Goal: Transaction & Acquisition: Purchase product/service

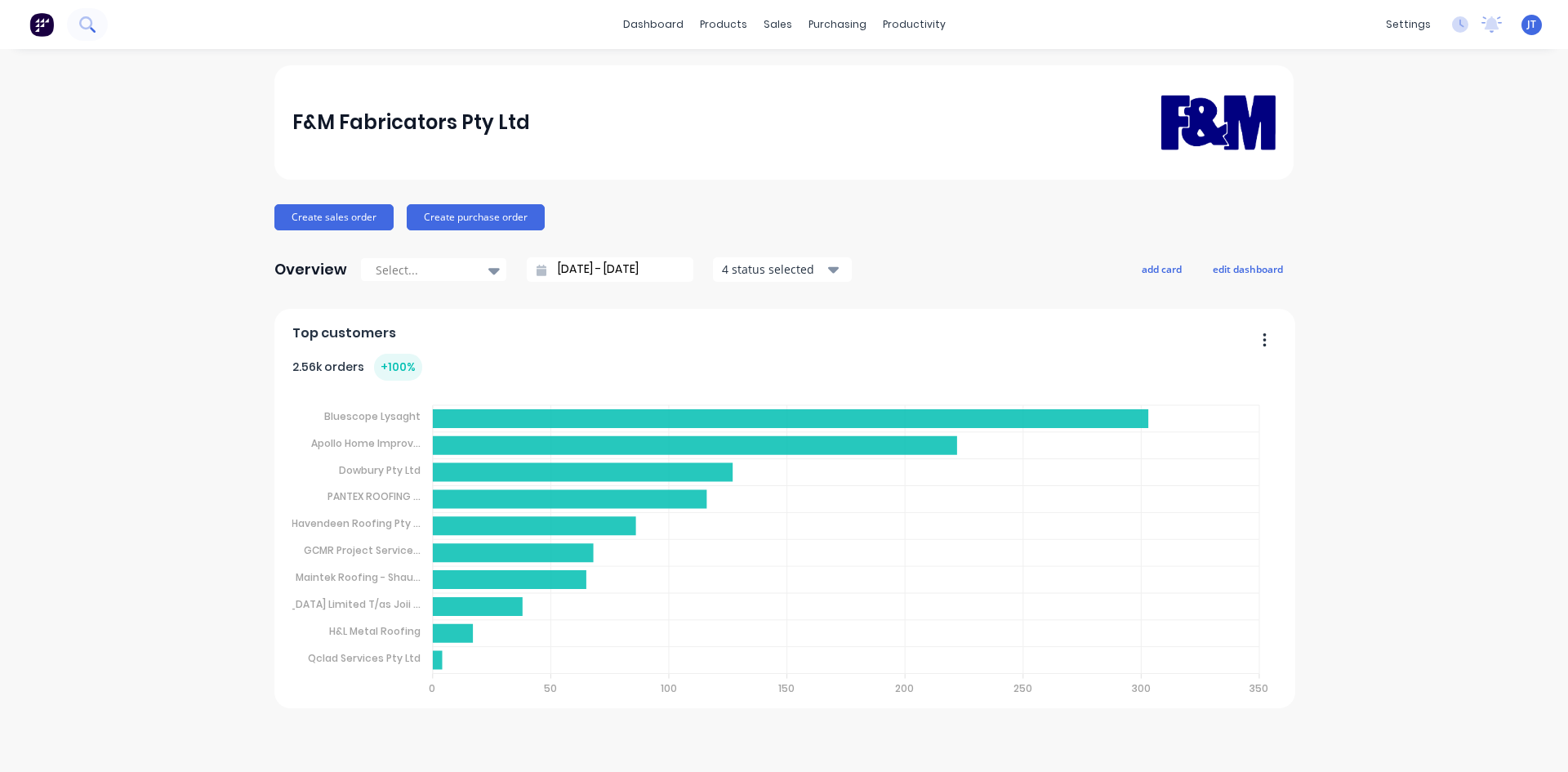
click at [98, 27] on button at bounding box center [87, 24] width 41 height 32
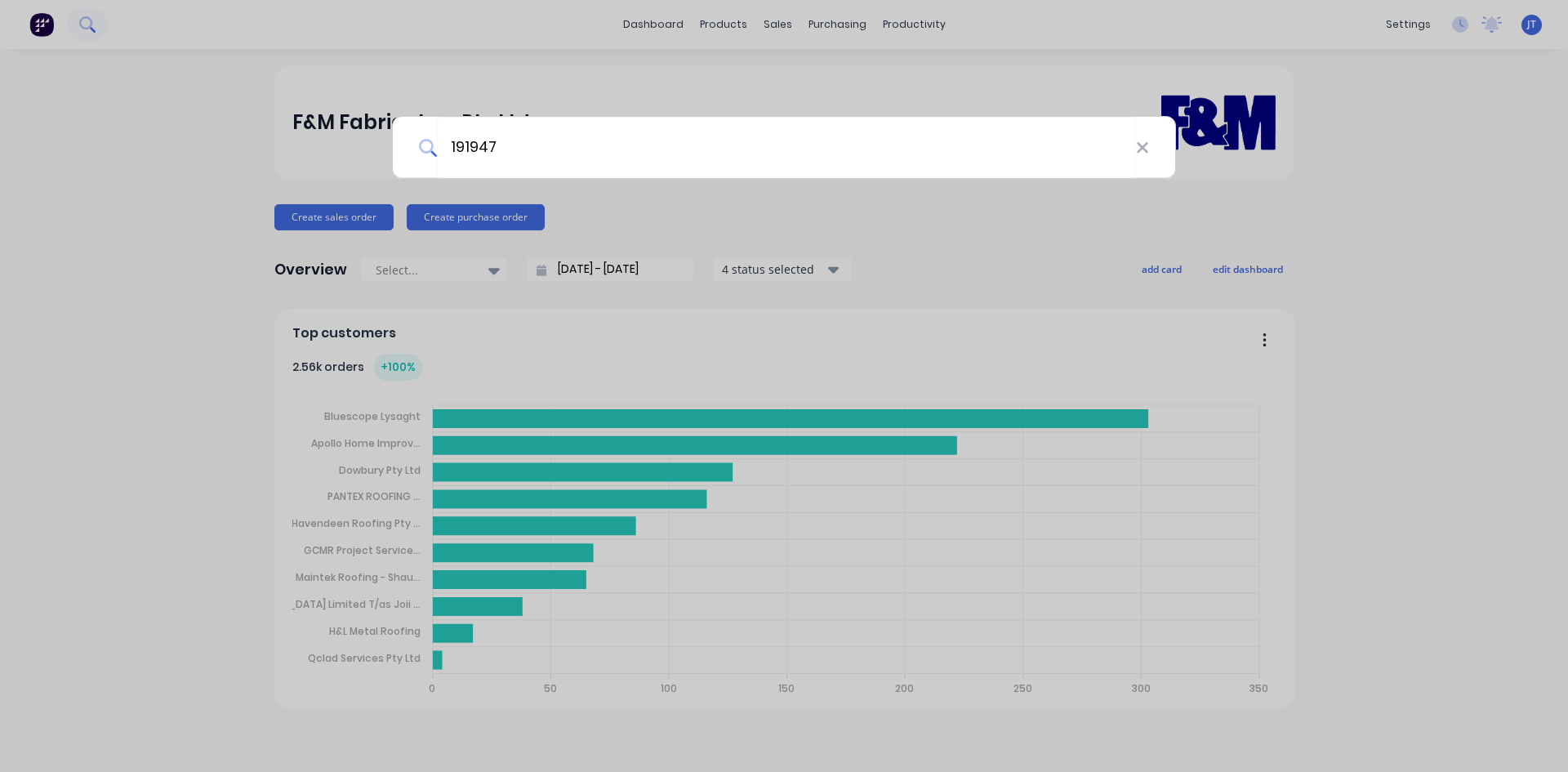
type input "191947"
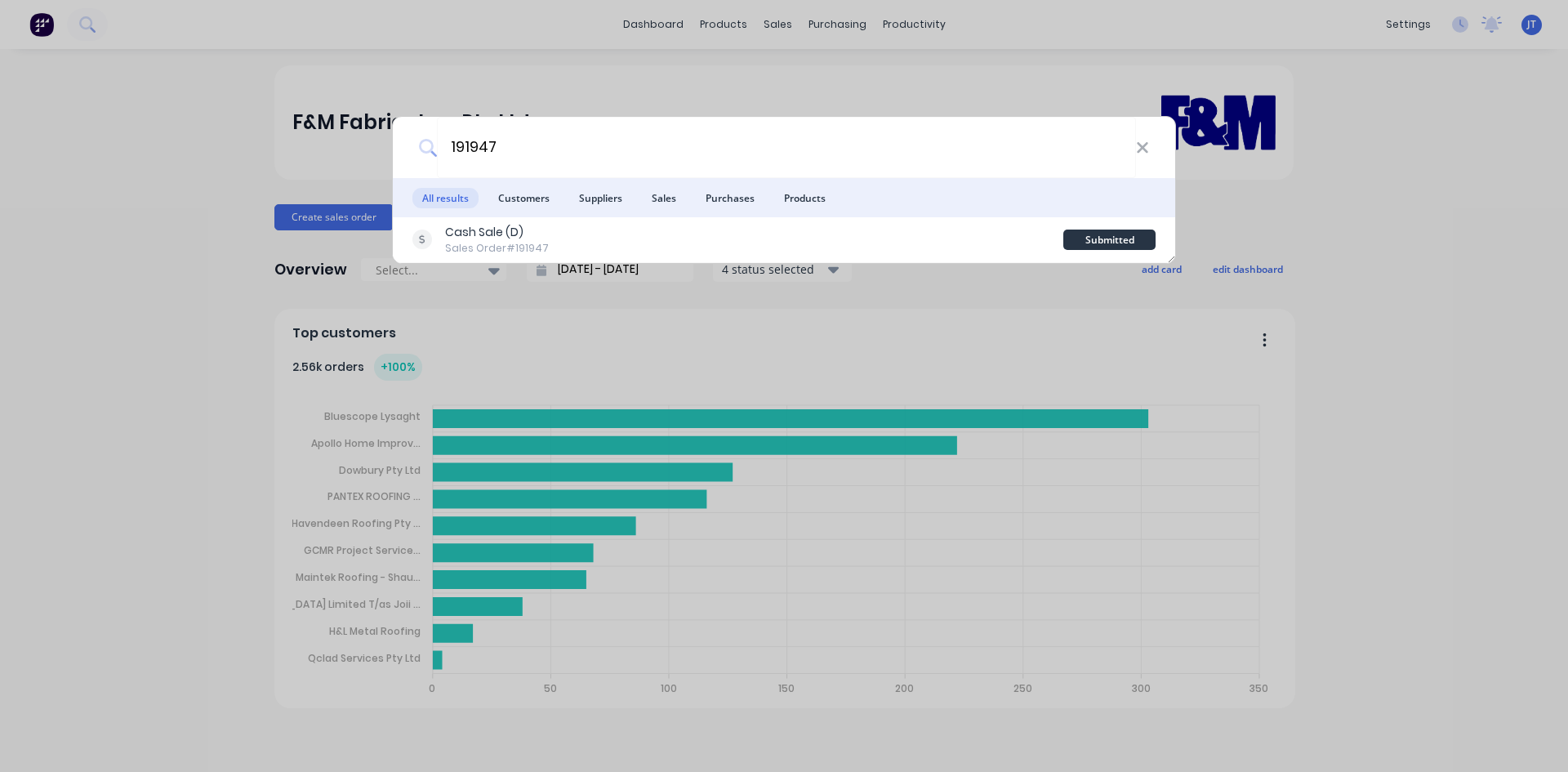
click at [719, 88] on div "191947 All results Customers Suppliers Sales Purchases Products Cash Sale (D) S…" at bounding box center [784, 386] width 1568 height 772
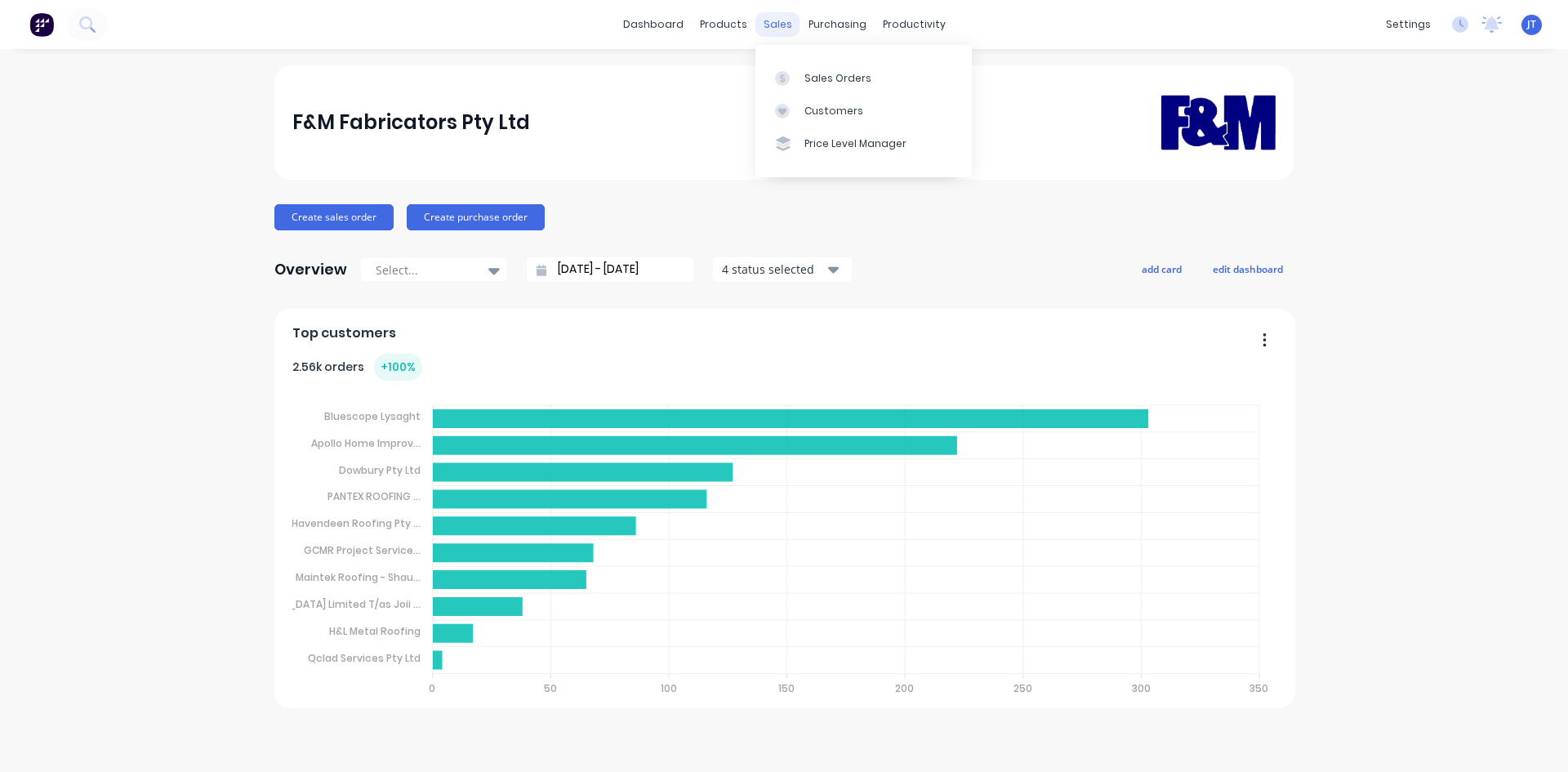
click at [776, 18] on div "sales" at bounding box center [778, 24] width 45 height 24
click at [792, 72] on div at bounding box center [786, 78] width 24 height 15
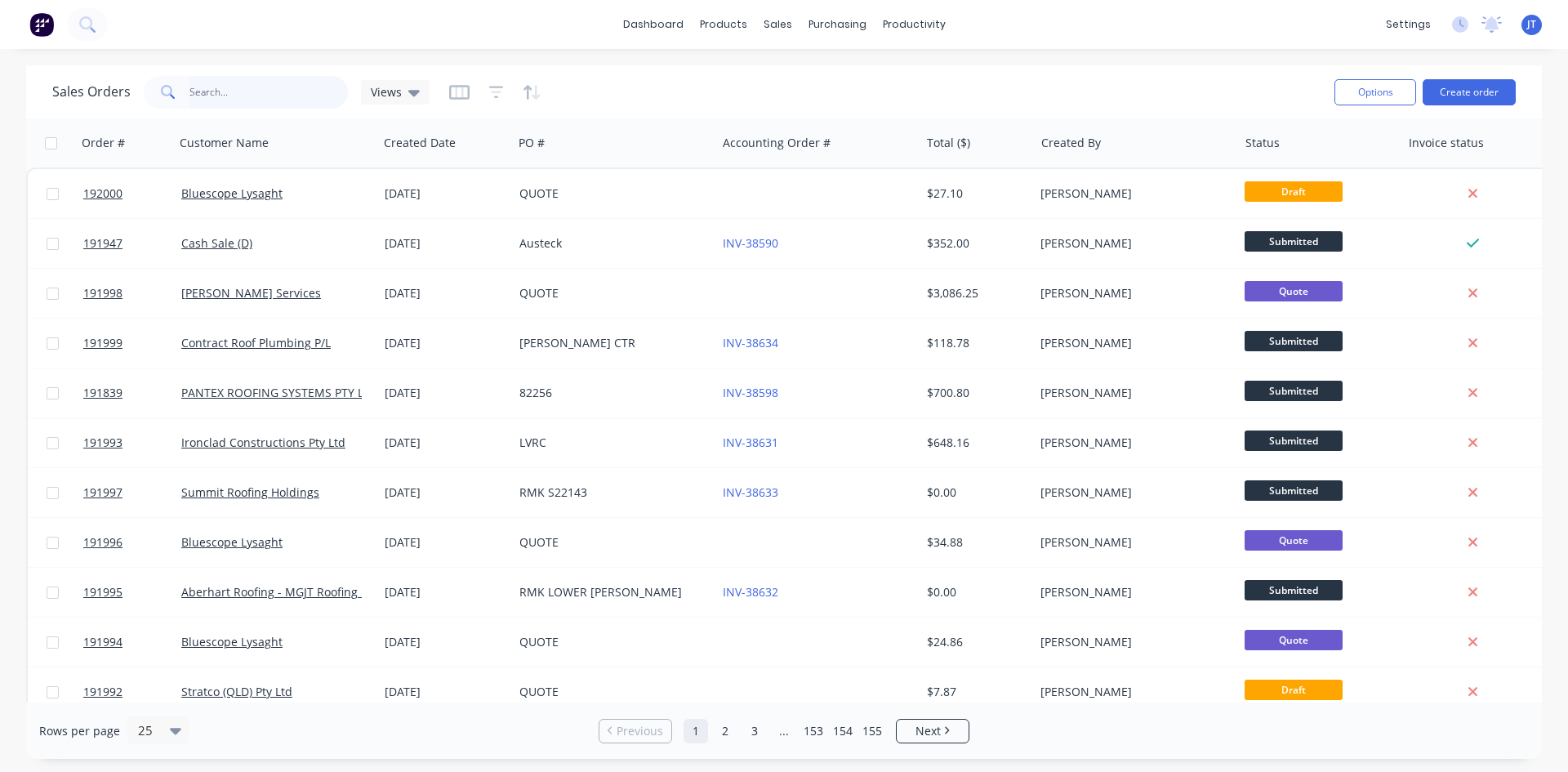
click at [307, 86] on input "text" at bounding box center [268, 92] width 160 height 32
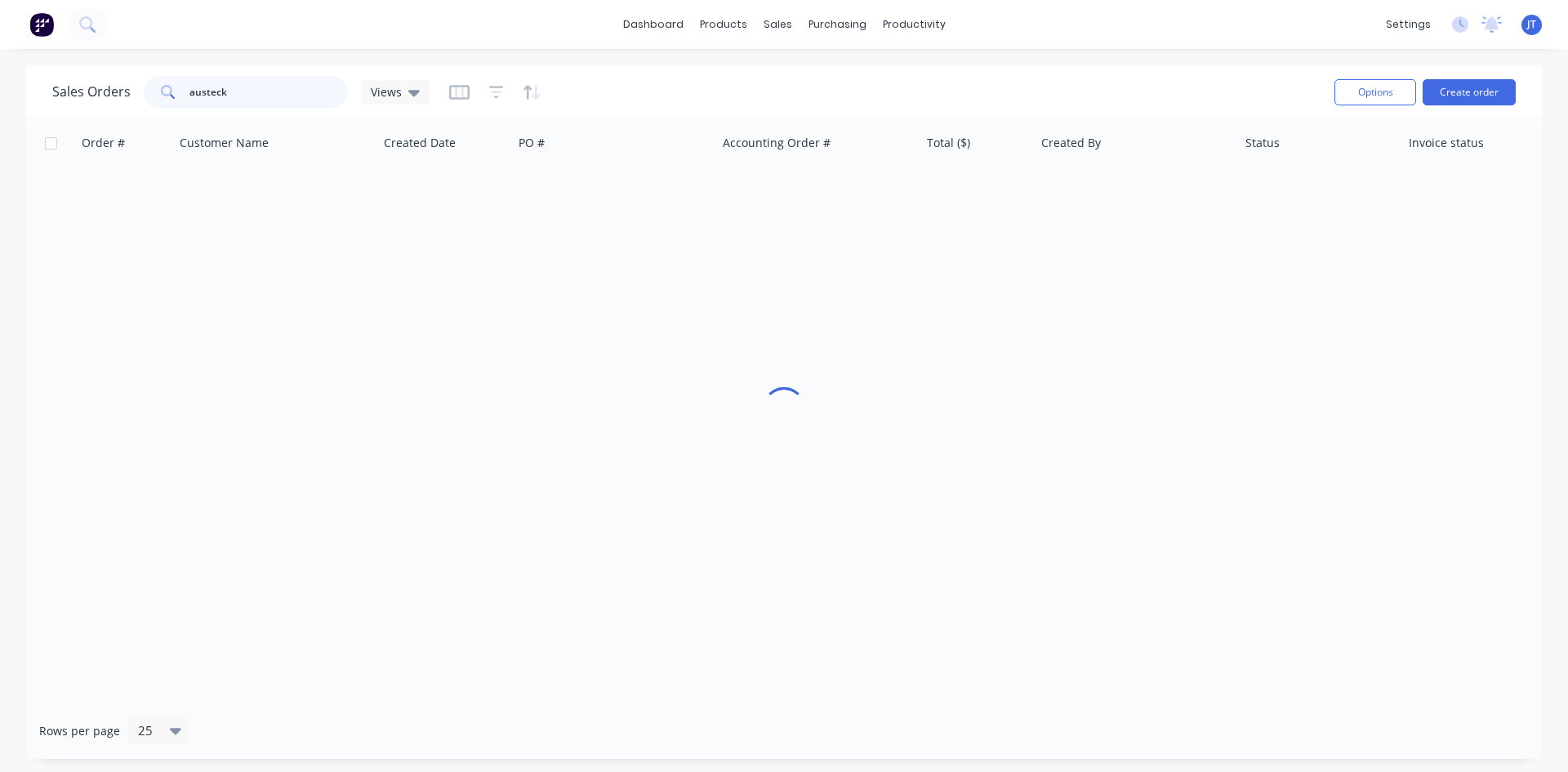
type input "austeck"
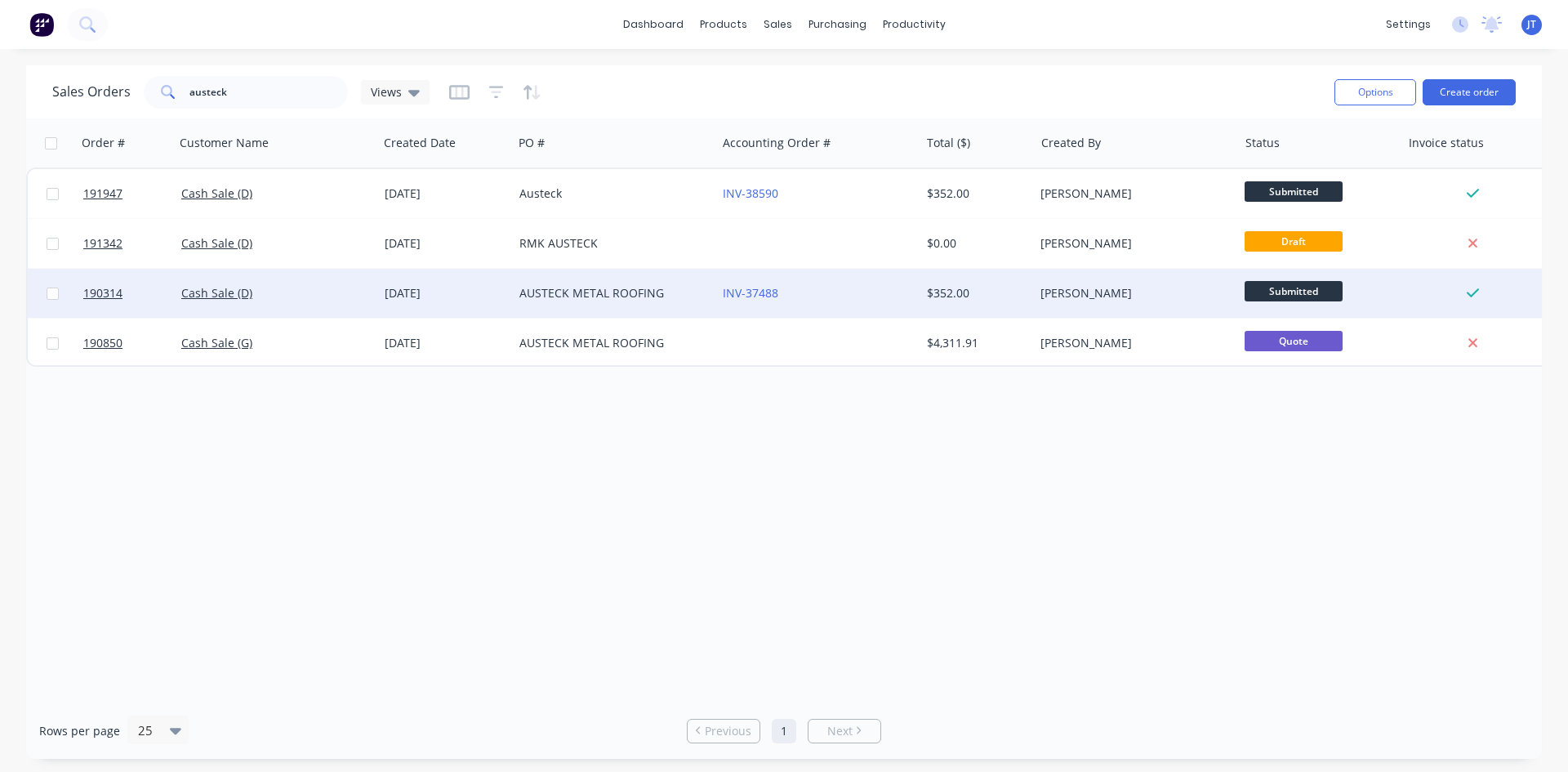
click at [593, 292] on div "AUSTECK METAL ROOFING" at bounding box center [609, 293] width 181 height 17
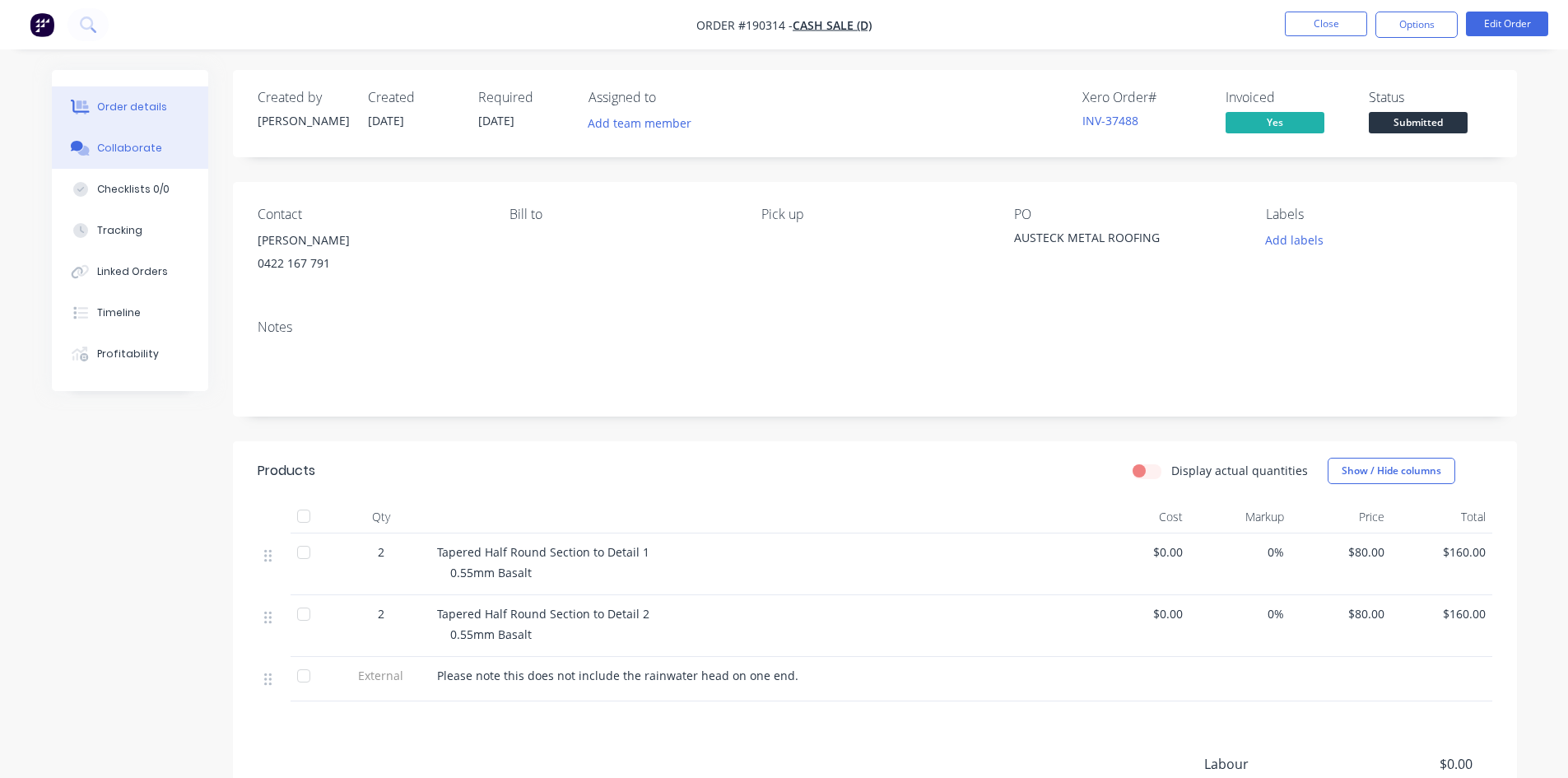
click at [173, 153] on button "Collaborate" at bounding box center [130, 148] width 156 height 41
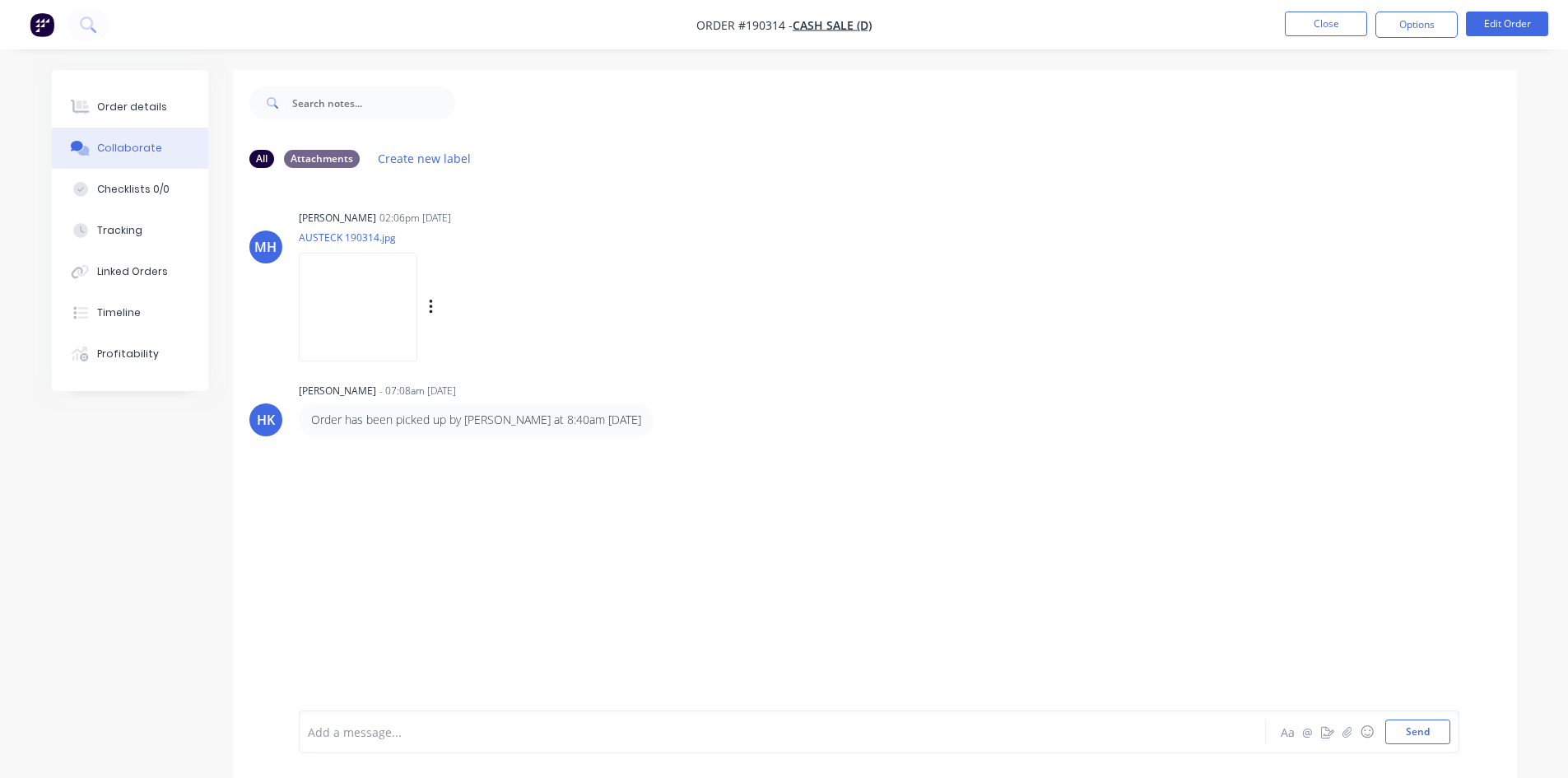
click at [329, 291] on img at bounding box center [358, 306] width 118 height 108
click at [1039, 530] on div "[PERSON_NAME] 02:06pm [DATE] AUSTECK 190314.jpg Labels Download Delete HK [PERS…" at bounding box center [875, 445] width 1284 height 529
click at [46, 31] on img "button" at bounding box center [41, 25] width 25 height 25
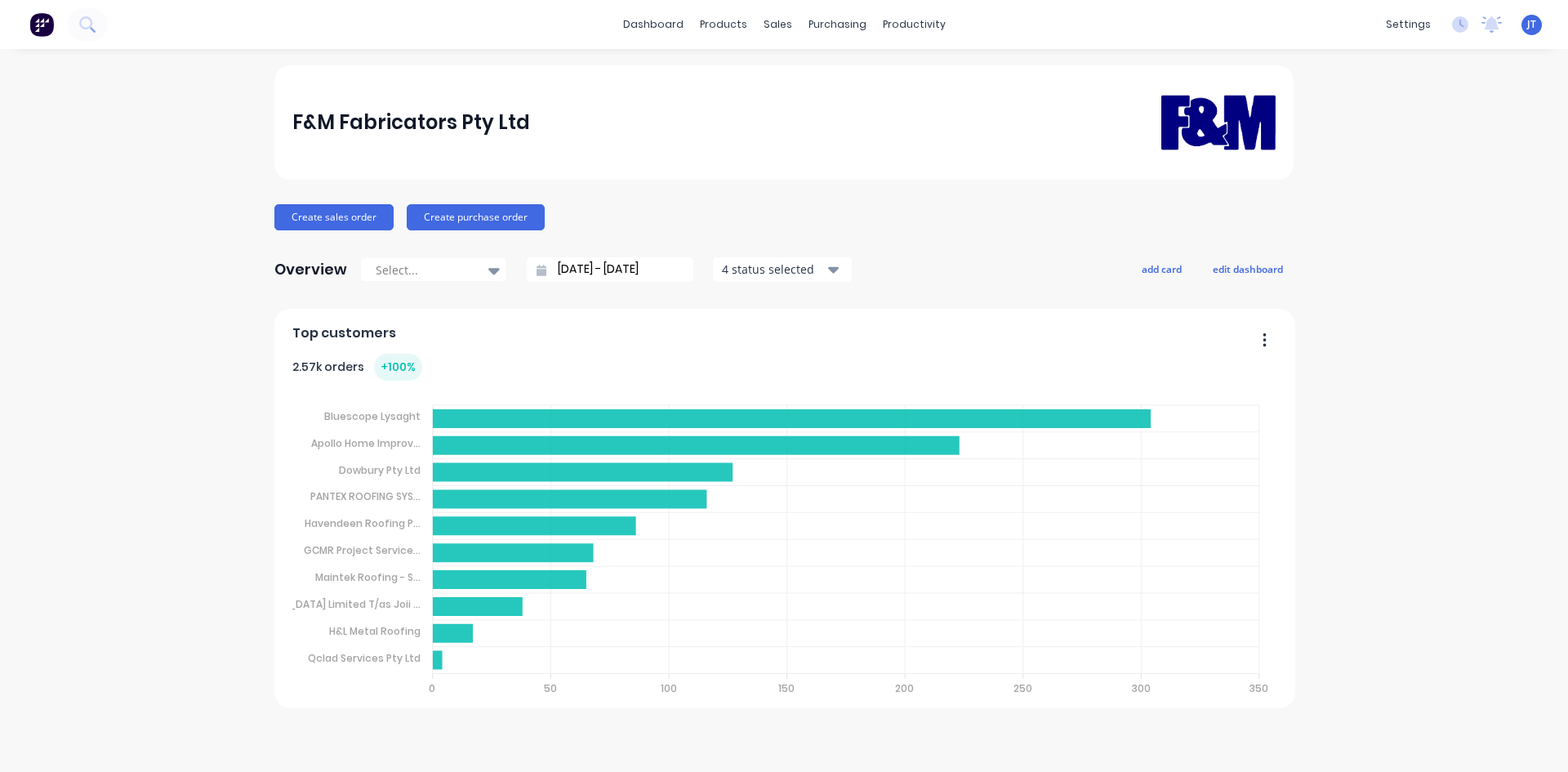
click at [1432, 206] on div "F&M Fabricators Pty Ltd Create sales order Create purchase order Overview Selec…" at bounding box center [784, 410] width 1568 height 690
click at [1304, 415] on div "F&M Fabricators Pty Ltd Create sales order Create purchase order Overview Selec…" at bounding box center [784, 410] width 1568 height 690
click at [1273, 575] on foreignobject at bounding box center [784, 544] width 985 height 327
click at [84, 24] on icon at bounding box center [87, 24] width 16 height 16
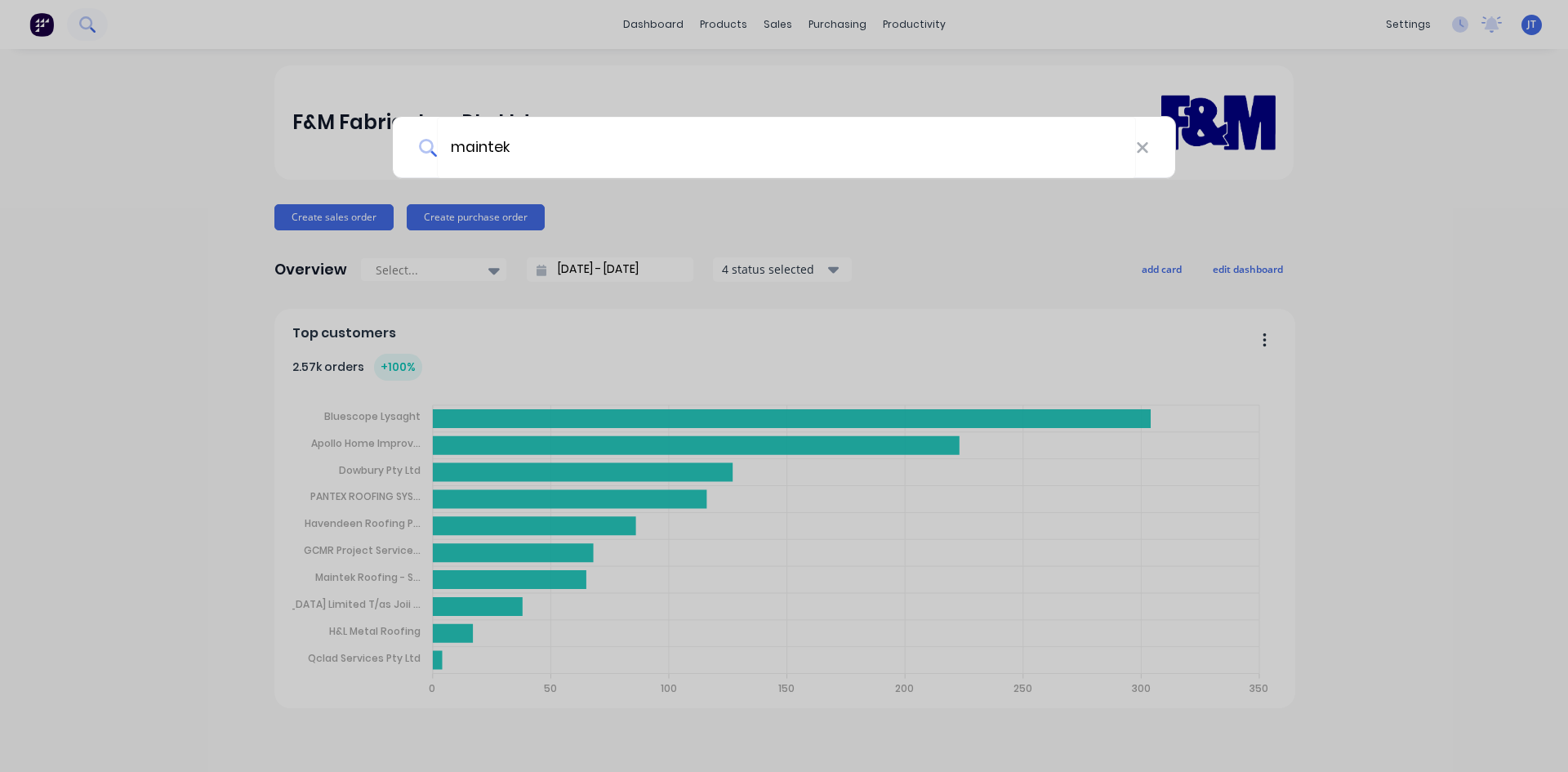
type input "maintek"
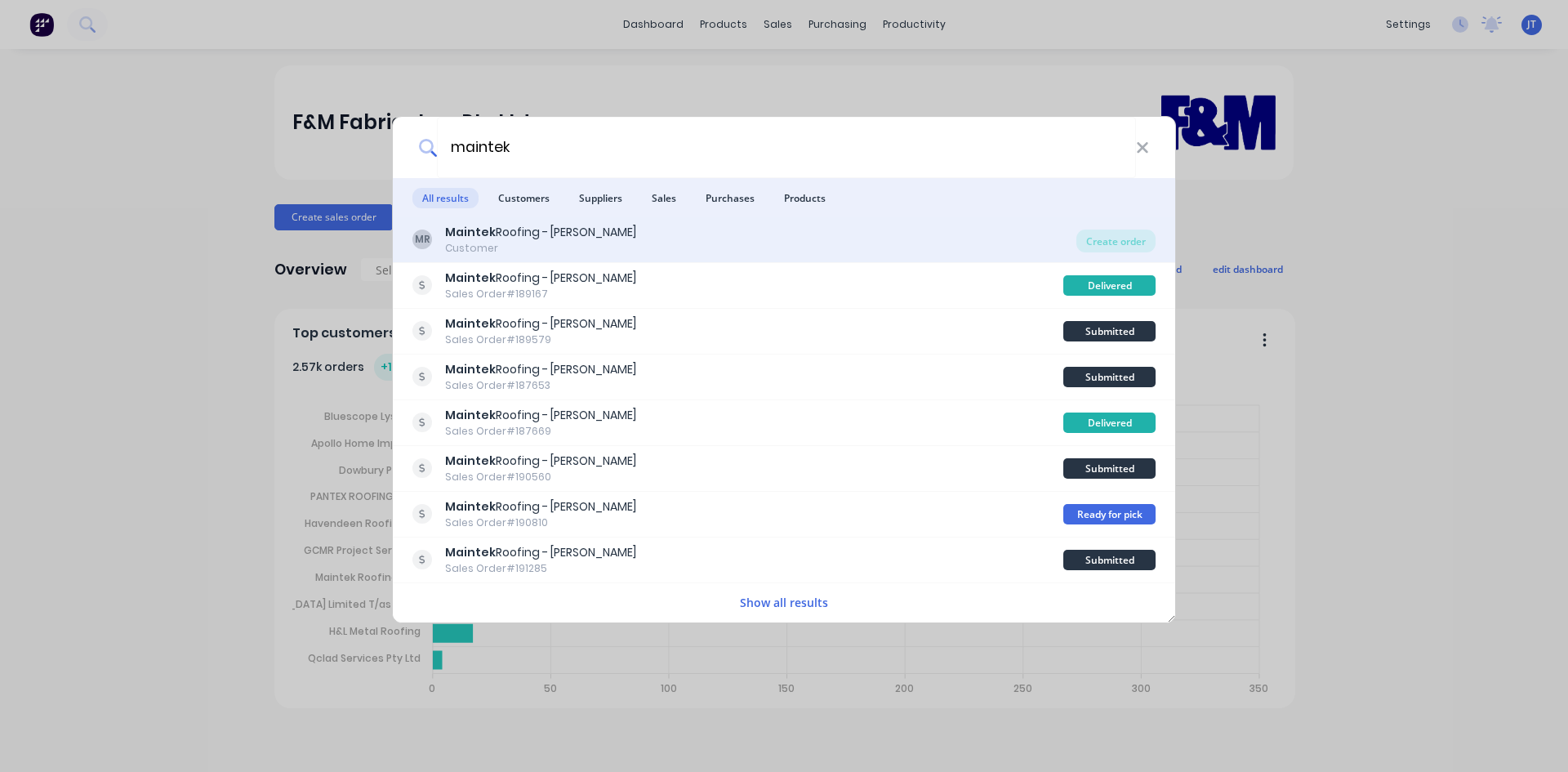
click at [773, 248] on div "MR [PERSON_NAME] Roofing - [PERSON_NAME] Customer" at bounding box center [744, 239] width 664 height 32
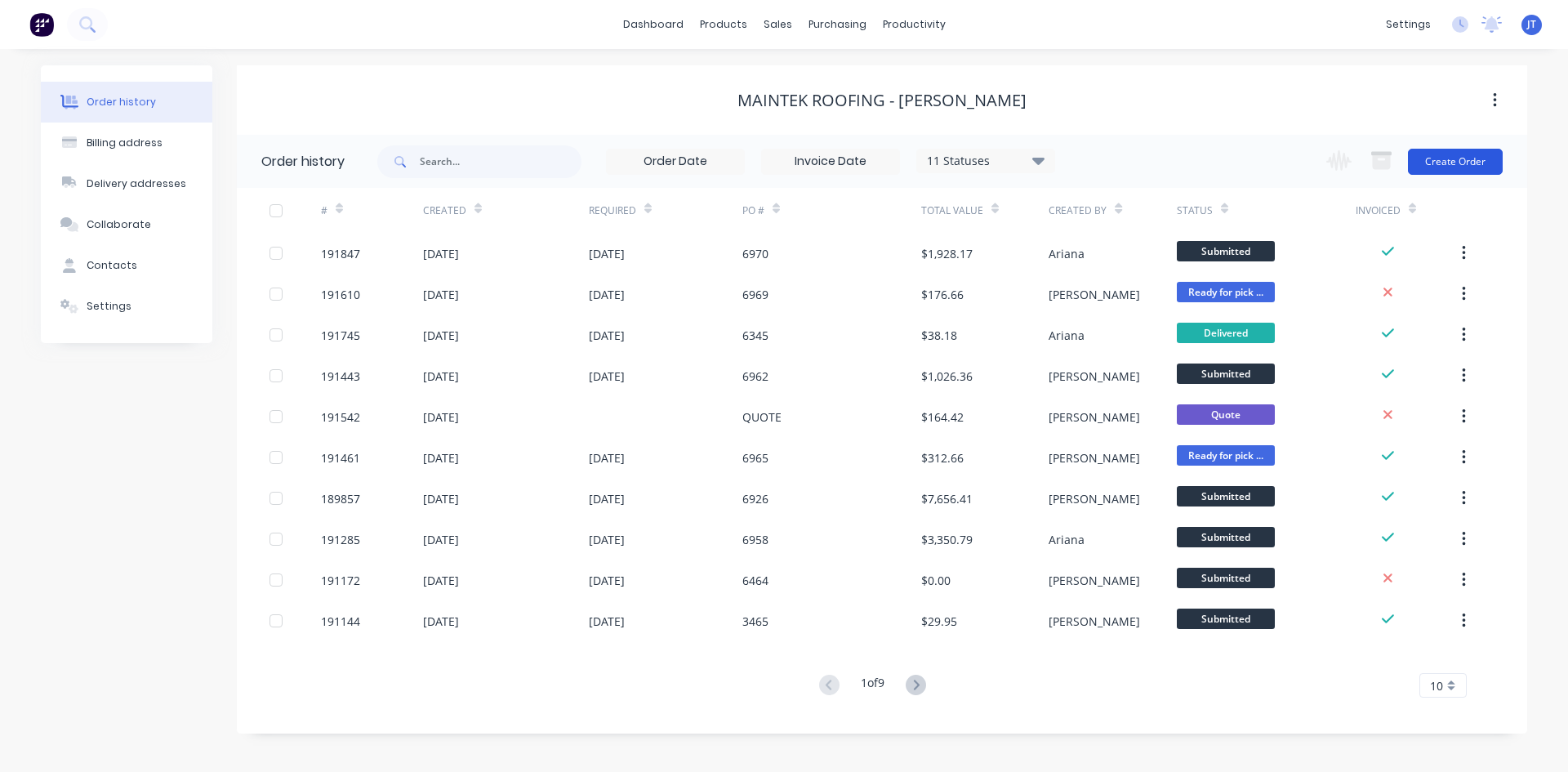
click at [1468, 164] on button "Create Order" at bounding box center [1454, 162] width 95 height 26
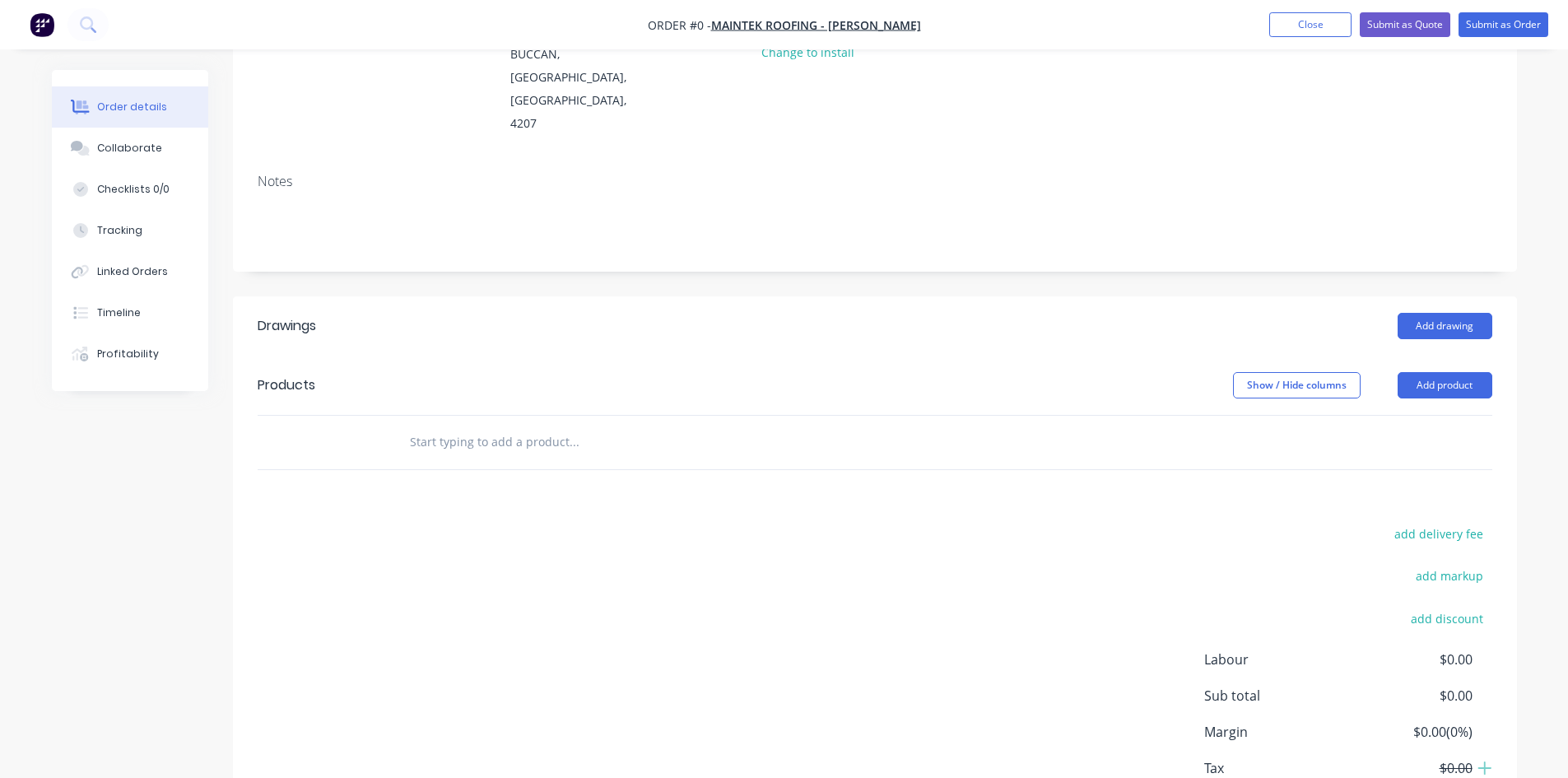
scroll to position [276, 0]
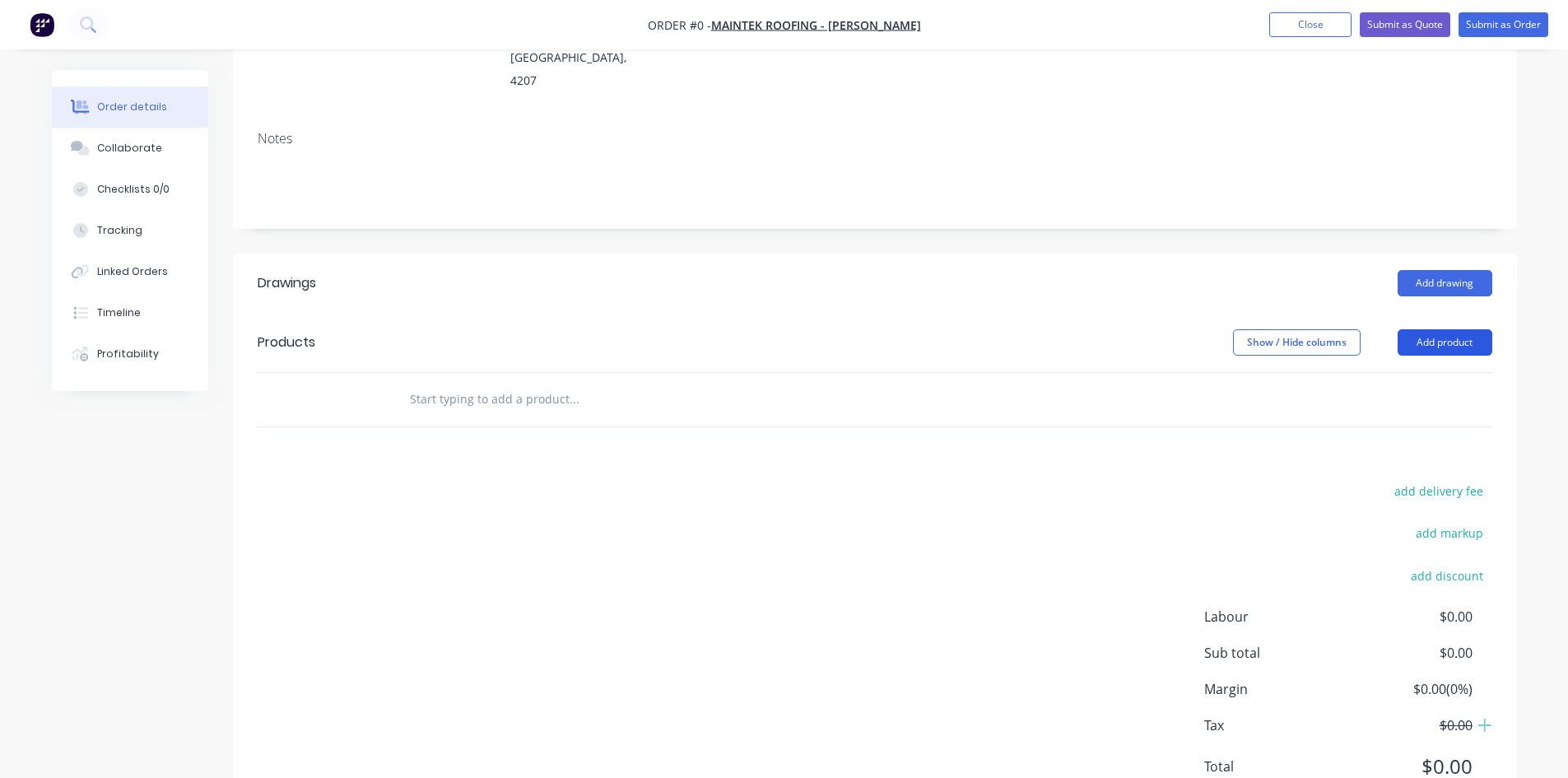
click at [1462, 329] on button "Add product" at bounding box center [1445, 342] width 95 height 27
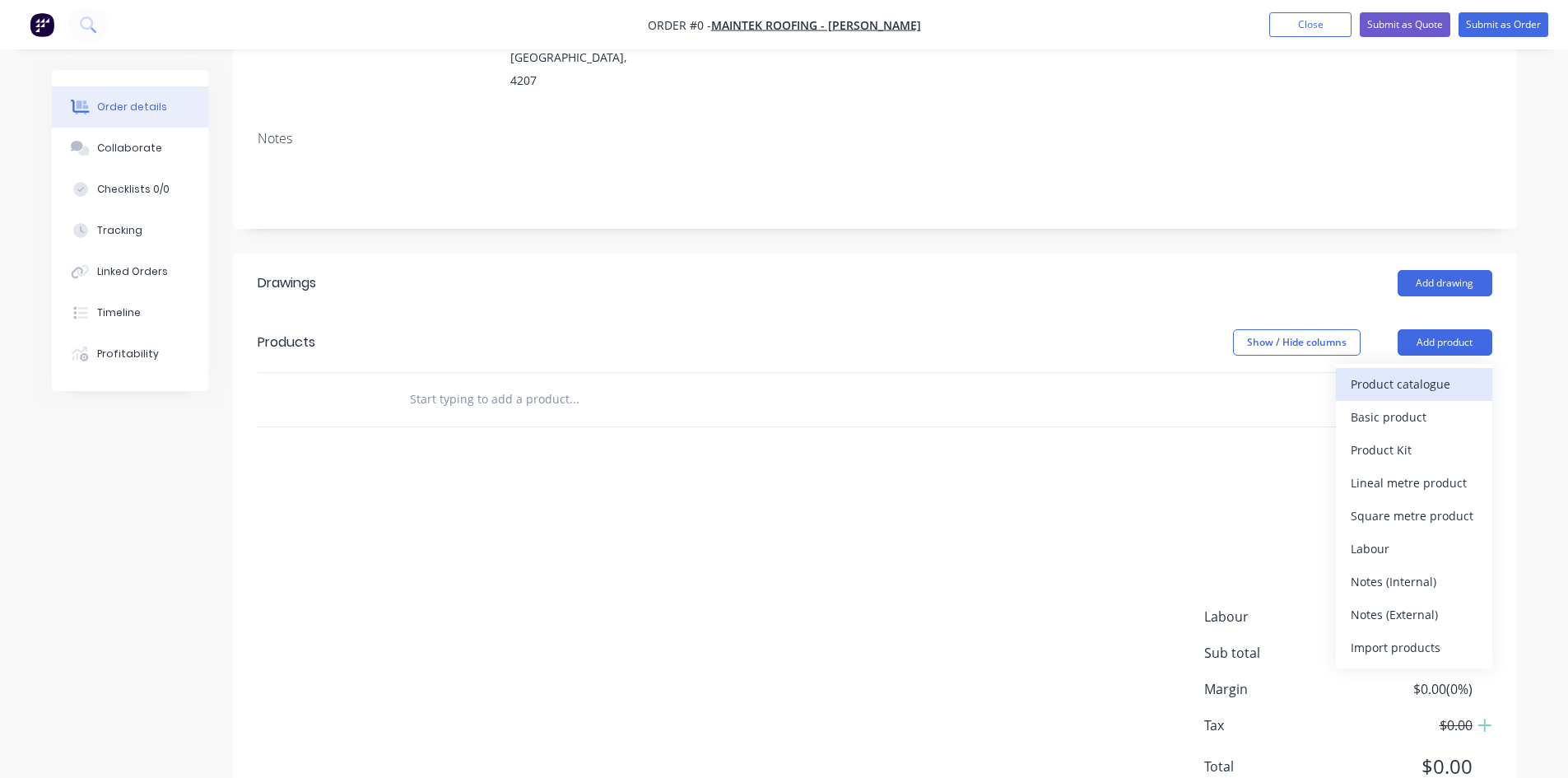
click at [1448, 372] on div "Product catalogue" at bounding box center [1414, 384] width 126 height 24
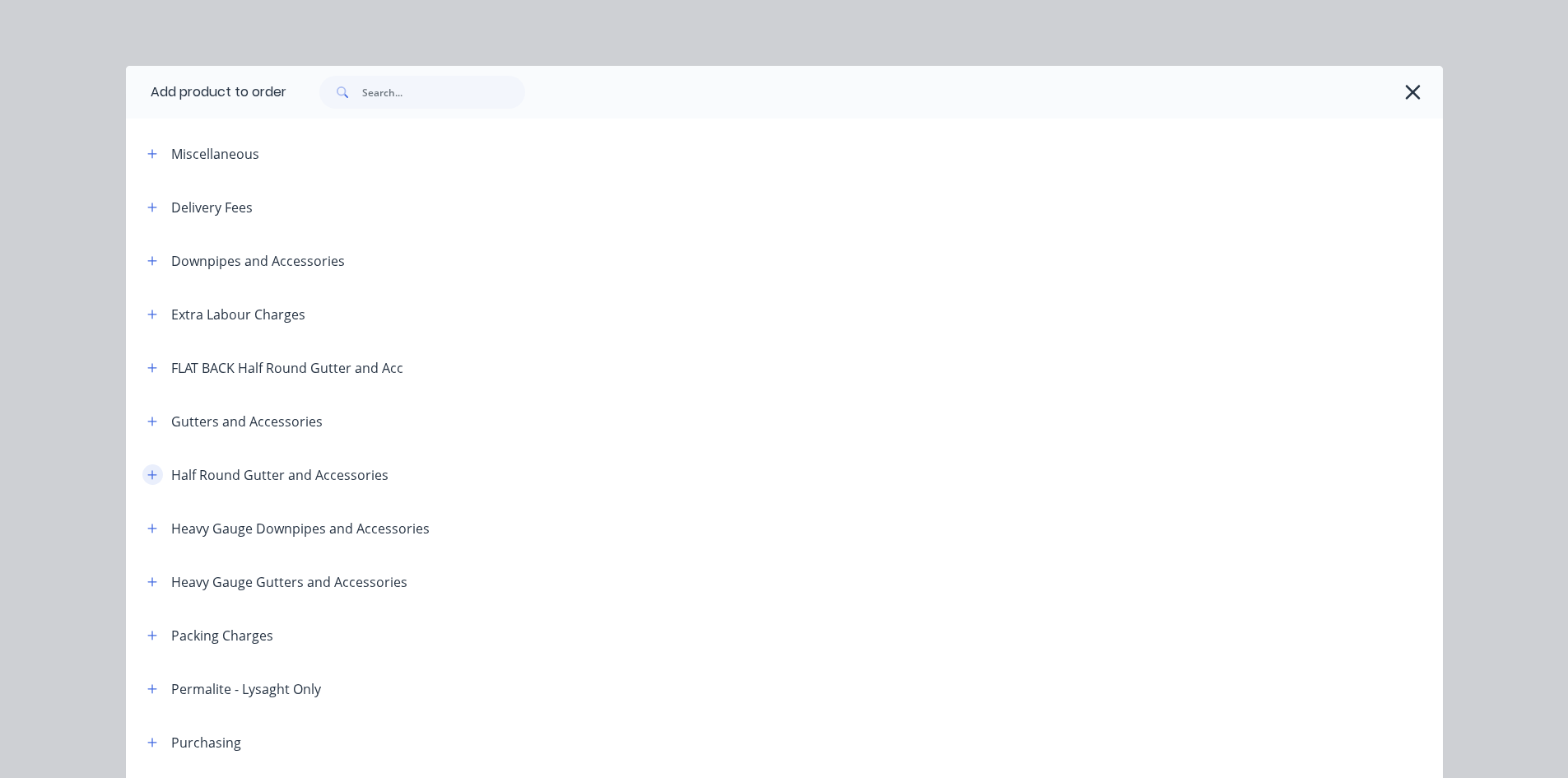
click at [142, 476] on button "button" at bounding box center [152, 474] width 21 height 21
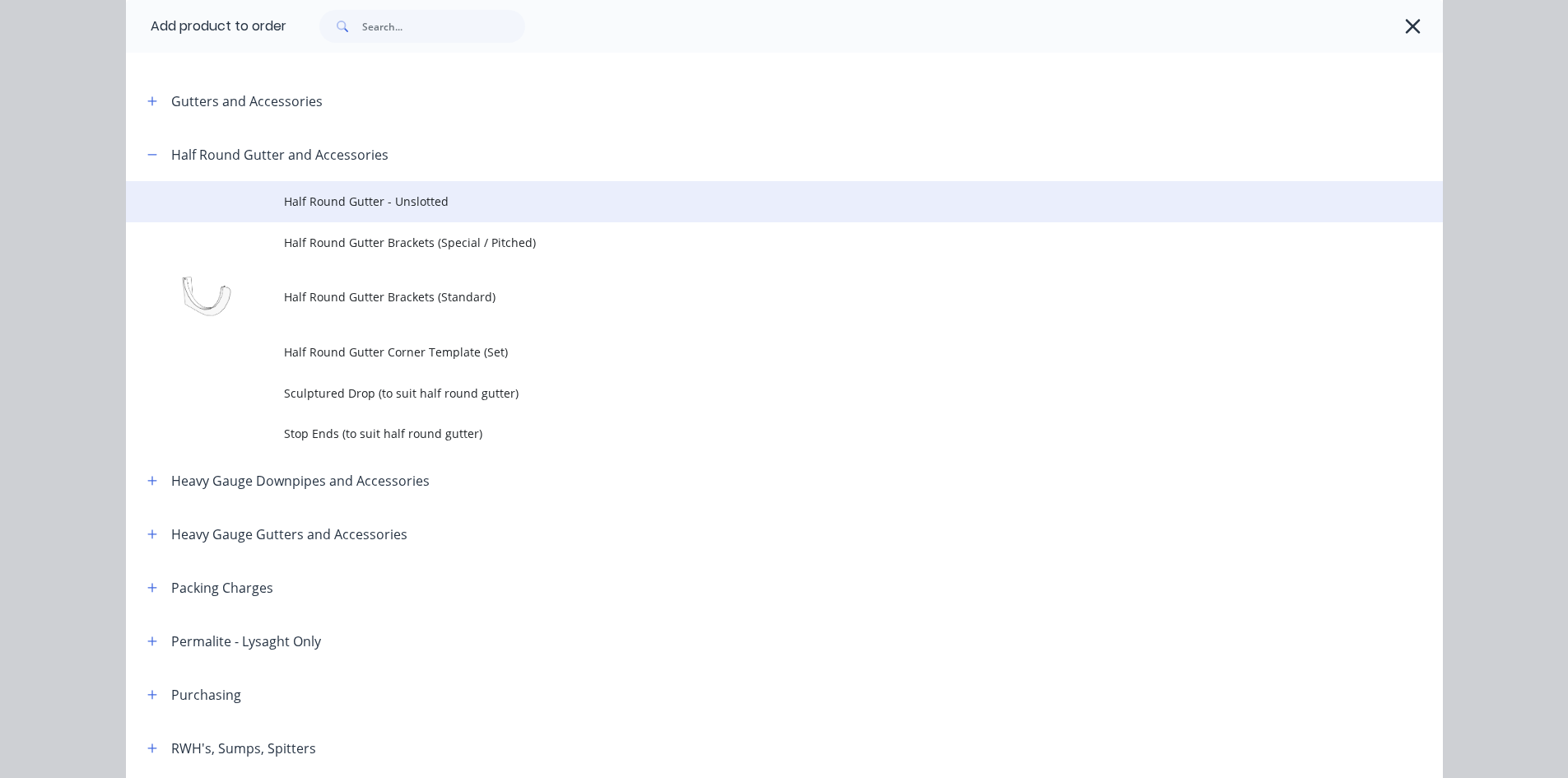
scroll to position [274, 0]
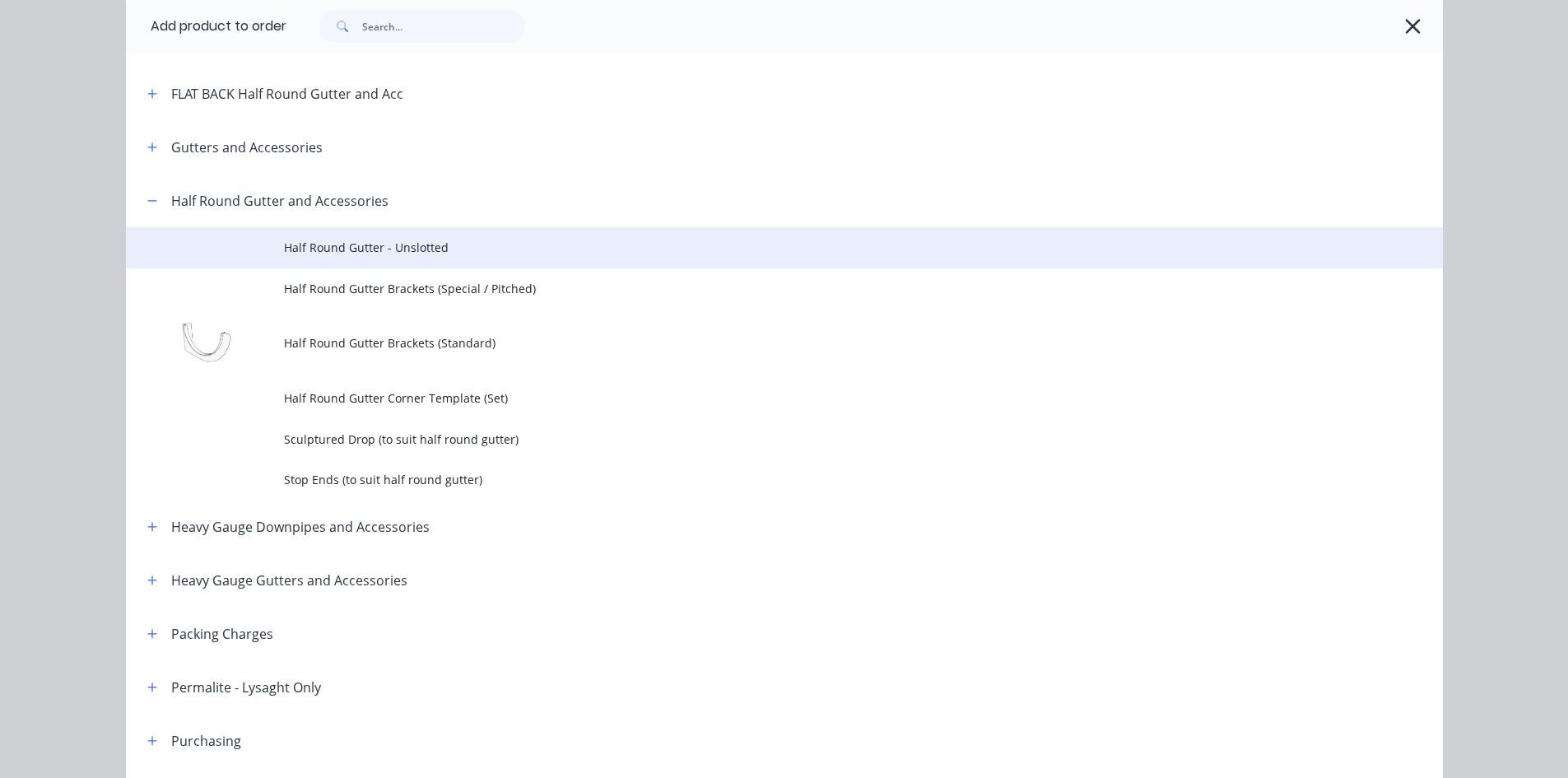
click at [509, 252] on span "Half Round Gutter - Unslotted" at bounding box center [747, 248] width 927 height 18
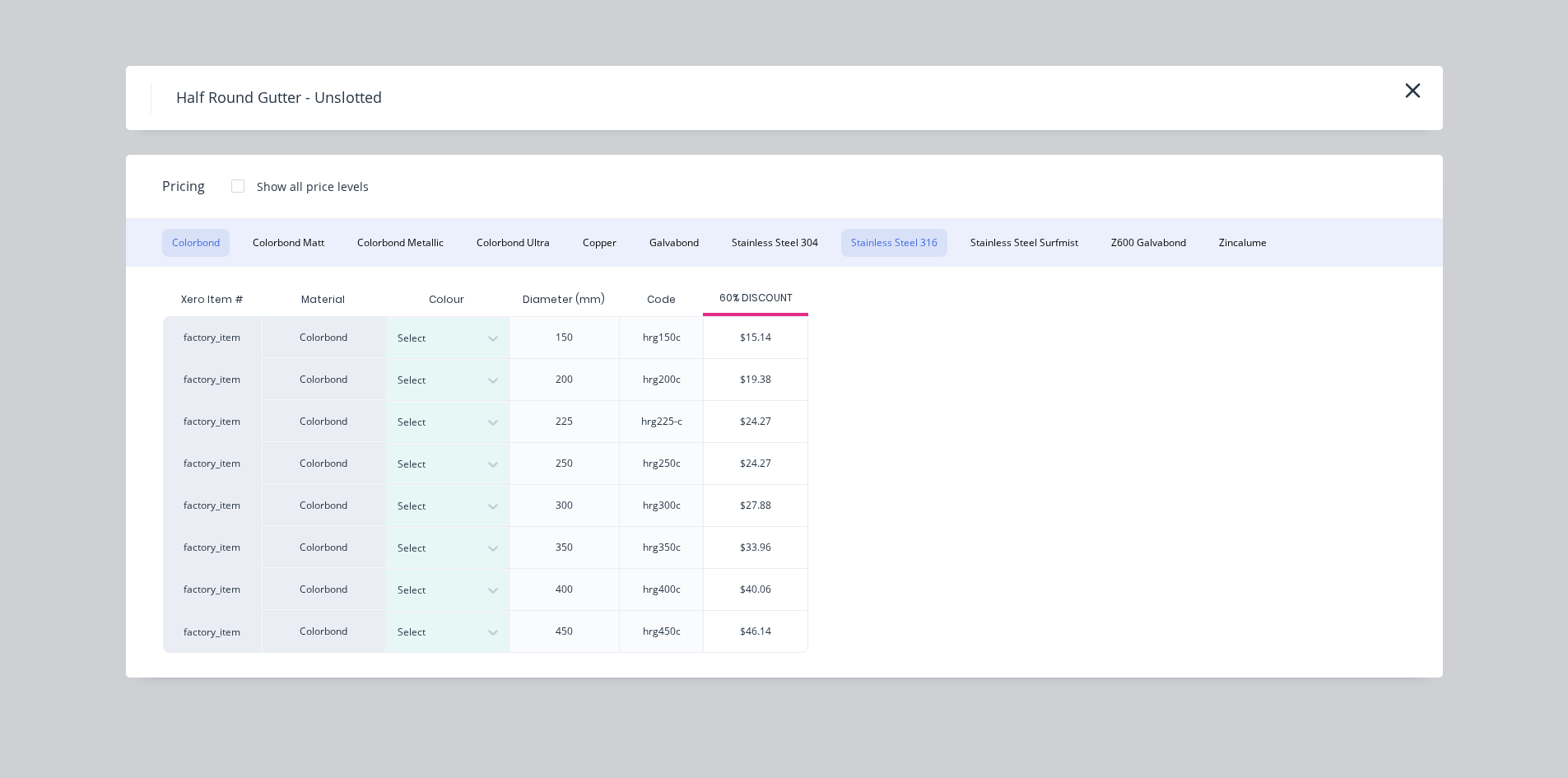
click at [911, 239] on button "Stainless Steel 316" at bounding box center [895, 243] width 107 height 28
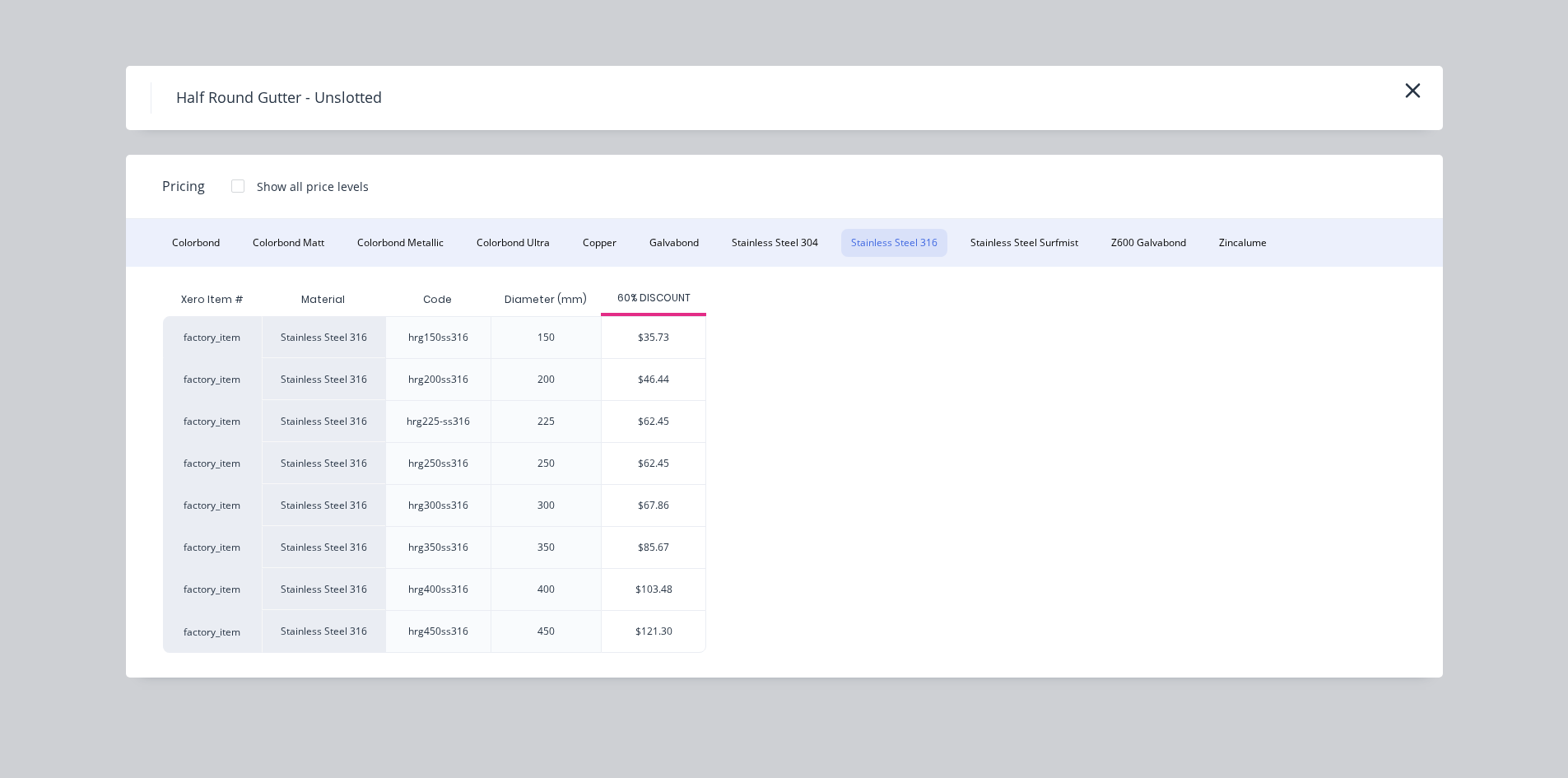
click at [1434, 95] on div "Half Round Gutter - Unslotted" at bounding box center [785, 98] width 1317 height 64
click at [1420, 97] on icon "button" at bounding box center [1413, 90] width 18 height 23
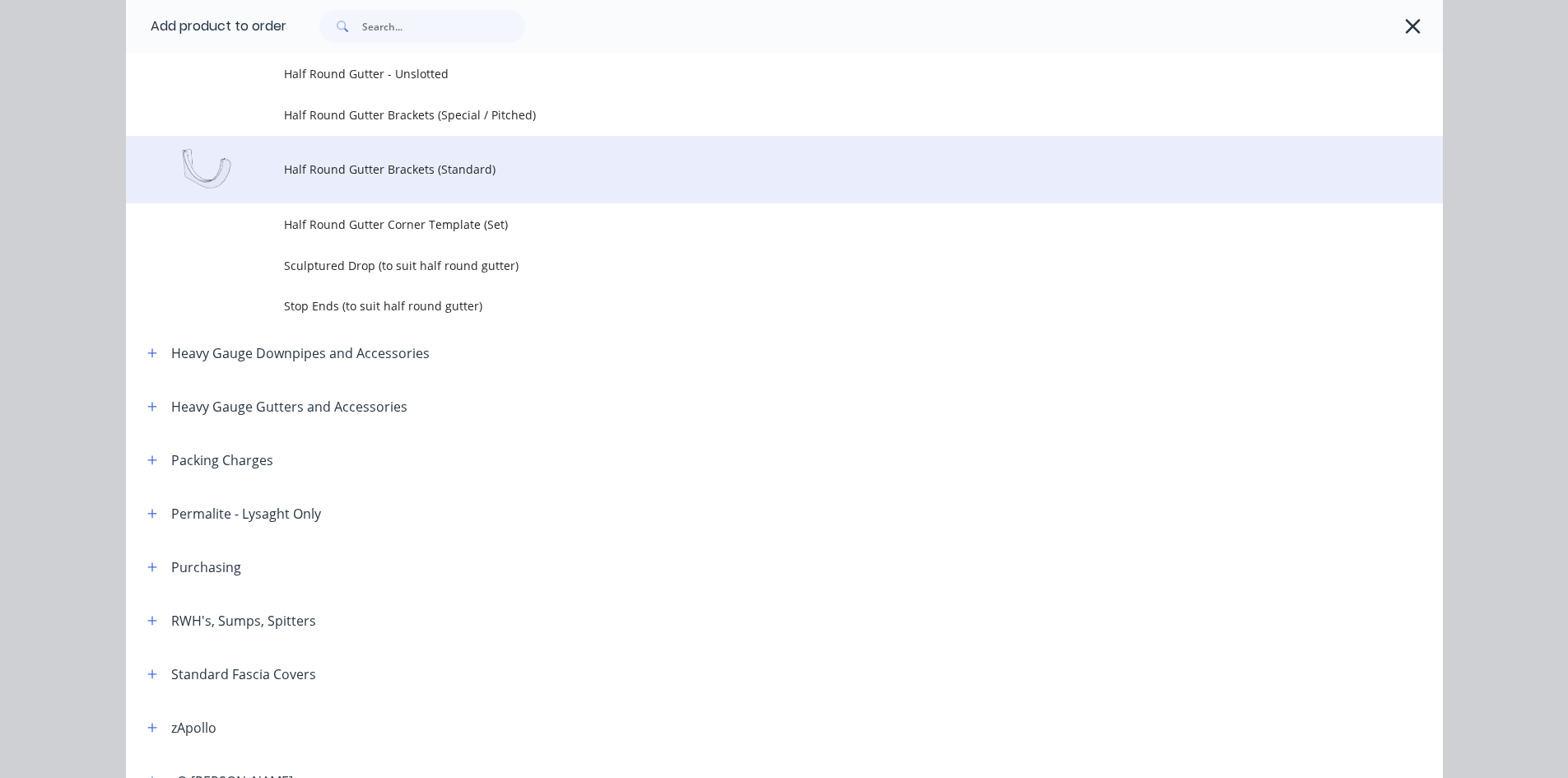
click at [508, 195] on td "Half Round Gutter Brackets (Standard)" at bounding box center [864, 170] width 1159 height 68
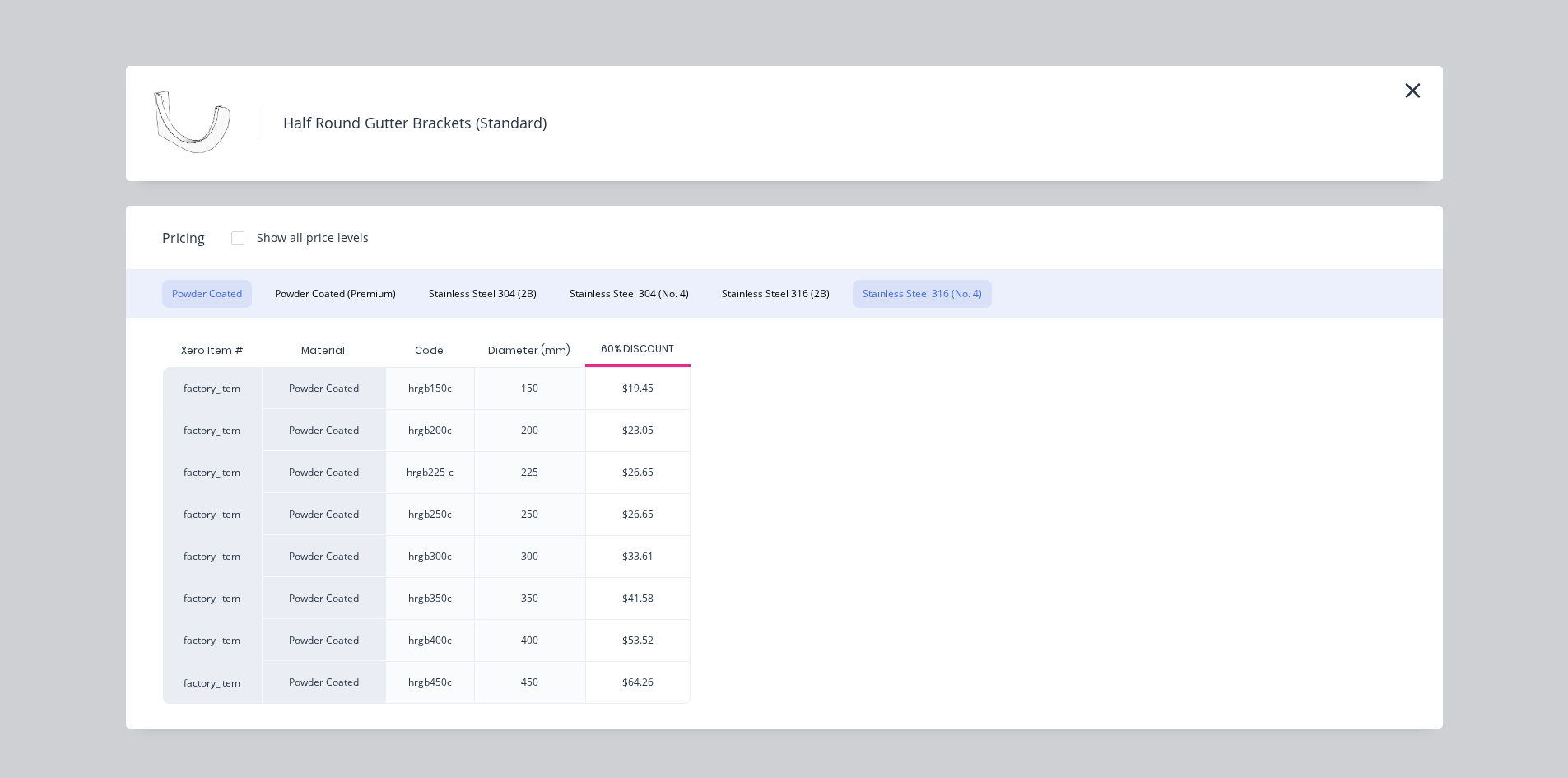
click at [953, 298] on button "Stainless Steel 316 (No. 4)" at bounding box center [922, 293] width 139 height 28
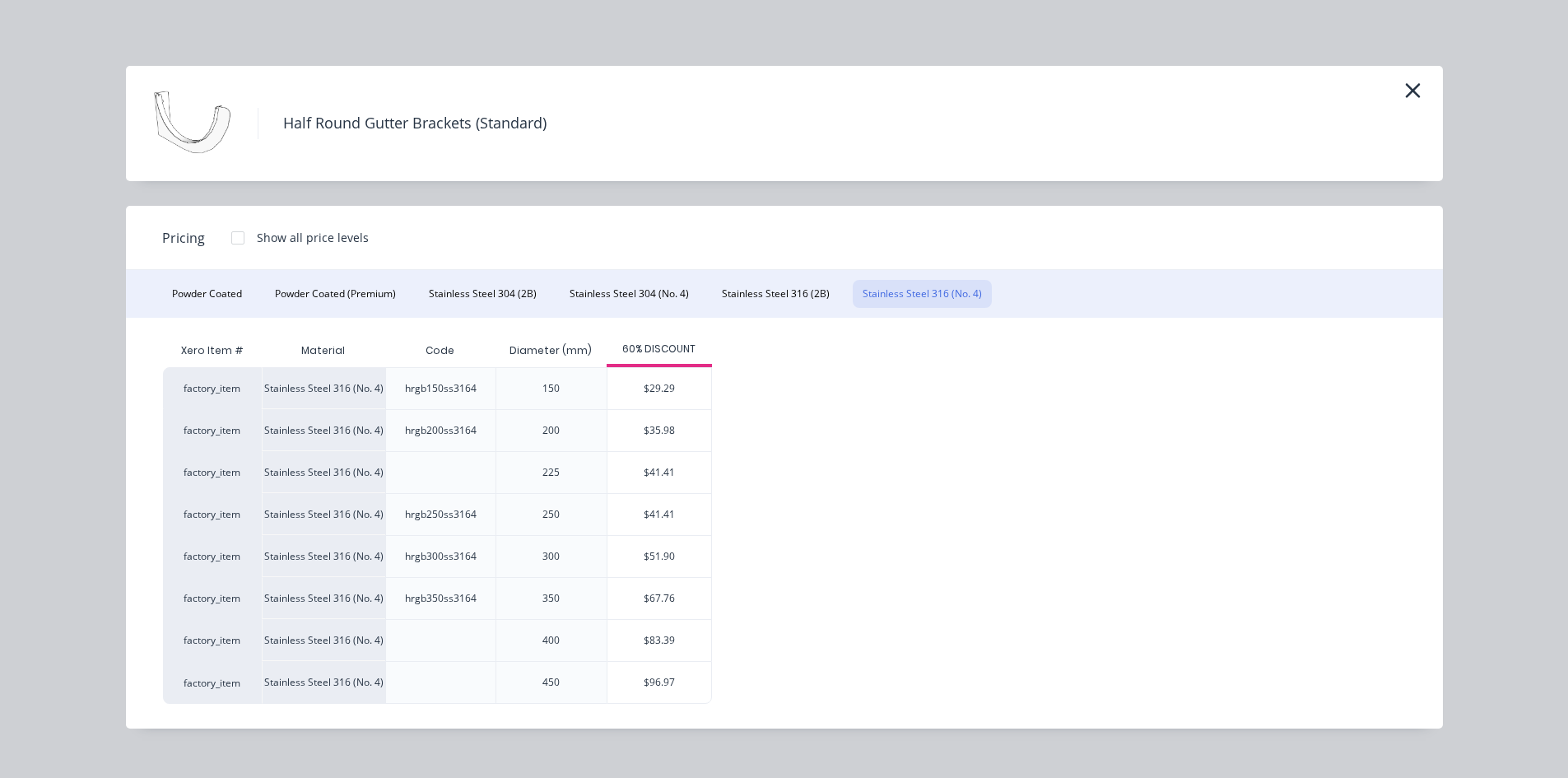
click at [1468, 515] on div "Half Round Gutter Brackets (Standard) Pricing Show all price levels Powder Coat…" at bounding box center [784, 389] width 1568 height 778
click at [1226, 479] on div "factory_item Stainless Steel 316 (No. 4) hrgb150ss3164 150 $29.29 factory_item …" at bounding box center [772, 535] width 1218 height 337
click at [1164, 398] on div "factory_item Stainless Steel 316 (No. 4) hrgb150ss3164 150 $29.29 factory_item …" at bounding box center [772, 535] width 1218 height 337
drag, startPoint x: 1143, startPoint y: 514, endPoint x: 1132, endPoint y: 513, distance: 11.0
click at [1143, 514] on div "factory_item Stainless Steel 316 (No. 4) hrgb150ss3164 150 $29.29 factory_item …" at bounding box center [772, 535] width 1218 height 337
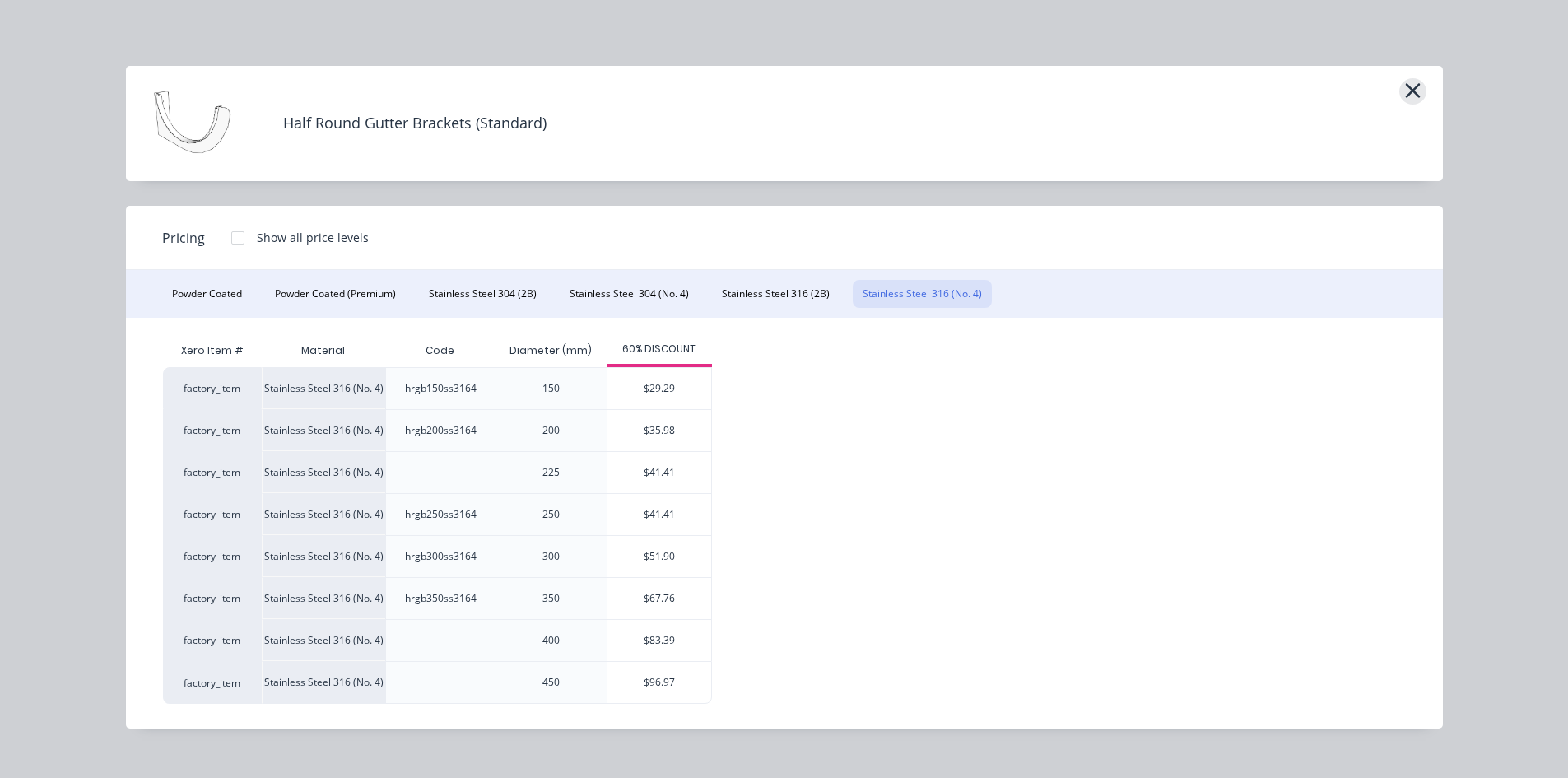
click at [1414, 95] on icon "button" at bounding box center [1413, 90] width 18 height 23
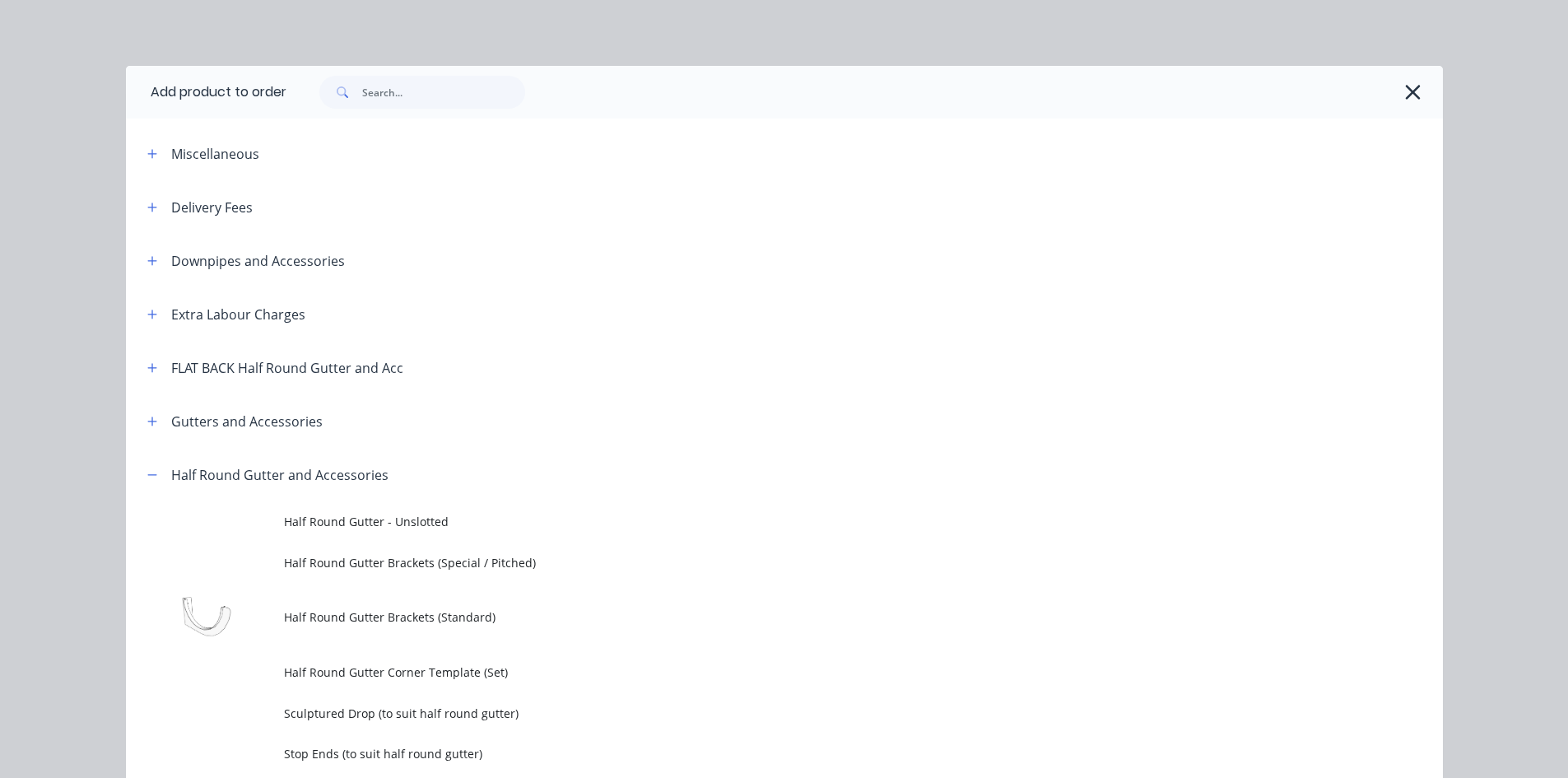
scroll to position [447, 0]
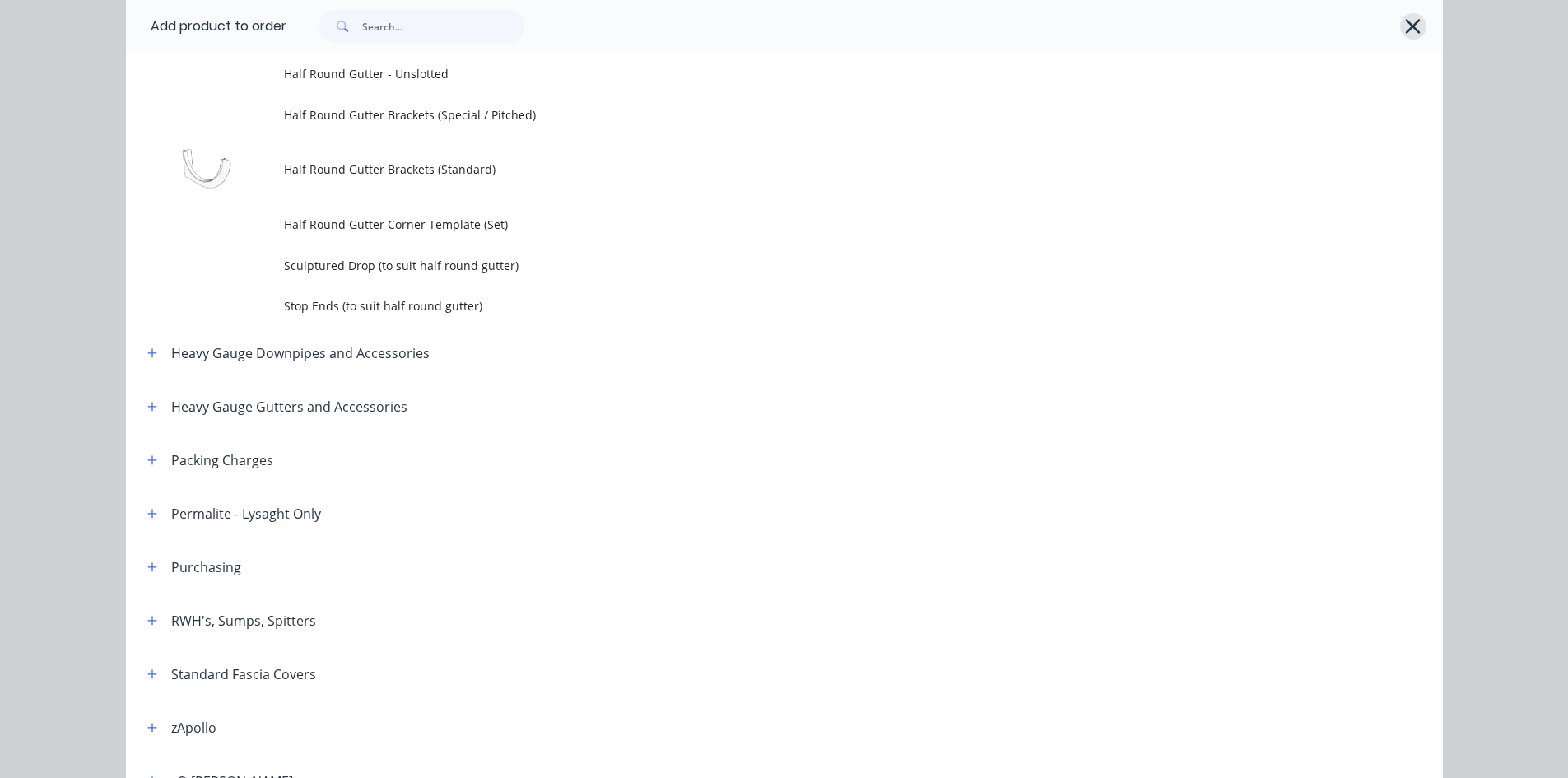
click at [1409, 25] on icon "button" at bounding box center [1413, 26] width 15 height 15
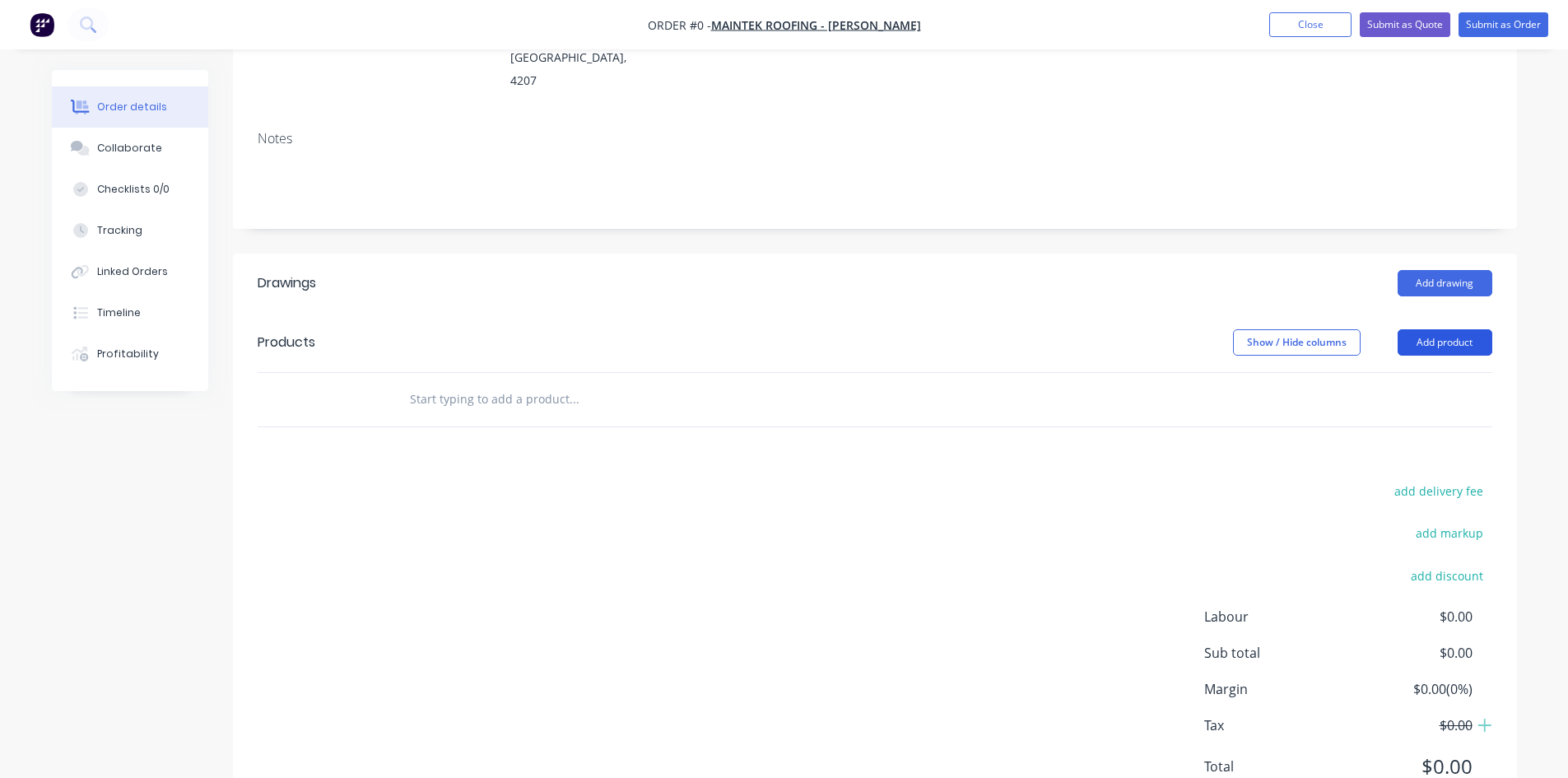
click at [1413, 329] on button "Add product" at bounding box center [1445, 342] width 95 height 27
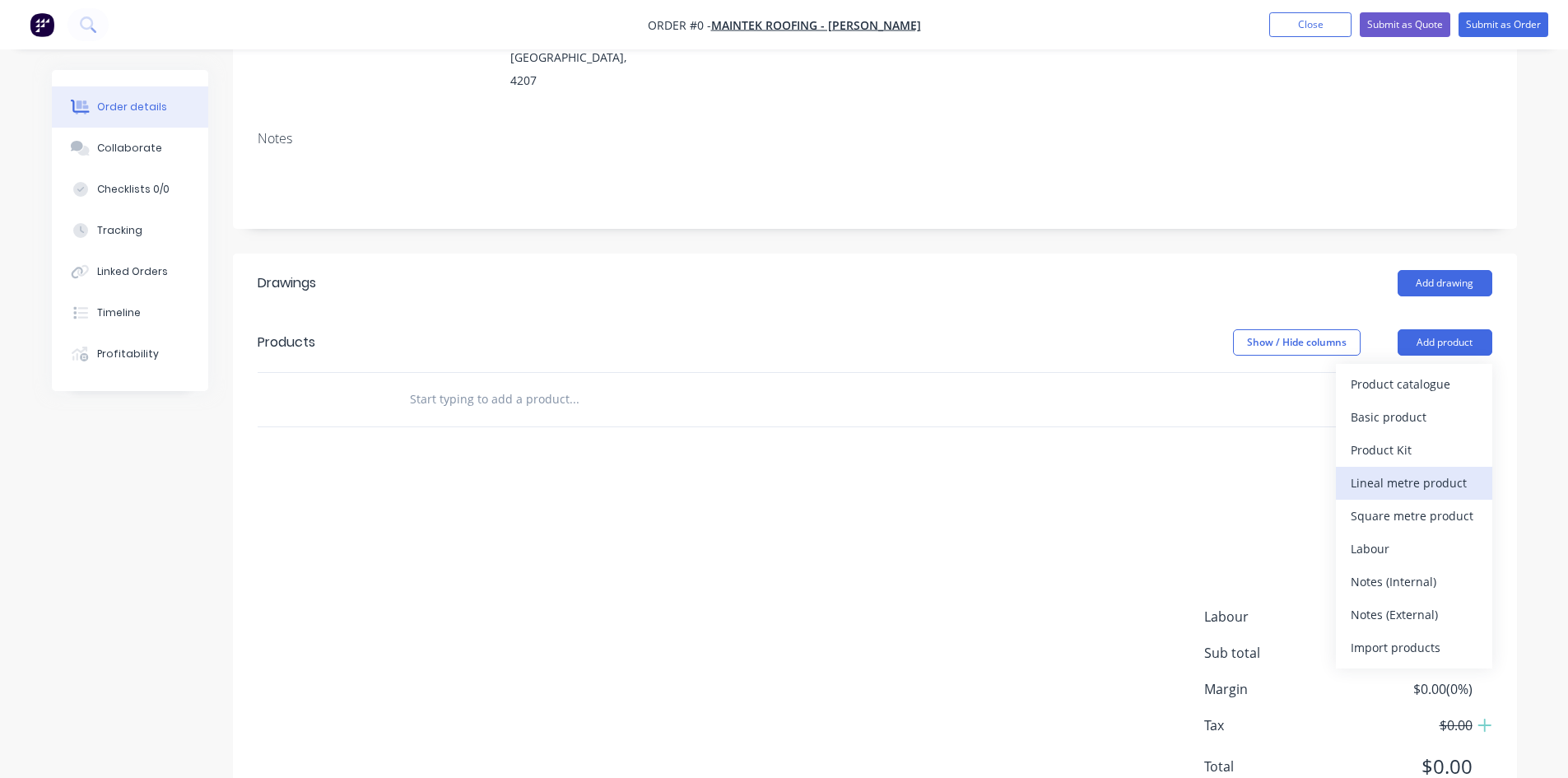
click at [1437, 471] on div "Lineal metre product" at bounding box center [1414, 483] width 126 height 24
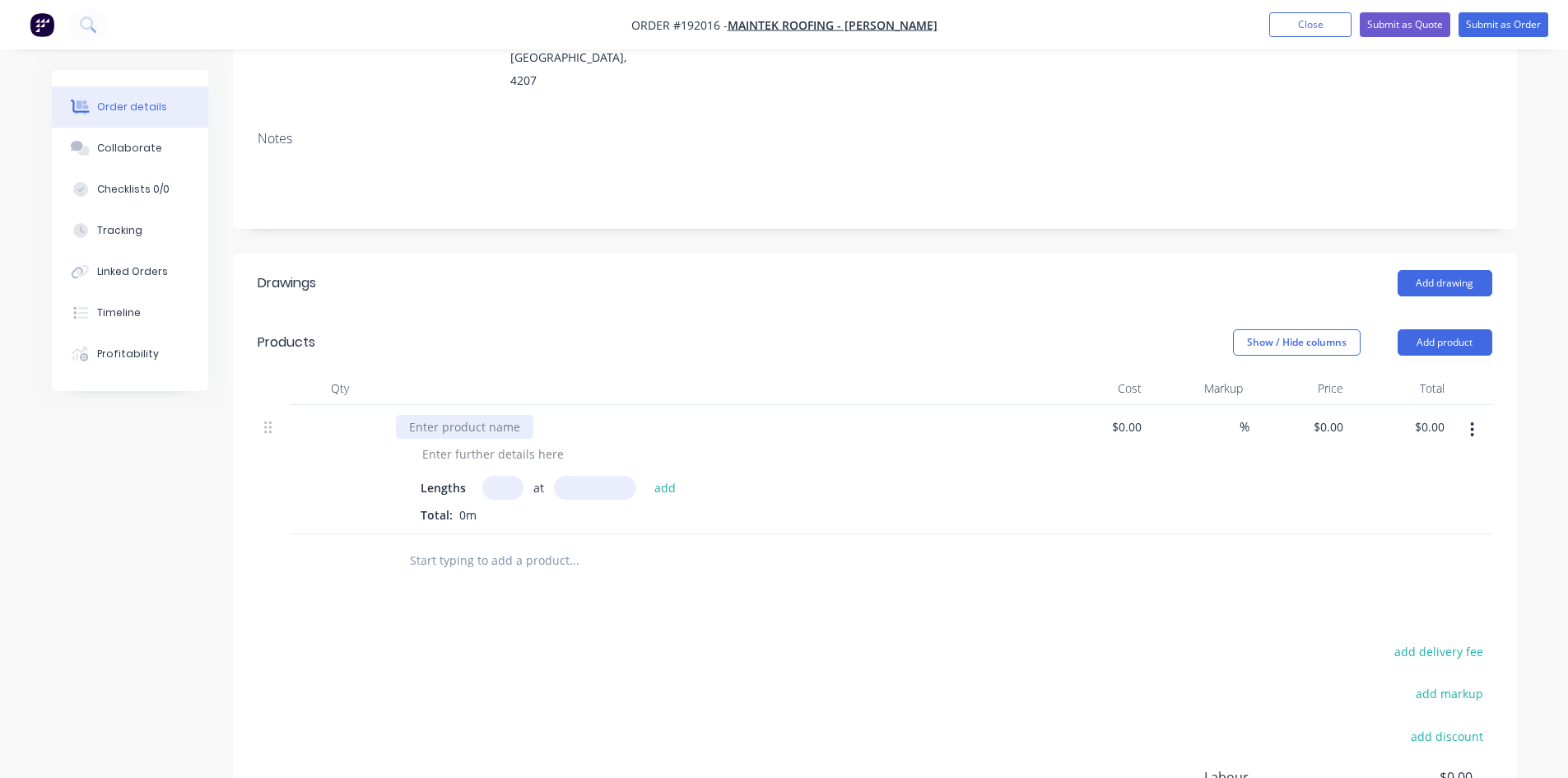
click at [467, 415] on div at bounding box center [464, 427] width 137 height 24
click at [490, 442] on div at bounding box center [493, 454] width 168 height 24
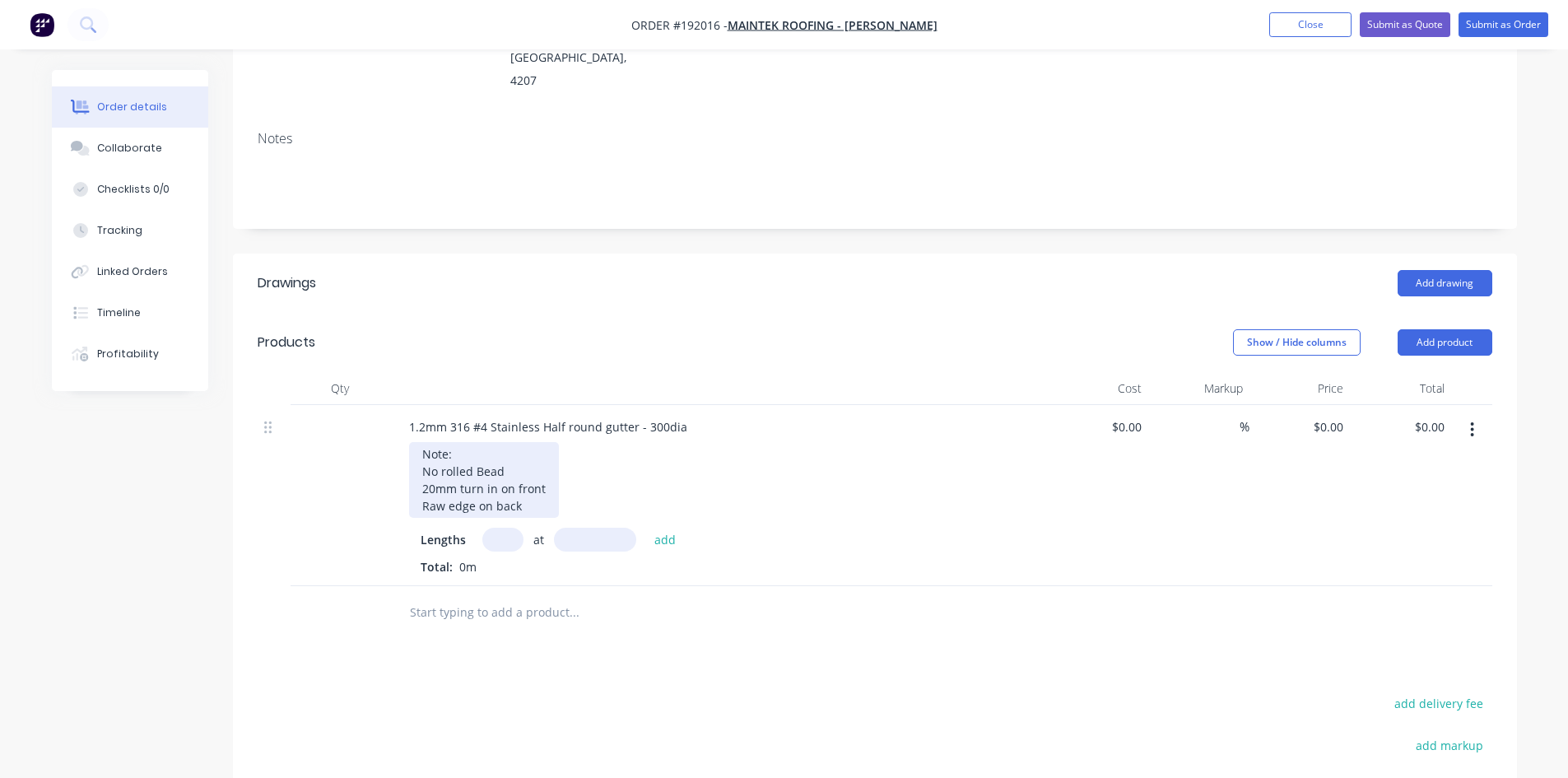
click at [418, 442] on div "Note: No rolled Bead 20mm turn in on front Raw edge on back" at bounding box center [484, 480] width 150 height 76
click at [814, 527] on div "Lengths at add Total: 0m" at bounding box center [719, 551] width 596 height 47
click at [499, 527] on input "text" at bounding box center [503, 539] width 41 height 24
type input "1"
type input "1000"
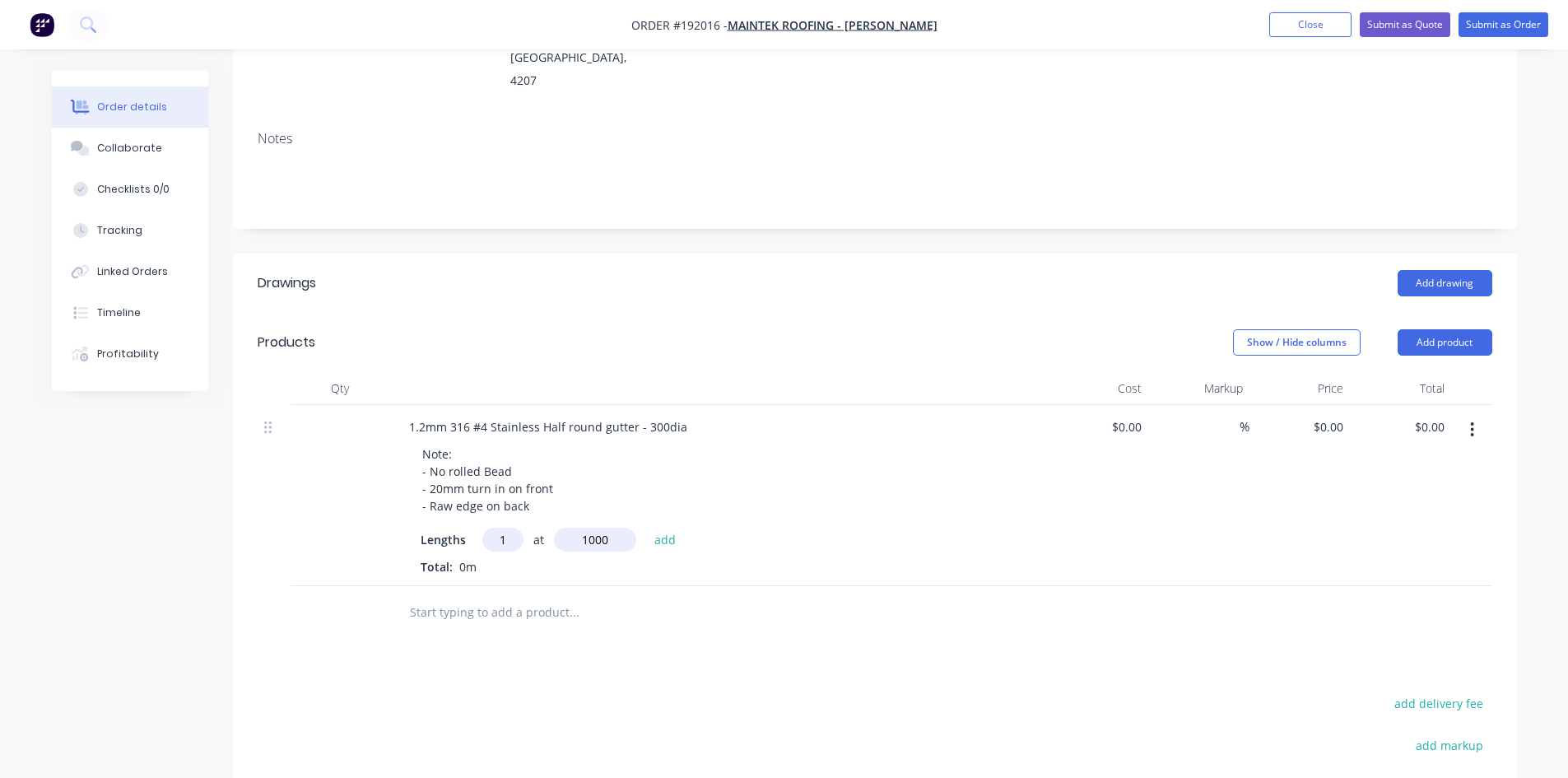
click at [646, 527] on button "add" at bounding box center [665, 538] width 39 height 23
click at [1350, 405] on div "$0.00 $0.00" at bounding box center [1400, 508] width 102 height 208
click at [1338, 415] on input "0" at bounding box center [1331, 427] width 38 height 24
type input "$148.05"
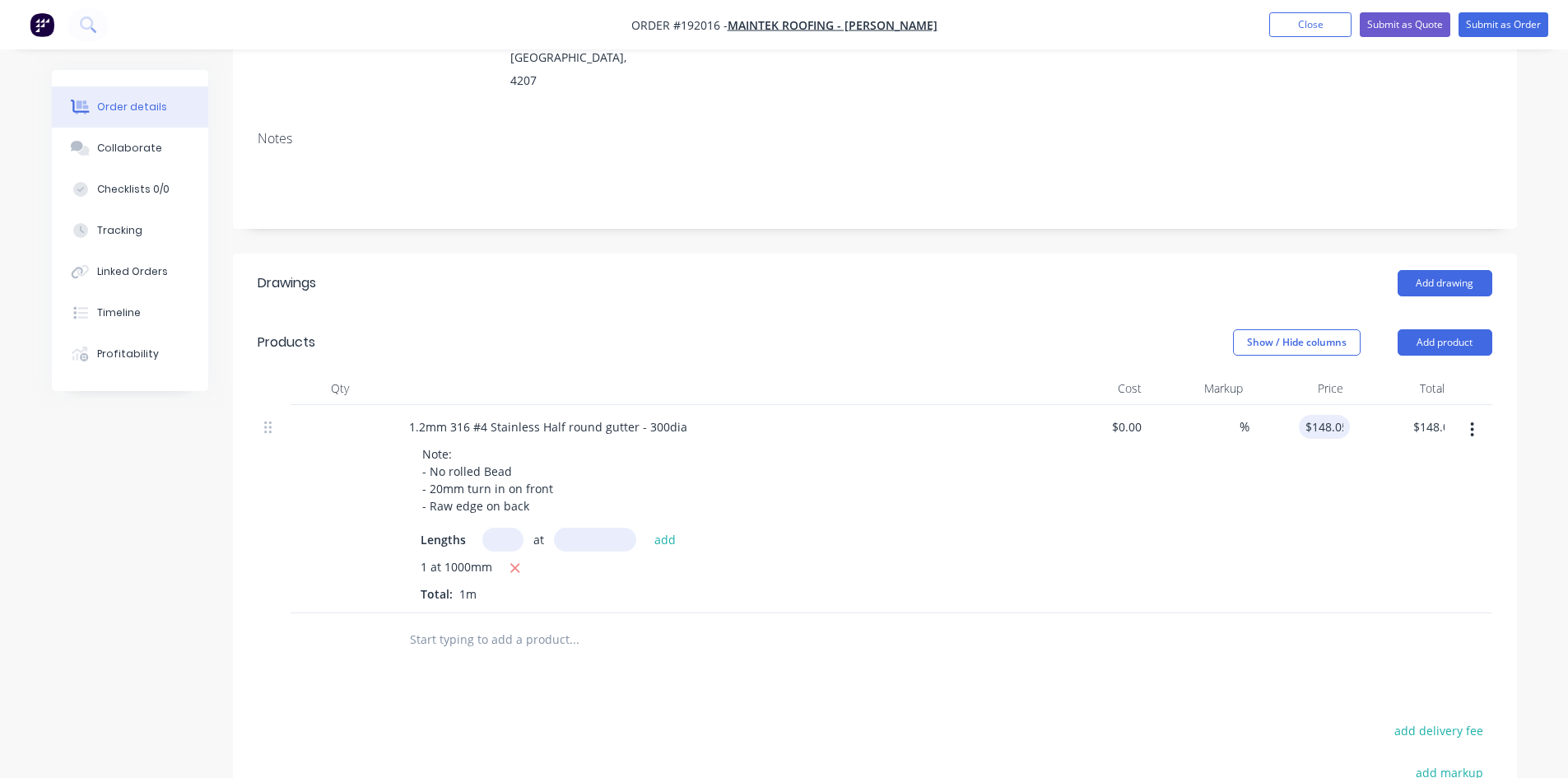
click at [1319, 447] on div "$148.05 148.05" at bounding box center [1299, 508] width 102 height 208
click at [498, 623] on input "text" at bounding box center [573, 639] width 329 height 33
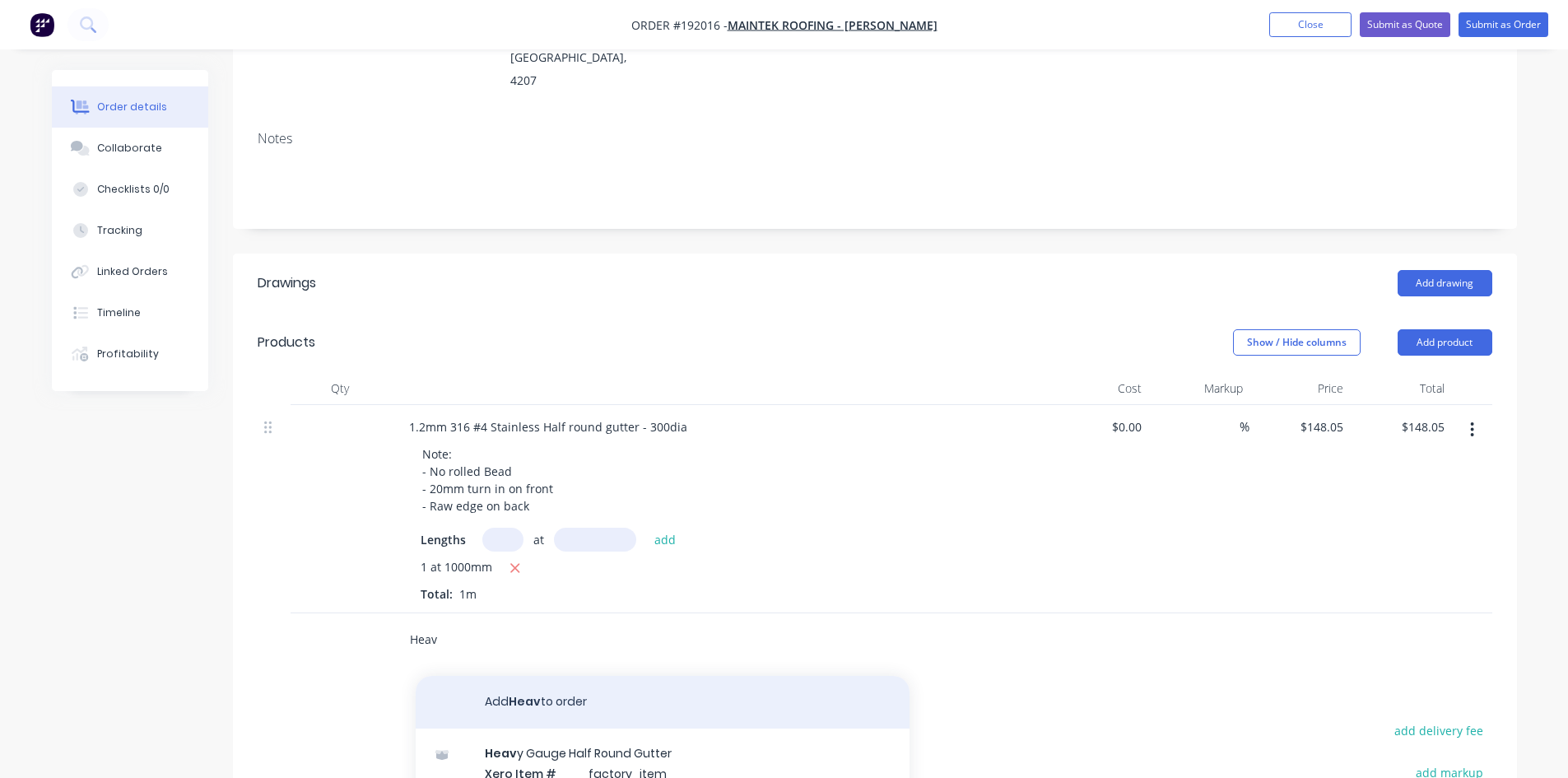
type input "Heav"
click at [561, 675] on button "Add Heav to order" at bounding box center [663, 701] width 494 height 52
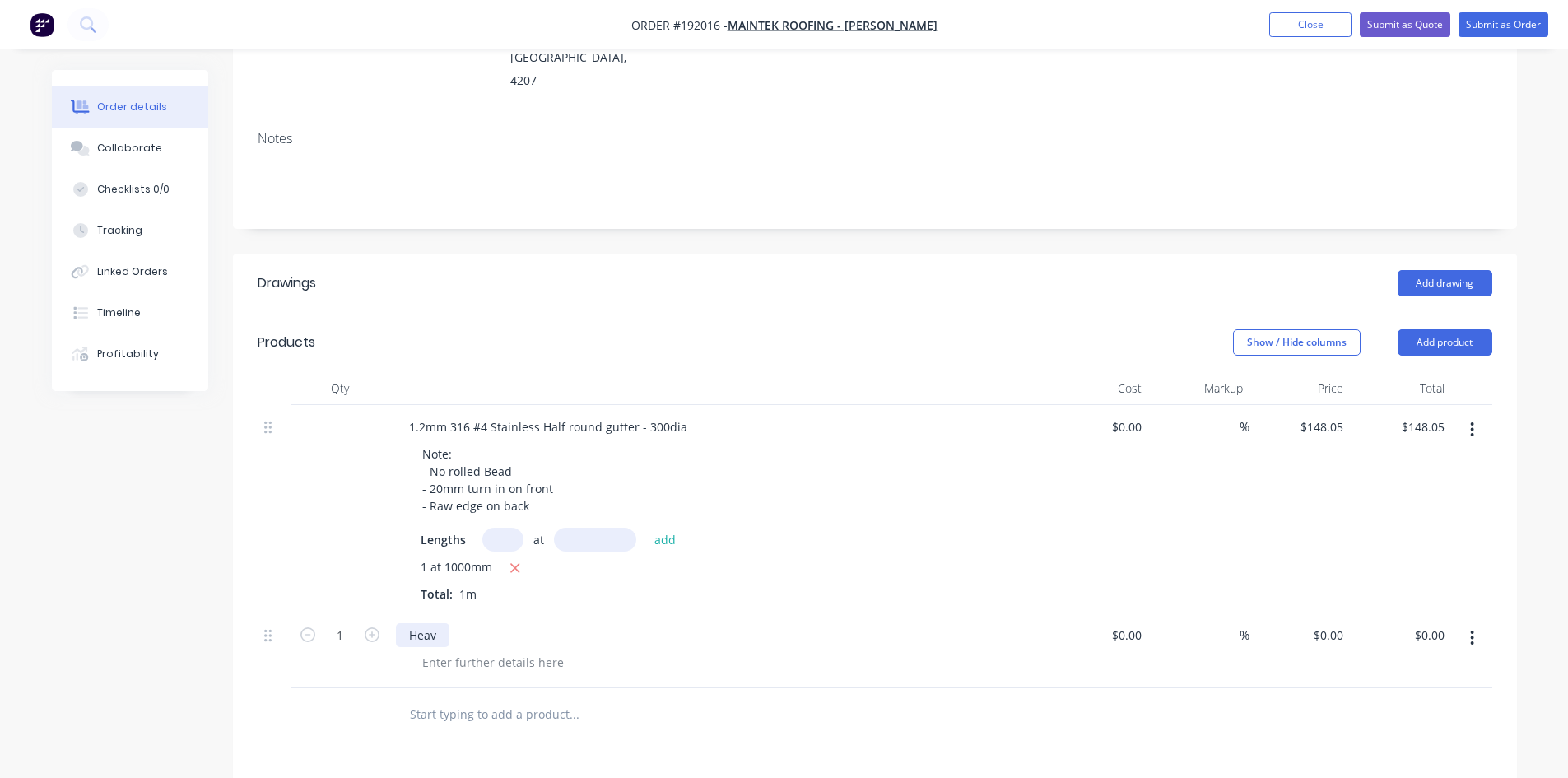
click at [445, 623] on div "Heav" at bounding box center [423, 635] width 53 height 24
type input "$0.00"
type input "$77.85"
click at [1085, 700] on div "Drawings Add drawing Products Show / Hide columns Add product Qty Cost Markup P…" at bounding box center [875, 695] width 1284 height 883
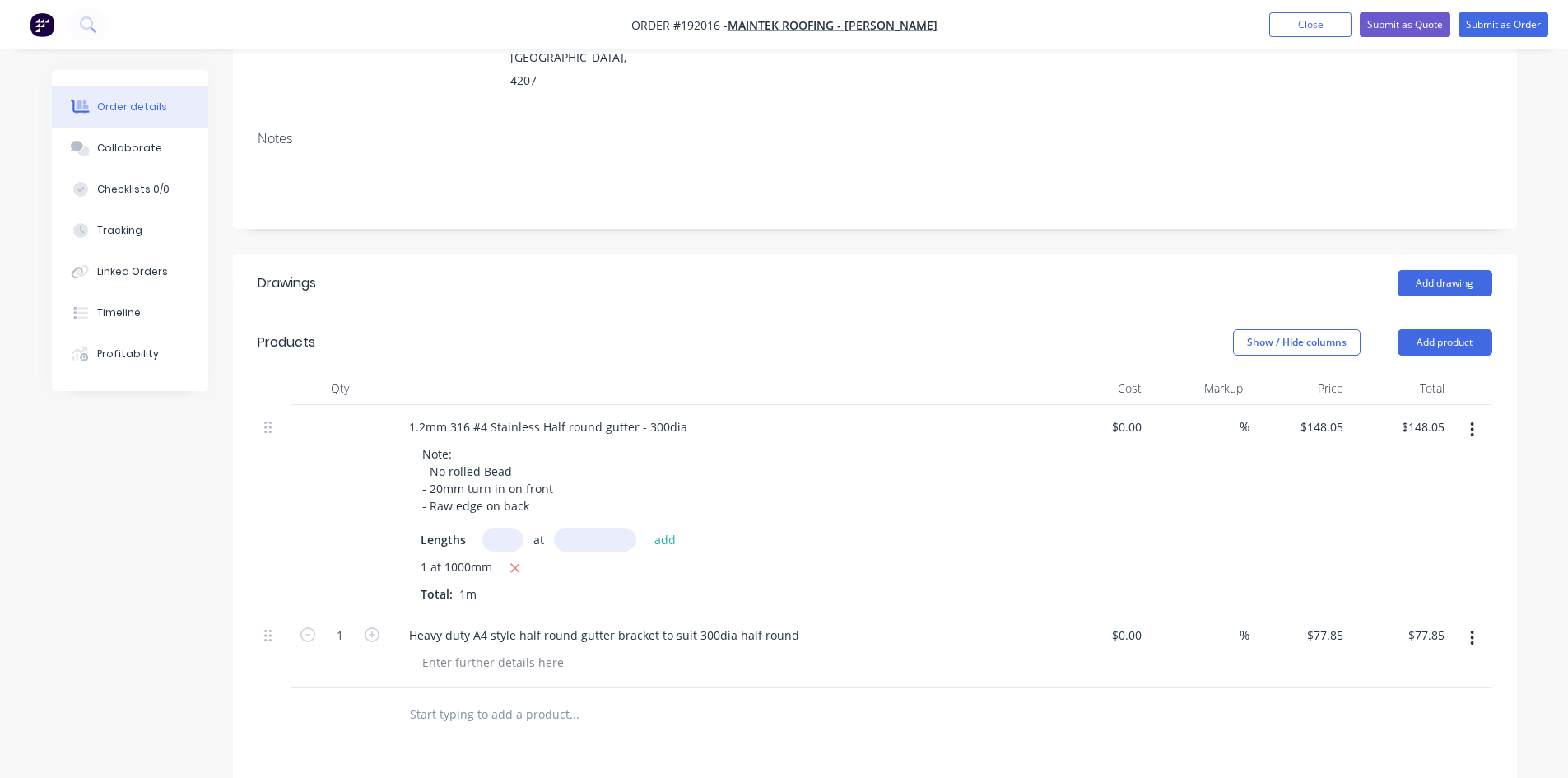
click at [469, 698] on input "text" at bounding box center [573, 714] width 329 height 33
type input "Welded"
type input "Welded stop end to 300dia half round"
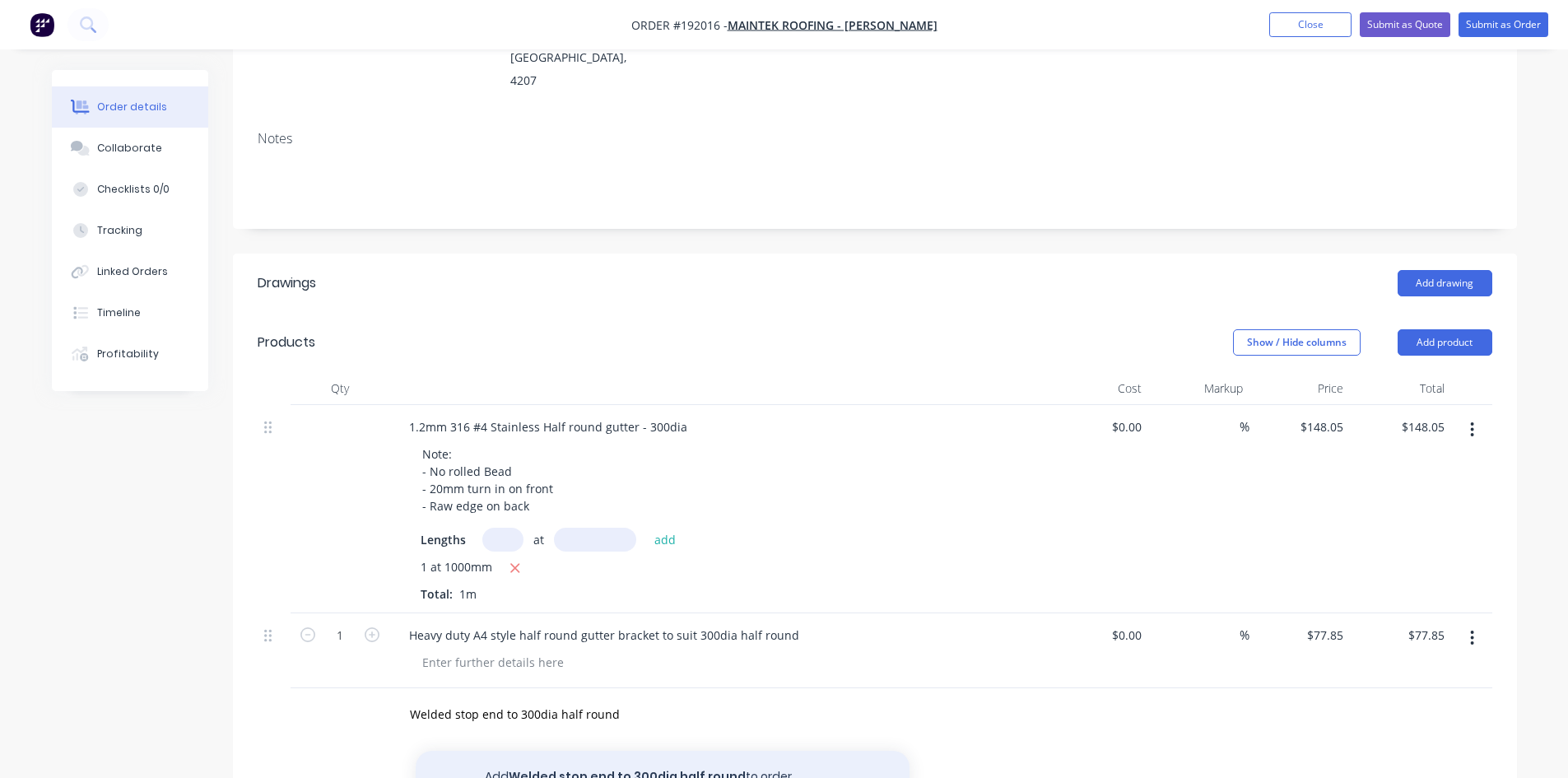
click at [537, 750] on button "Add Welded stop end to 300dia half round to order" at bounding box center [663, 776] width 494 height 52
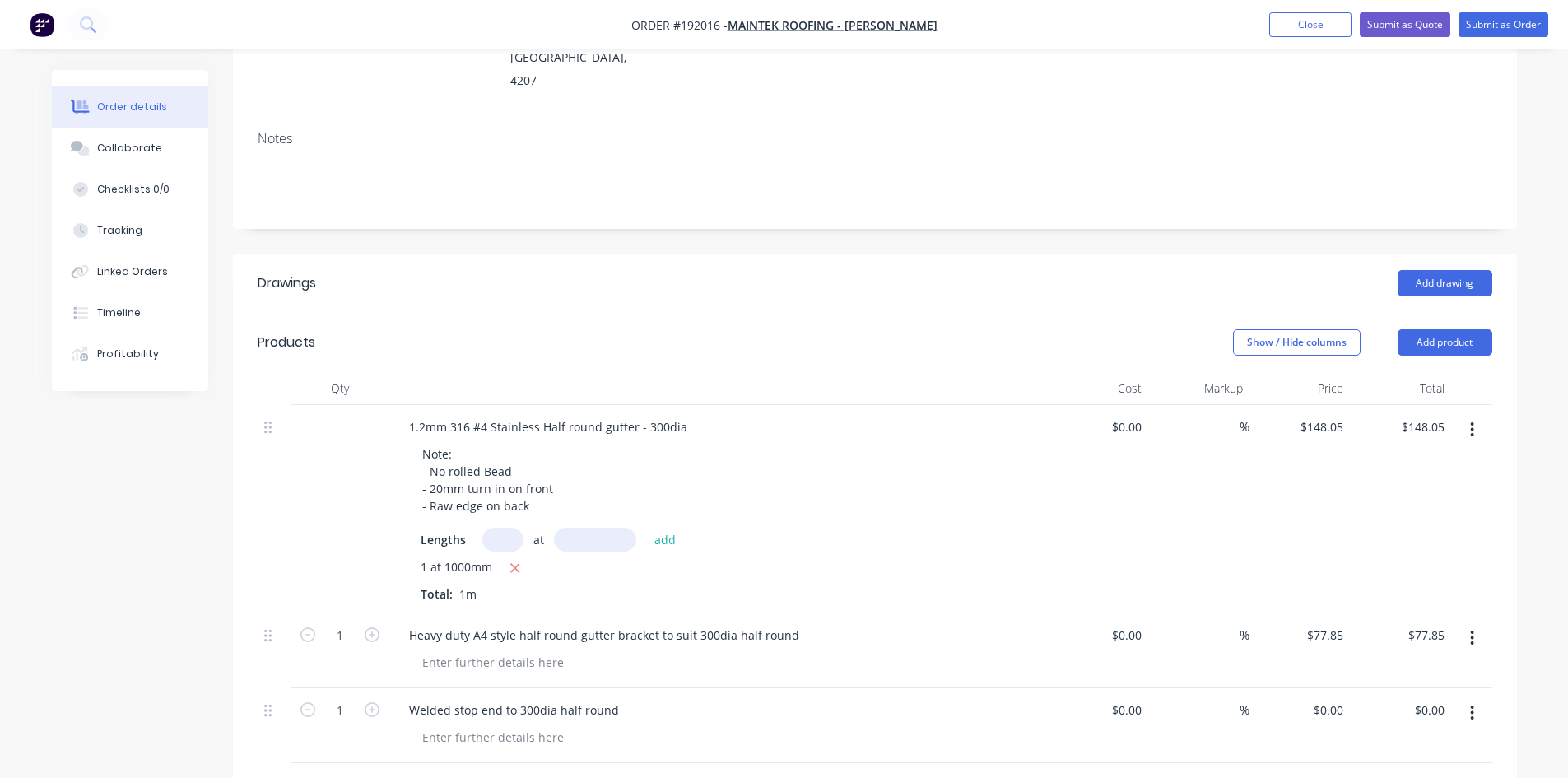
scroll to position [281, 0]
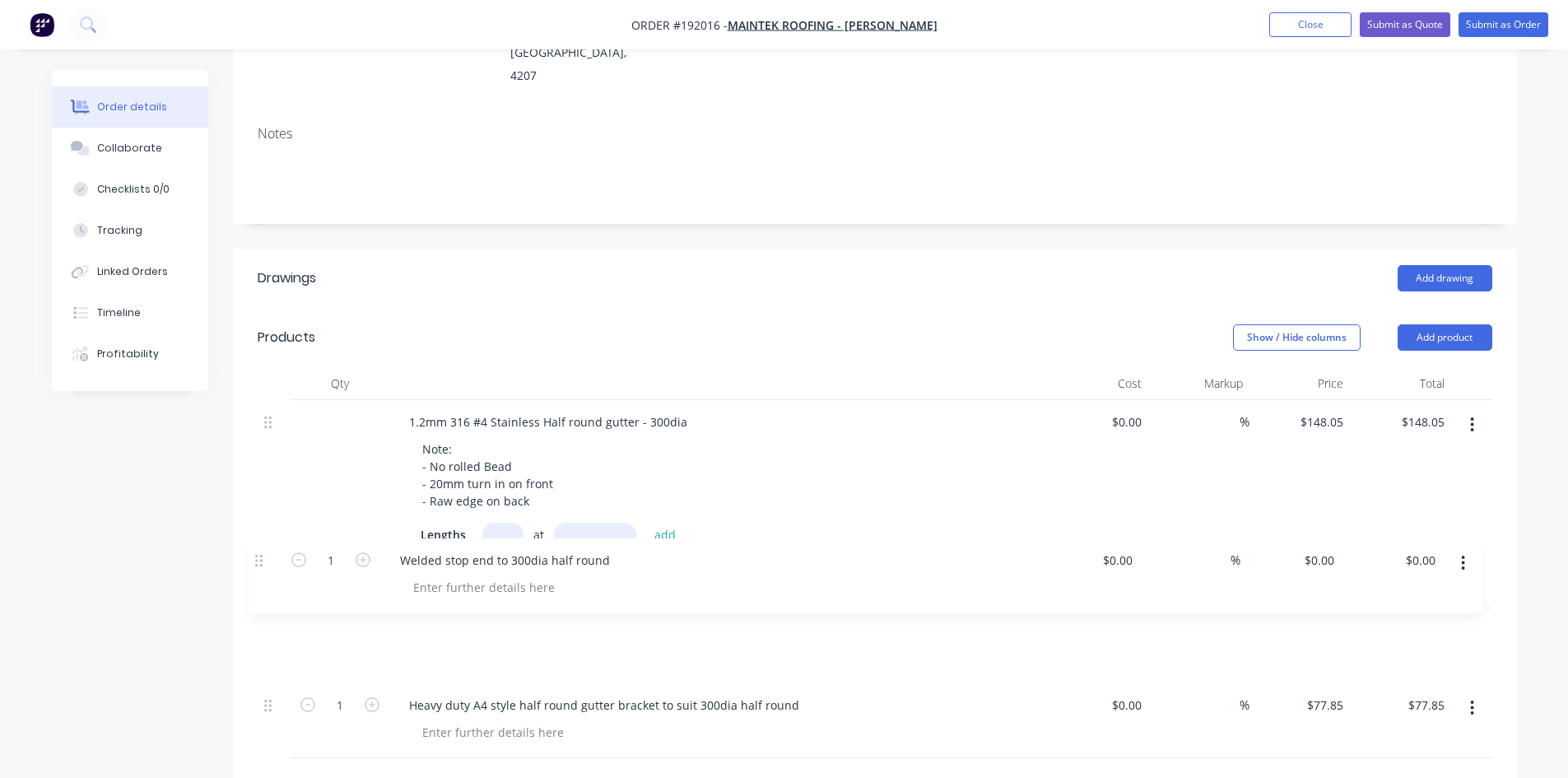
drag, startPoint x: 274, startPoint y: 646, endPoint x: 265, endPoint y: 560, distance: 86.5
click at [265, 560] on div "1.2mm 316 #4 Stainless Half round gutter - 300dia Note: - No rolled Bead - 20mm…" at bounding box center [875, 579] width 1234 height 358
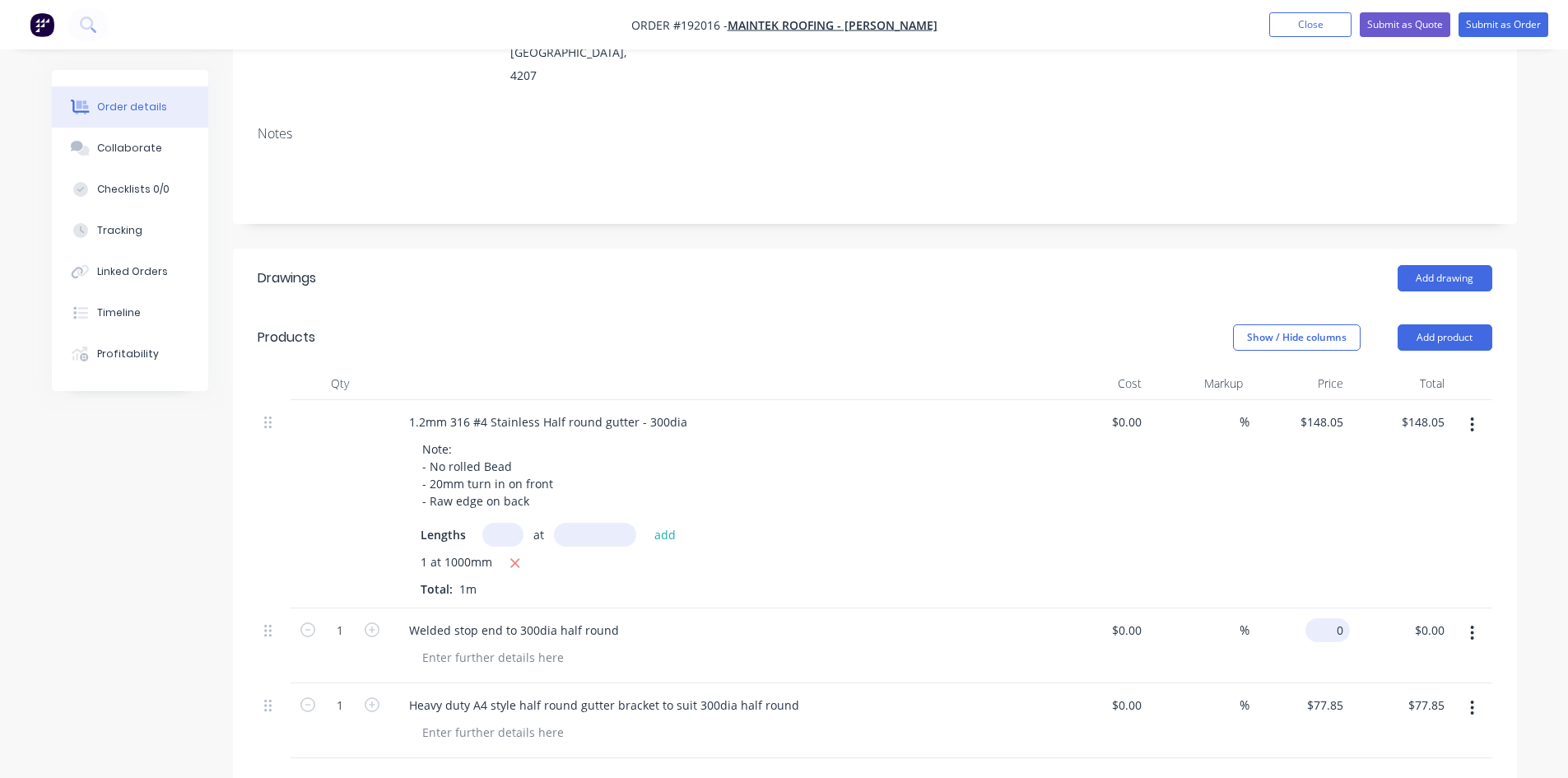
click at [1329, 618] on div "0 $0.00" at bounding box center [1327, 630] width 44 height 24
type input "$121.15"
click at [1353, 683] on div "$77.85 $77.85" at bounding box center [1400, 721] width 102 height 75
click at [1323, 618] on input "121.15" at bounding box center [1324, 630] width 51 height 24
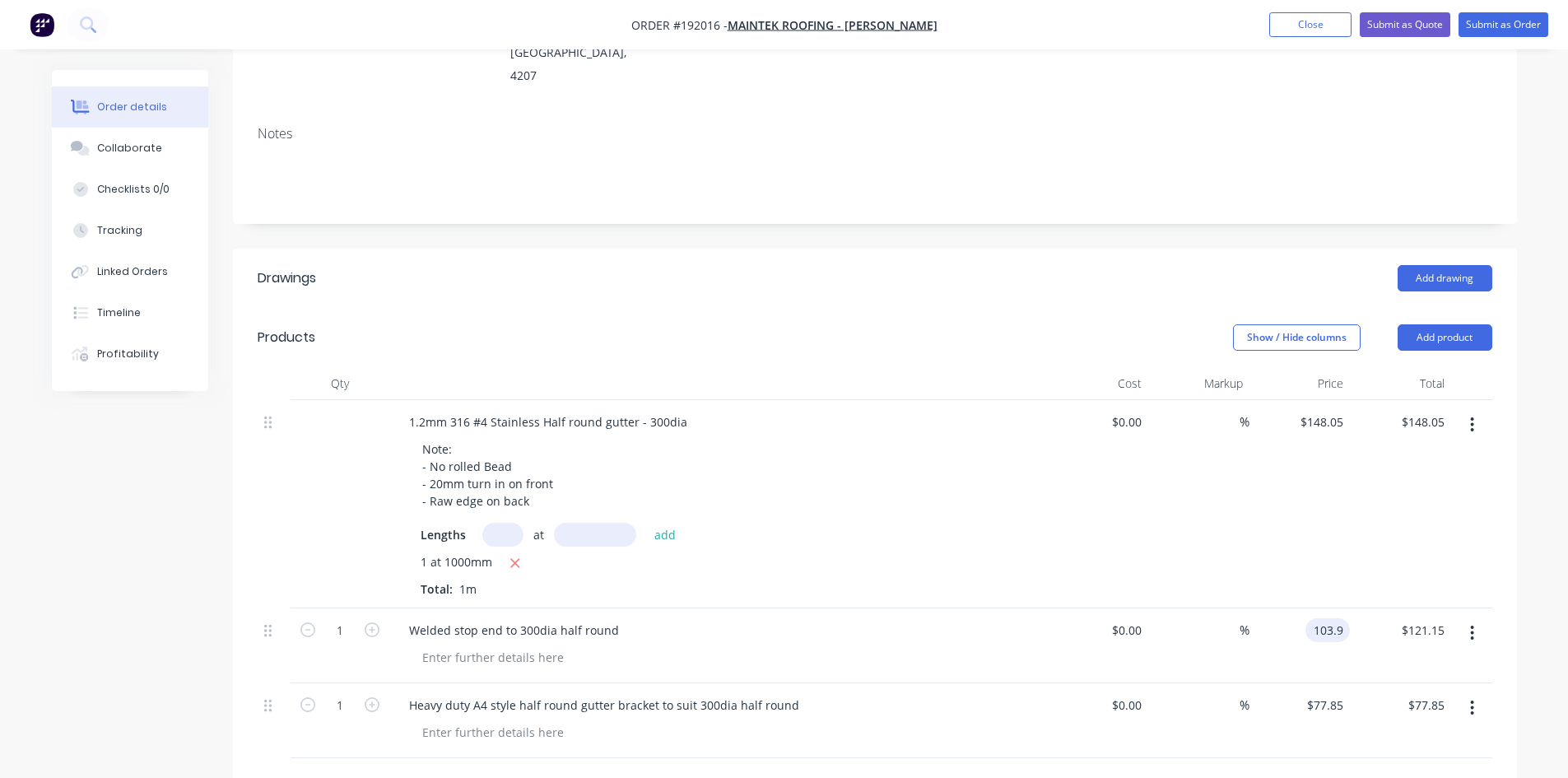
type input "$103.90"
click at [1214, 683] on div "%" at bounding box center [1199, 721] width 102 height 75
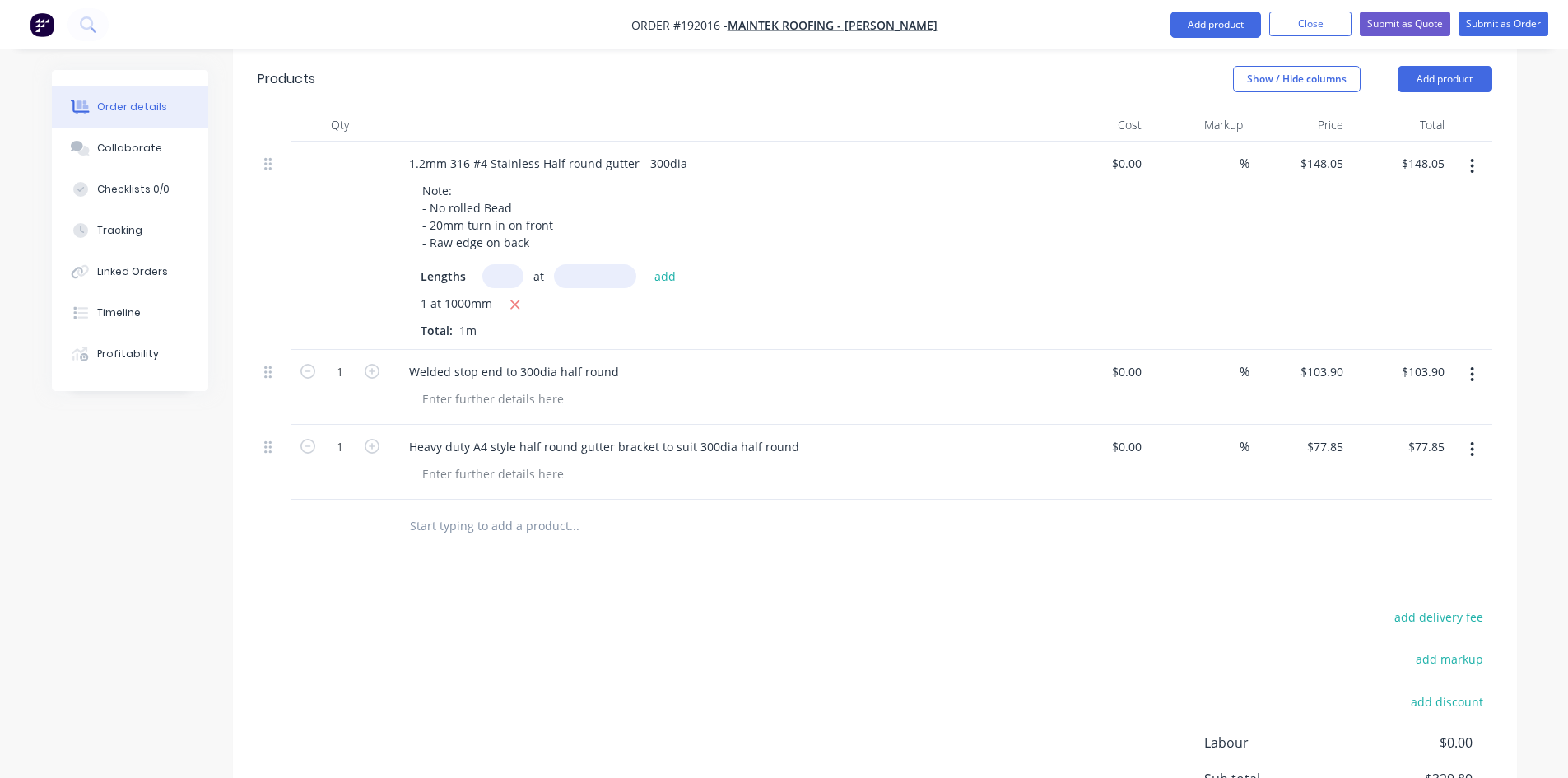
scroll to position [556, 0]
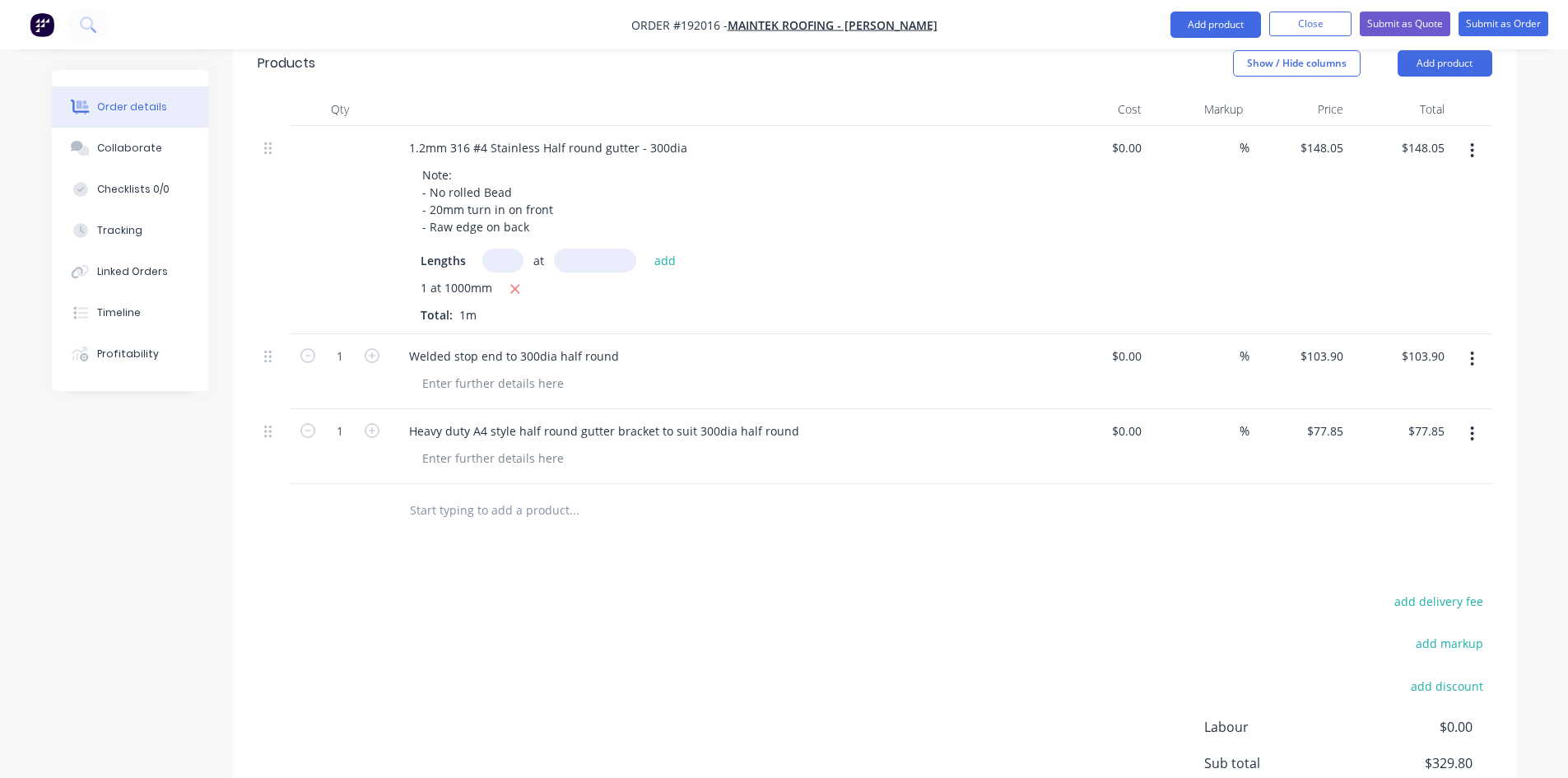
click at [1476, 344] on button "button" at bounding box center [1471, 358] width 39 height 30
click at [1433, 423] on div "Duplicate" at bounding box center [1414, 434] width 126 height 24
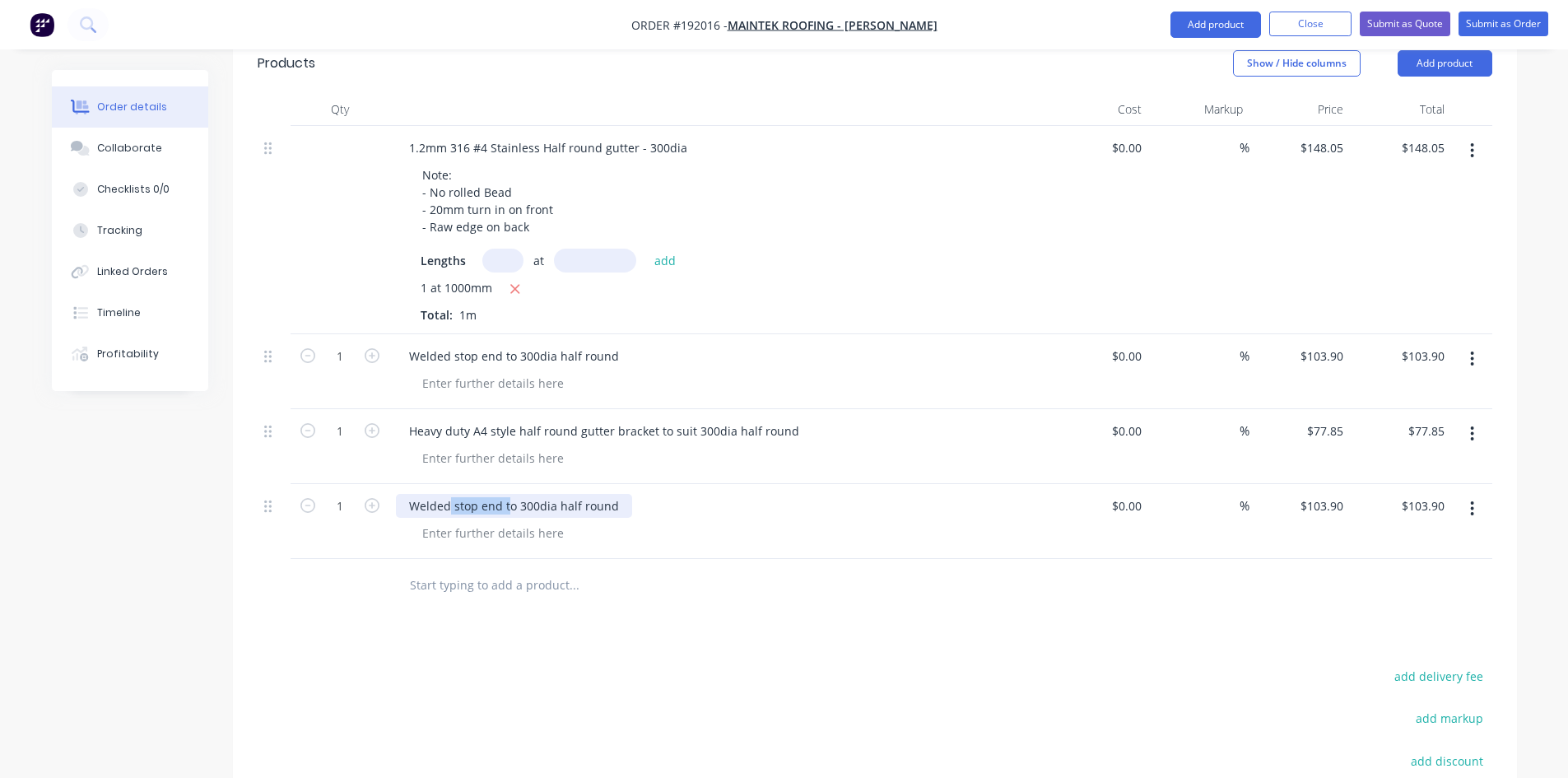
drag, startPoint x: 450, startPoint y: 438, endPoint x: 508, endPoint y: 436, distance: 58.0
click at [508, 494] on div "Welded stop end to 300dia half round" at bounding box center [513, 506] width 236 height 24
click at [783, 569] on div at bounding box center [643, 584] width 494 height 33
click at [1313, 494] on input "103.9" at bounding box center [1324, 506] width 51 height 24
type input "$121.15"
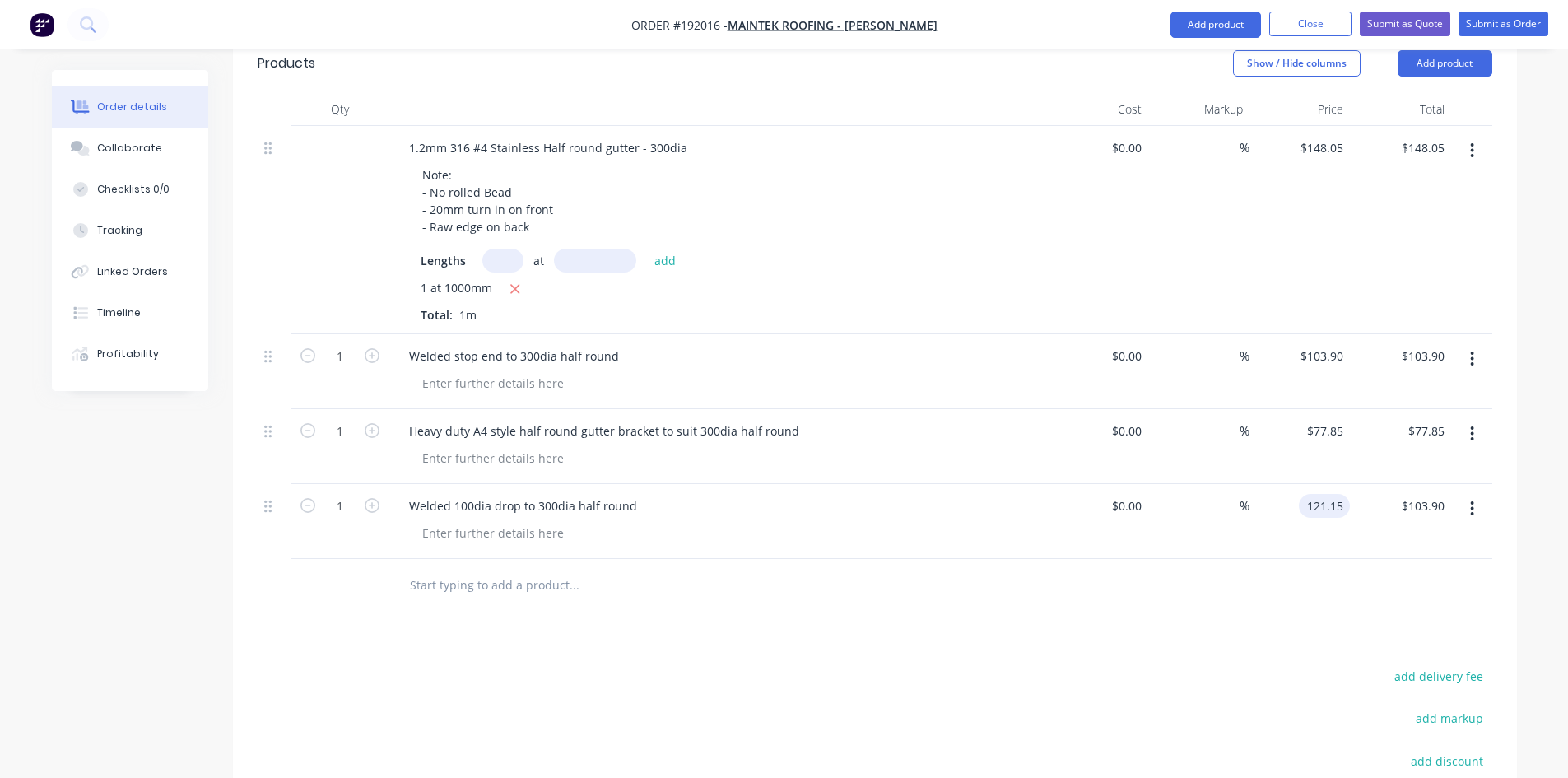
type input "$121.15"
click at [1291, 559] on div at bounding box center [875, 585] width 1234 height 53
drag, startPoint x: 1462, startPoint y: 437, endPoint x: 1460, endPoint y: 450, distance: 13.2
click at [1464, 494] on button "button" at bounding box center [1471, 508] width 39 height 30
click at [1403, 573] on div "Duplicate" at bounding box center [1414, 584] width 126 height 24
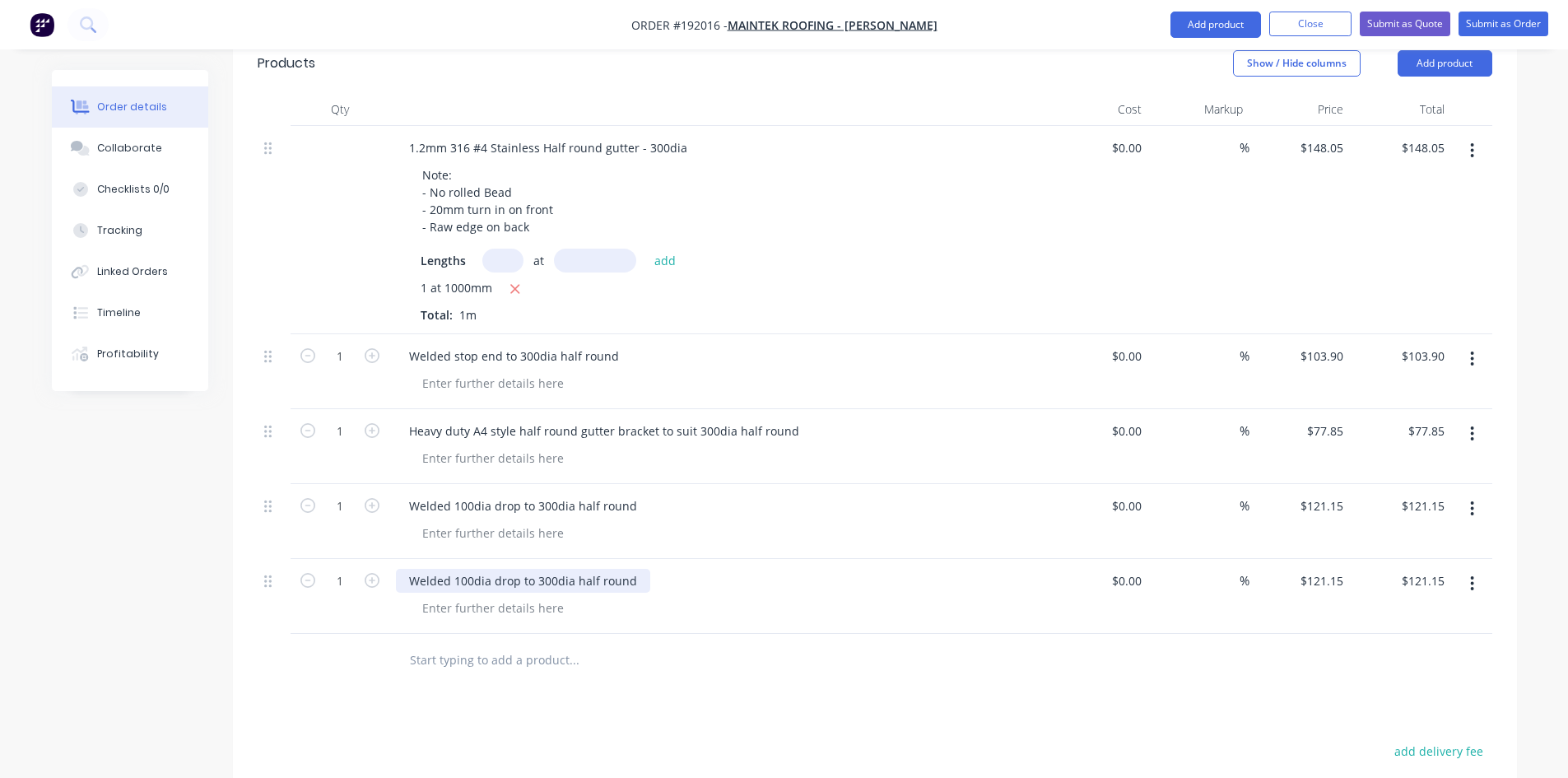
click at [464, 569] on div "Welded 100dia drop to 300dia half round" at bounding box center [523, 581] width 255 height 24
click at [857, 644] on div at bounding box center [643, 660] width 494 height 33
click at [1321, 569] on input "121.15" at bounding box center [1324, 581] width 51 height 24
type input "$162.24"
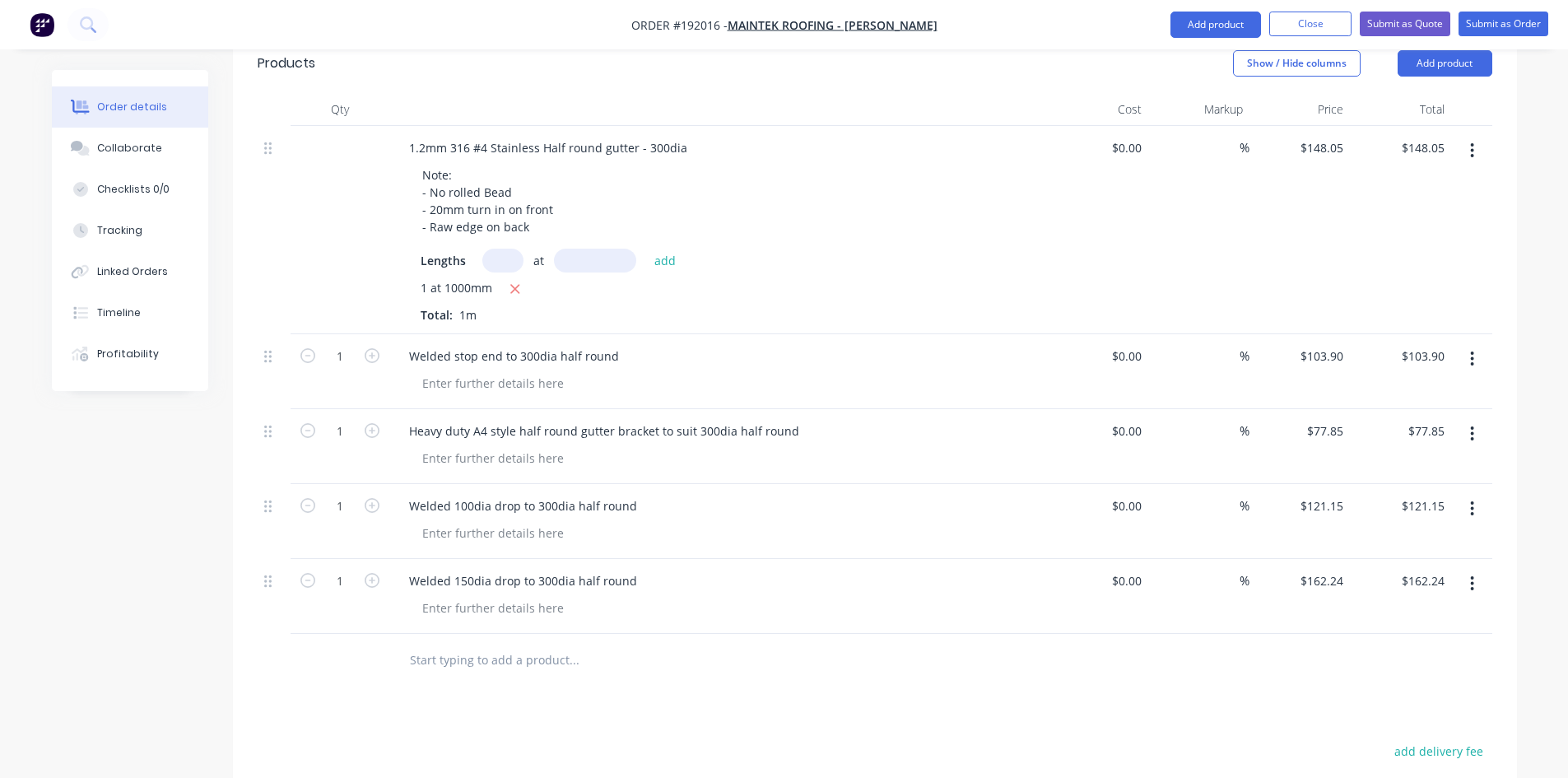
click at [1170, 653] on div "Drawings Add drawing Products Show / Hide columns Add product Qty Cost Markup P…" at bounding box center [875, 528] width 1284 height 1108
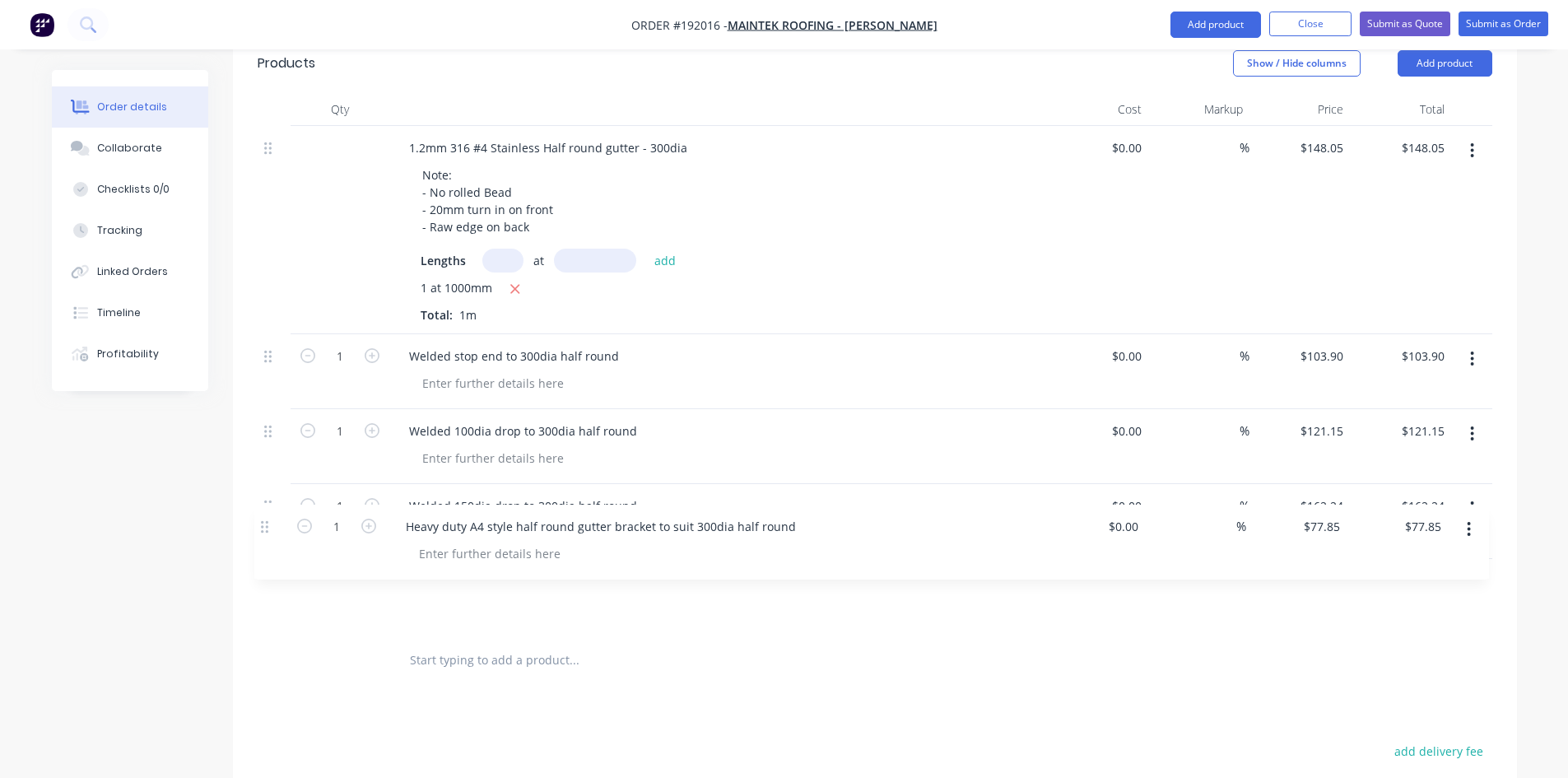
drag, startPoint x: 274, startPoint y: 360, endPoint x: 270, endPoint y: 532, distance: 172.0
click at [270, 532] on div "1.2mm 316 #4 Stainless Half round gutter - 300dia Note: - No rolled Bead - 20mm…" at bounding box center [875, 380] width 1234 height 507
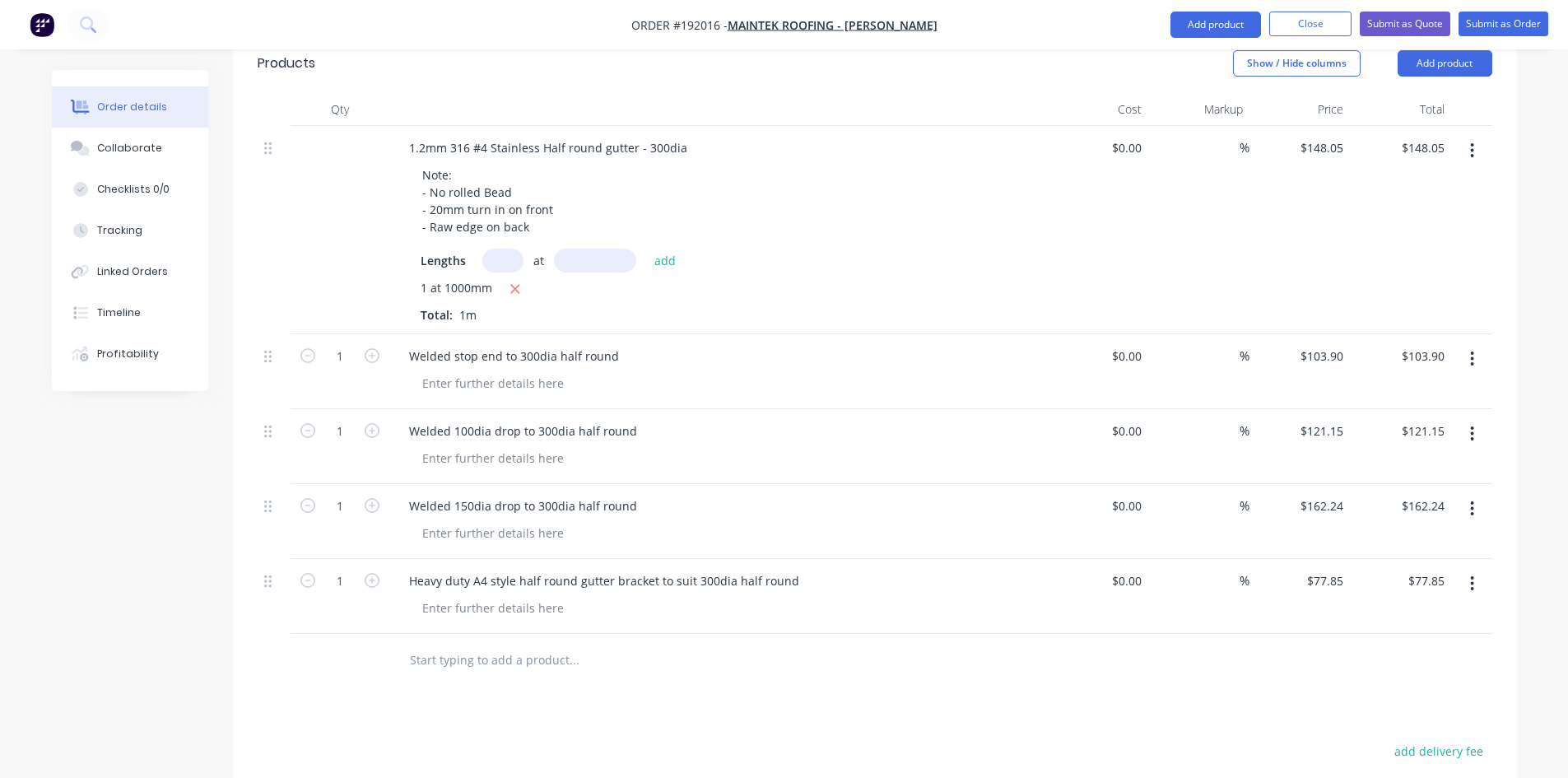
click at [849, 646] on div "Drawings Add drawing Products Show / Hide columns Add product Qty Cost Markup P…" at bounding box center [875, 528] width 1284 height 1108
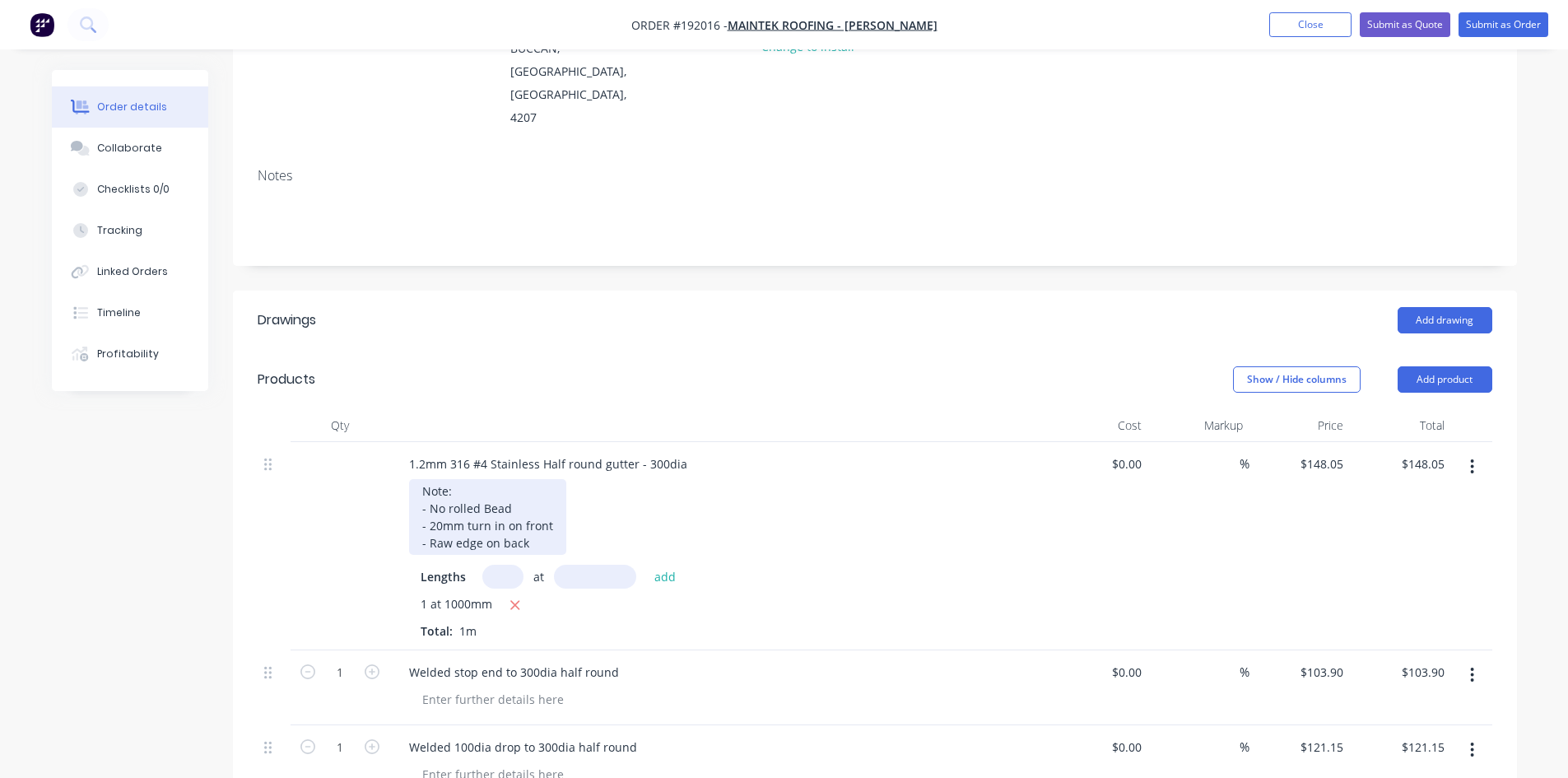
scroll to position [281, 0]
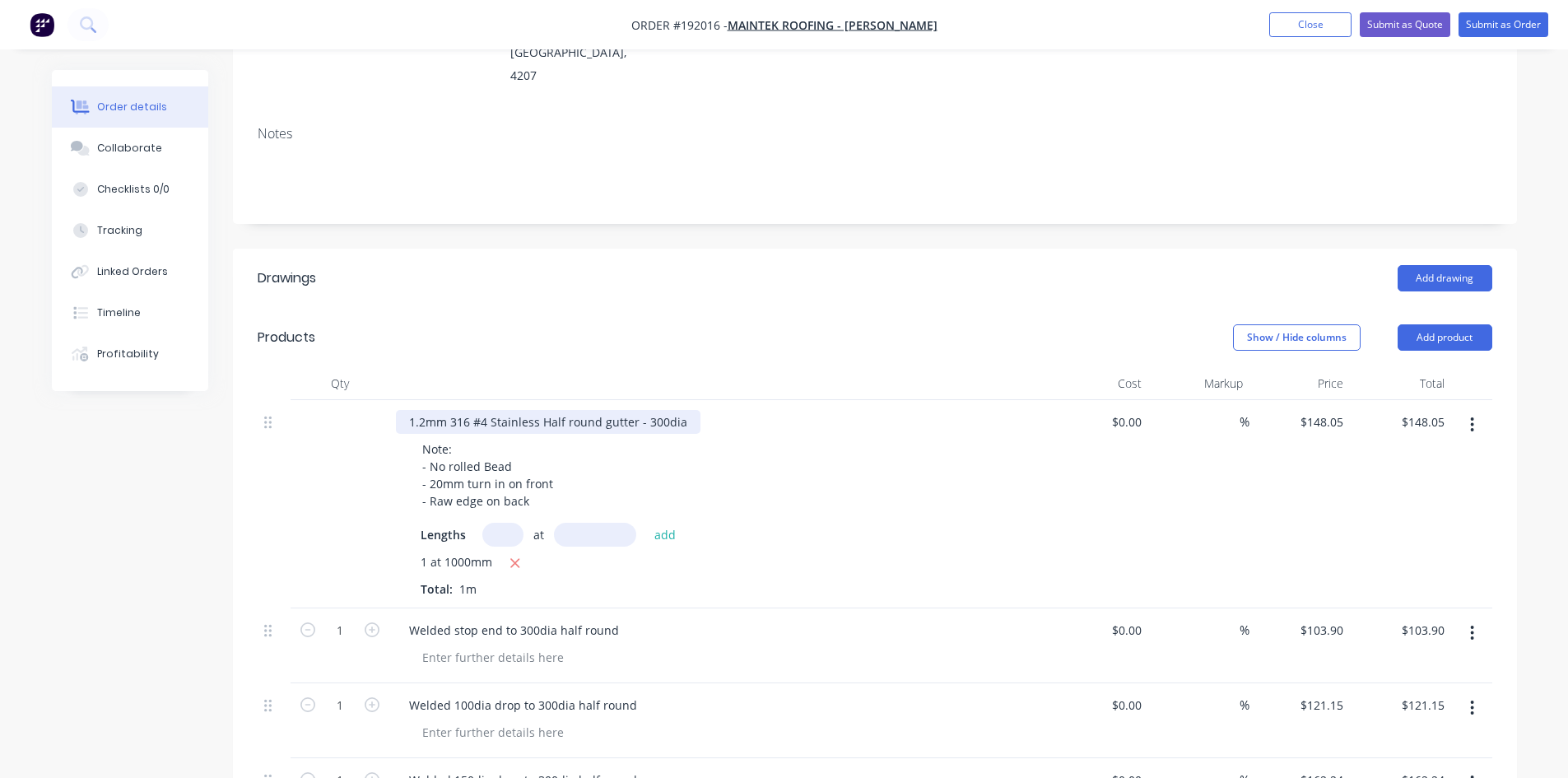
drag, startPoint x: 410, startPoint y: 349, endPoint x: 480, endPoint y: 359, distance: 70.7
click at [410, 410] on div "1.2mm 316 #4 Stainless Half round gutter - 300dia" at bounding box center [548, 422] width 304 height 24
click at [1457, 324] on button "Add product" at bounding box center [1445, 337] width 95 height 27
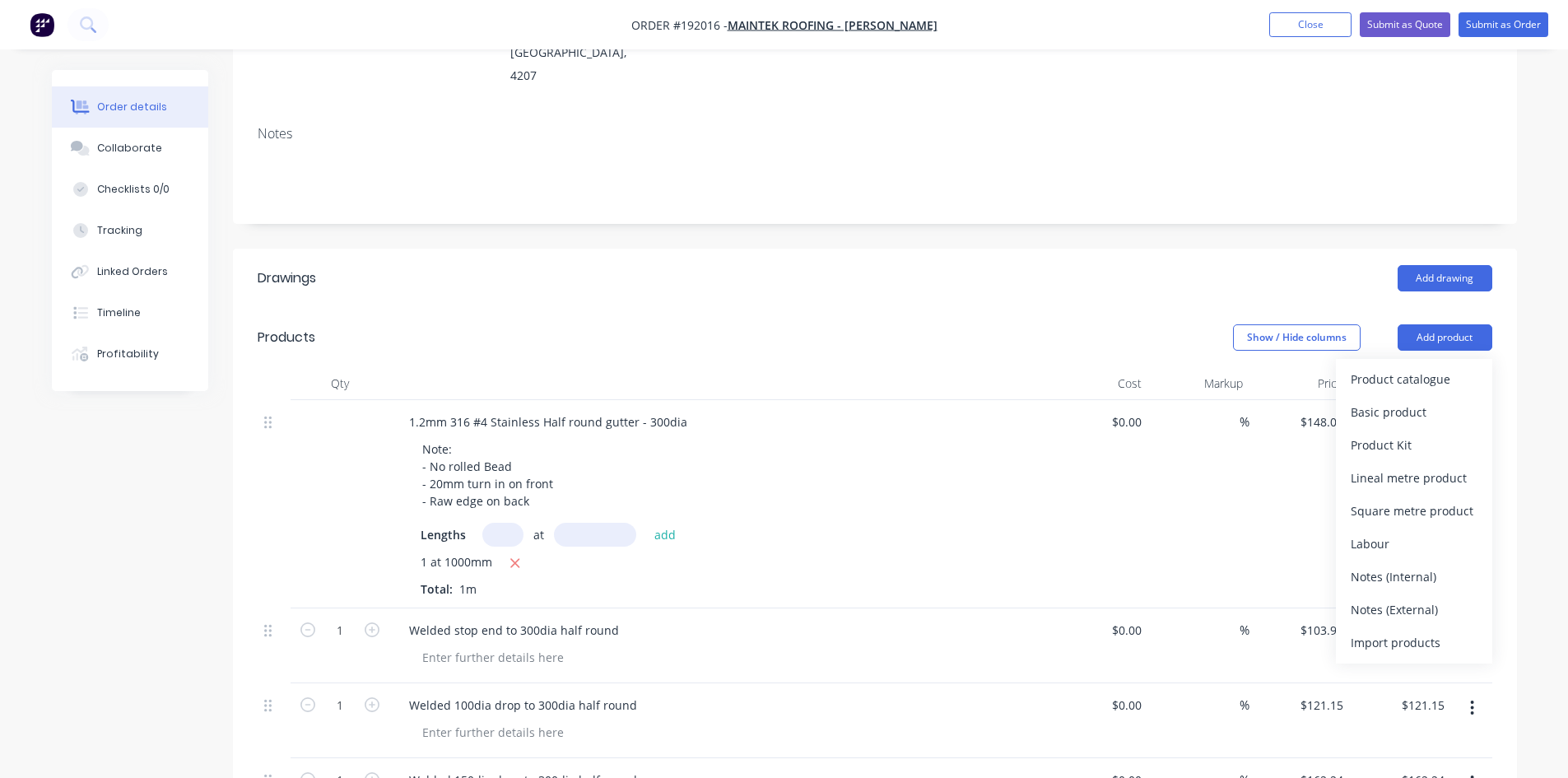
click at [1447, 597] on div "Notes (External)" at bounding box center [1414, 609] width 126 height 24
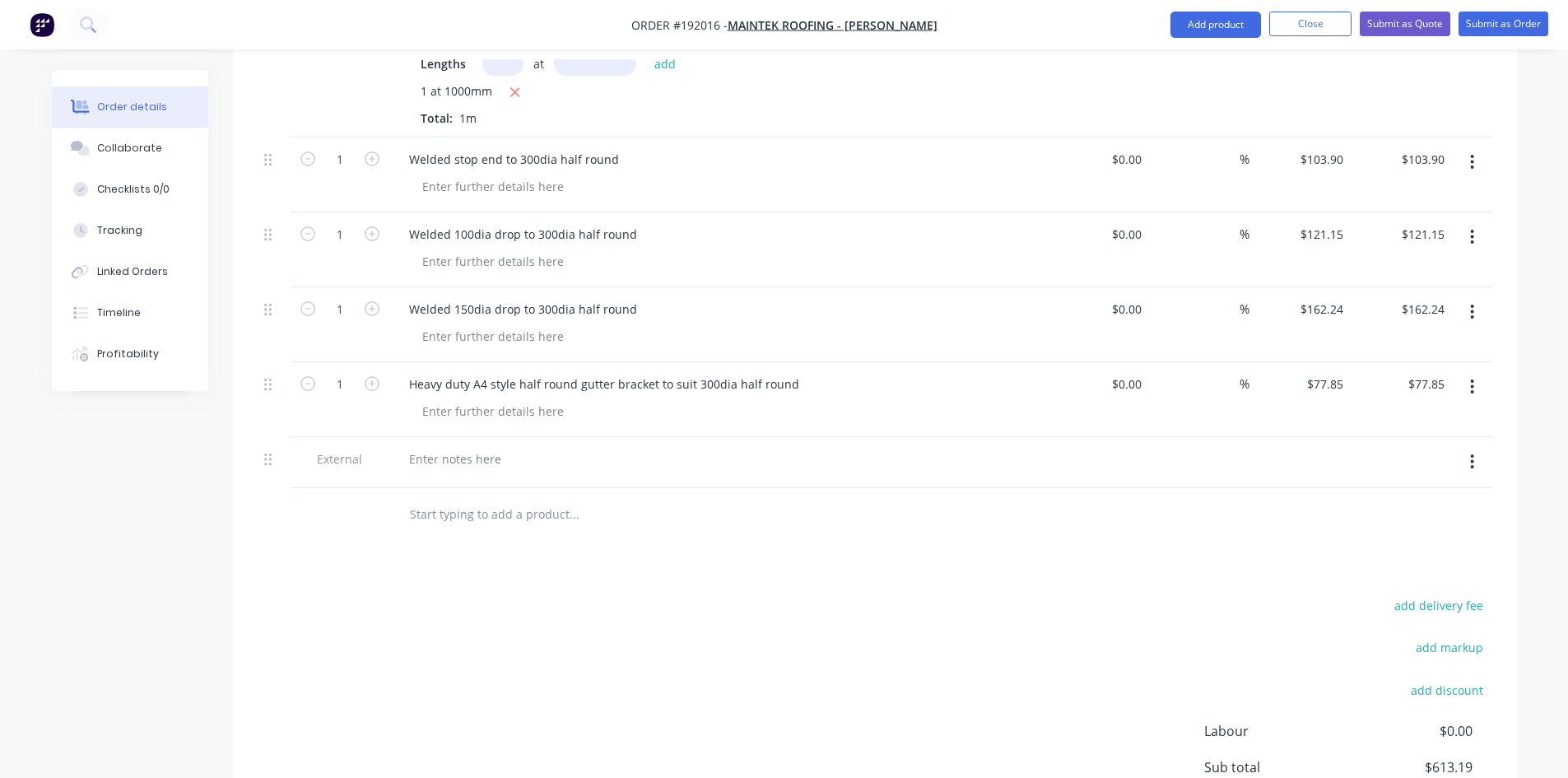
scroll to position [830, 0]
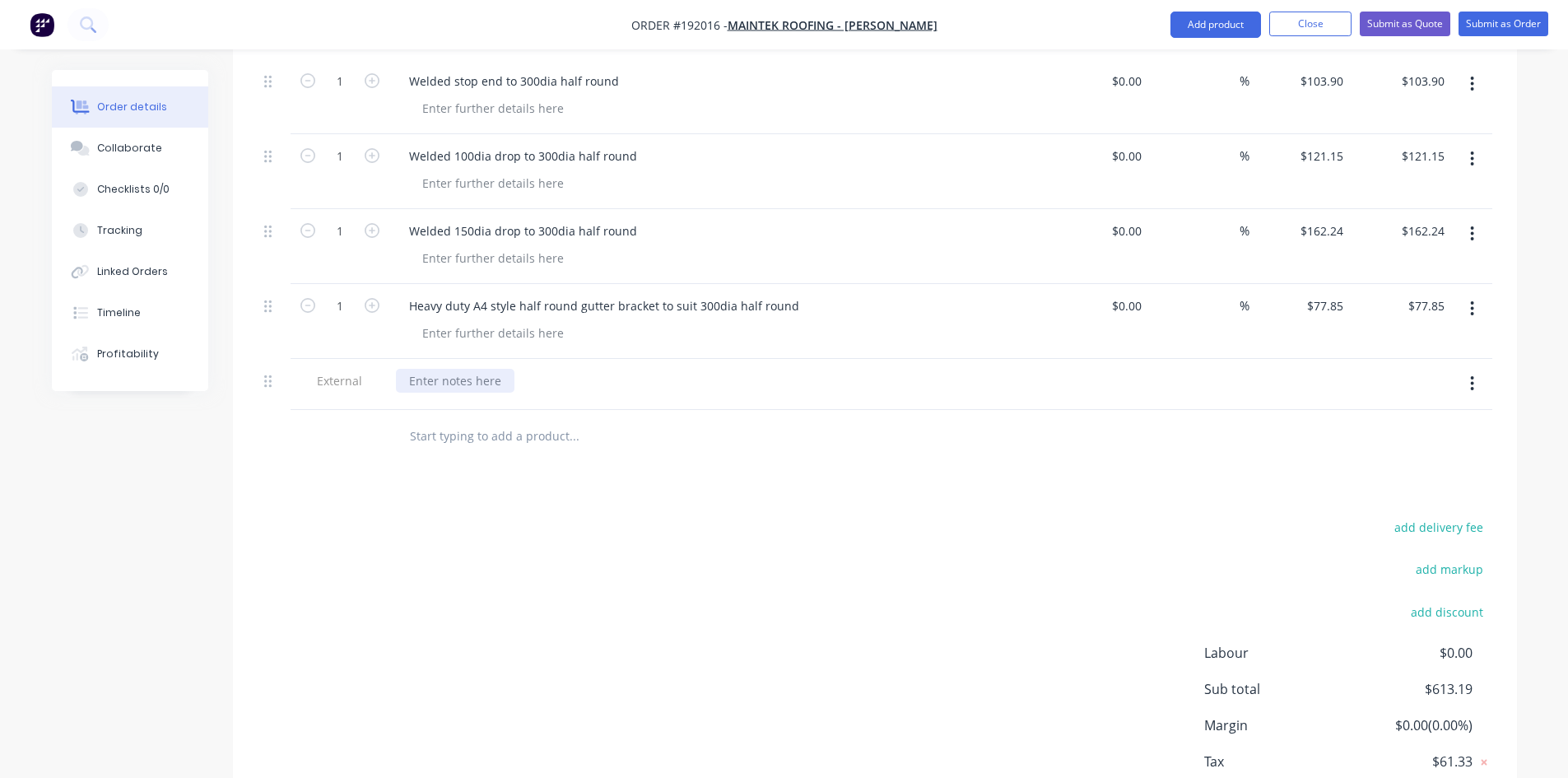
click at [468, 368] on div at bounding box center [455, 380] width 118 height 24
click at [497, 428] on div "Drawings Add drawing Products Show / Hide columns Add product Qty Cost Markup P…" at bounding box center [875, 279] width 1284 height 1159
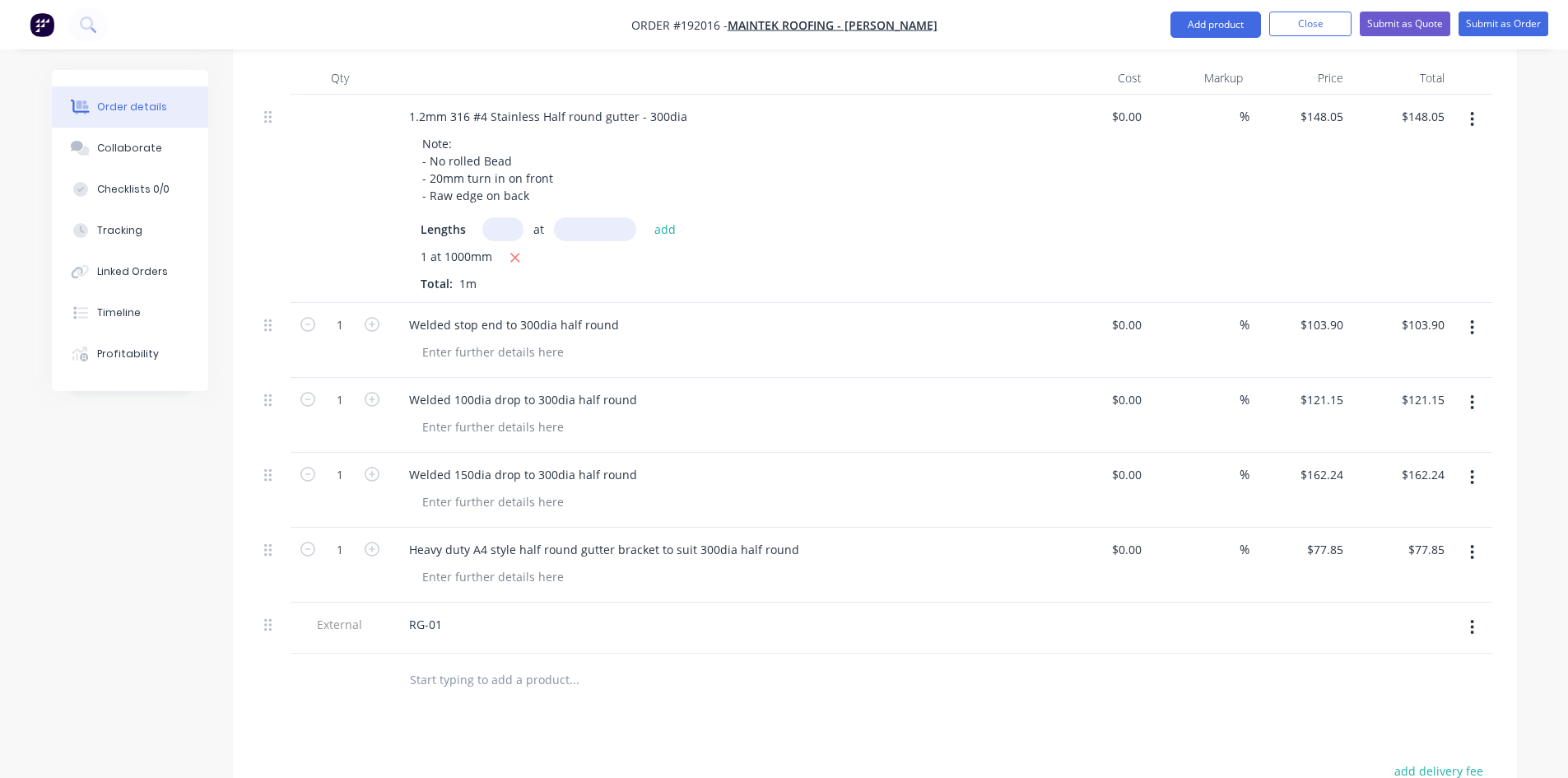
scroll to position [556, 0]
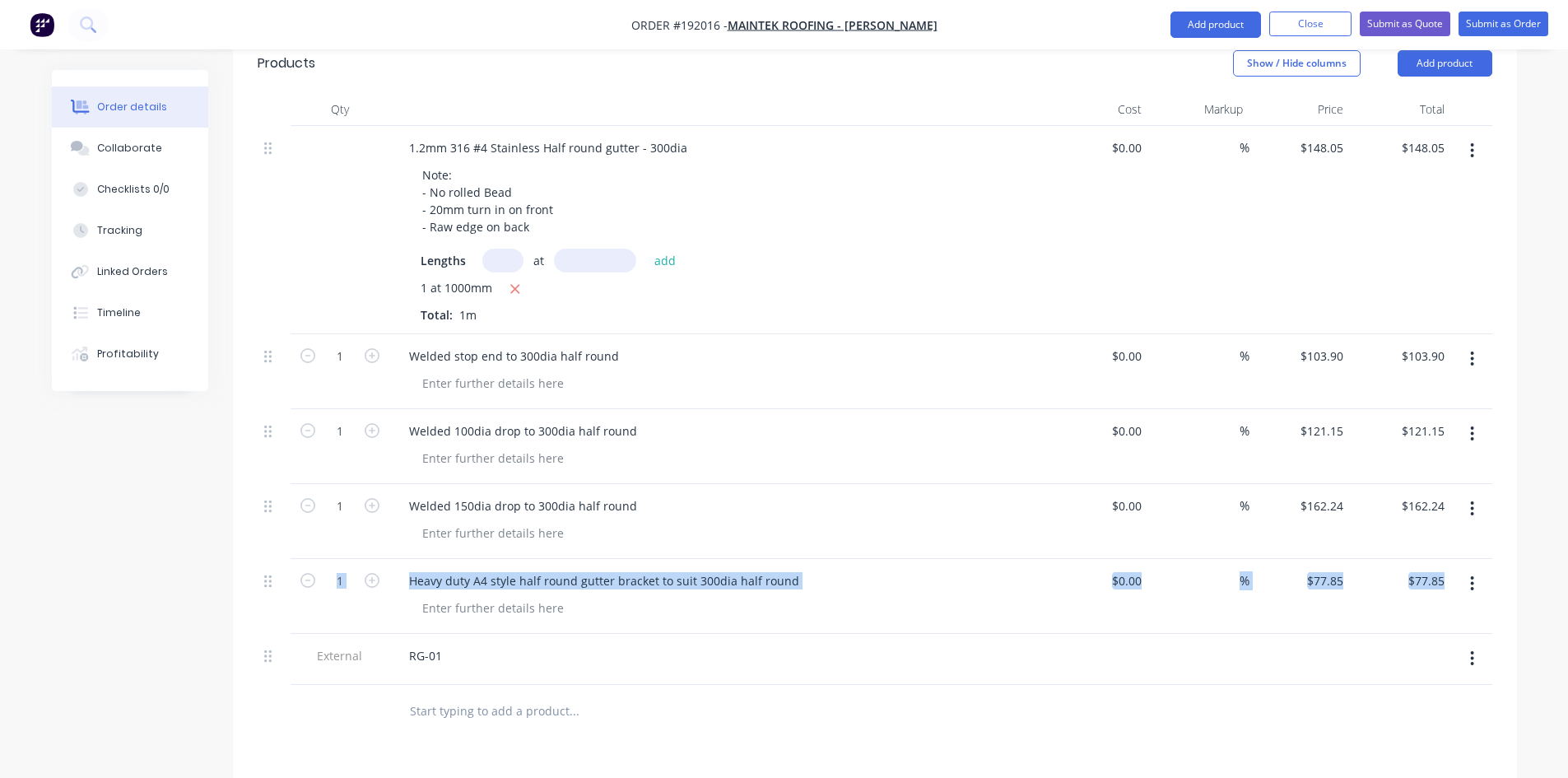
drag, startPoint x: 263, startPoint y: 587, endPoint x: 250, endPoint y: 527, distance: 61.4
click at [250, 527] on div "Qty Cost Markup Price Total 1.2mm 316 #4 Stainless Half round gutter - 300dia N…" at bounding box center [875, 416] width 1284 height 646
drag, startPoint x: 277, startPoint y: 663, endPoint x: 251, endPoint y: 601, distance: 67.2
click at [276, 685] on div at bounding box center [274, 712] width 33 height 53
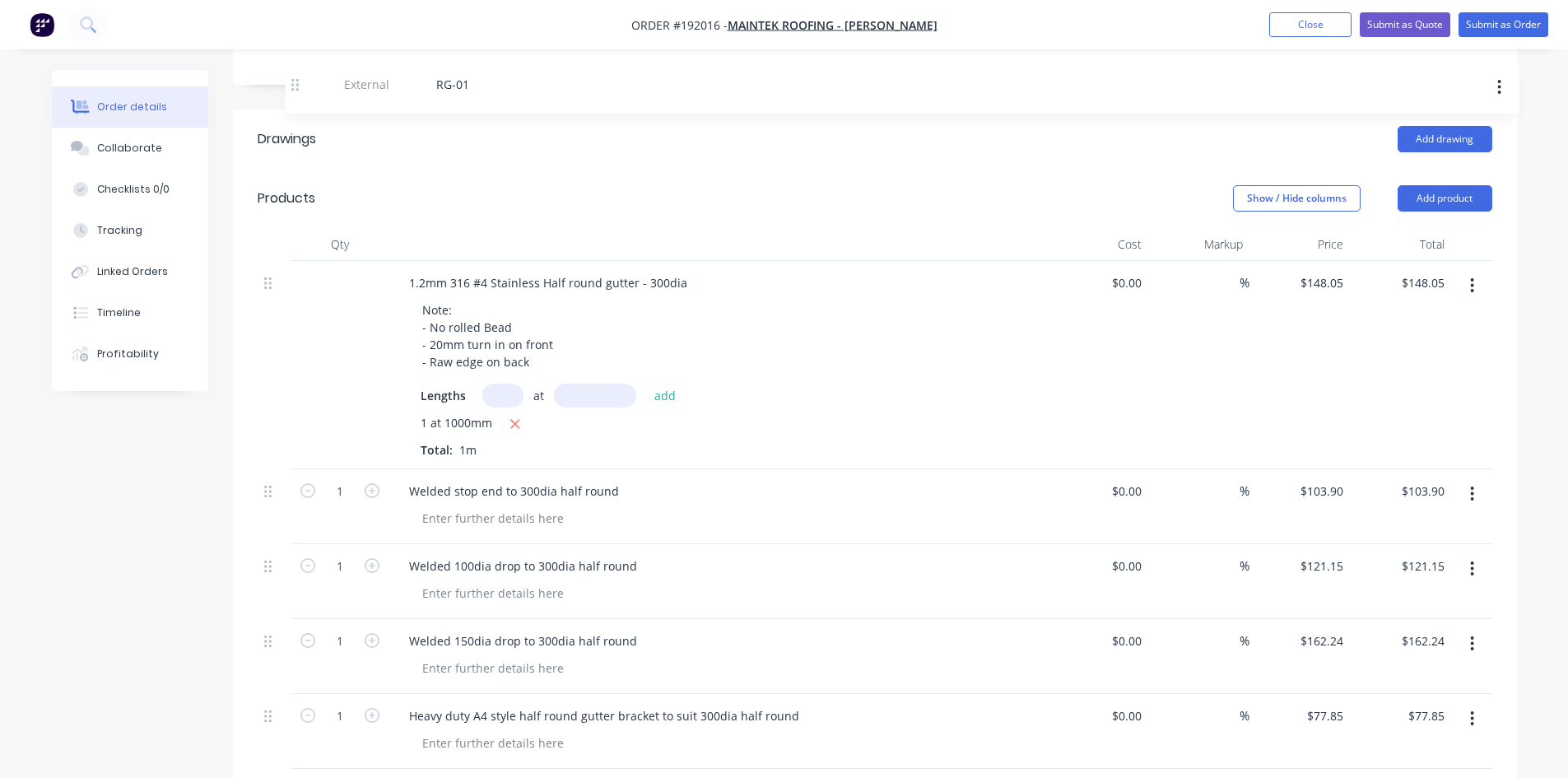
scroll to position [358, 0]
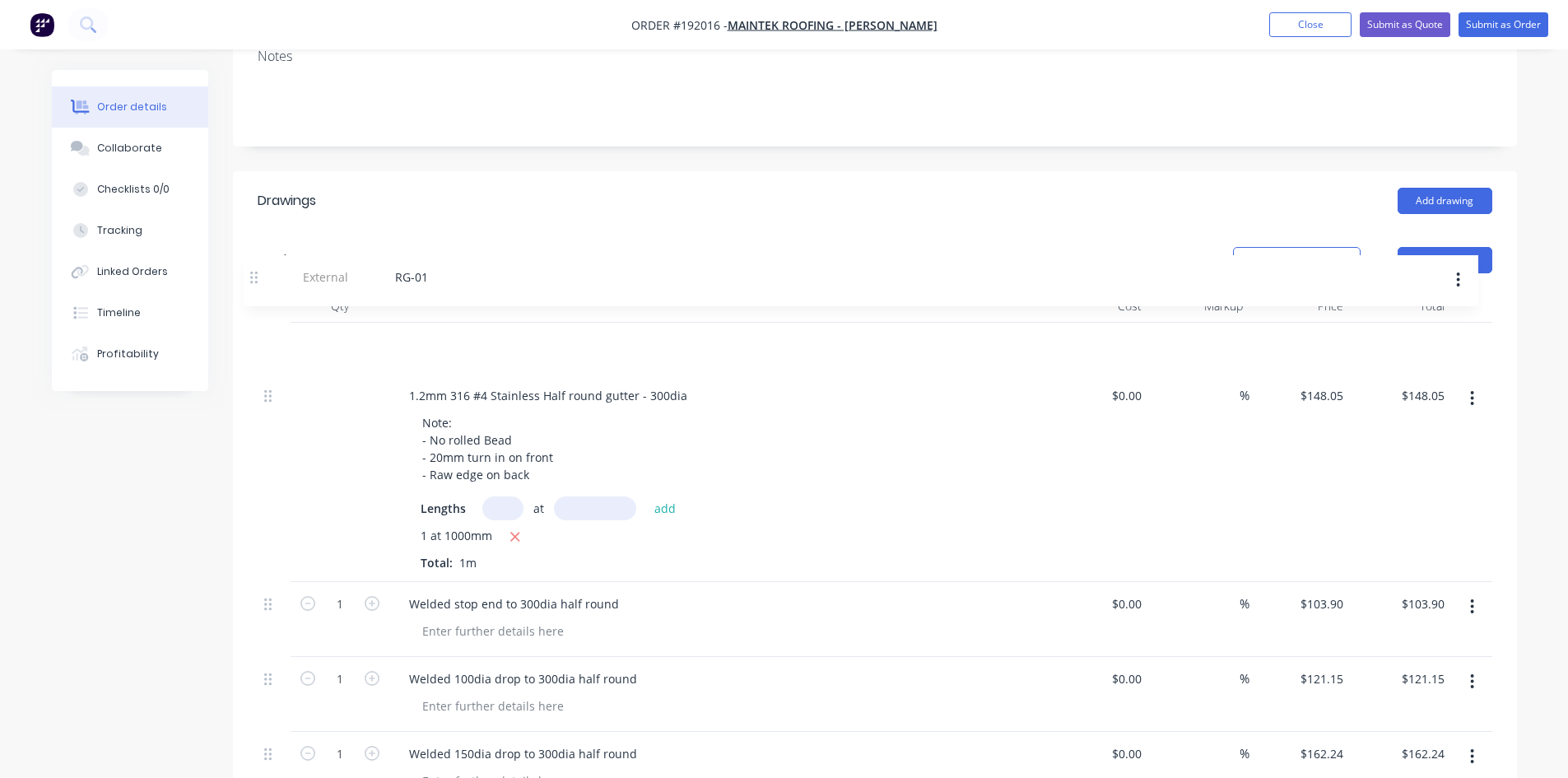
drag, startPoint x: 264, startPoint y: 590, endPoint x: 249, endPoint y: 248, distance: 342.3
click at [249, 289] on div "Qty Cost Markup Price Total 1.2mm 316 #4 Stainless Half round gutter - 300dia N…" at bounding box center [875, 612] width 1284 height 646
click at [1475, 333] on button "button" at bounding box center [1471, 348] width 39 height 30
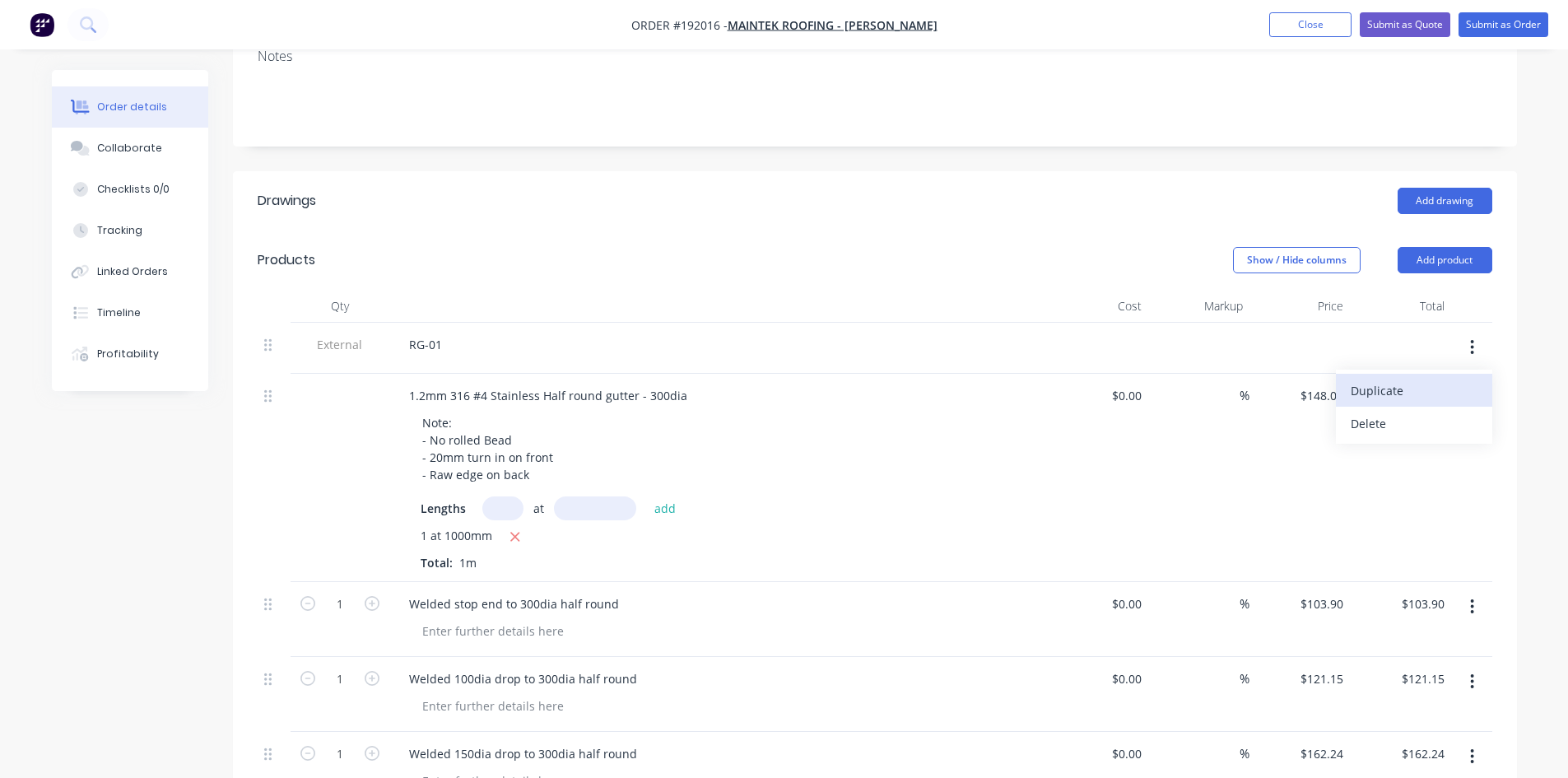
click at [1416, 378] on div "Duplicate" at bounding box center [1414, 390] width 126 height 24
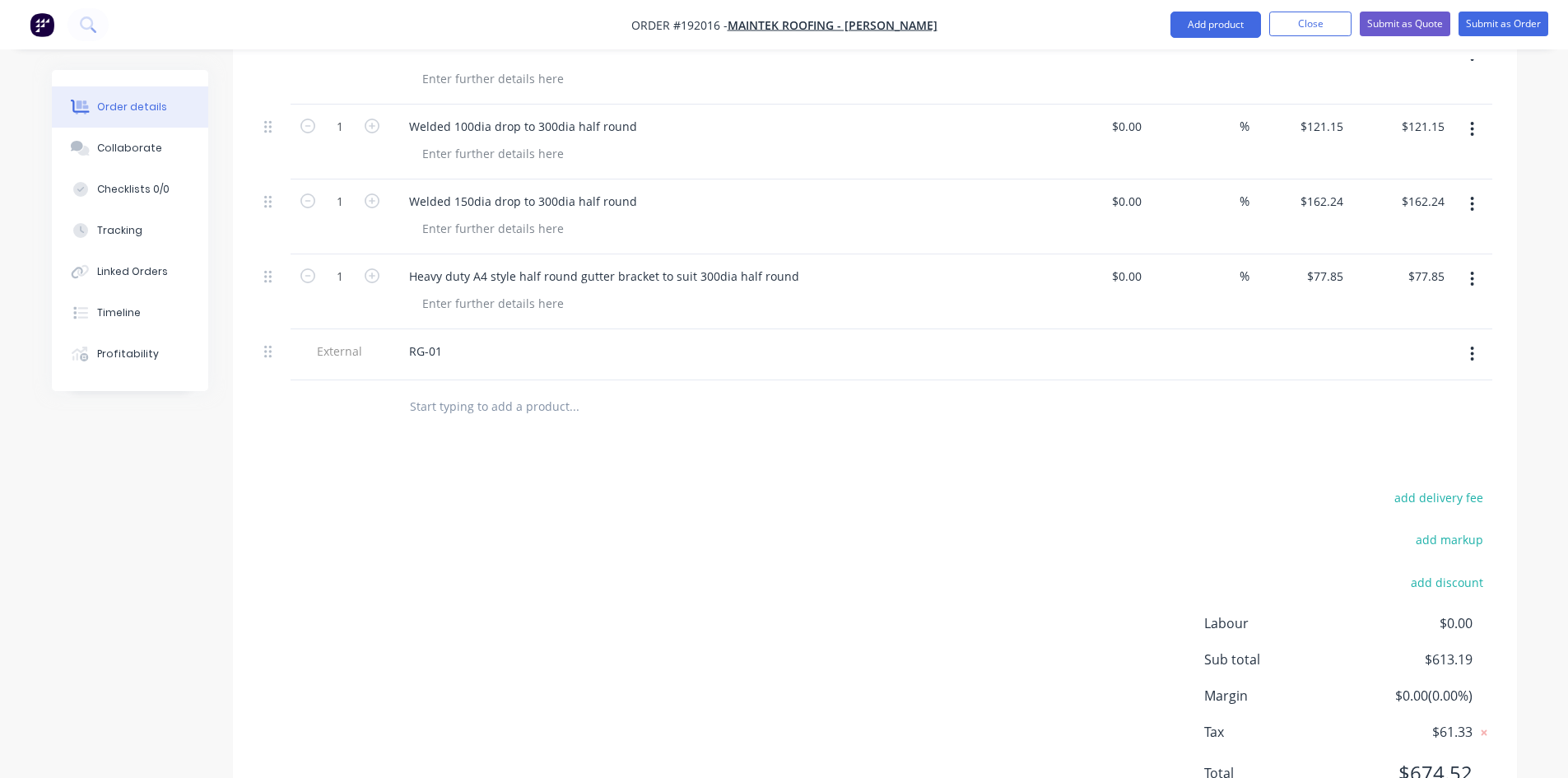
scroll to position [917, 0]
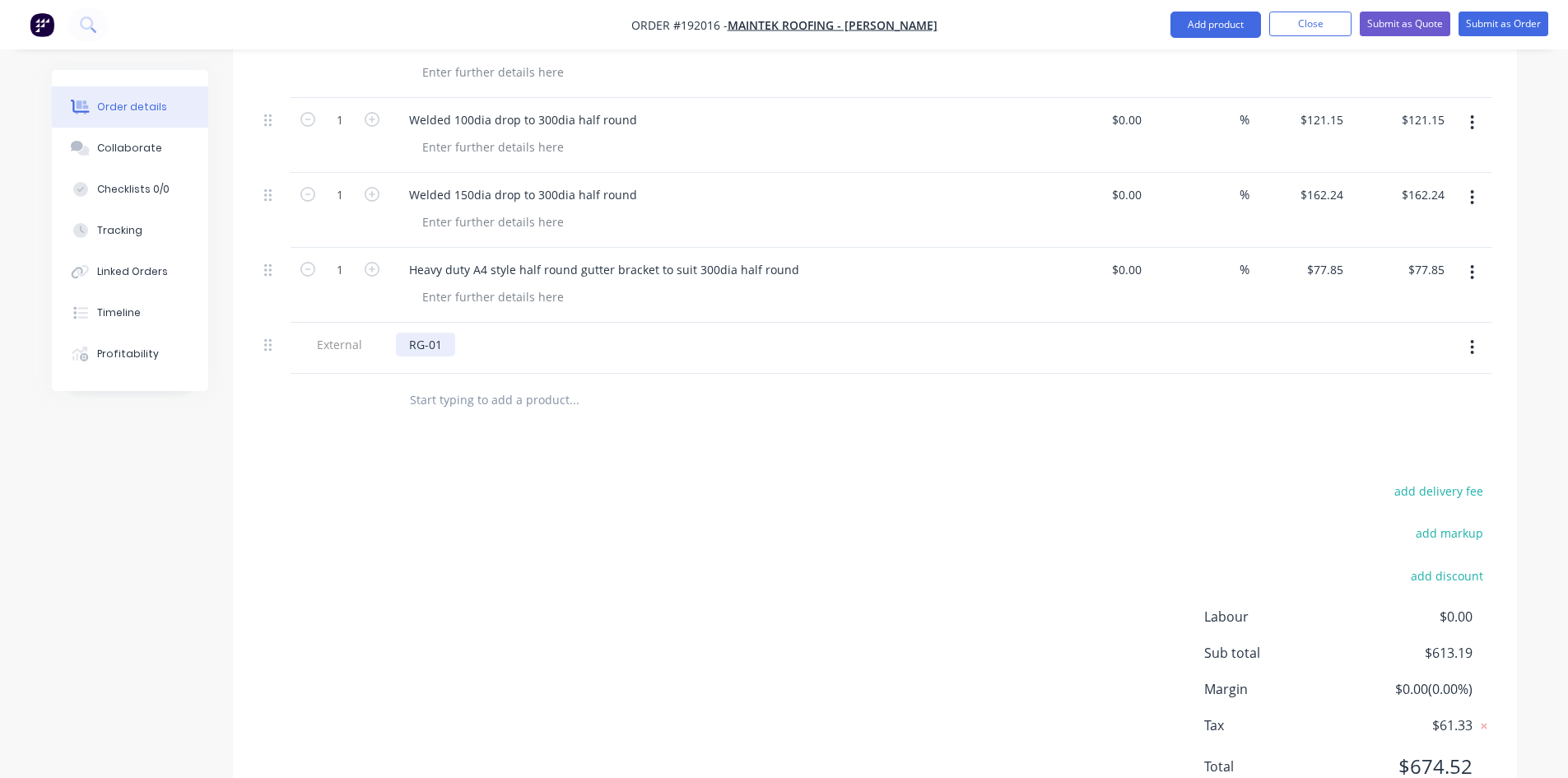
click at [446, 333] on div "RG-01" at bounding box center [426, 345] width 59 height 24
click at [651, 480] on div "add delivery fee add markup add discount Labour $0.00 Sub total $613.19 Margin …" at bounding box center [875, 639] width 1234 height 318
click at [1219, 373] on div at bounding box center [875, 400] width 1234 height 53
click at [952, 480] on div "add delivery fee add markup add discount Labour $0.00 Sub total $613.19 Margin …" at bounding box center [875, 639] width 1234 height 318
click at [474, 373] on div at bounding box center [685, 400] width 592 height 53
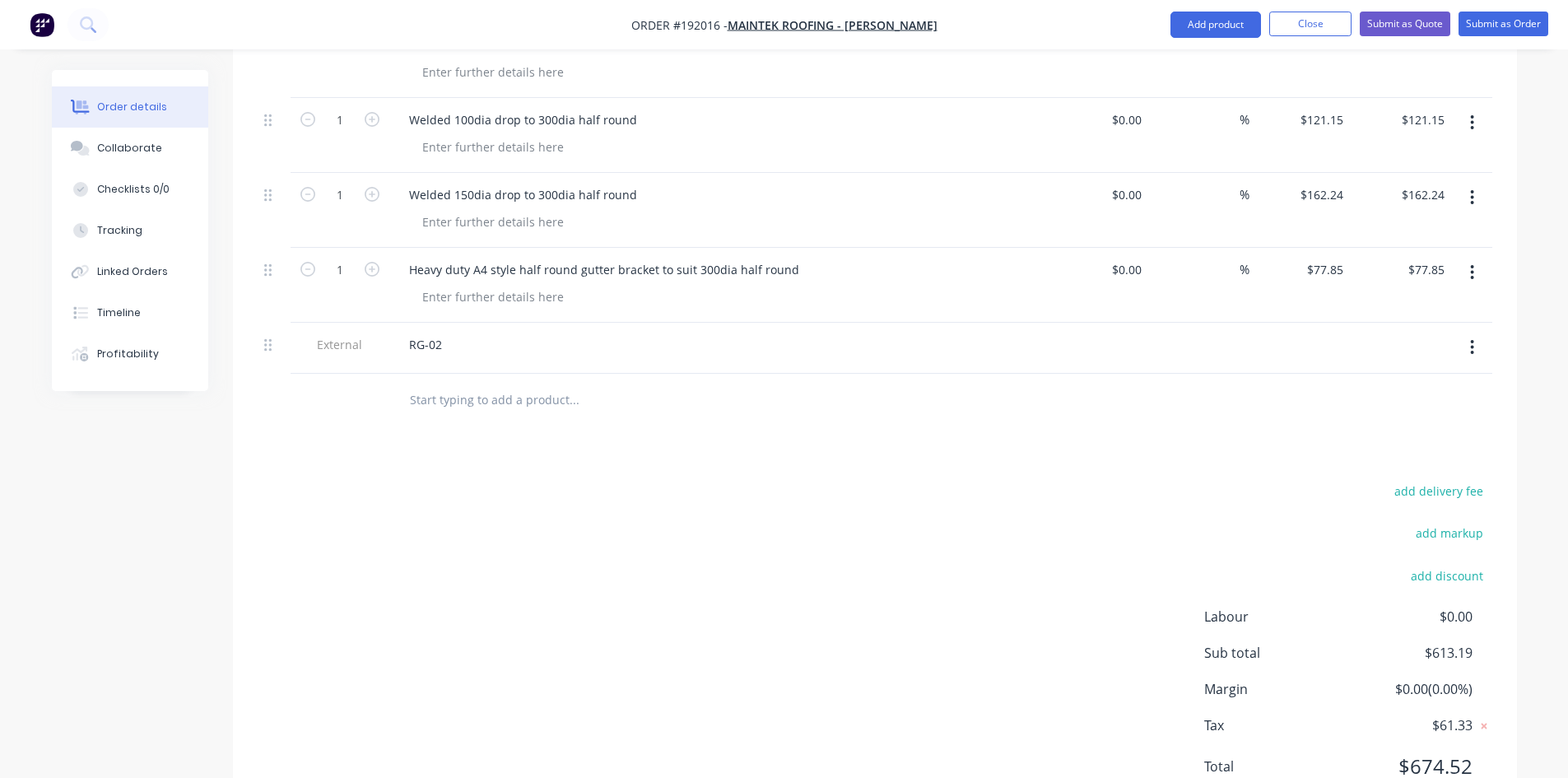
click at [488, 383] on input "text" at bounding box center [573, 399] width 329 height 33
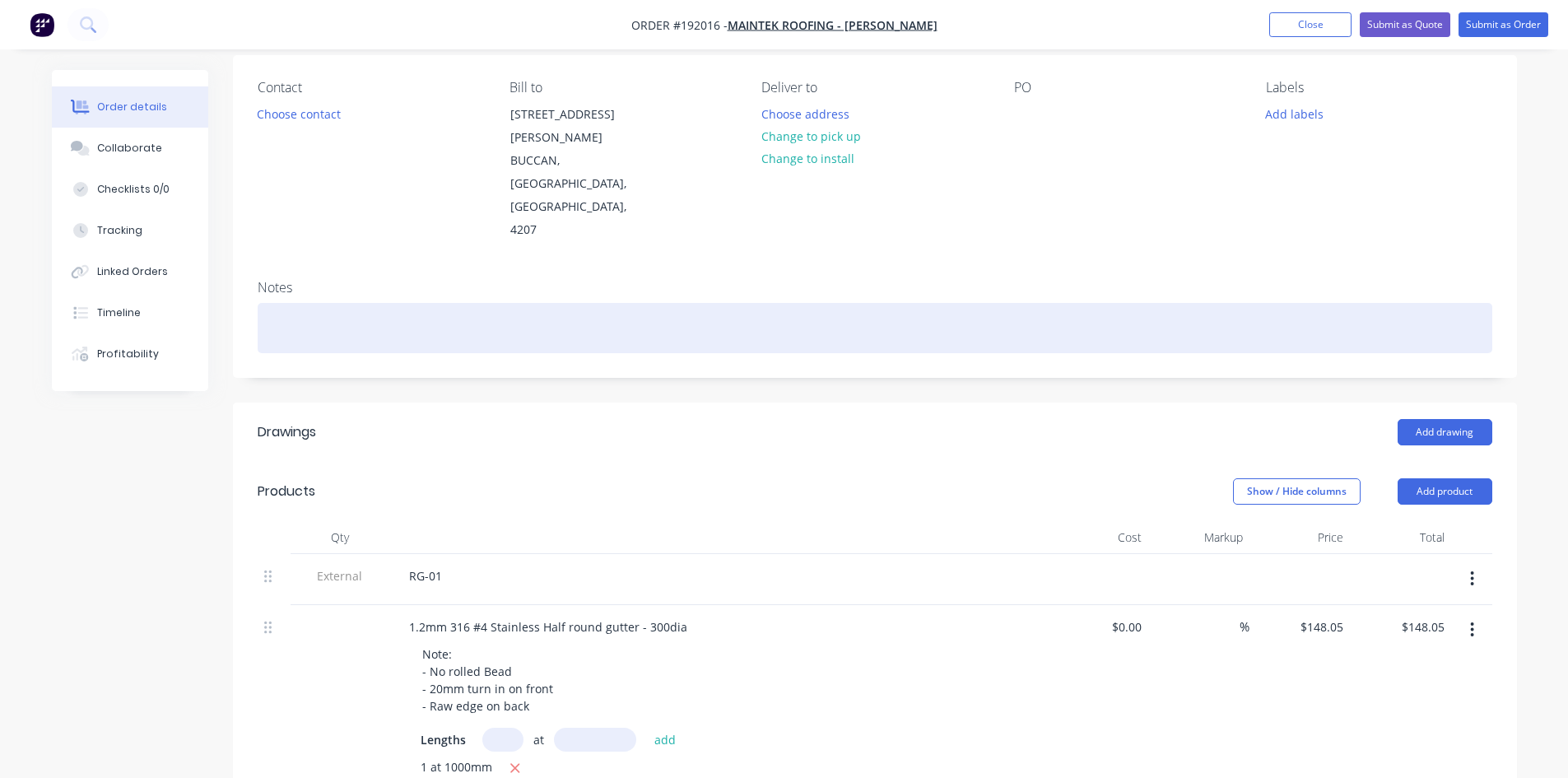
scroll to position [0, 0]
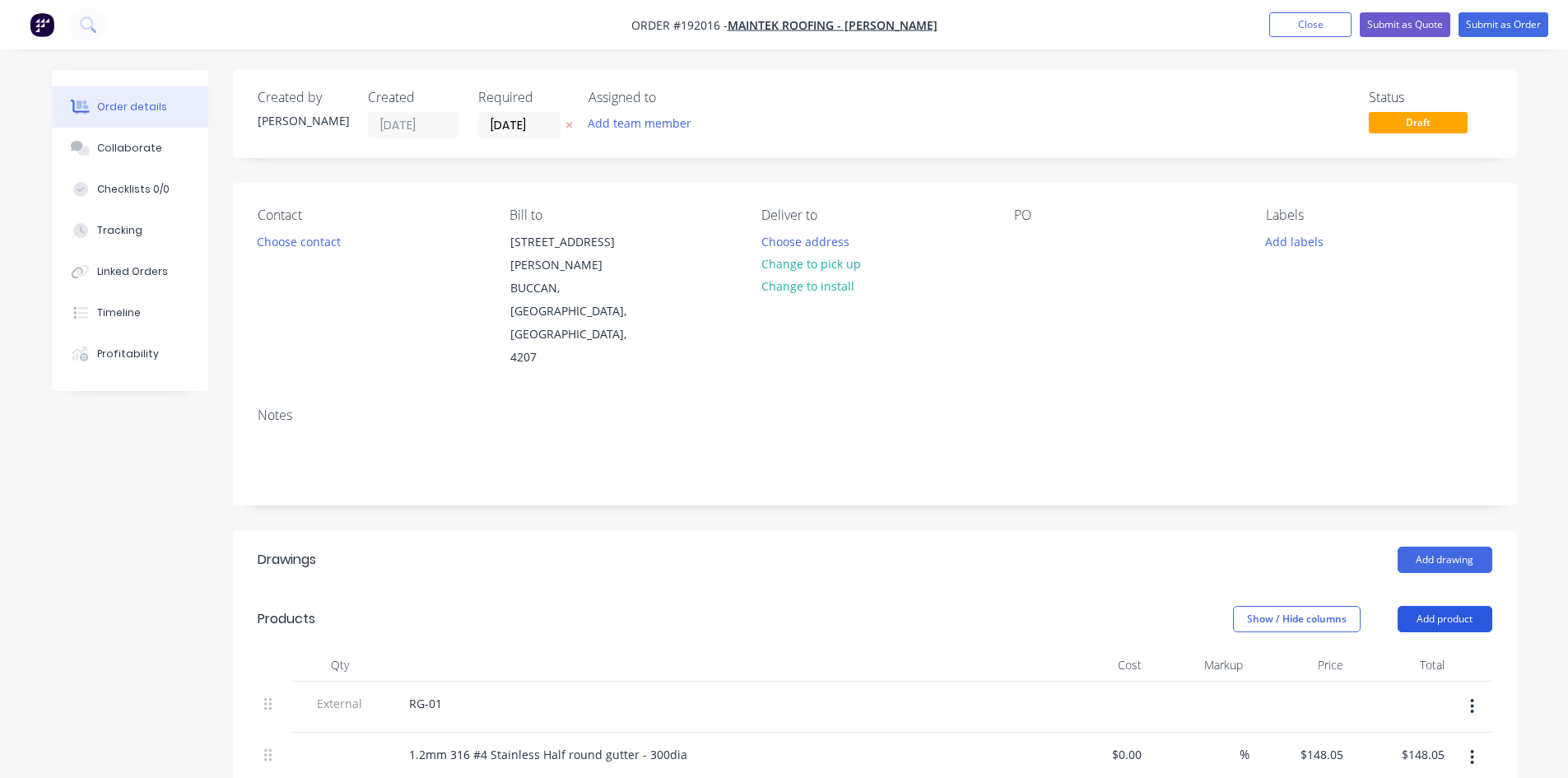
click at [1447, 606] on button "Add product" at bounding box center [1445, 619] width 95 height 27
click at [1414, 747] on div "Lineal metre product" at bounding box center [1414, 759] width 126 height 24
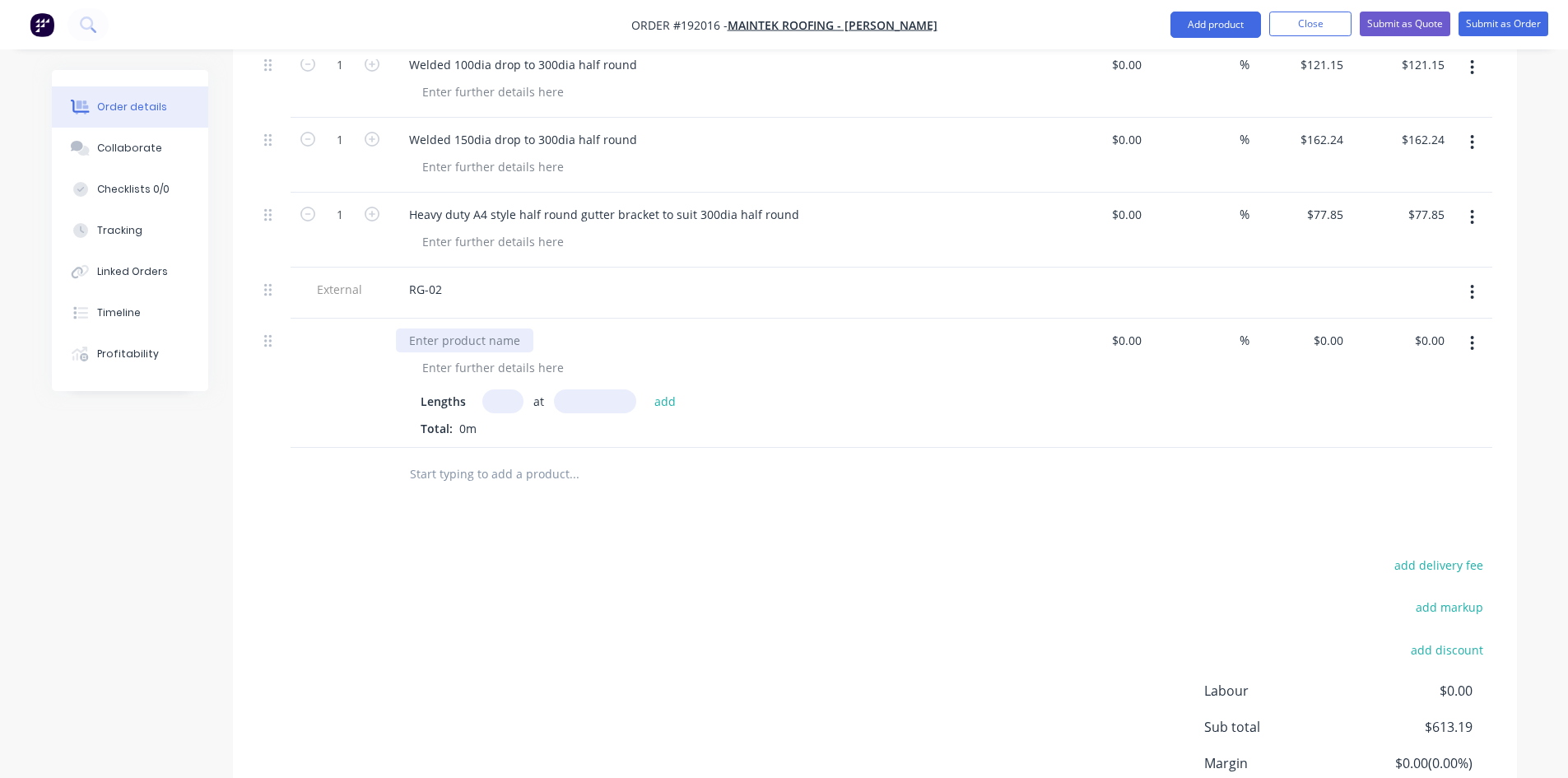
scroll to position [773, 0]
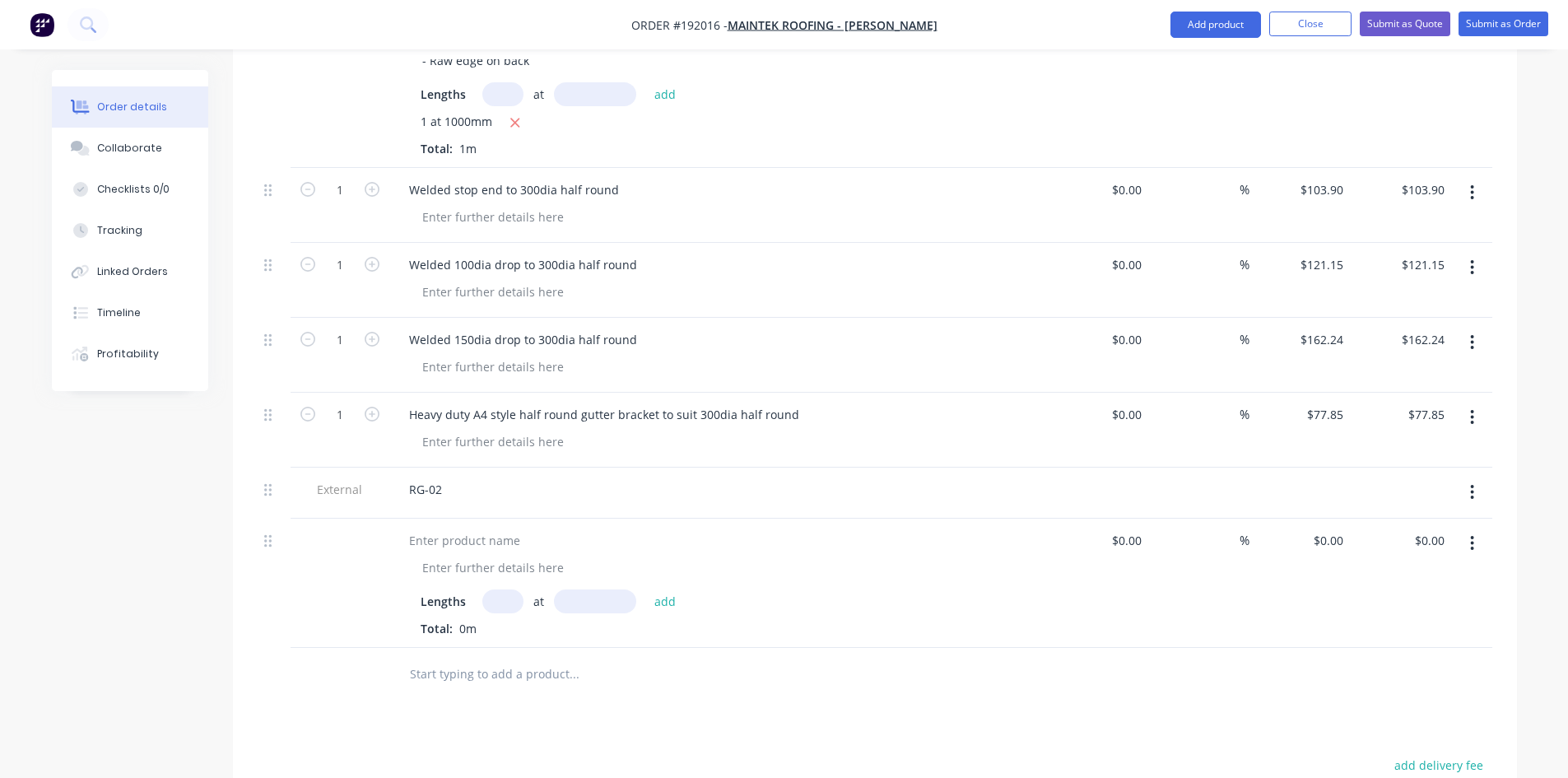
click at [470, 518] on div "Lengths at add Total: 0m" at bounding box center [718, 583] width 659 height 129
click at [485, 528] on div at bounding box center [464, 540] width 137 height 24
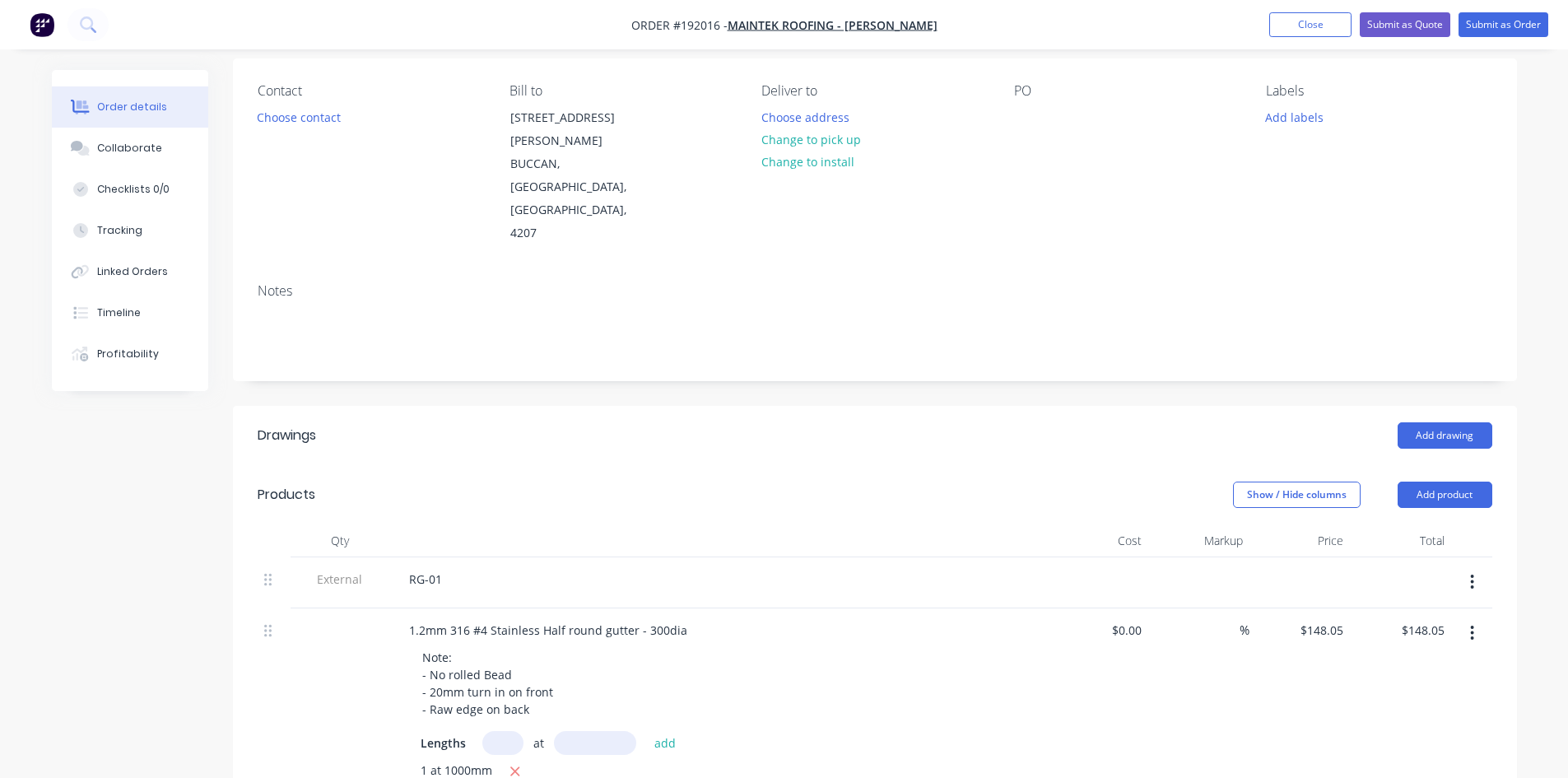
scroll to position [0, 0]
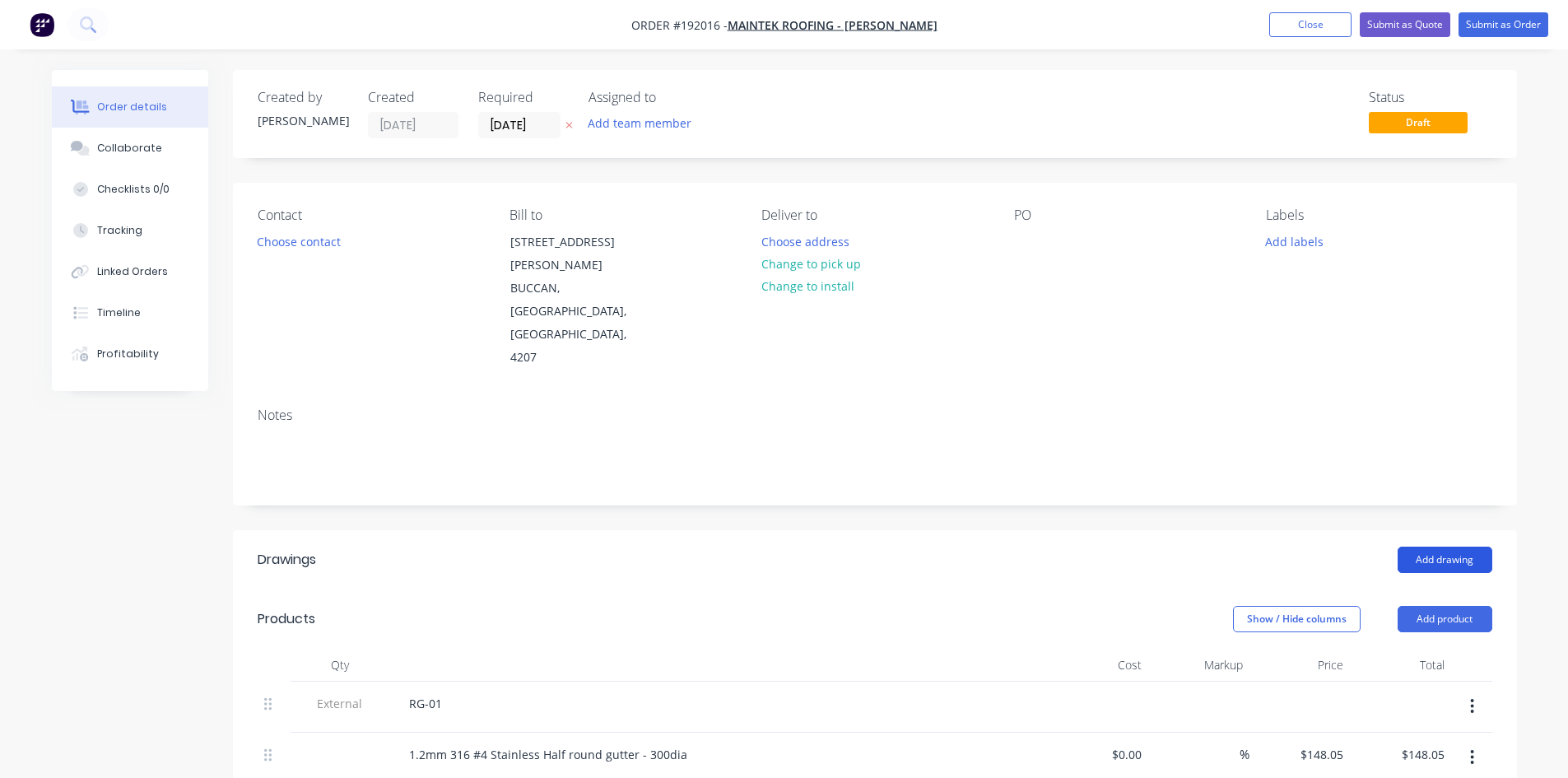
click at [1409, 547] on button "Add drawing" at bounding box center [1445, 560] width 95 height 27
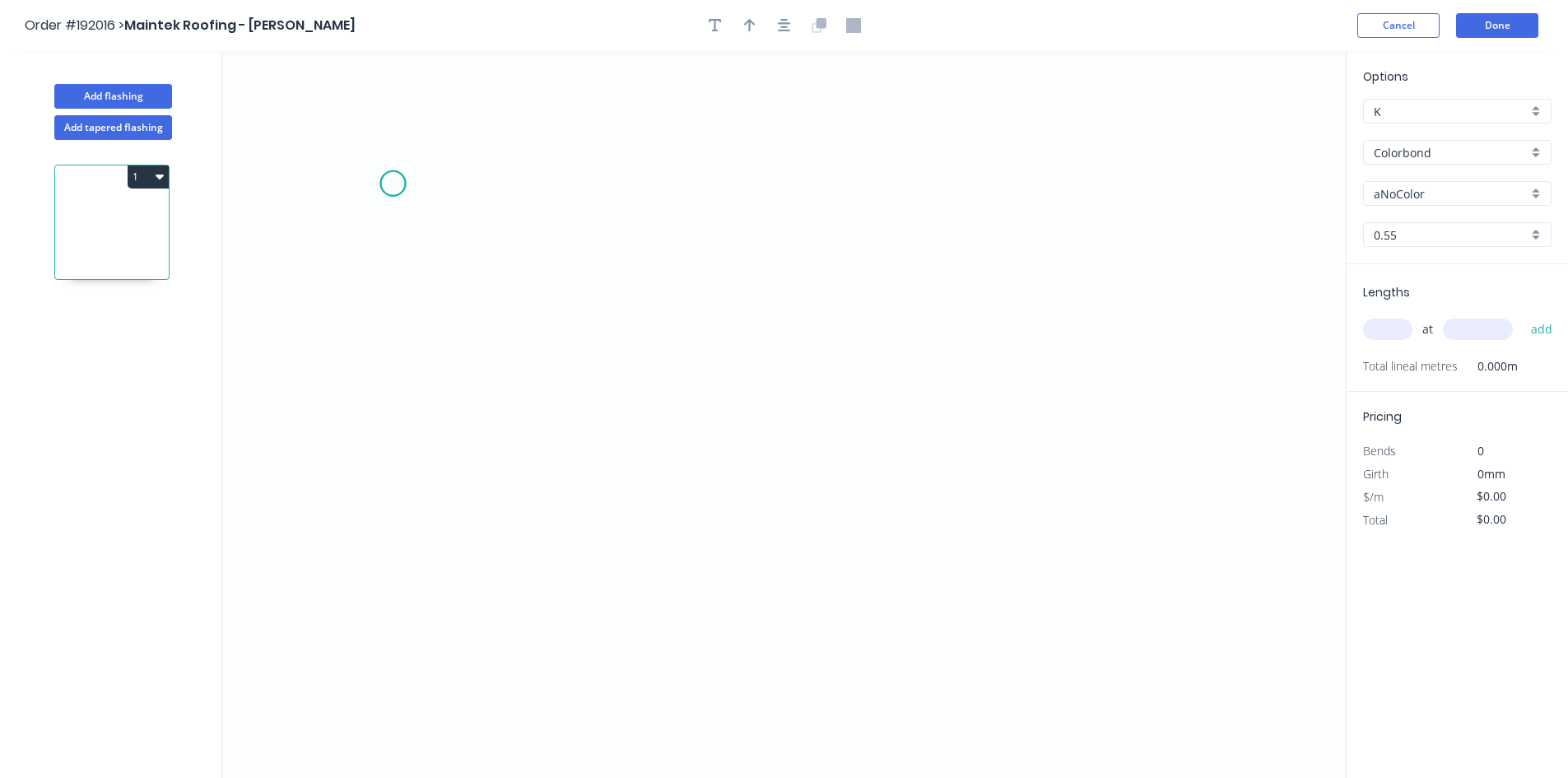
click at [393, 184] on icon "0" at bounding box center [784, 415] width 1124 height 727
click at [576, 178] on icon "0" at bounding box center [784, 415] width 1124 height 727
click at [588, 542] on icon "0 ?" at bounding box center [784, 415] width 1124 height 727
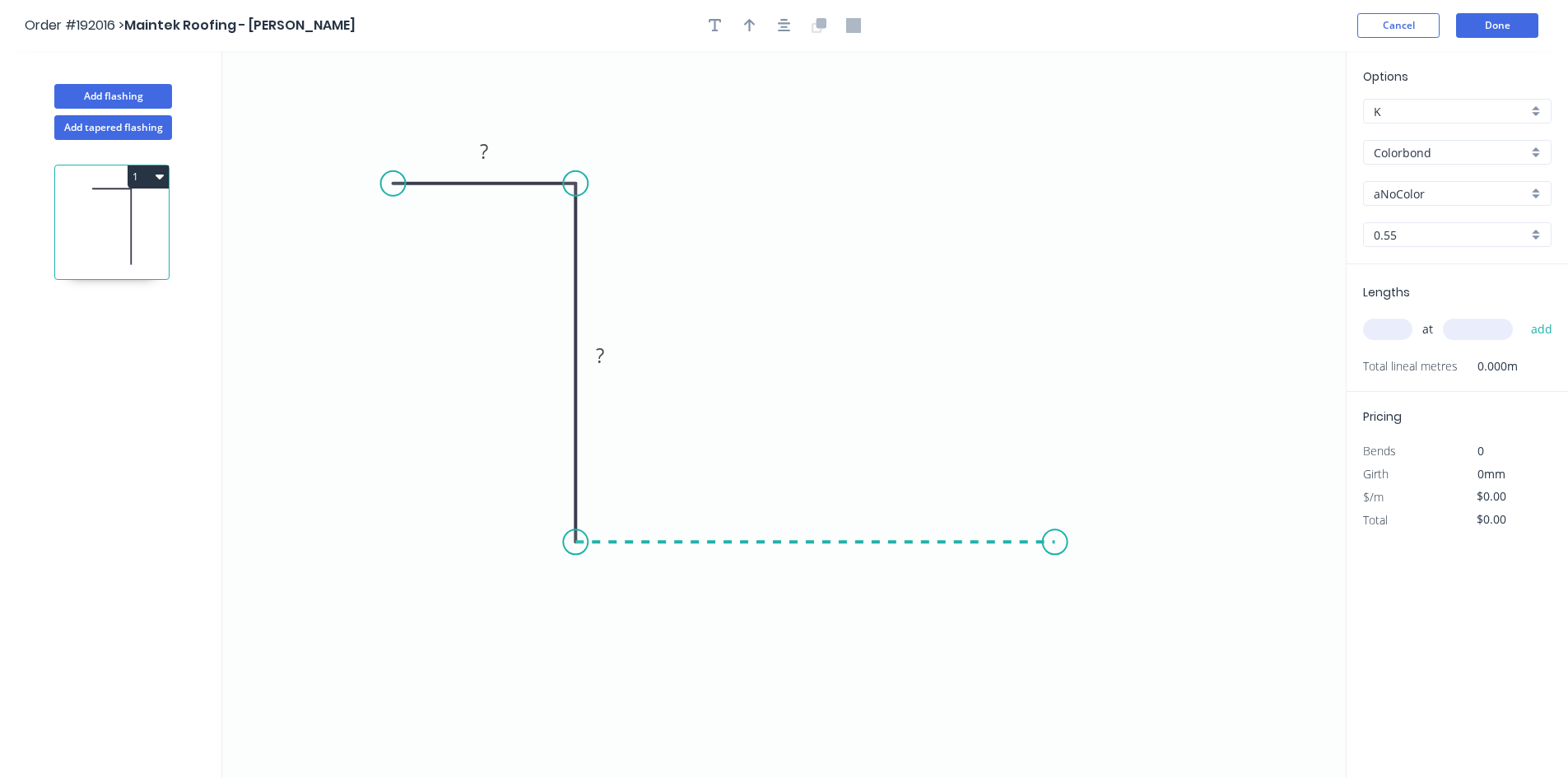
click at [1062, 566] on icon "0 ? ?" at bounding box center [784, 415] width 1124 height 727
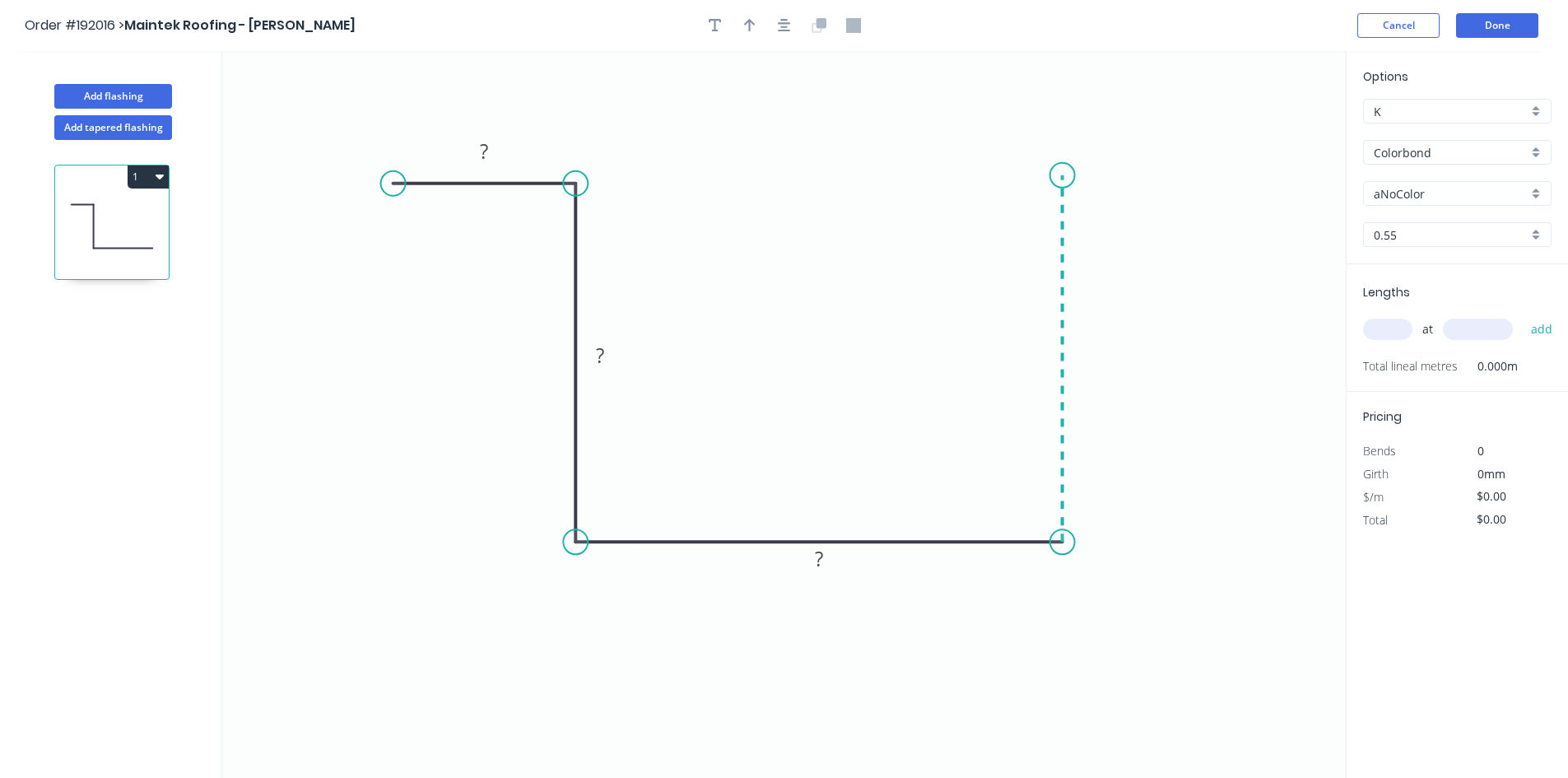
click at [1073, 176] on icon "0 ? ? ?" at bounding box center [784, 415] width 1124 height 727
click at [1283, 172] on icon "0 ? ? ? ?" at bounding box center [784, 415] width 1124 height 727
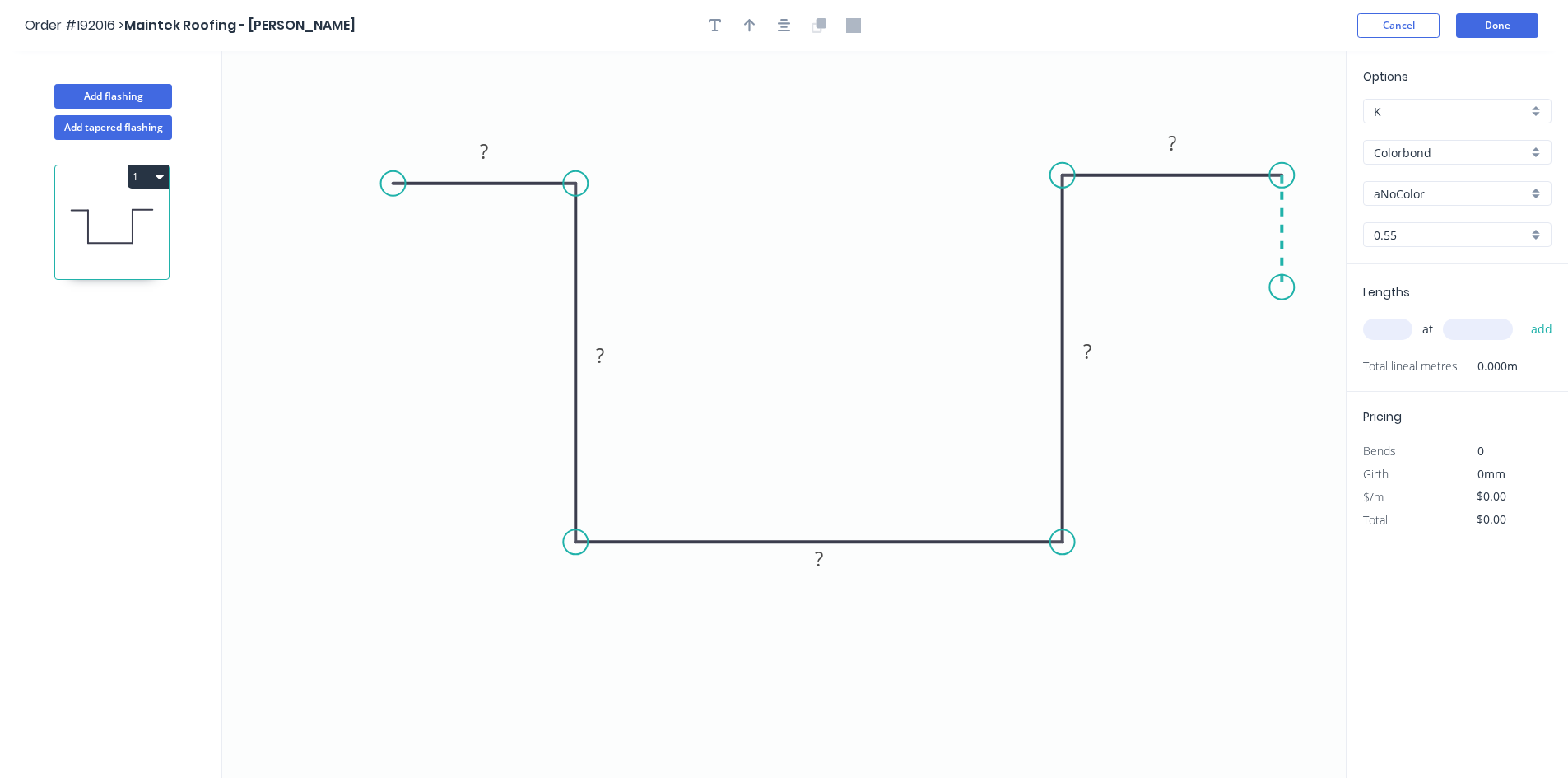
click at [1280, 292] on icon "0 ? ? ? ? ?" at bounding box center [784, 415] width 1124 height 727
click at [1314, 215] on rect at bounding box center [1305, 226] width 33 height 23
type input "$20.76"
click at [1451, 149] on input "Colorbond" at bounding box center [1450, 153] width 154 height 18
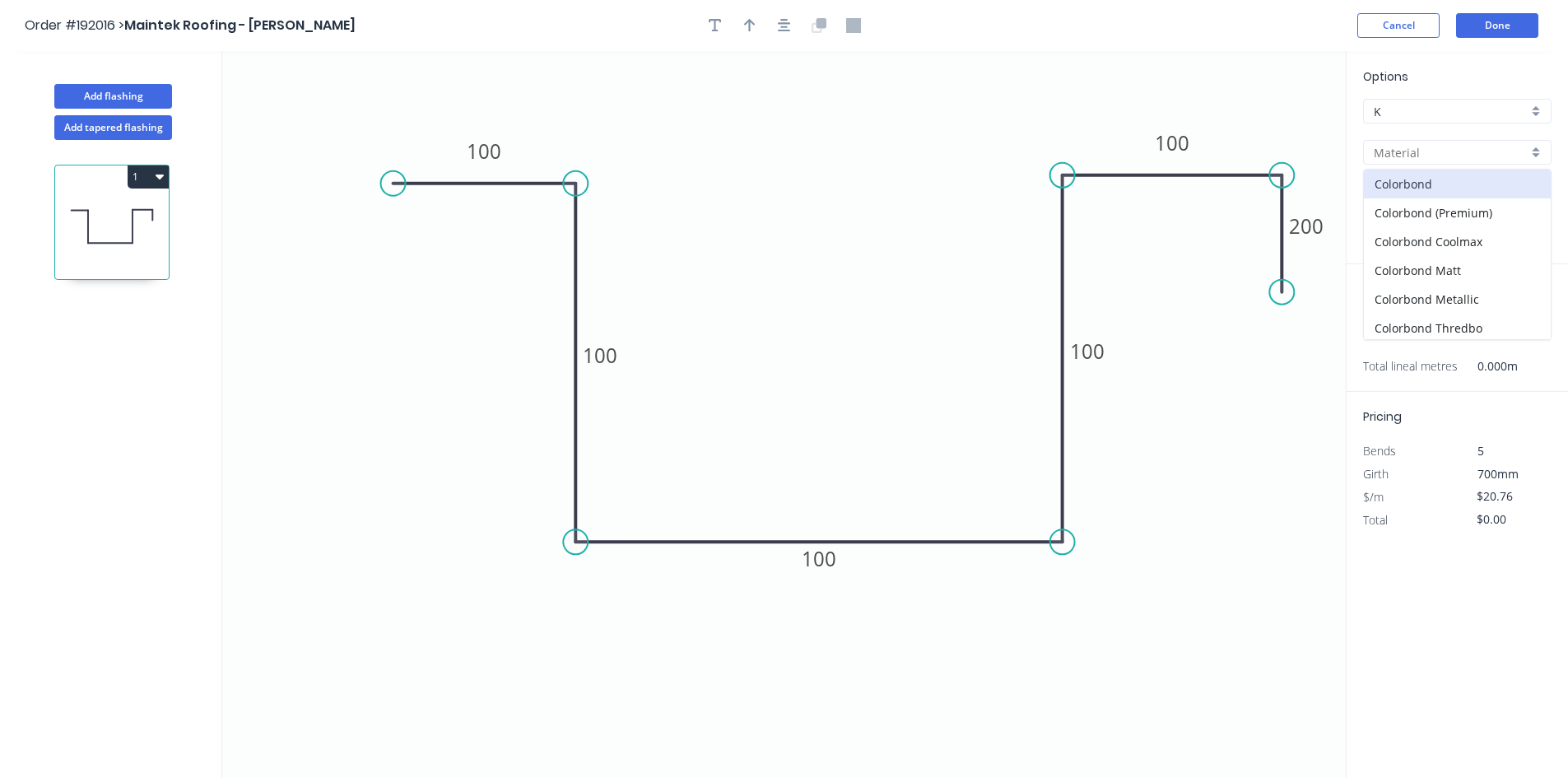
scroll to position [378, 0]
click at [1448, 311] on div "zAluminium" at bounding box center [1456, 324] width 187 height 29
type input "zAluminium"
type input "Mill"
type input "0.8"
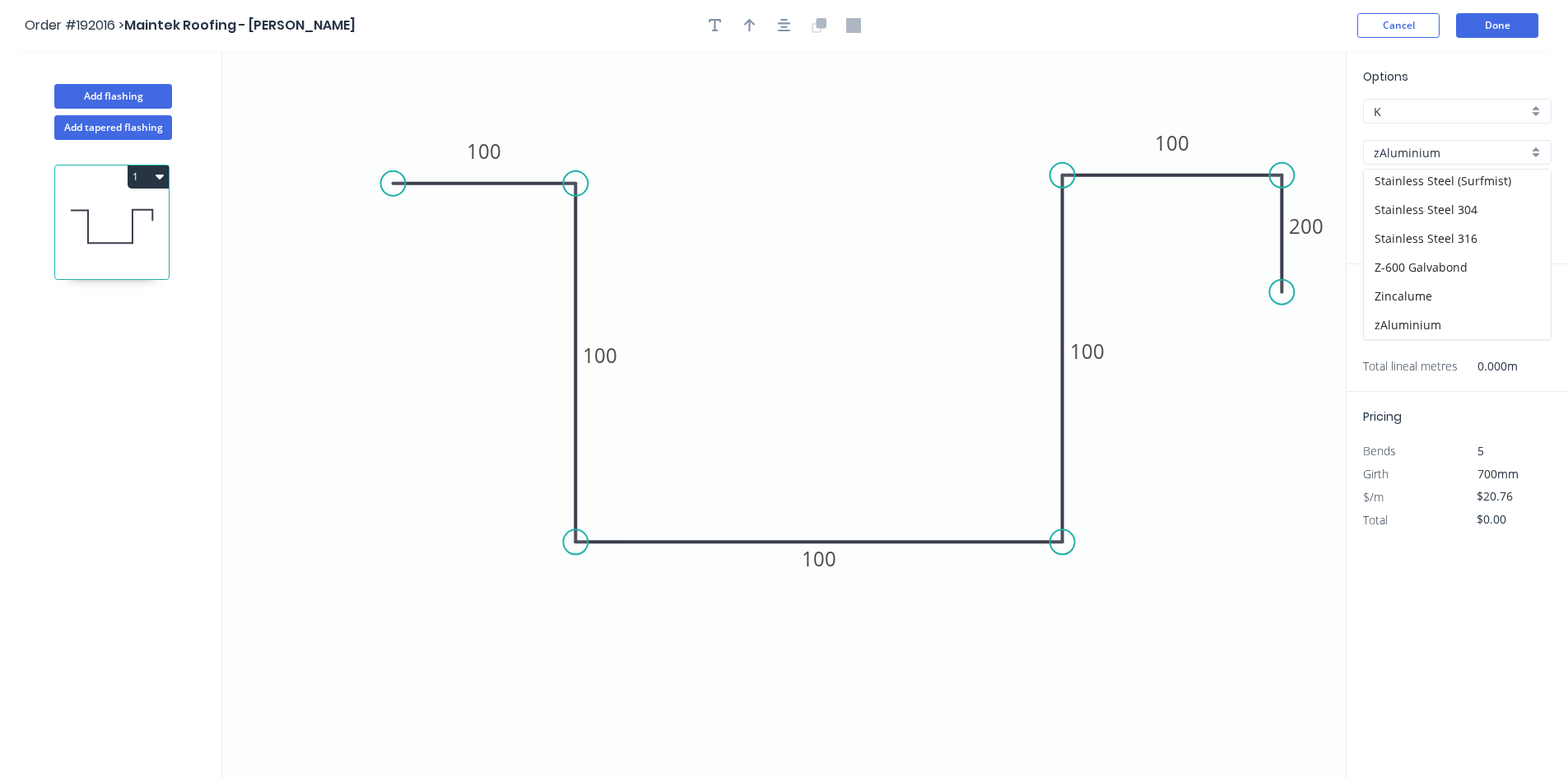
type input "$0.01"
click at [1421, 247] on div "Options K K zAluminium zAluminium [GEOGRAPHIC_DATA] 0.8 0.8" at bounding box center [1457, 165] width 221 height 196
click at [1425, 235] on input "0.8" at bounding box center [1450, 235] width 154 height 18
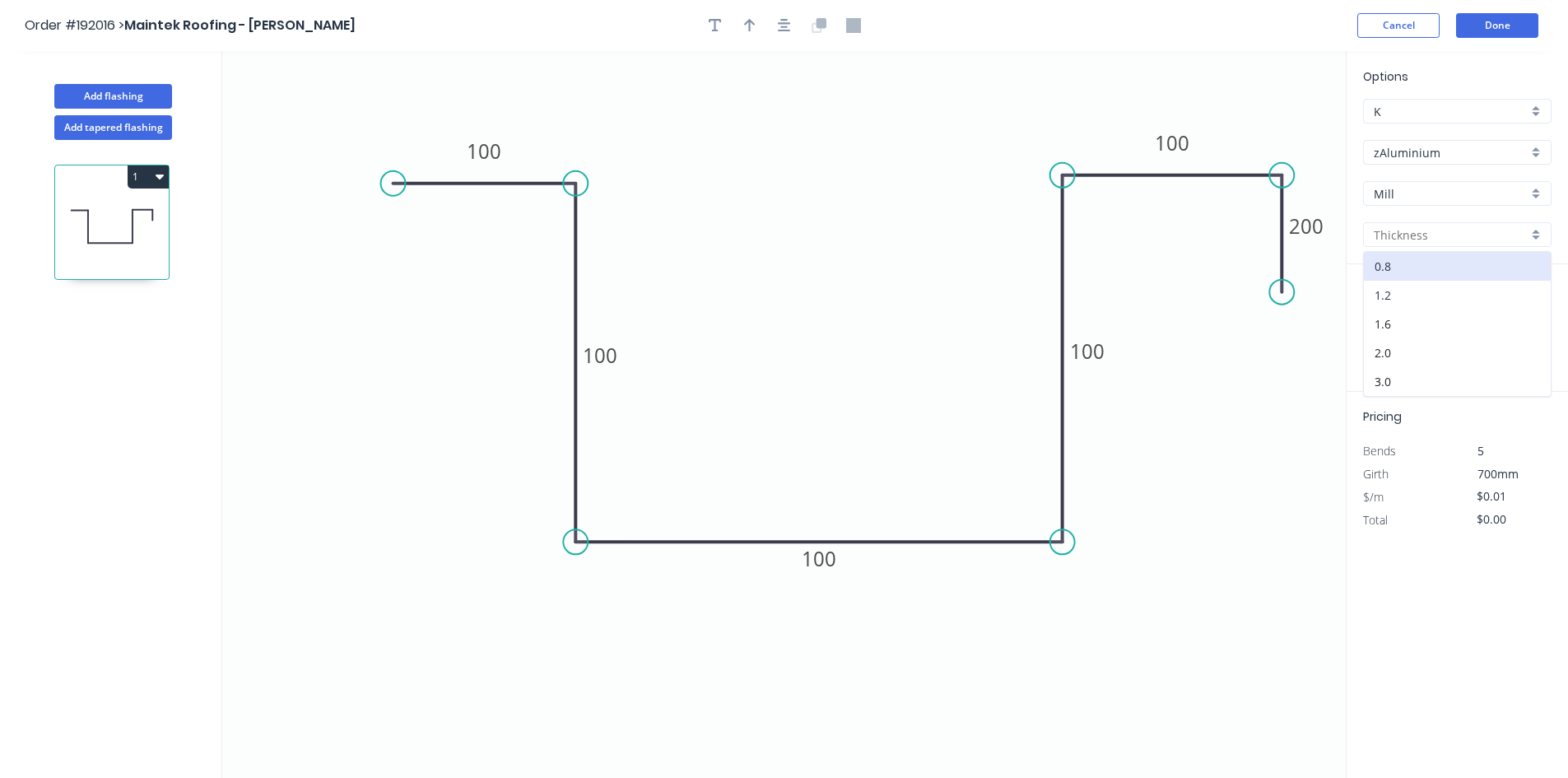
click at [1426, 292] on div "1.2" at bounding box center [1456, 294] width 187 height 29
type input "1.2"
type input "$64.57"
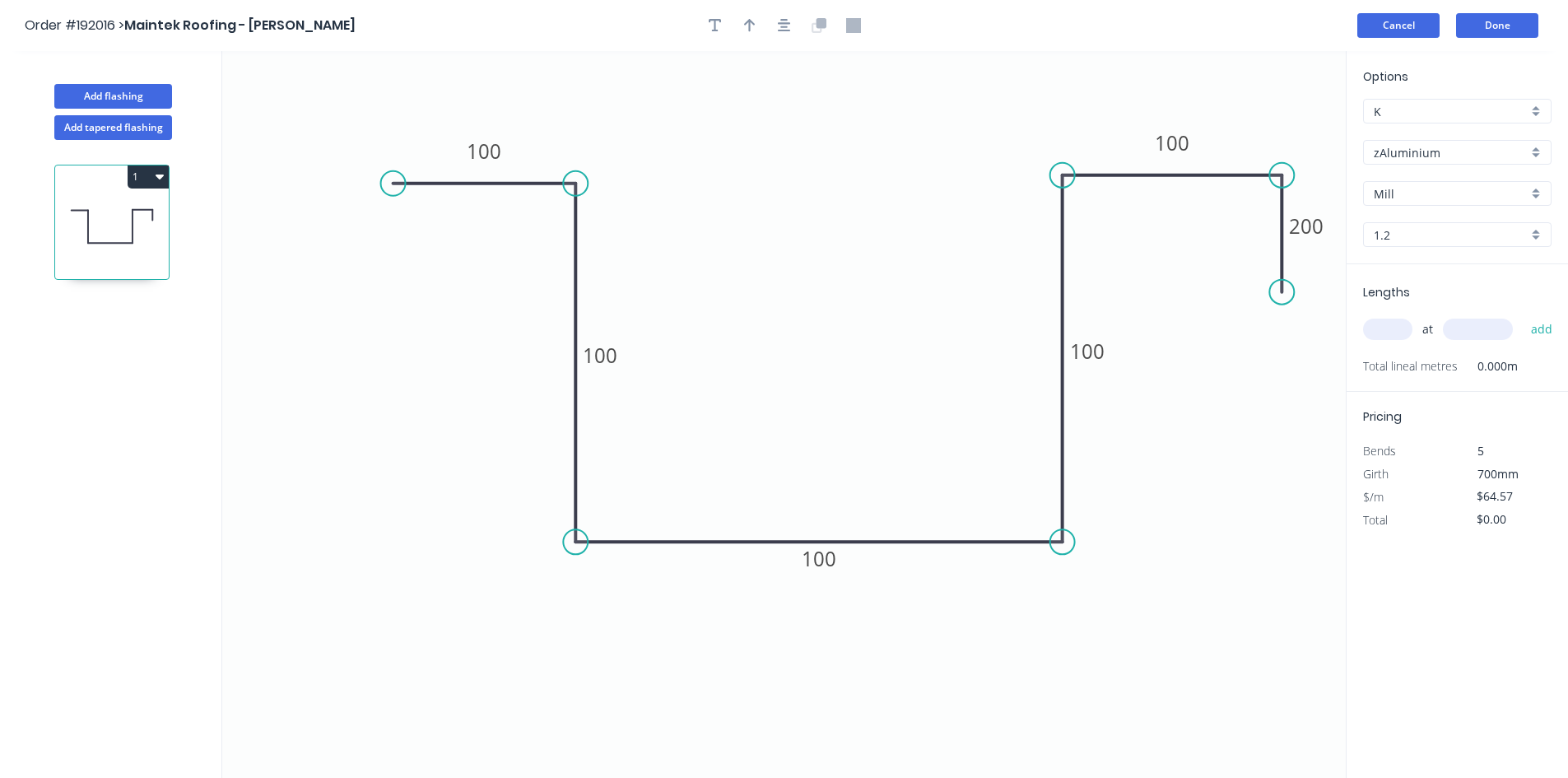
click at [1411, 37] on button "Cancel" at bounding box center [1398, 25] width 82 height 25
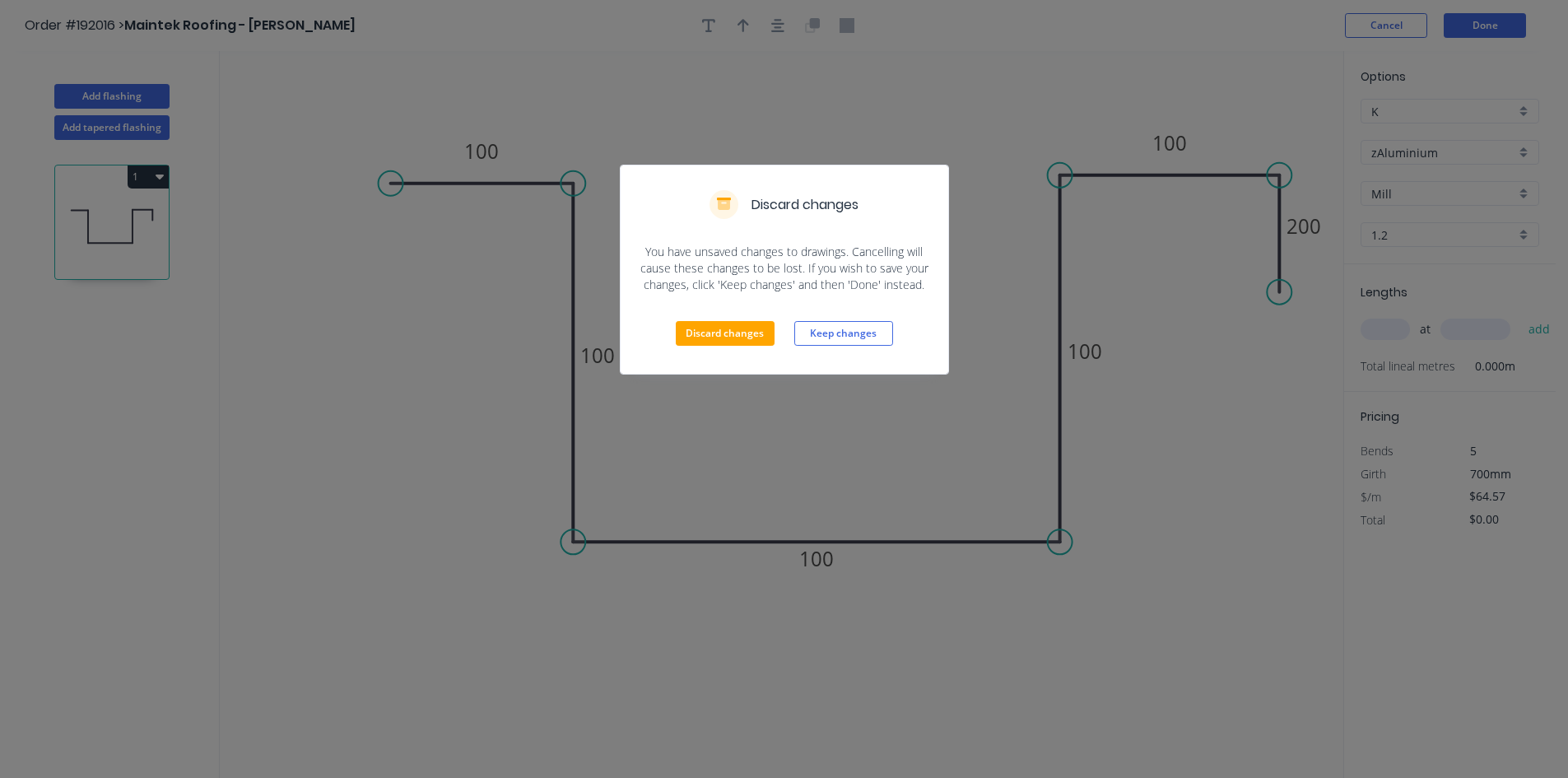
click at [741, 347] on div "Discard changes Keep changes" at bounding box center [785, 334] width 328 height 81
click at [742, 337] on button "Discard changes" at bounding box center [725, 333] width 99 height 25
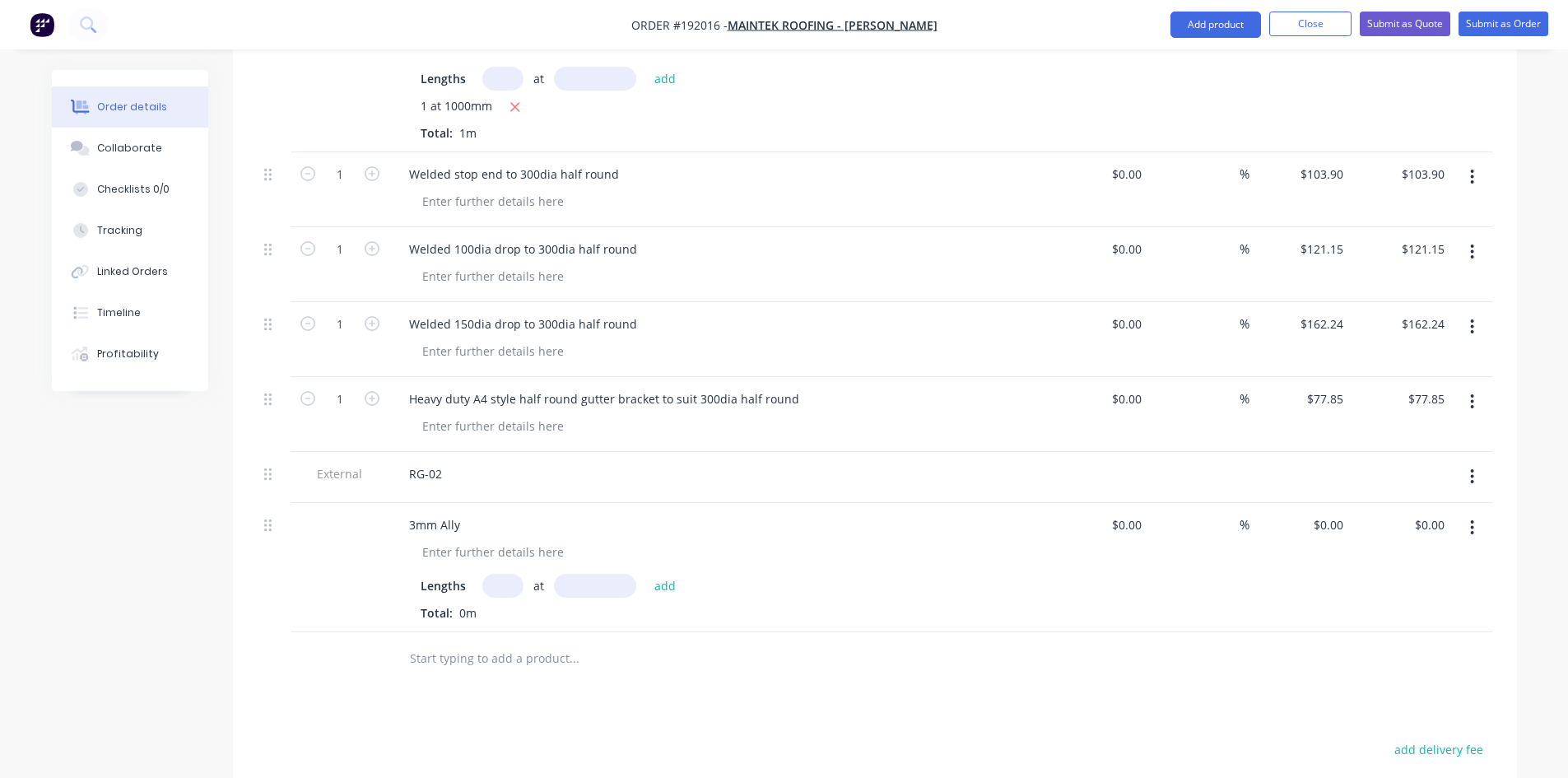
scroll to position [773, 0]
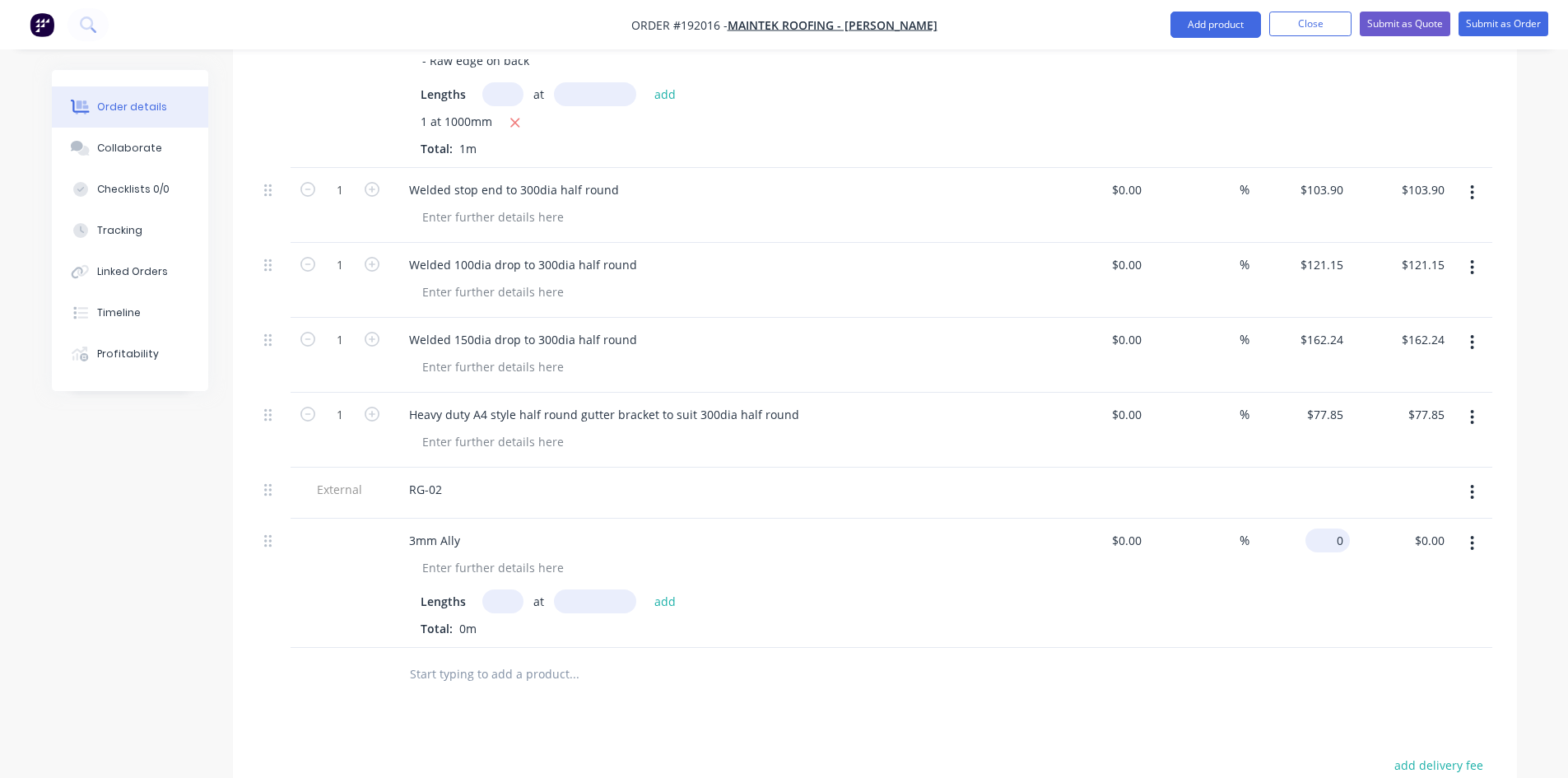
click at [1328, 528] on div "0 $0.00" at bounding box center [1327, 540] width 44 height 24
click at [1283, 518] on div "$161.42 $161.42" at bounding box center [1299, 583] width 102 height 129
click at [1327, 528] on input "161.42" at bounding box center [1327, 540] width 44 height 24
type input "$161.42"
click at [1404, 563] on div "$0.00 $0.00" at bounding box center [1400, 583] width 102 height 129
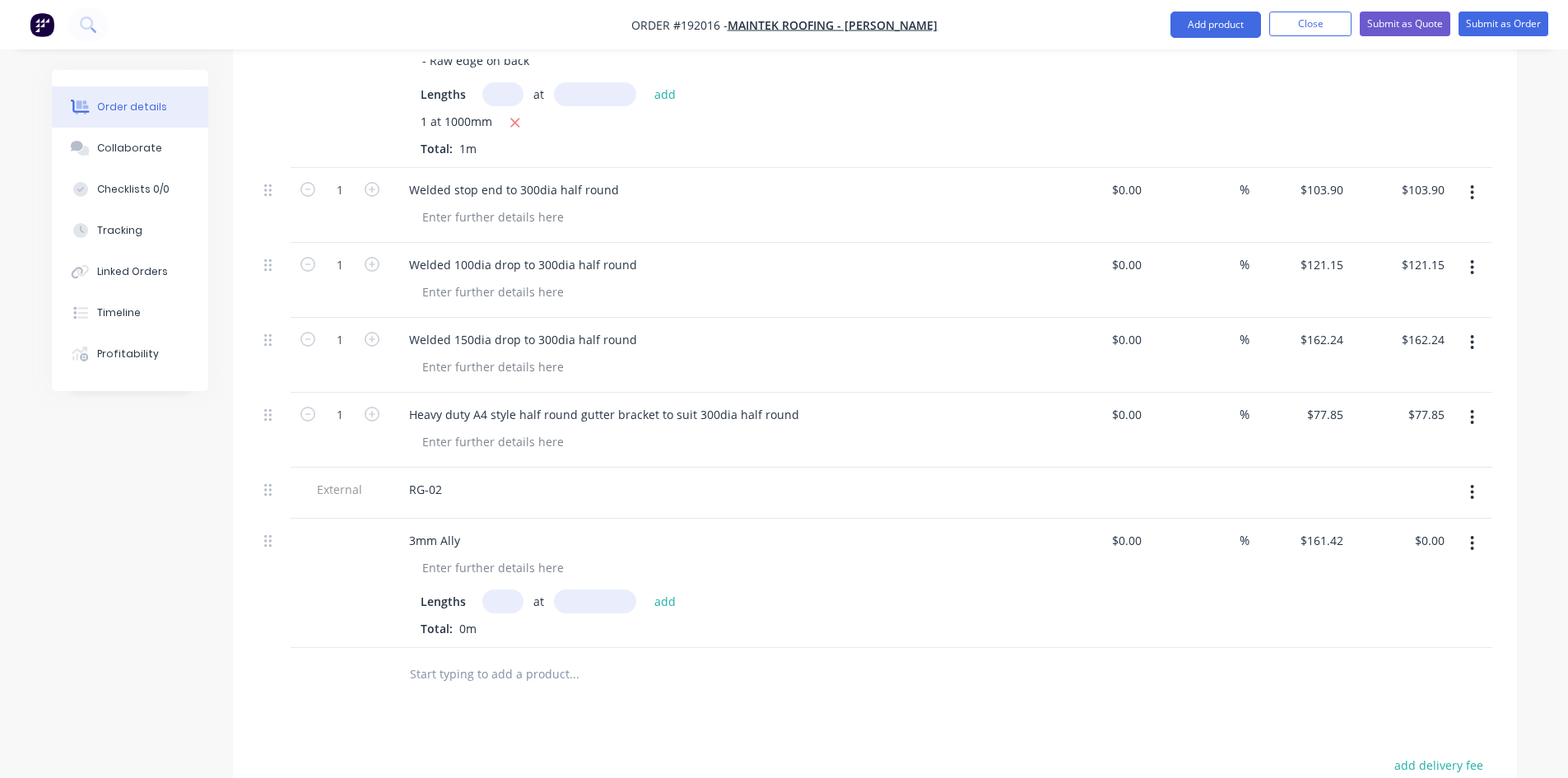
click at [502, 589] on input "text" at bounding box center [503, 601] width 41 height 24
type input "1"
type input "1000"
click at [646, 589] on button "add" at bounding box center [665, 600] width 39 height 23
type input "$161.42"
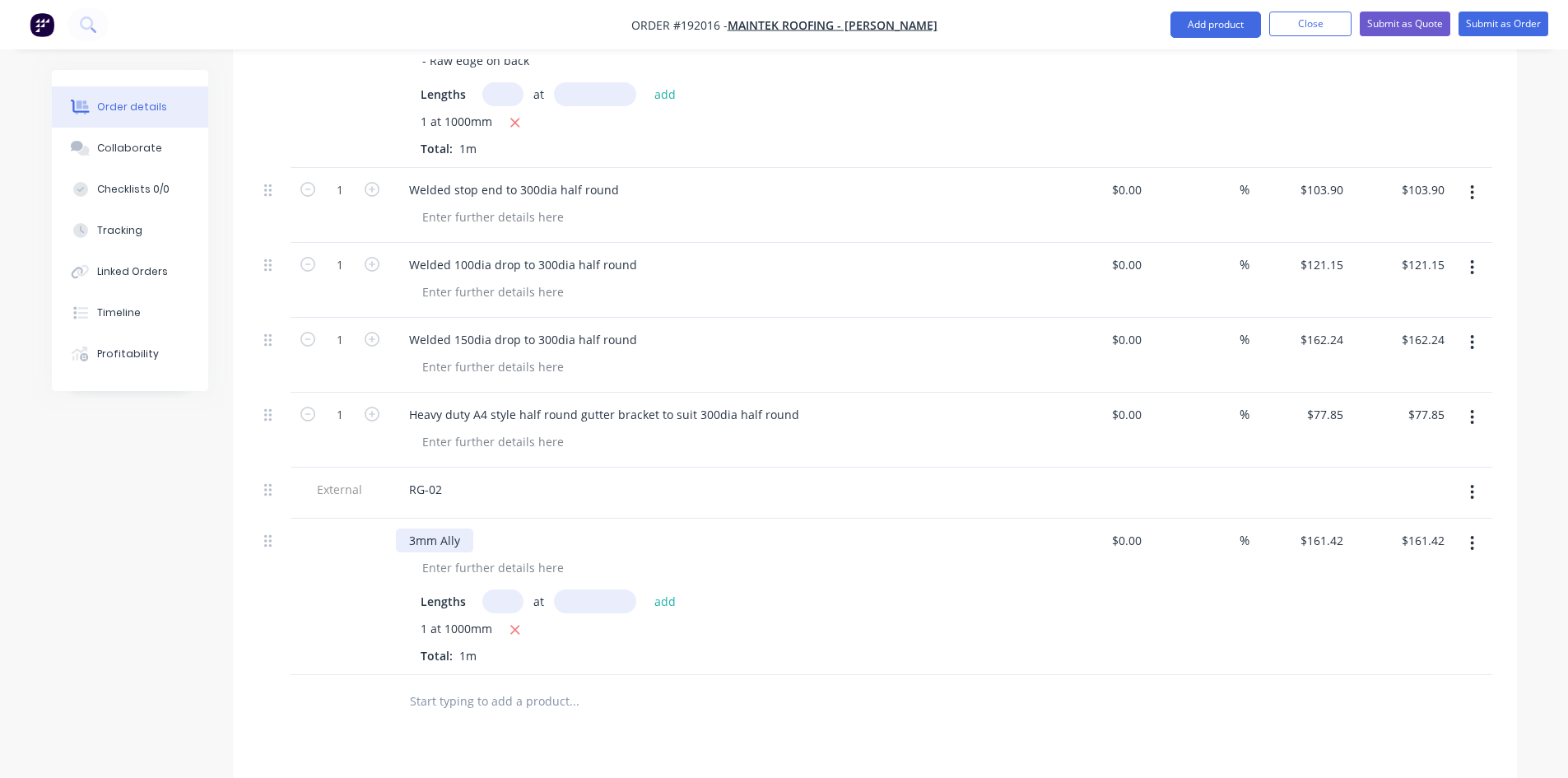
click at [466, 528] on div "3mm Ally" at bounding box center [434, 540] width 77 height 24
click at [504, 528] on div "3mm Ally 800girth/5bend" at bounding box center [479, 540] width 166 height 24
click at [516, 528] on div "3mm Ally 800girth /5bend" at bounding box center [481, 540] width 170 height 24
click at [463, 528] on div "3mm Ally 800girth / 5bend" at bounding box center [482, 540] width 173 height 24
click at [457, 556] on div at bounding box center [493, 568] width 168 height 24
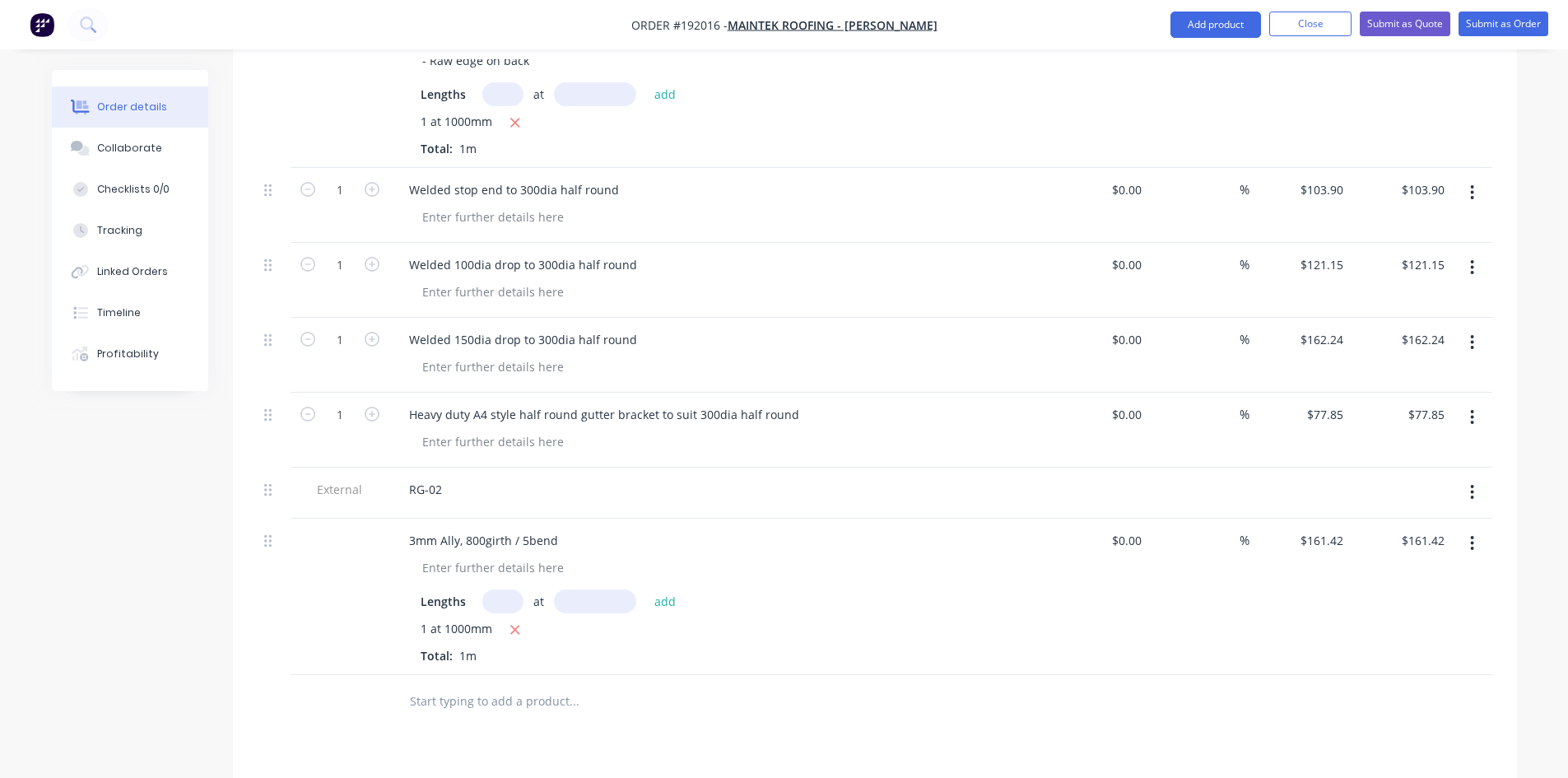
scroll to position [1074, 0]
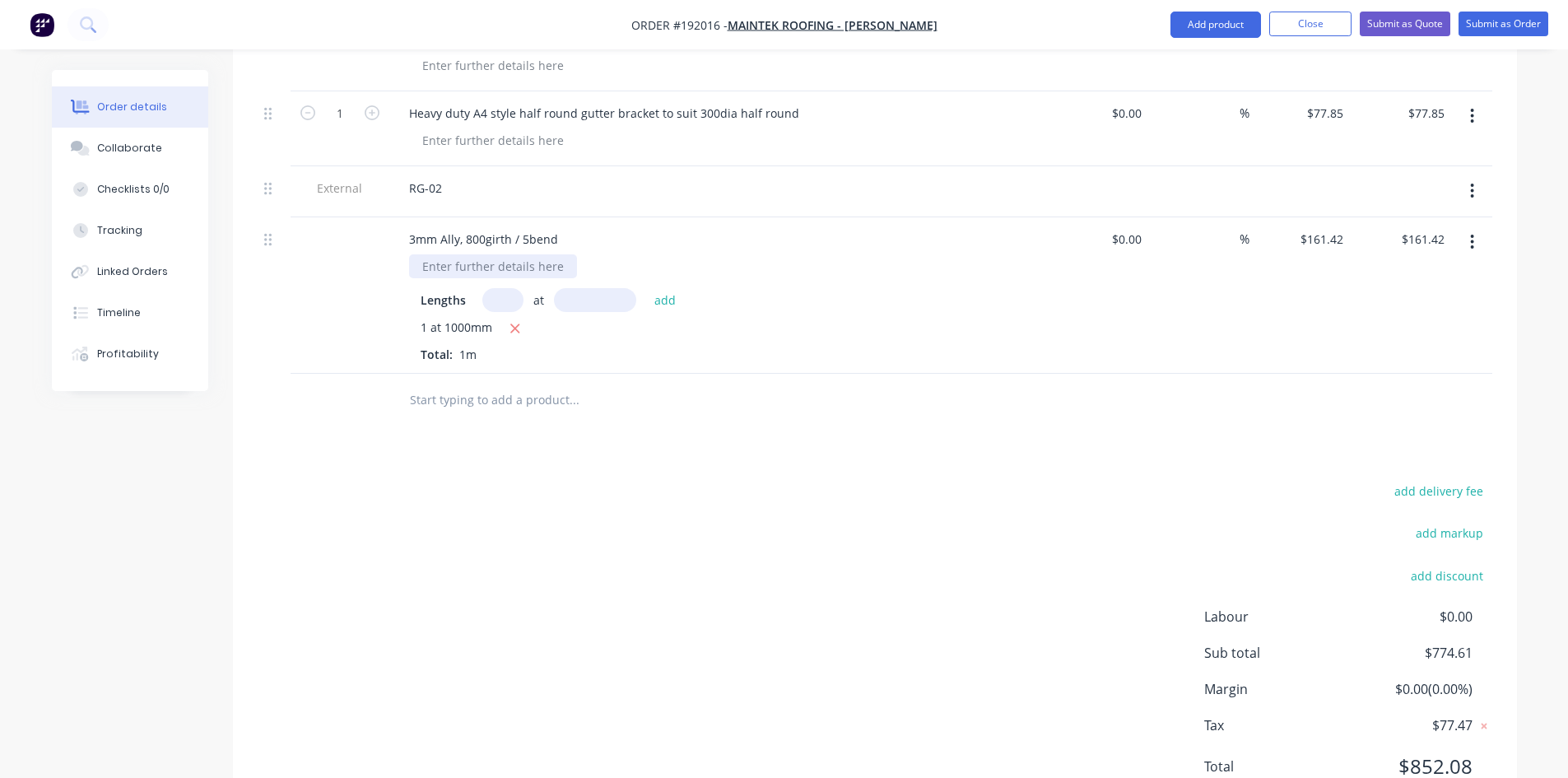
click at [462, 255] on div at bounding box center [493, 267] width 168 height 24
click at [967, 408] on div "Drawings Add drawing Products Show / Hide columns Add product Qty Cost Markup P…" at bounding box center [875, 139] width 1284 height 1366
click at [974, 373] on div at bounding box center [685, 400] width 592 height 53
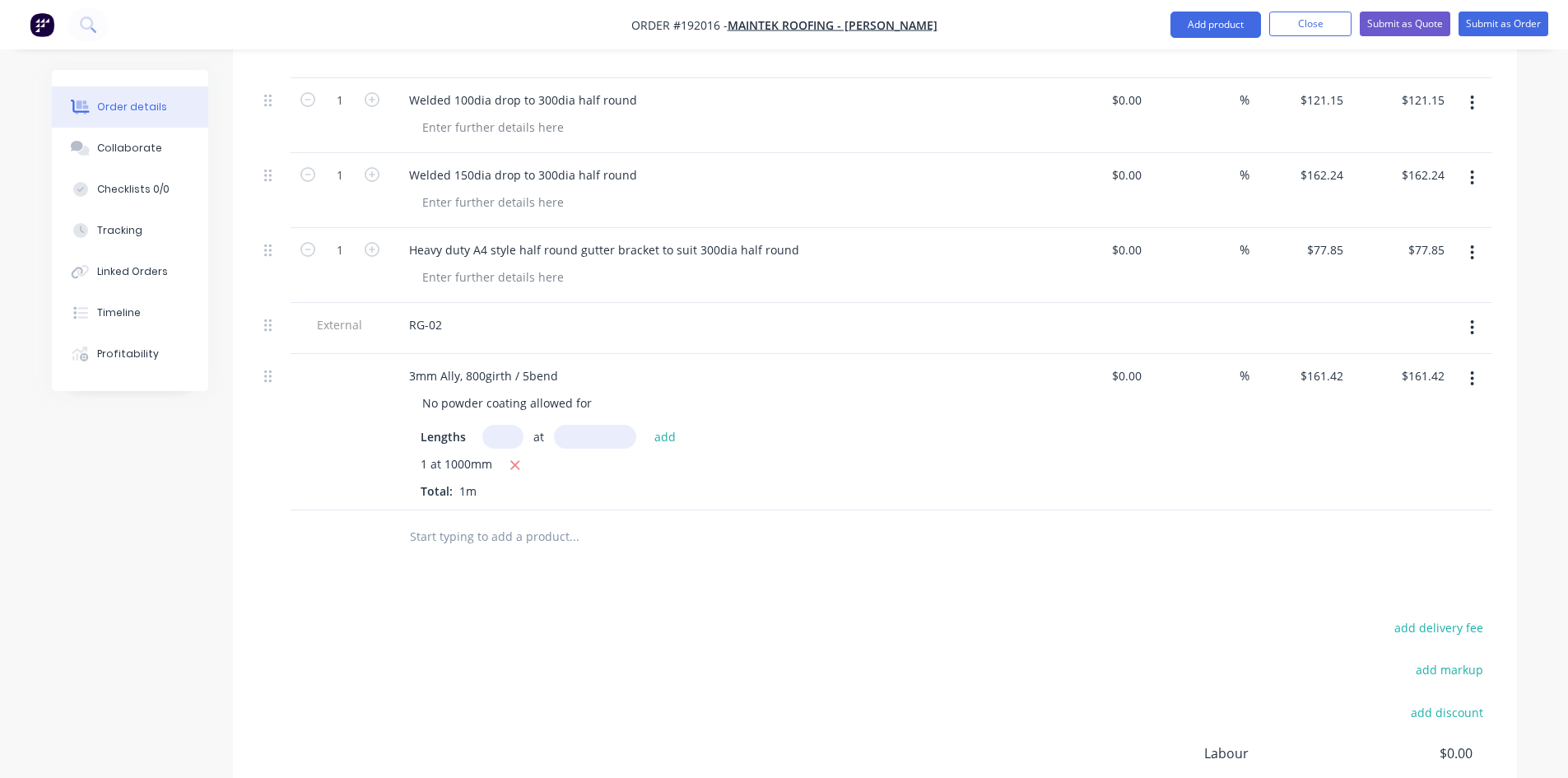
scroll to position [800, 0]
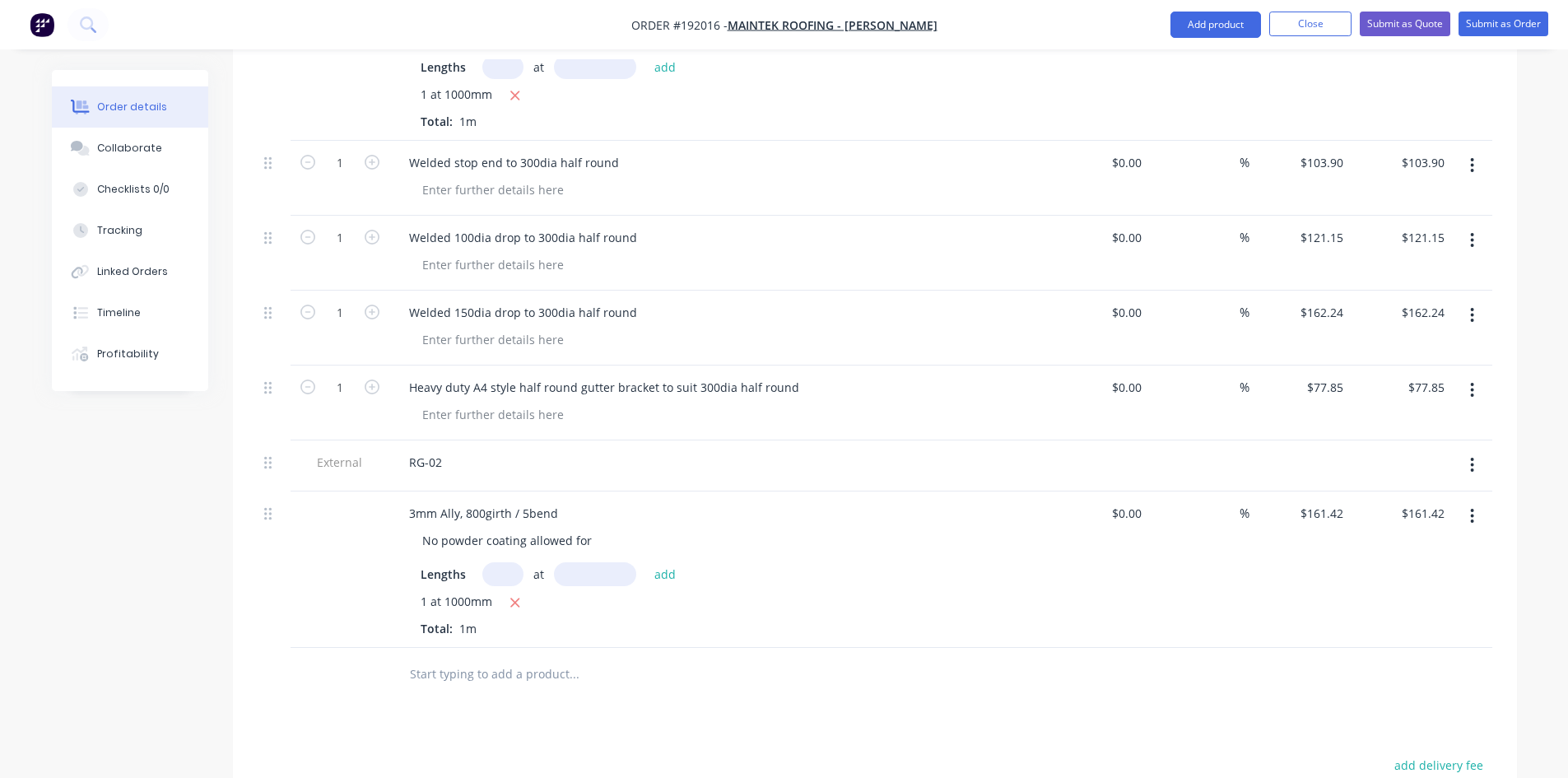
click at [1478, 450] on button "button" at bounding box center [1471, 465] width 39 height 30
click at [1432, 497] on div "Duplicate" at bounding box center [1414, 508] width 126 height 24
drag, startPoint x: 441, startPoint y: 600, endPoint x: 288, endPoint y: 624, distance: 154.9
click at [288, 648] on div "External RG-02" at bounding box center [875, 673] width 1234 height 51
click at [651, 709] on input "text" at bounding box center [573, 725] width 329 height 33
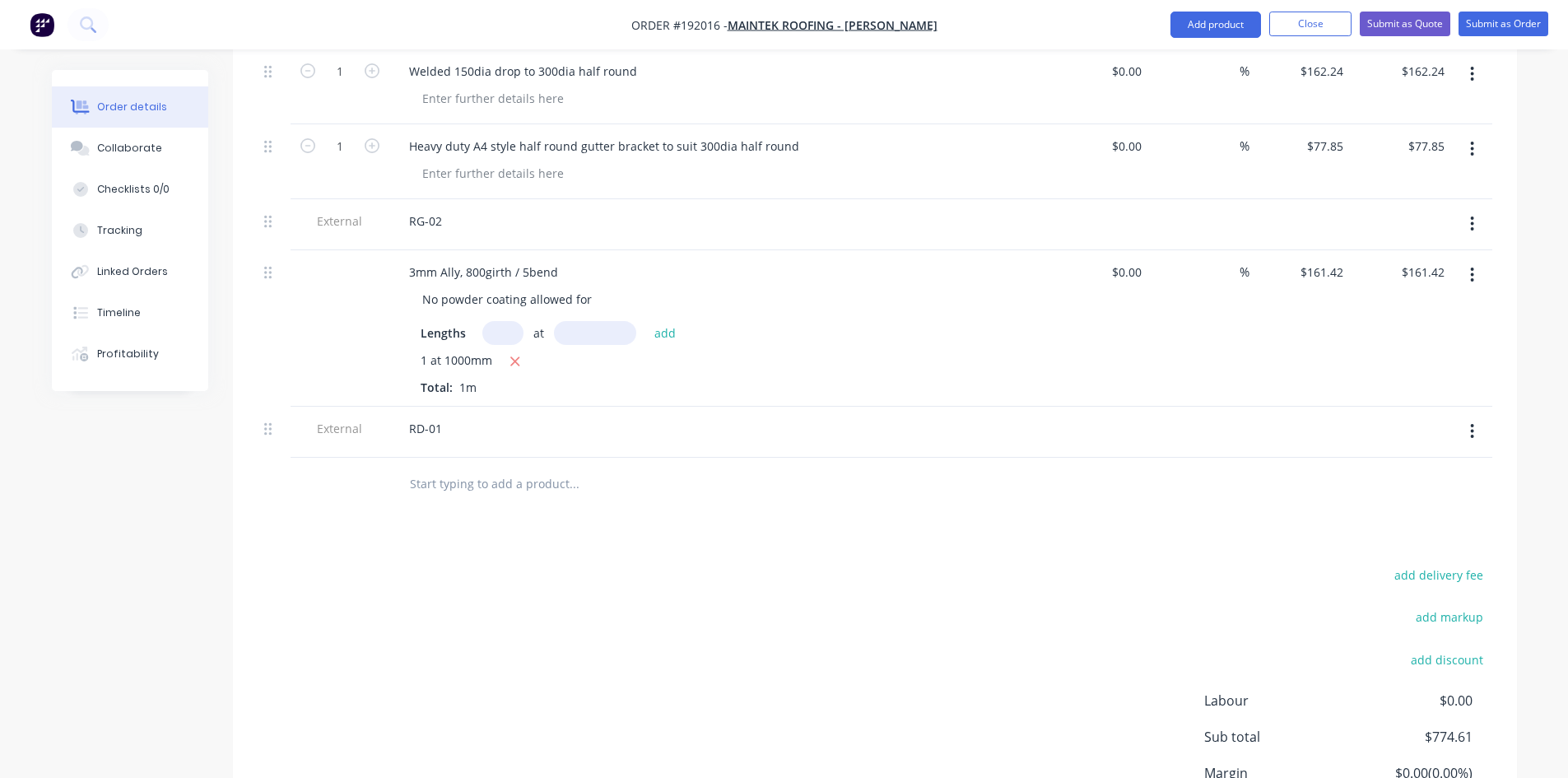
scroll to position [1074, 0]
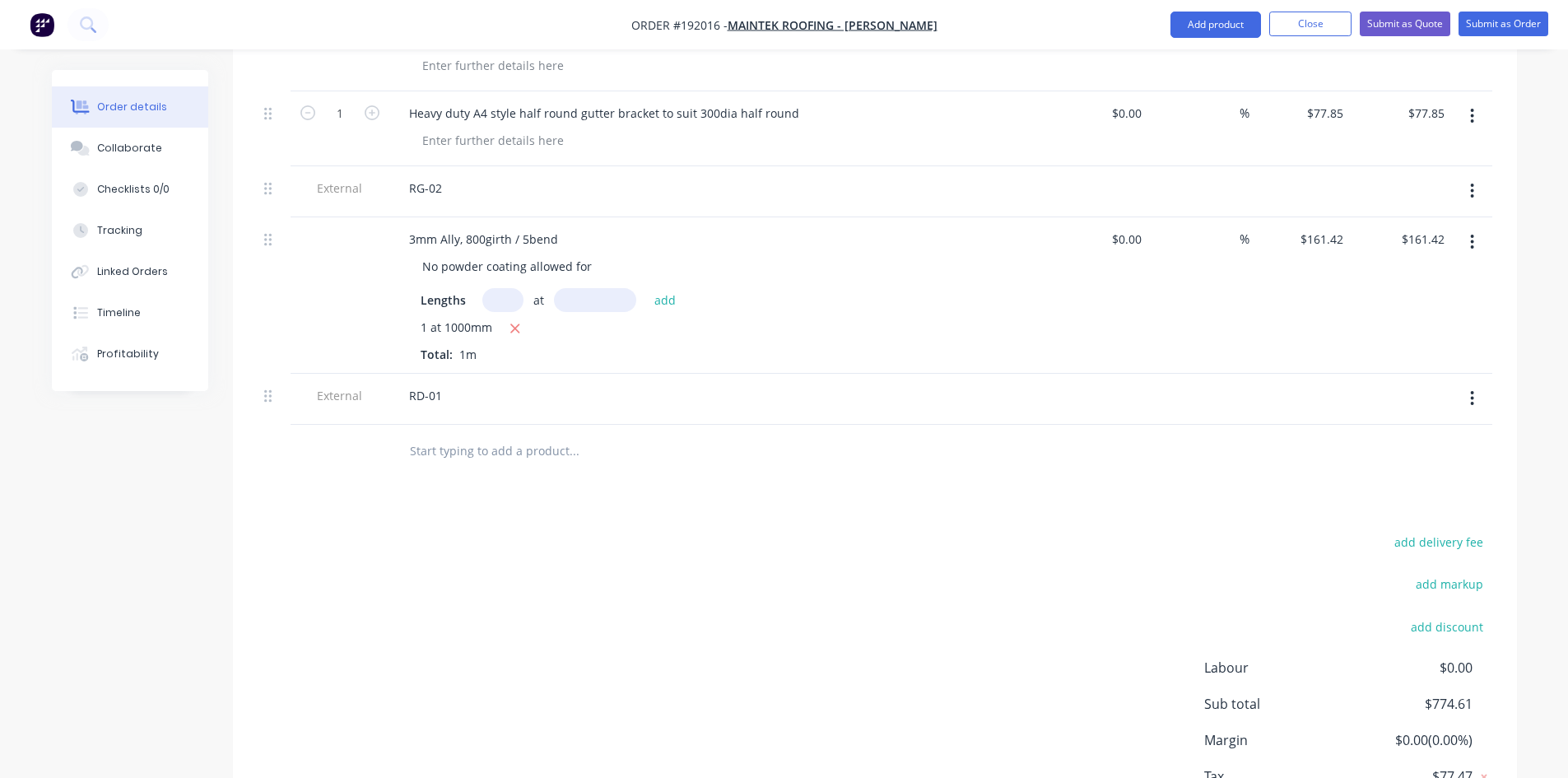
click at [1467, 227] on button "button" at bounding box center [1471, 242] width 39 height 30
click at [1405, 306] on div "Duplicate" at bounding box center [1414, 318] width 126 height 24
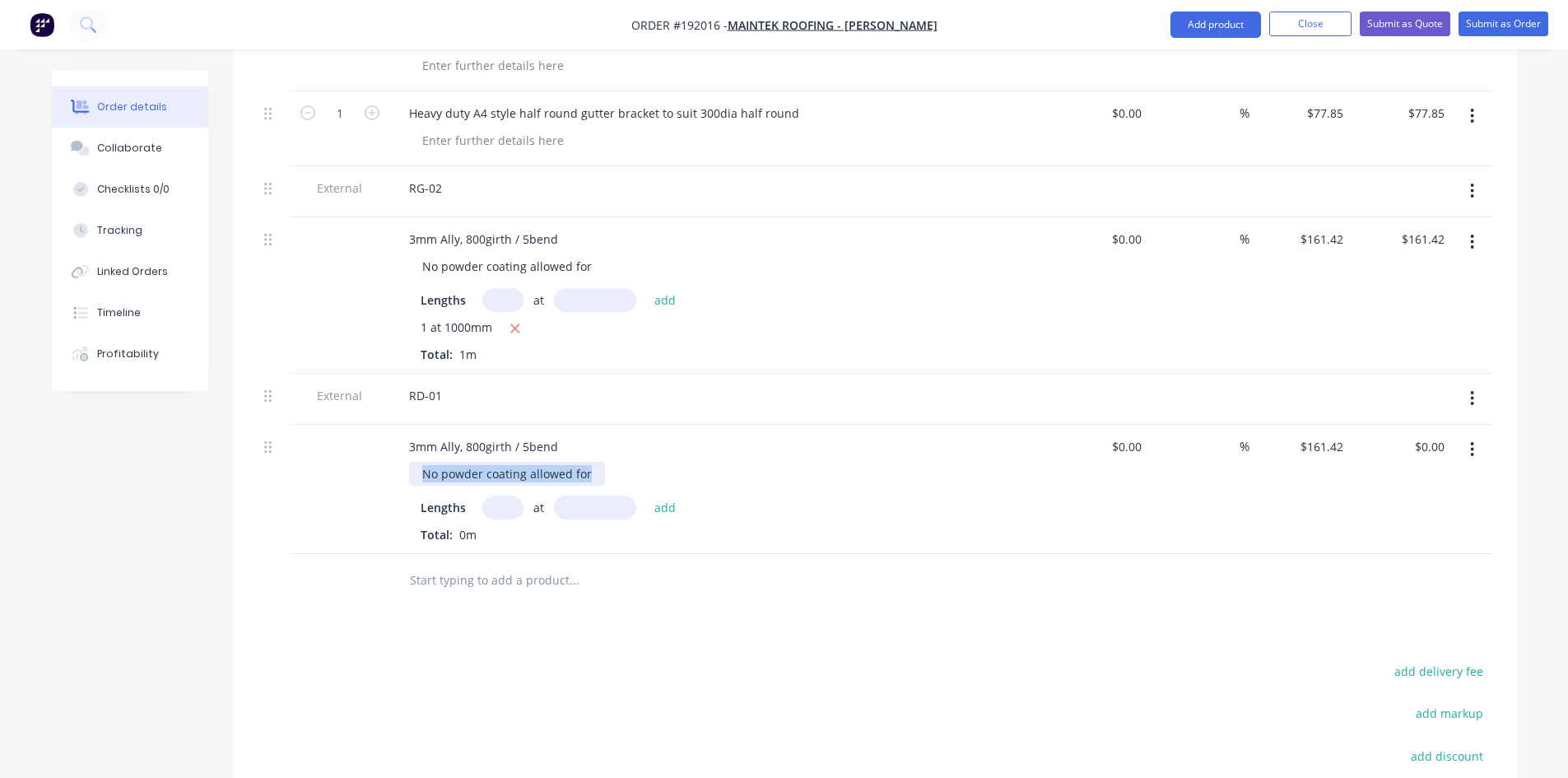
drag, startPoint x: 590, startPoint y: 406, endPoint x: 20, endPoint y: 424, distance: 570.3
click at [619, 425] on div "3mm Ally, 800girth / 5bend Lengths at add Total: 0m" at bounding box center [718, 489] width 659 height 129
click at [1143, 482] on div "$0.00 $0.00" at bounding box center [1098, 489] width 102 height 129
drag, startPoint x: 566, startPoint y: 378, endPoint x: 451, endPoint y: 380, distance: 115.0
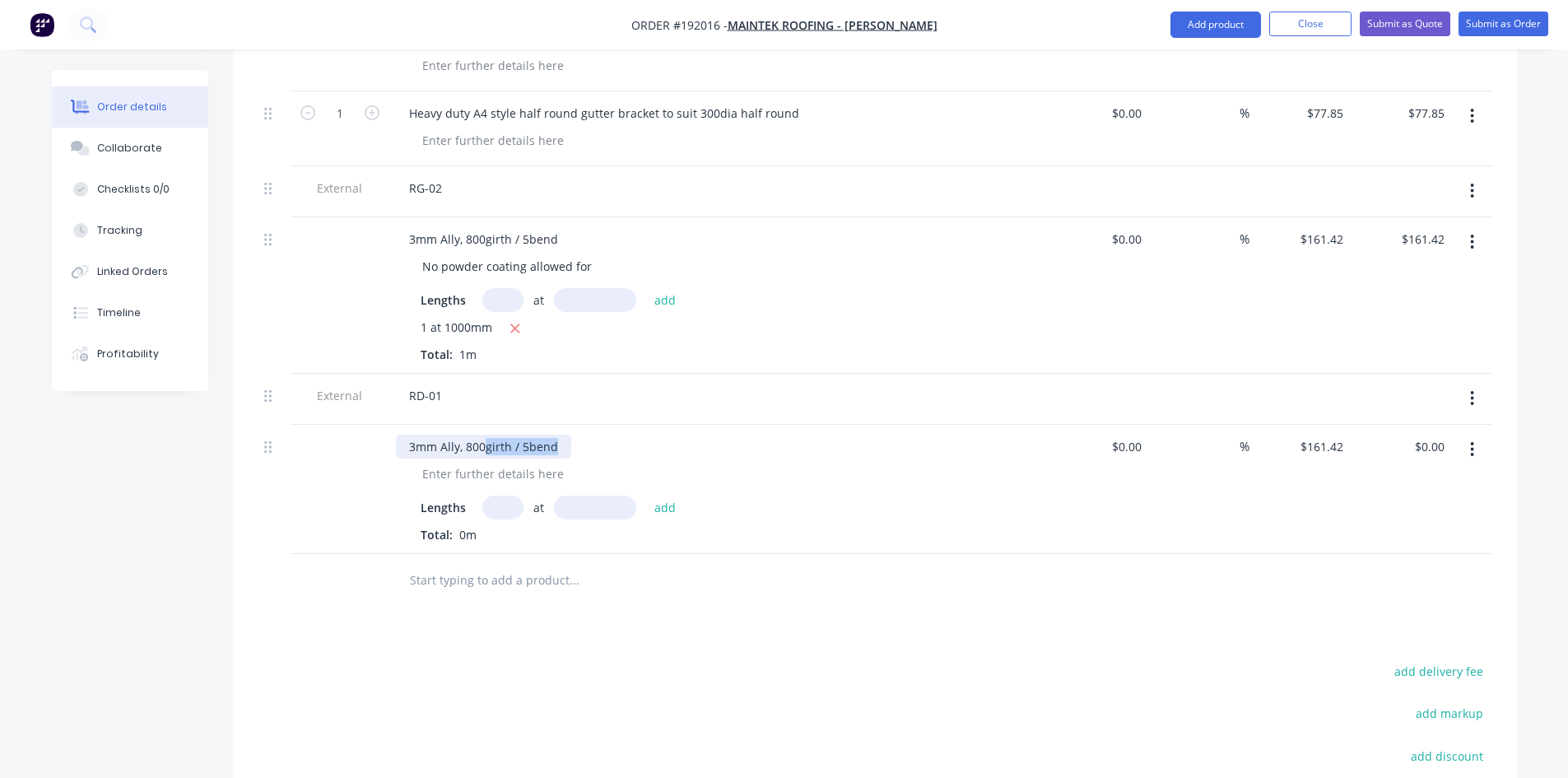
click at [451, 434] on div "3mm Ally, 800girth / 5bend" at bounding box center [484, 446] width 176 height 24
click at [1215, 28] on button "Add product" at bounding box center [1215, 25] width 91 height 27
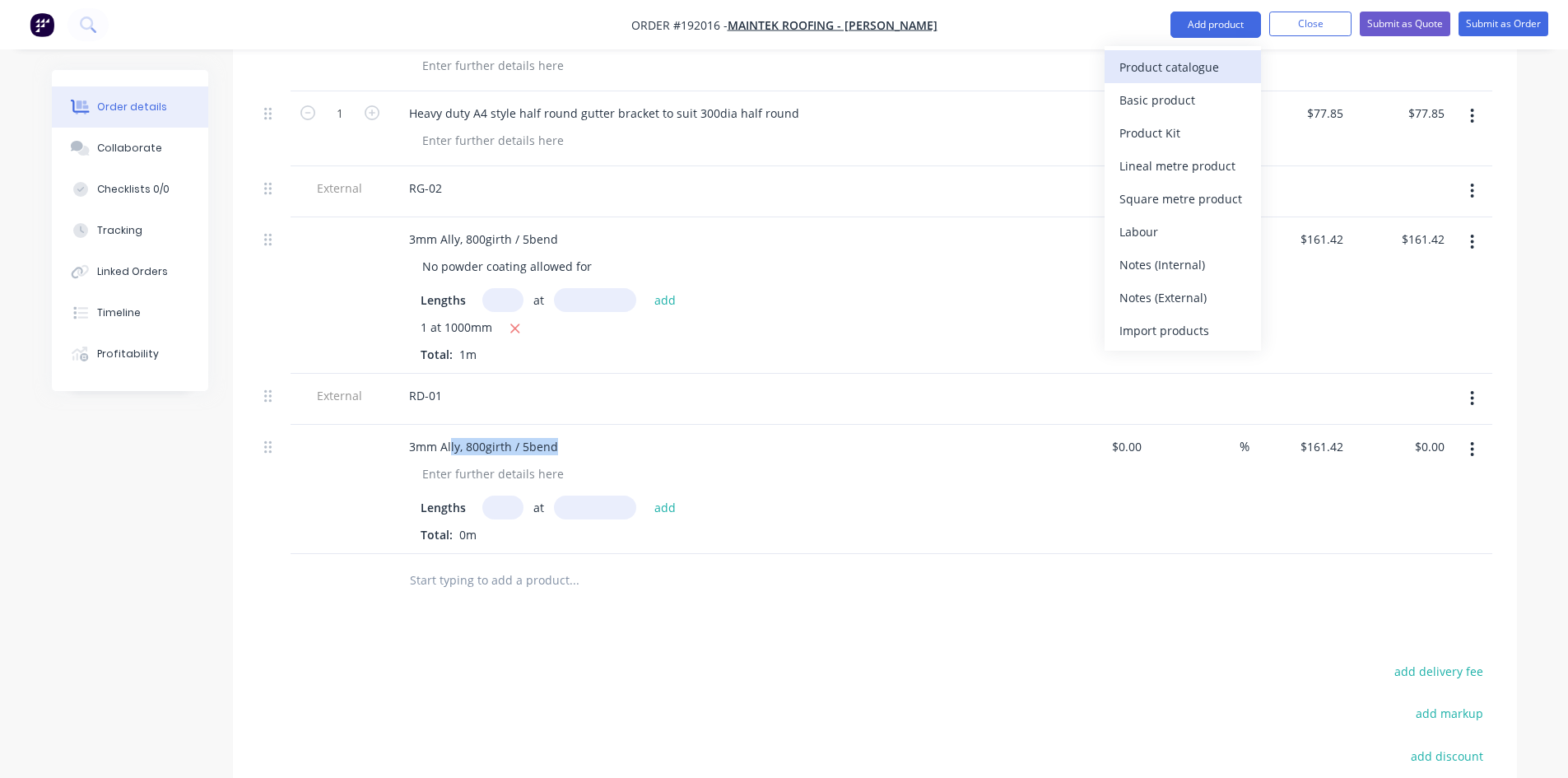
click at [1185, 68] on div "Product catalogue" at bounding box center [1183, 67] width 126 height 24
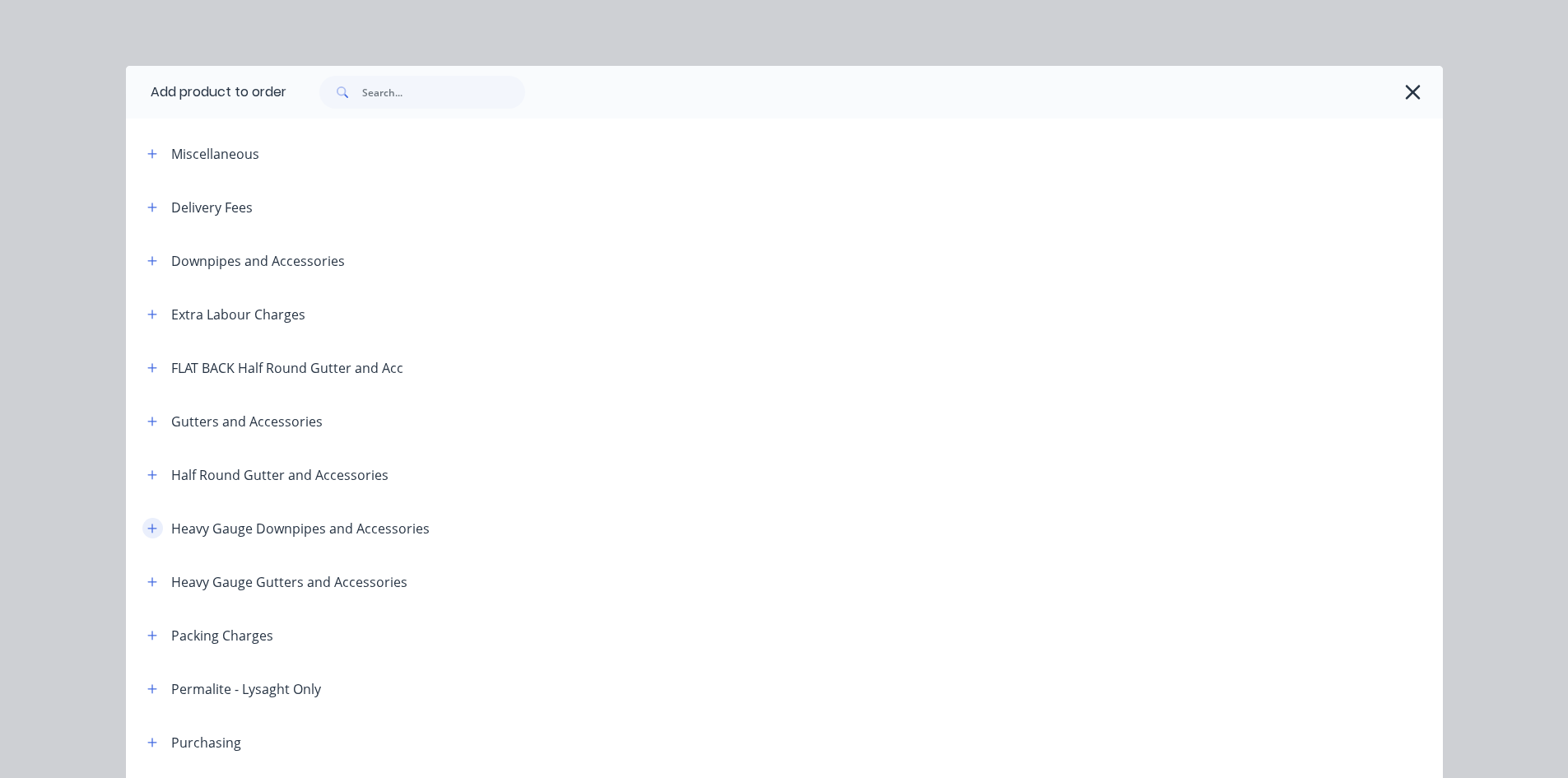
click at [147, 527] on icon "button" at bounding box center [152, 528] width 10 height 12
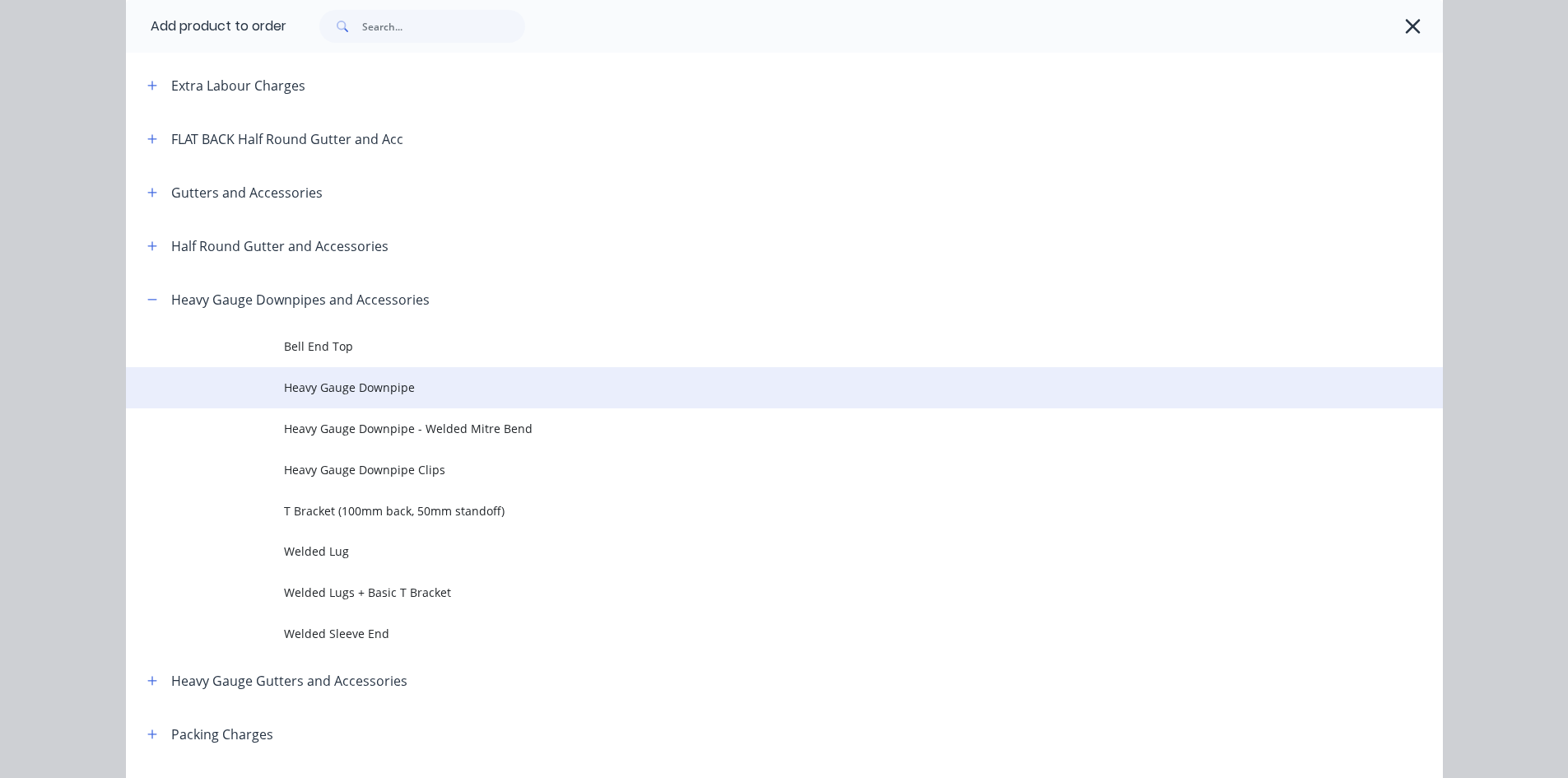
scroll to position [274, 0]
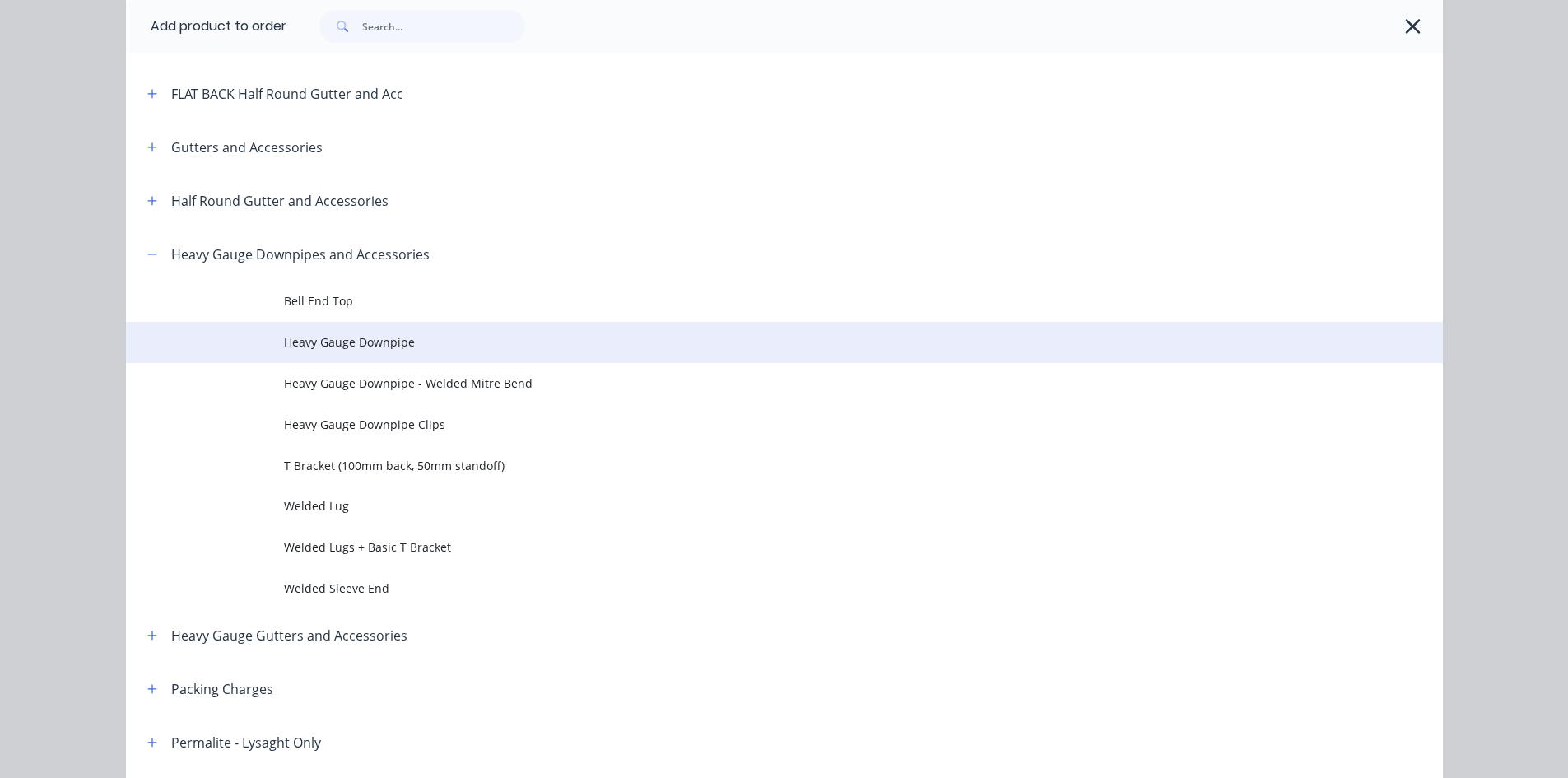
click at [598, 335] on span "Heavy Gauge Downpipe" at bounding box center [747, 343] width 927 height 18
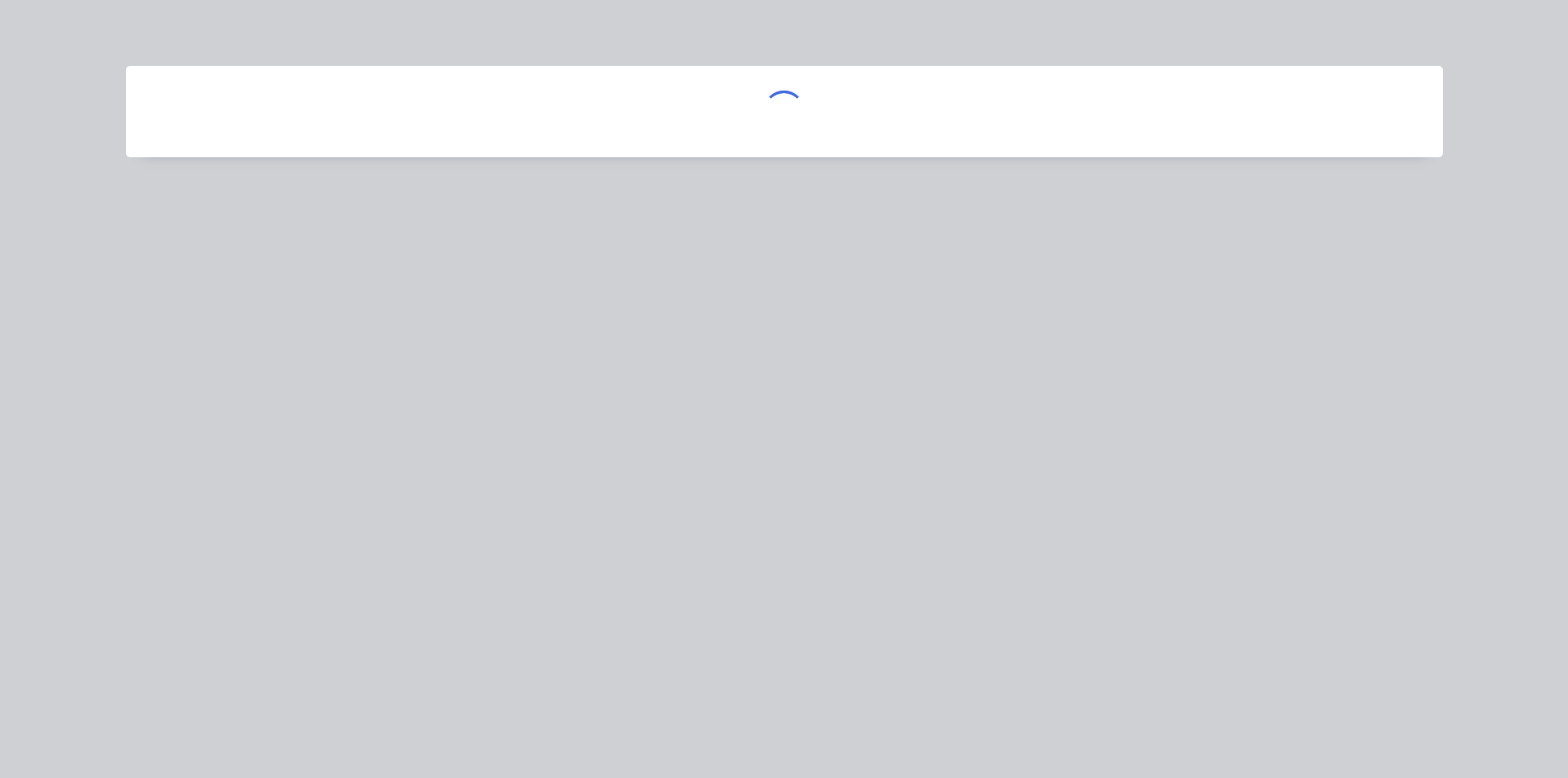
scroll to position [0, 0]
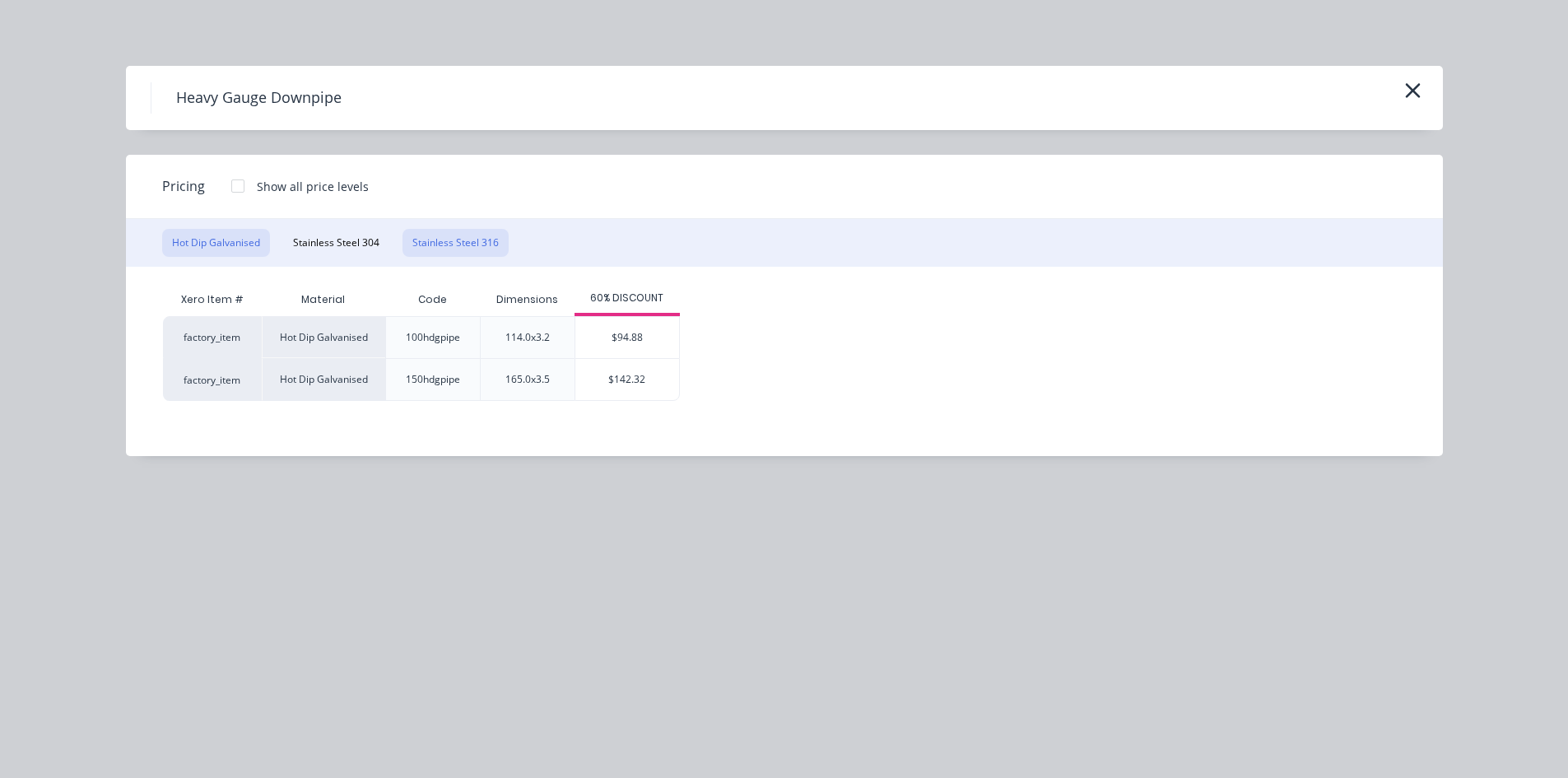
click at [488, 247] on button "Stainless Steel 316" at bounding box center [456, 243] width 107 height 28
click at [1402, 98] on button "button" at bounding box center [1413, 91] width 28 height 27
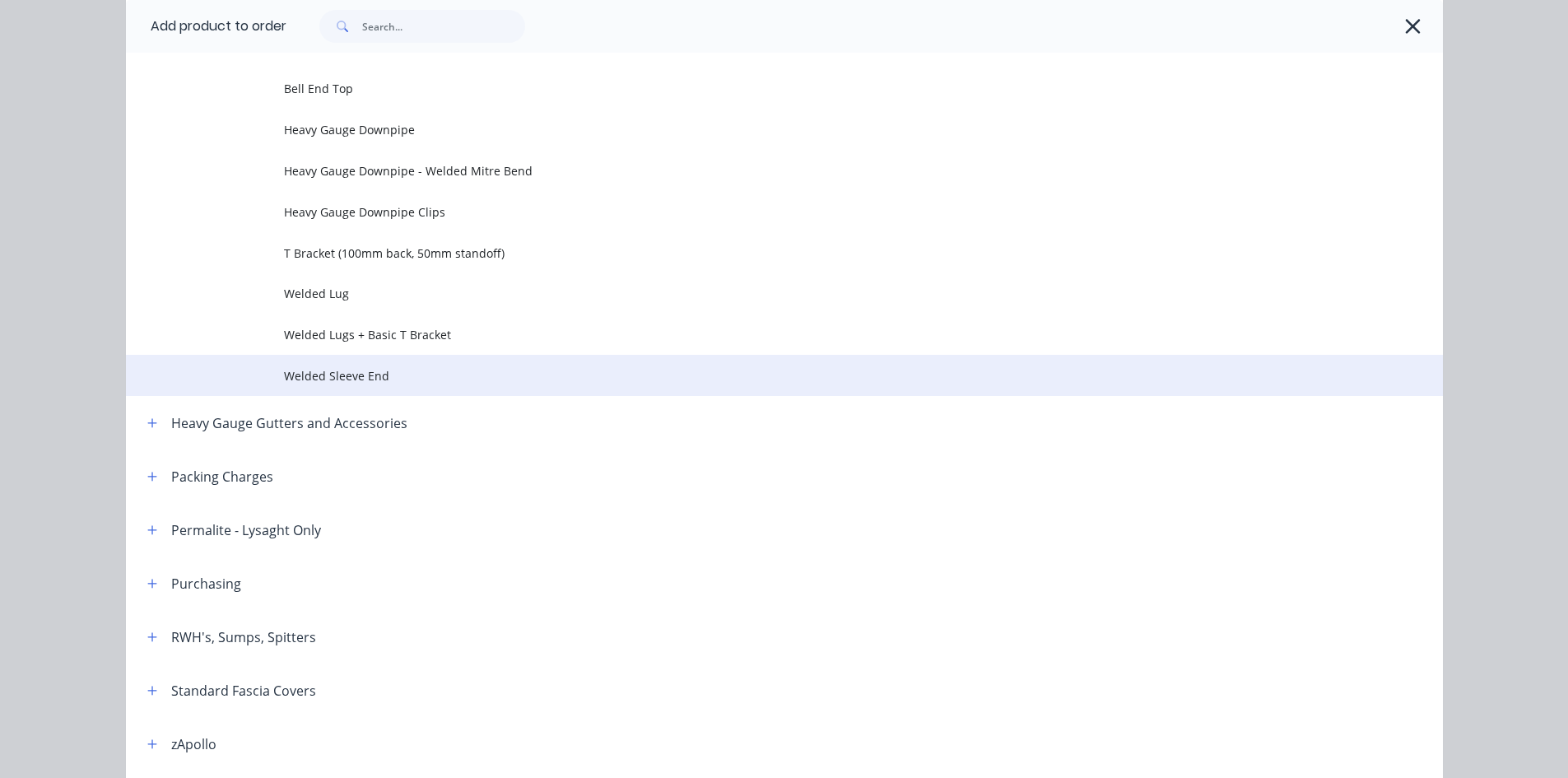
scroll to position [502, 0]
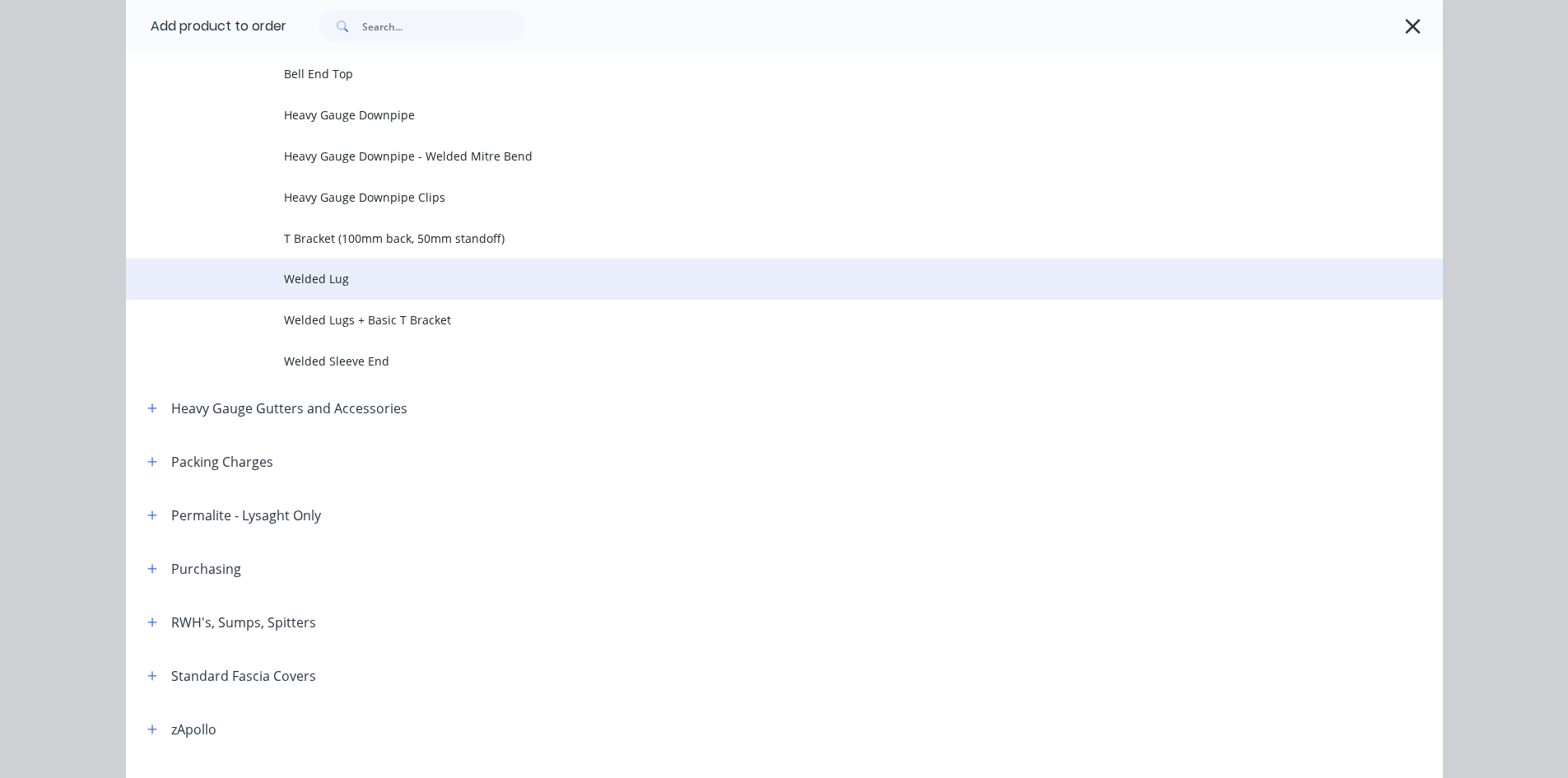
click at [690, 268] on td "Welded Lug" at bounding box center [864, 279] width 1159 height 41
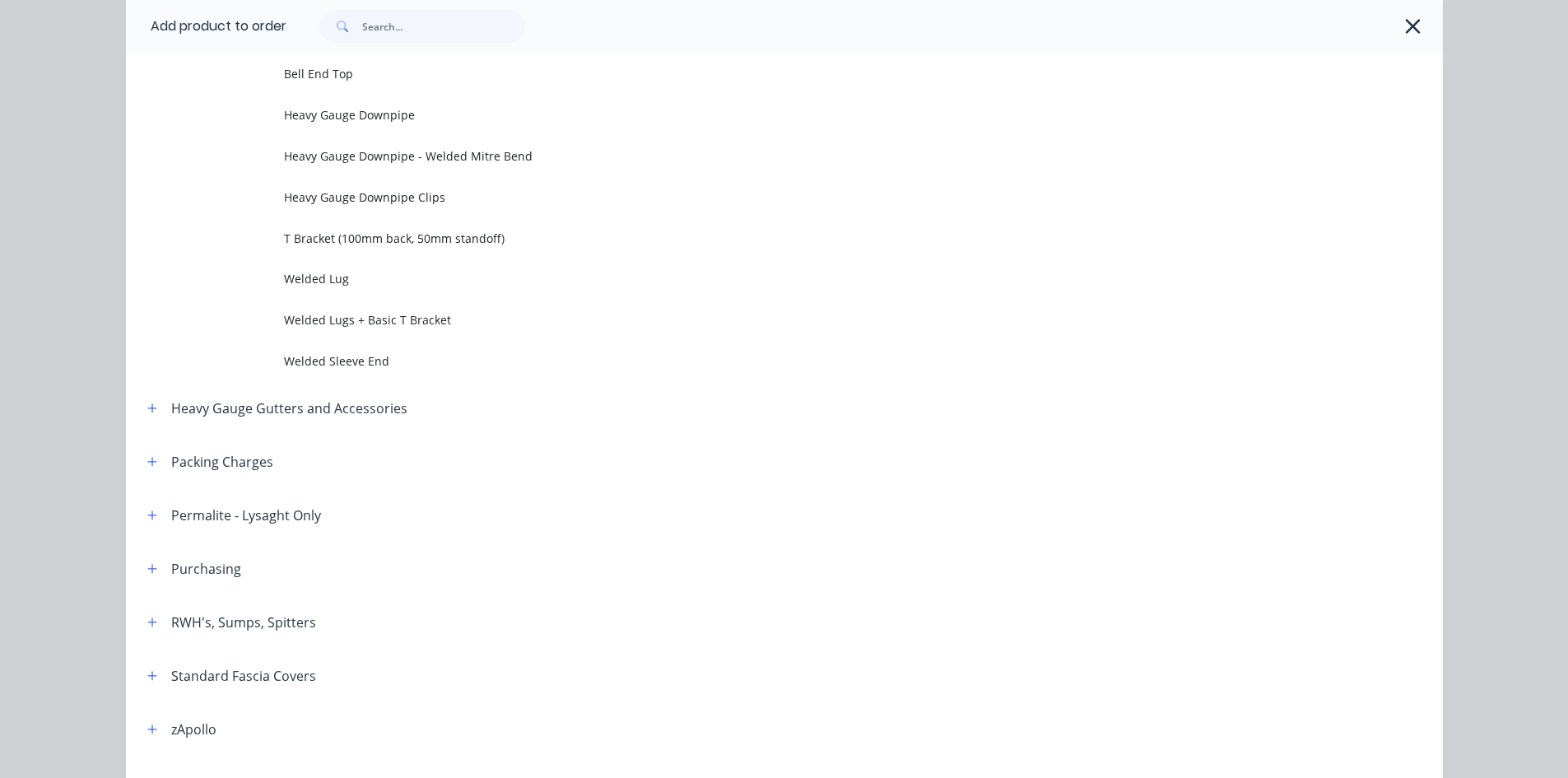
scroll to position [0, 0]
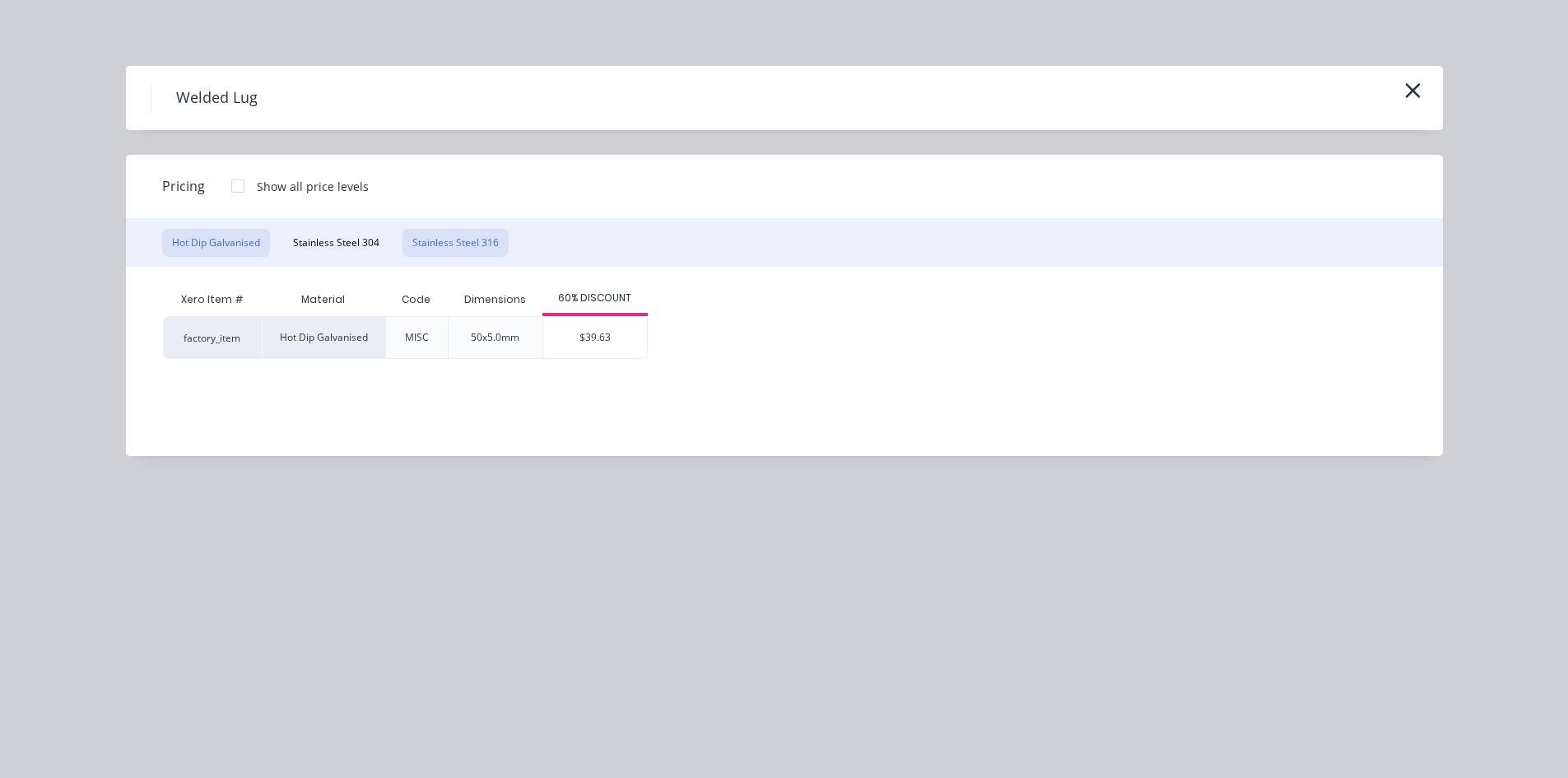
click at [448, 234] on button "Stainless Steel 316" at bounding box center [456, 243] width 107 height 28
click at [1402, 86] on button "button" at bounding box center [1413, 91] width 28 height 27
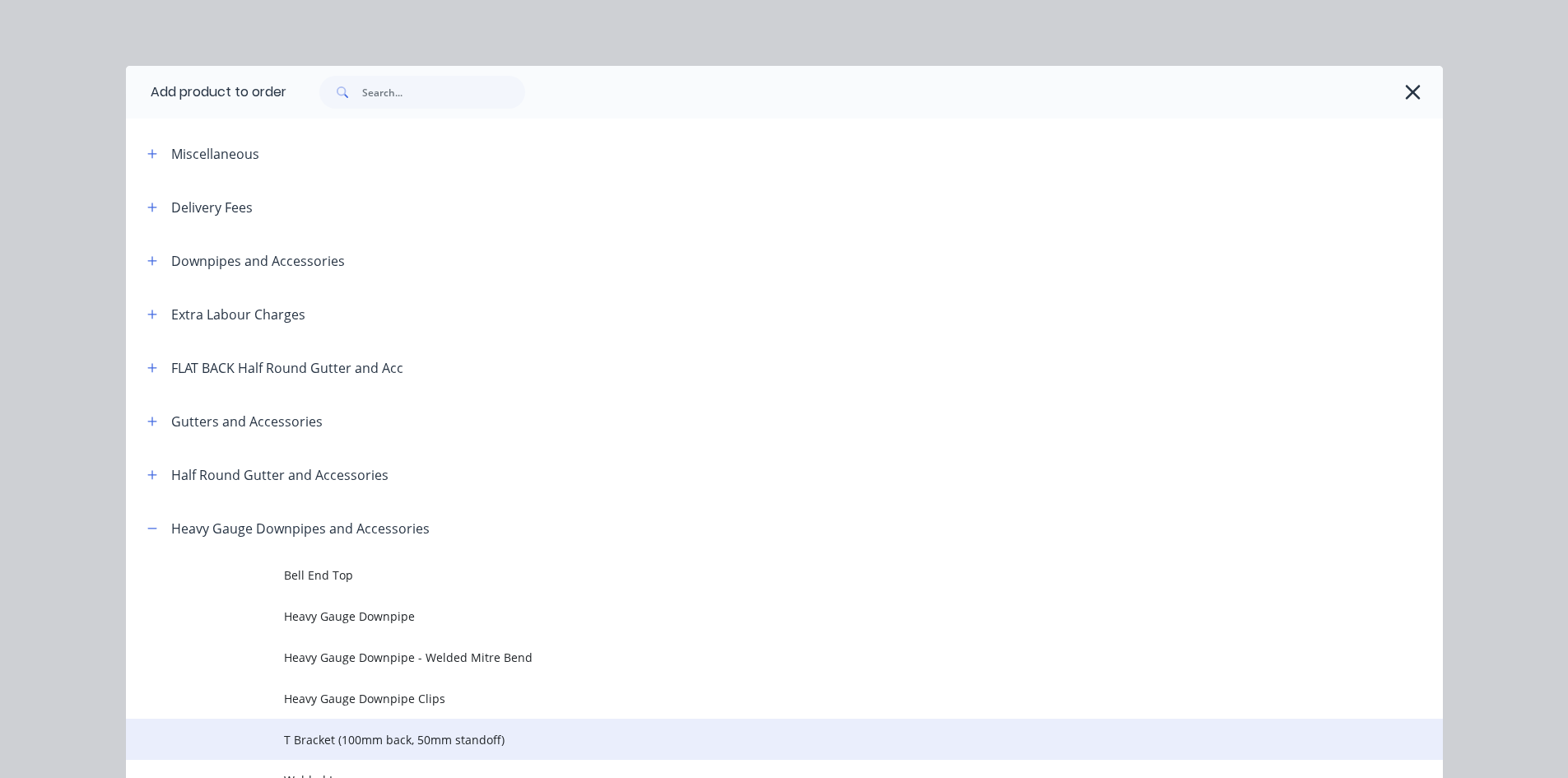
scroll to position [502, 0]
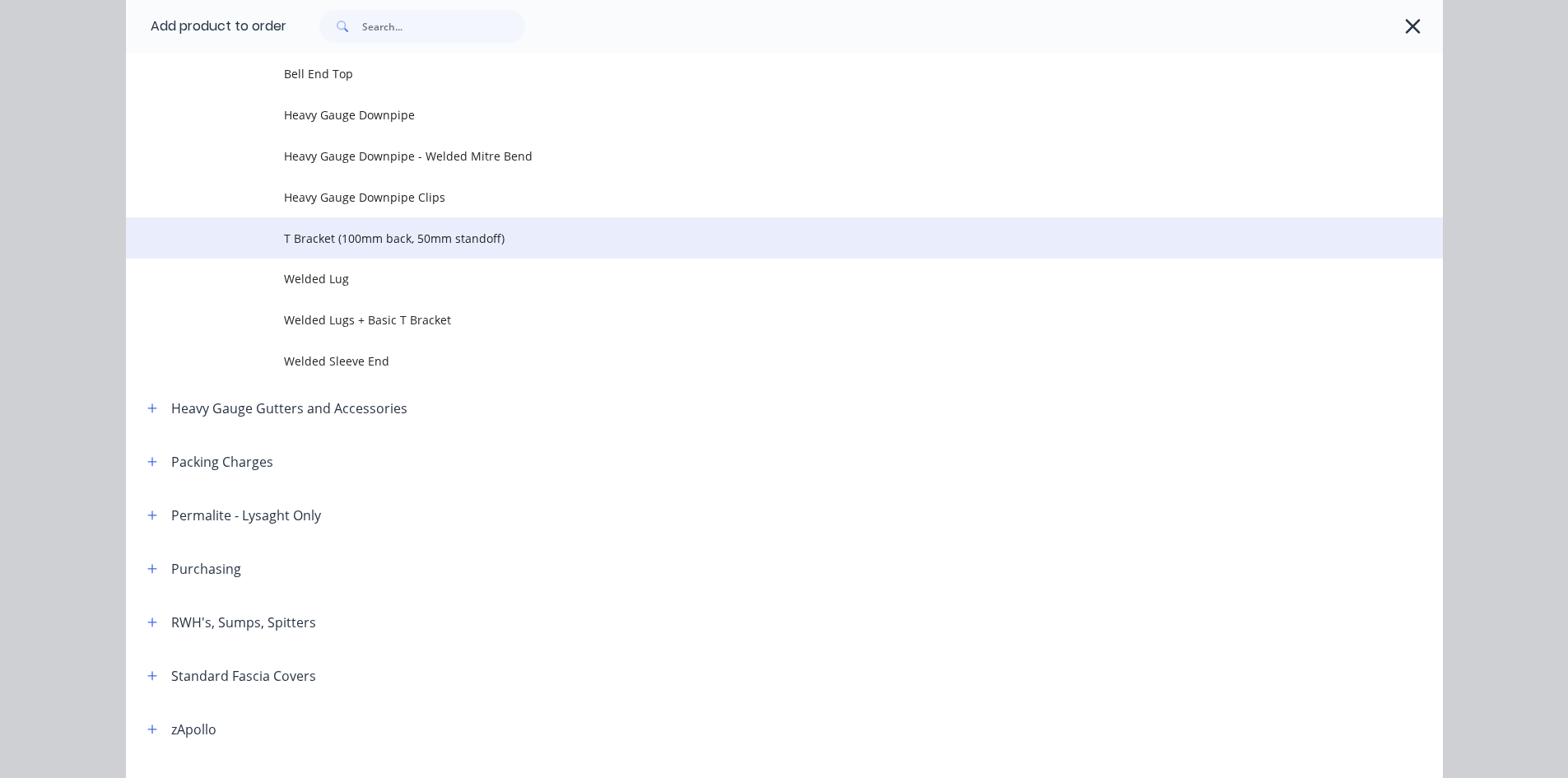
click at [465, 233] on span "T Bracket (100mm back, 50mm standoff)" at bounding box center [747, 239] width 927 height 18
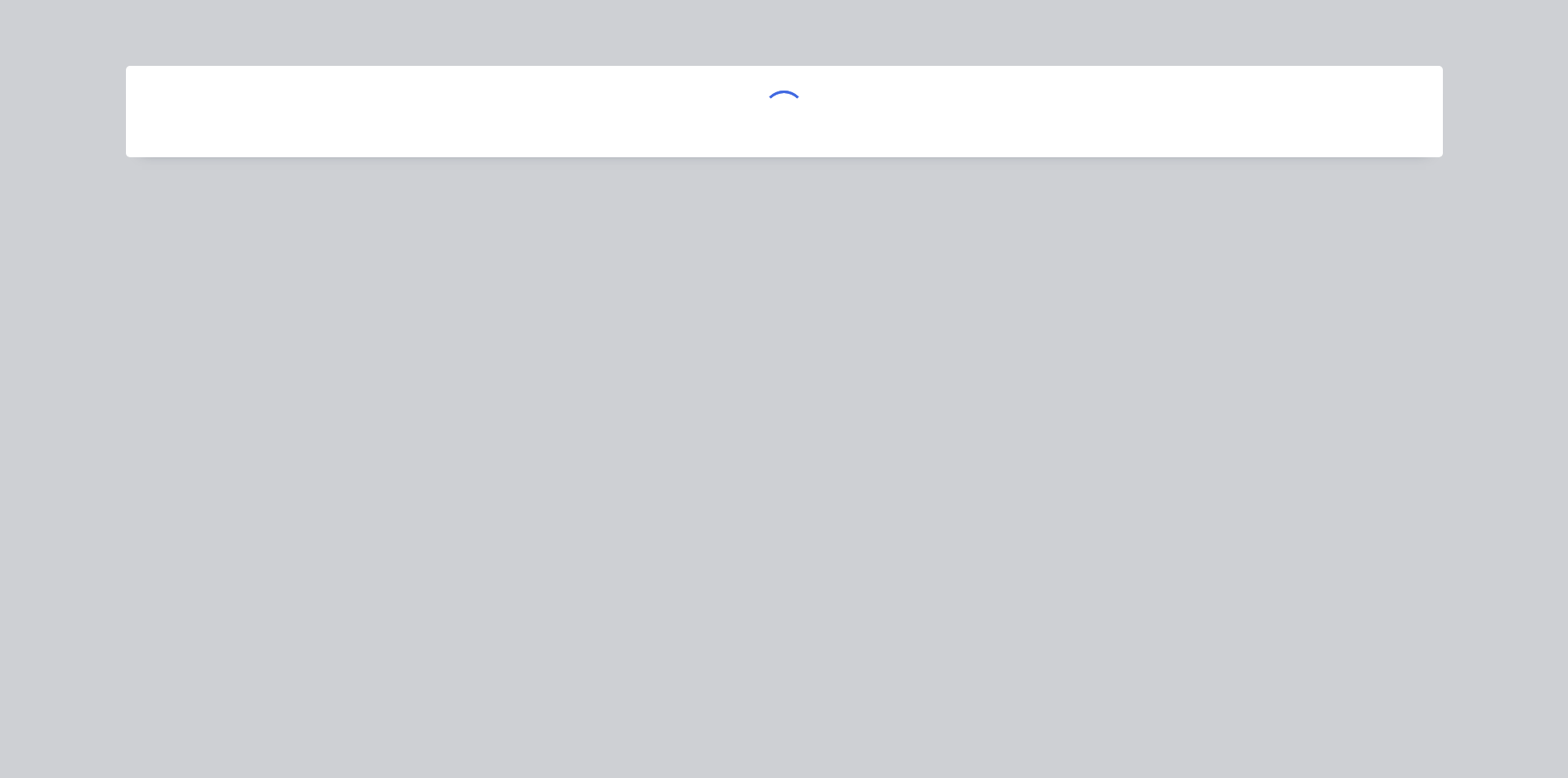
scroll to position [0, 0]
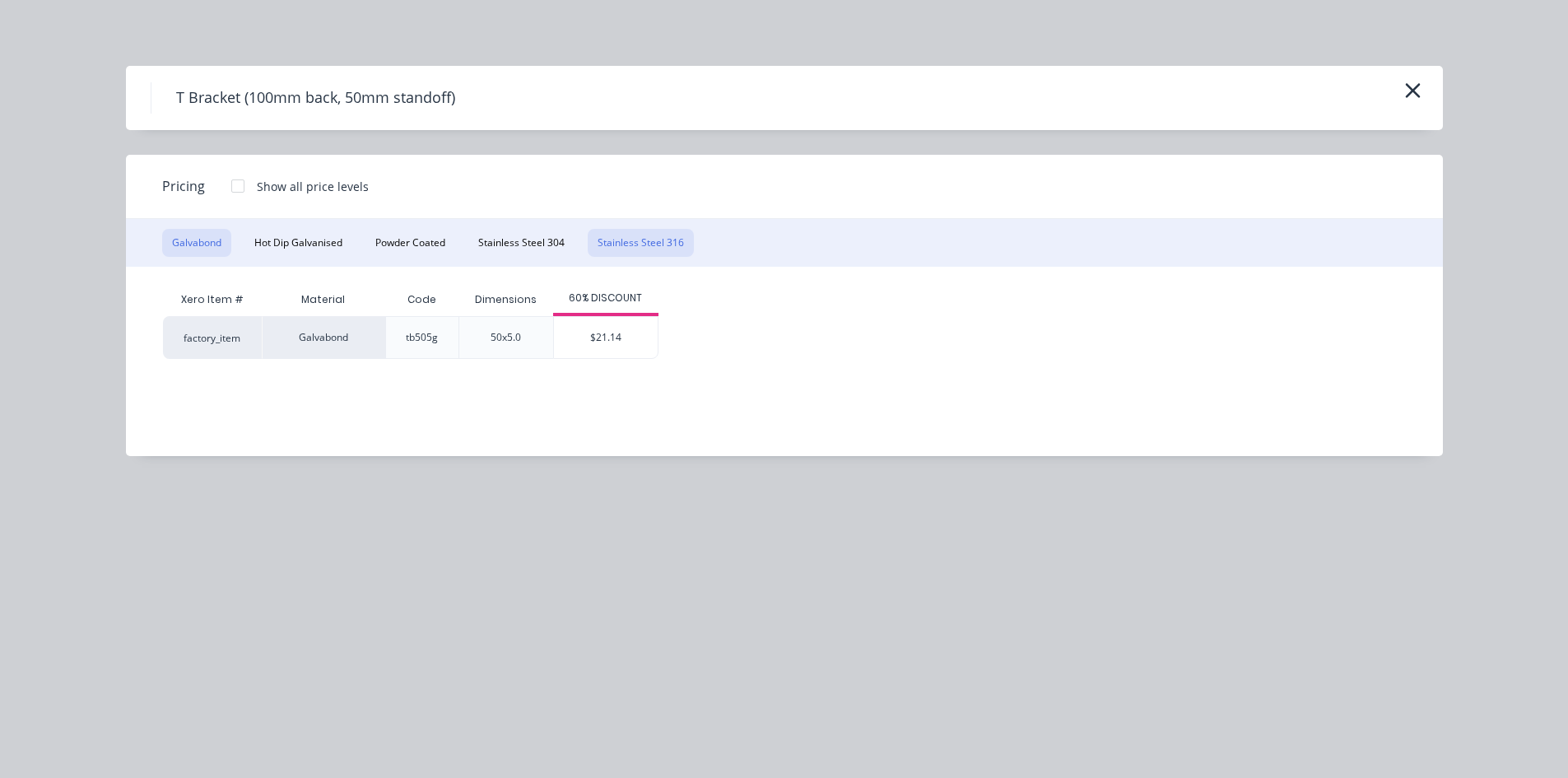
click at [628, 234] on button "Stainless Steel 316" at bounding box center [641, 243] width 107 height 28
click at [1408, 89] on icon "button" at bounding box center [1413, 90] width 18 height 23
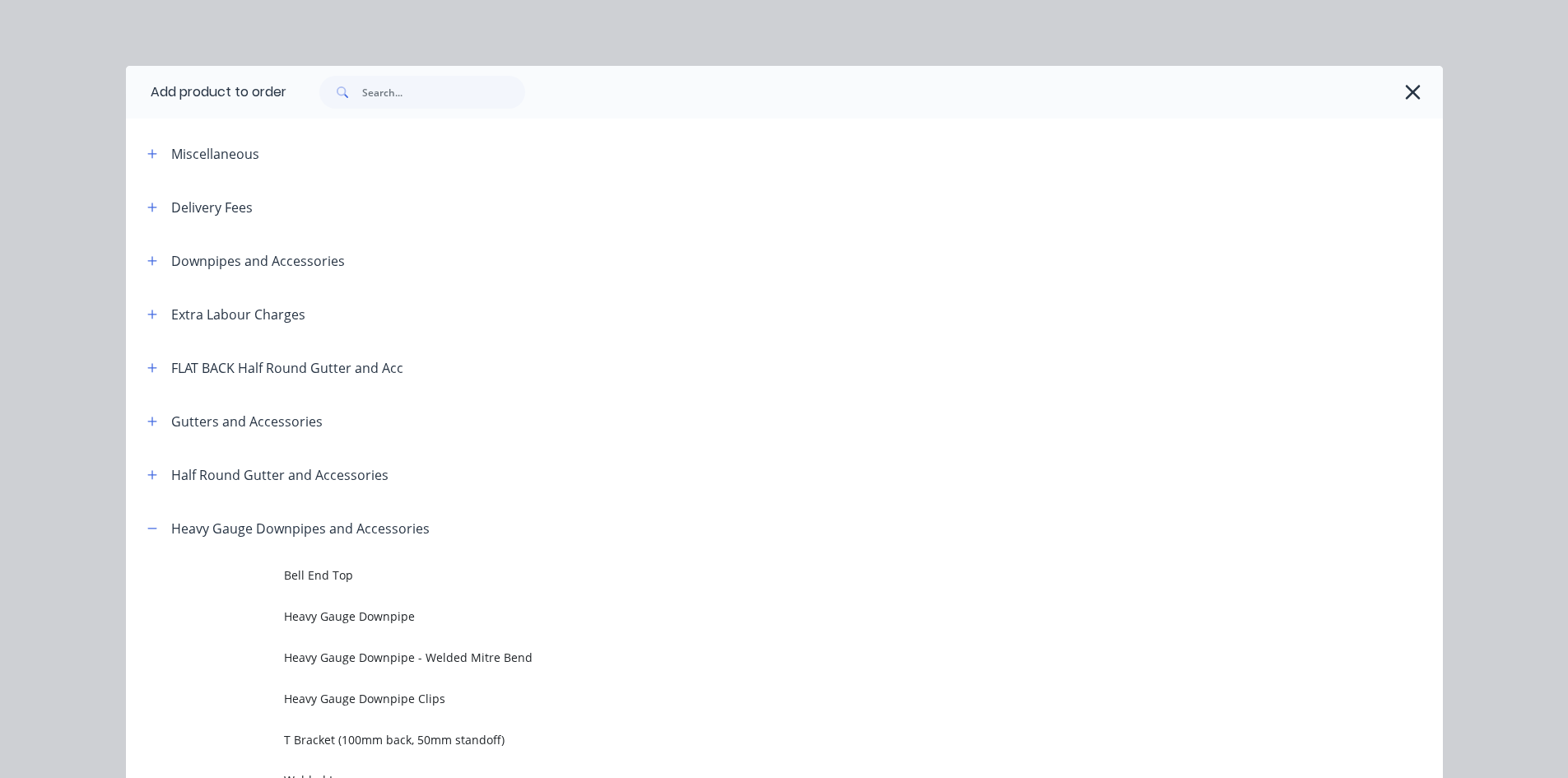
scroll to position [502, 0]
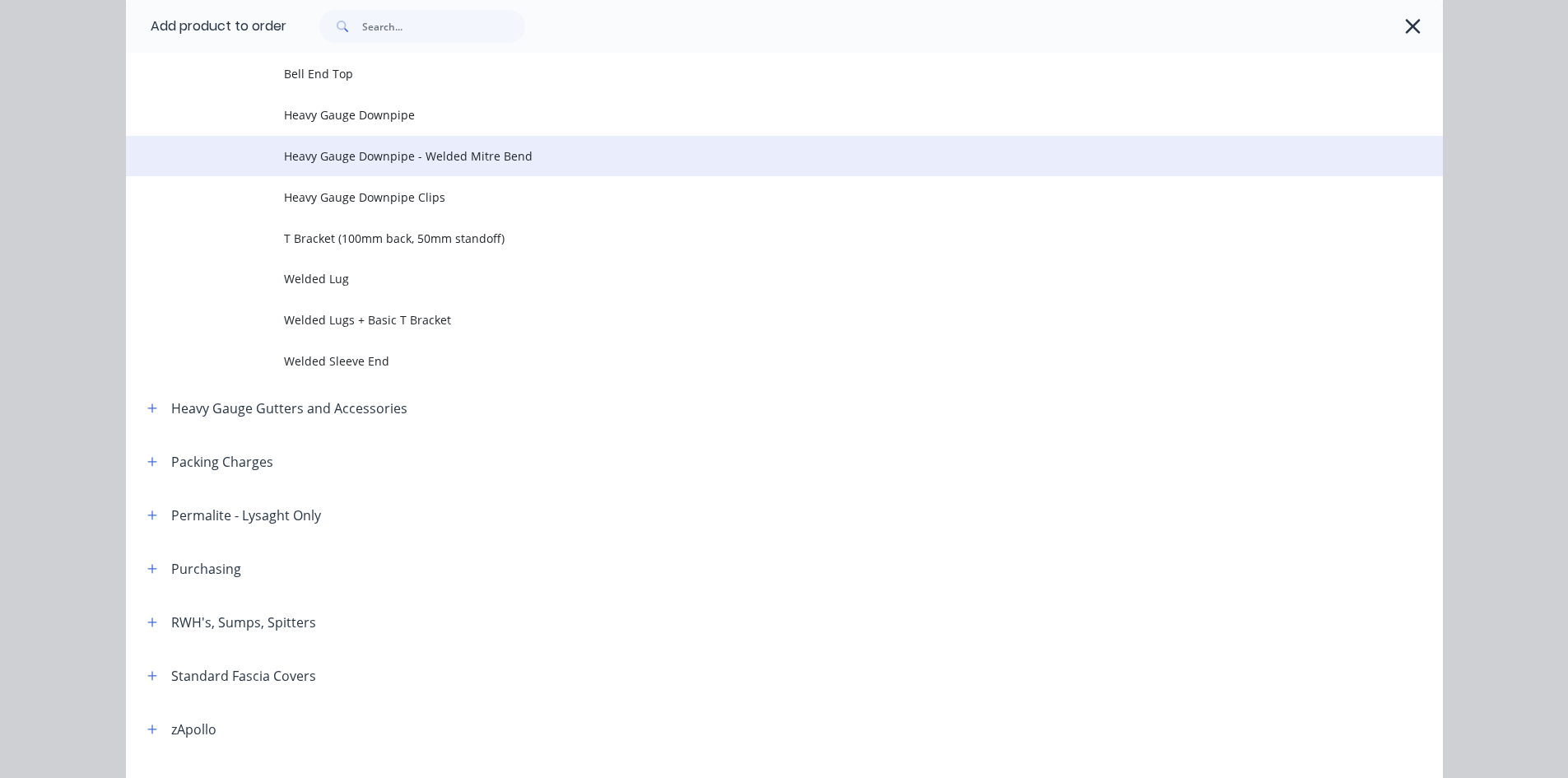
click at [531, 166] on td "Heavy Gauge Downpipe - Welded Mitre Bend" at bounding box center [864, 157] width 1159 height 41
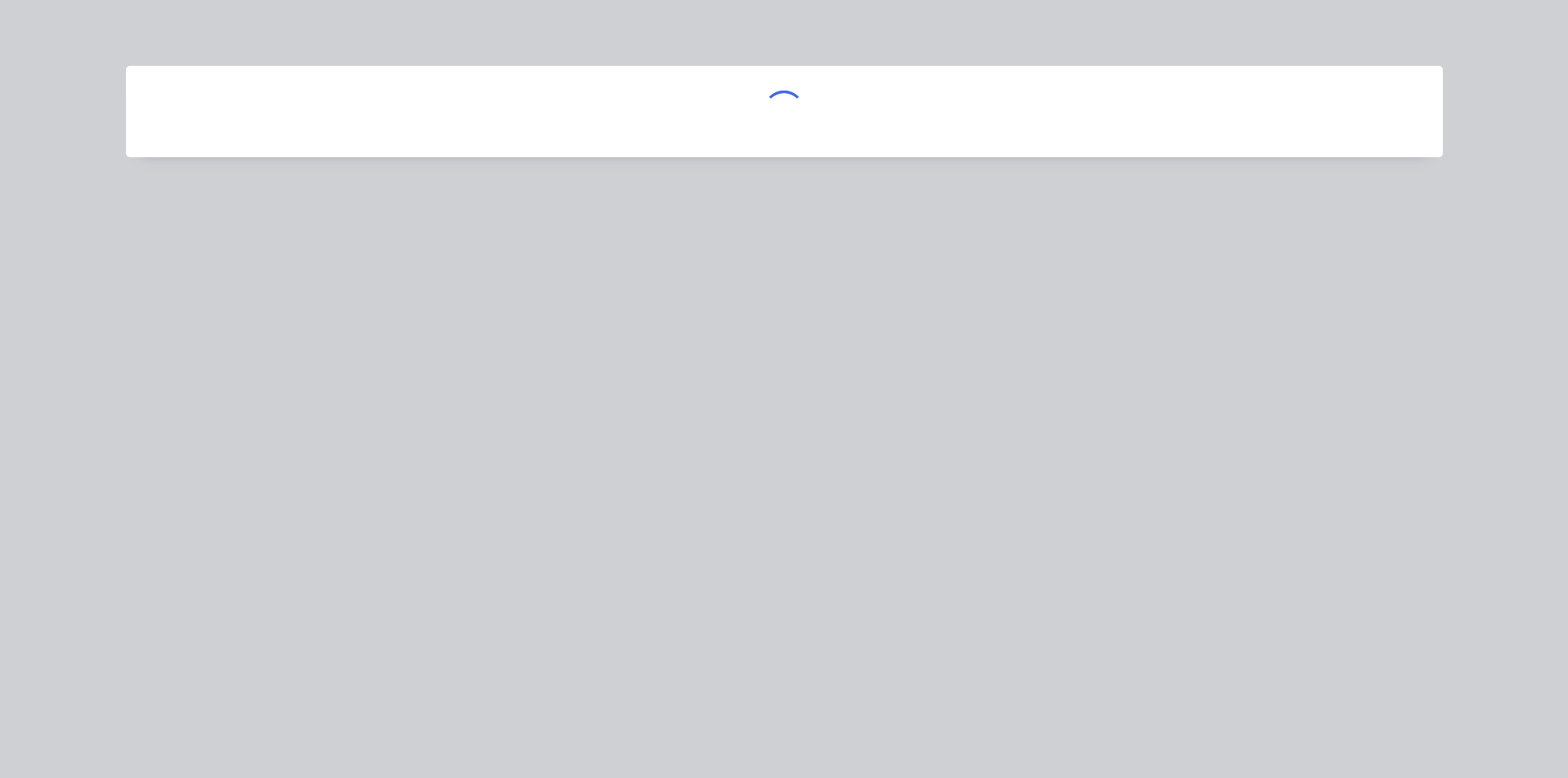
scroll to position [0, 0]
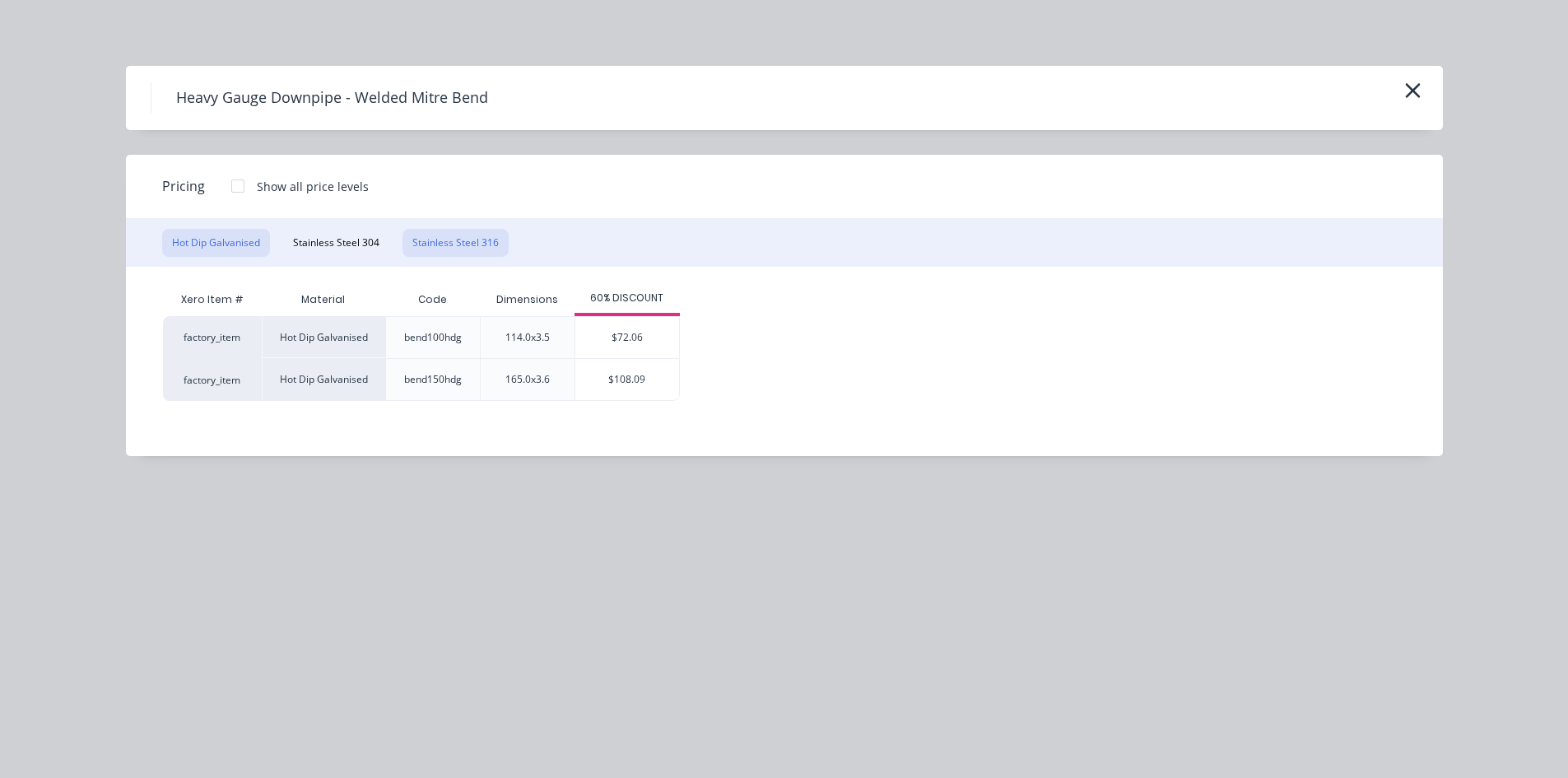
click at [489, 248] on button "Stainless Steel 316" at bounding box center [456, 243] width 107 height 28
click at [1424, 88] on button "button" at bounding box center [1413, 91] width 28 height 27
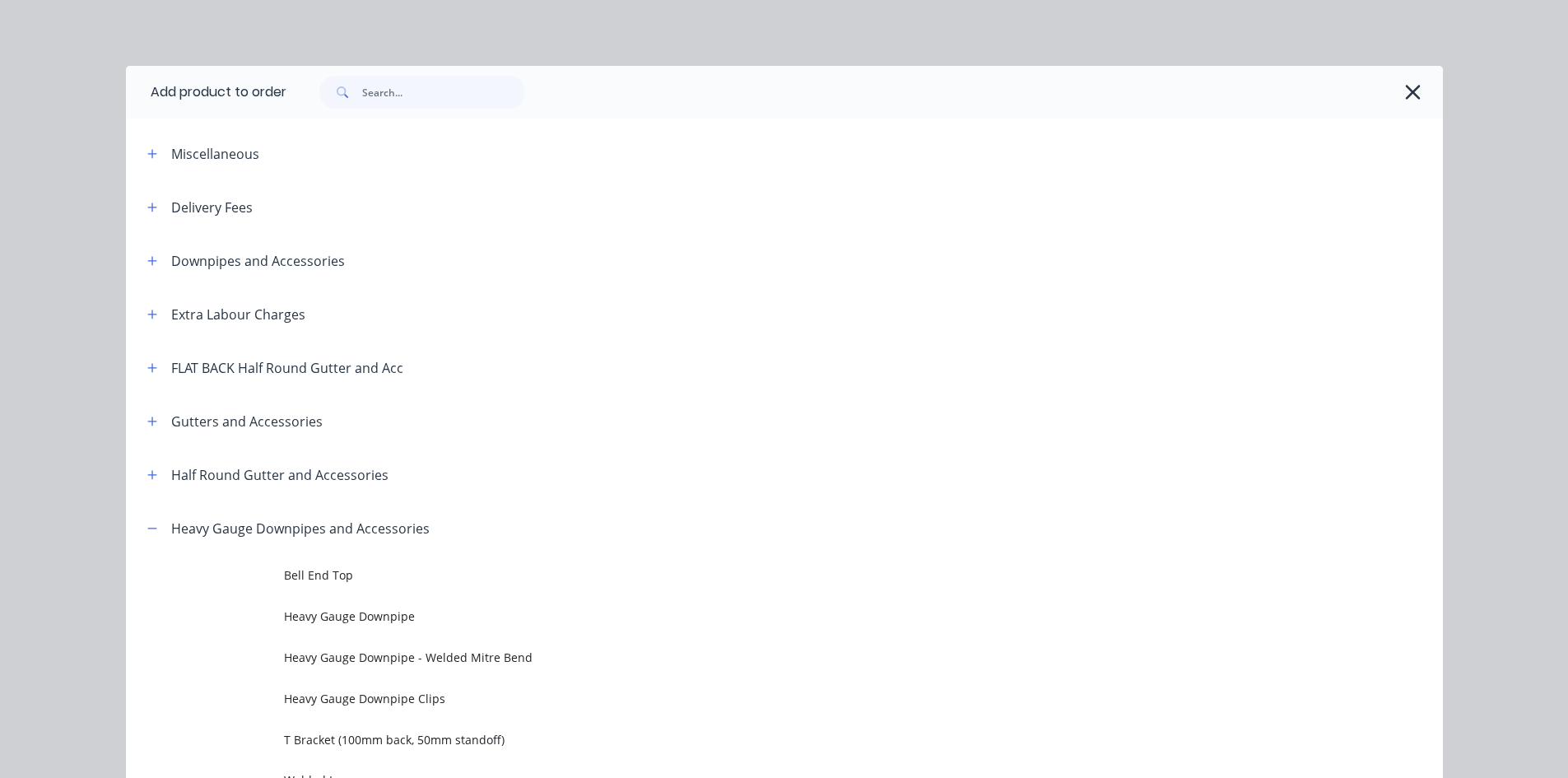
scroll to position [502, 0]
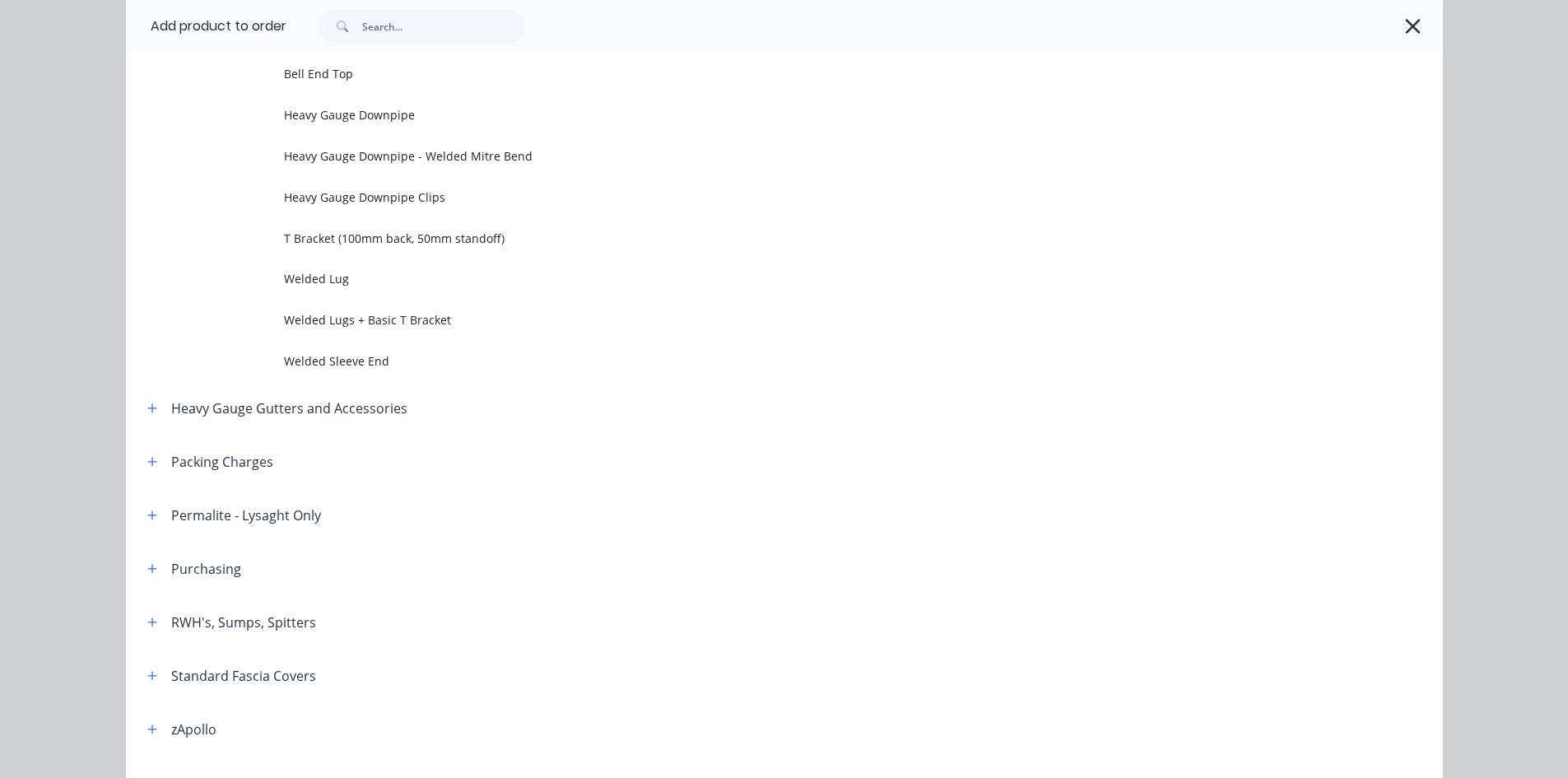
click at [1316, 596] on header "RWH's, Sumps, Spitters" at bounding box center [785, 622] width 1317 height 53
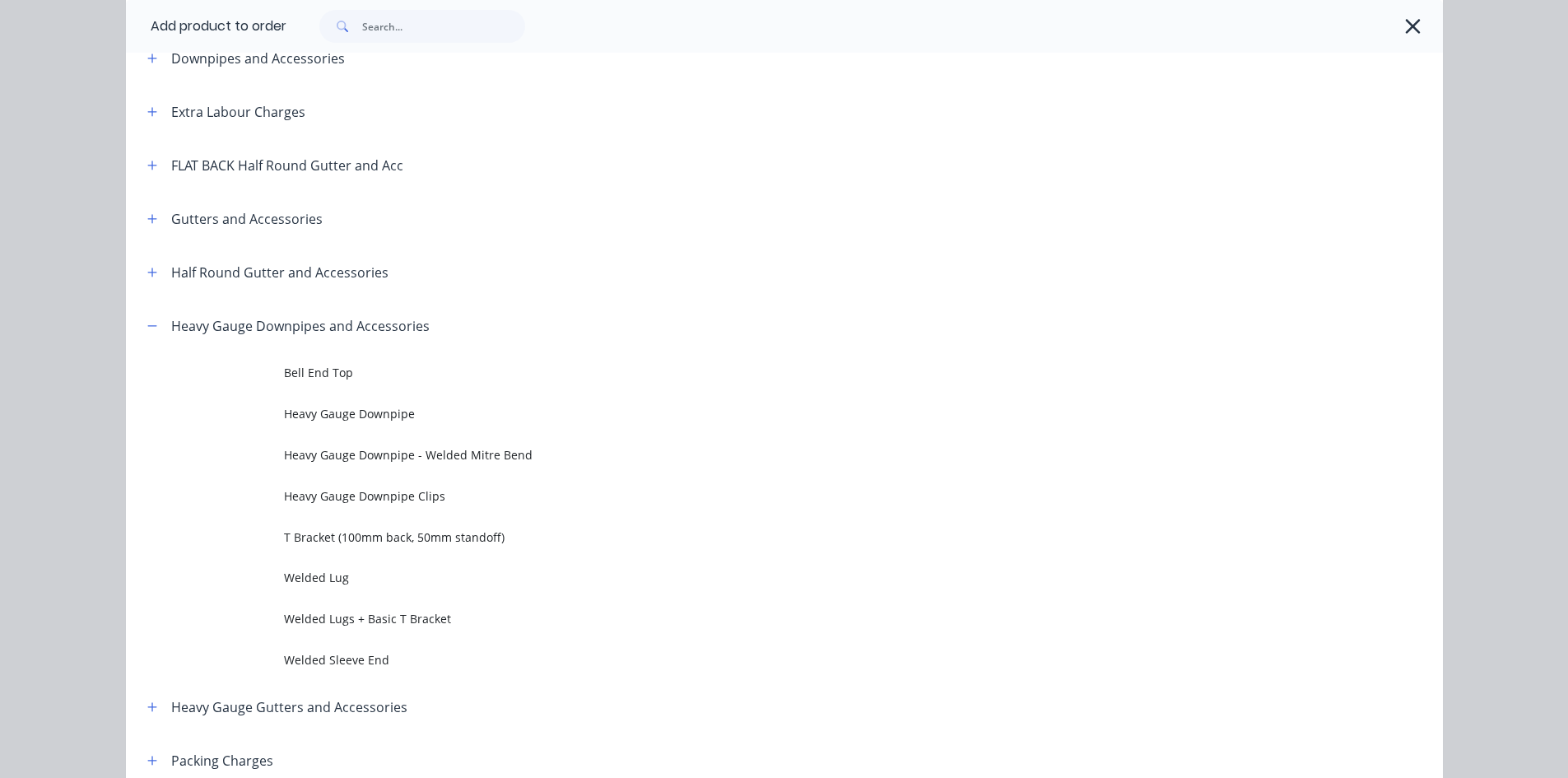
scroll to position [0, 0]
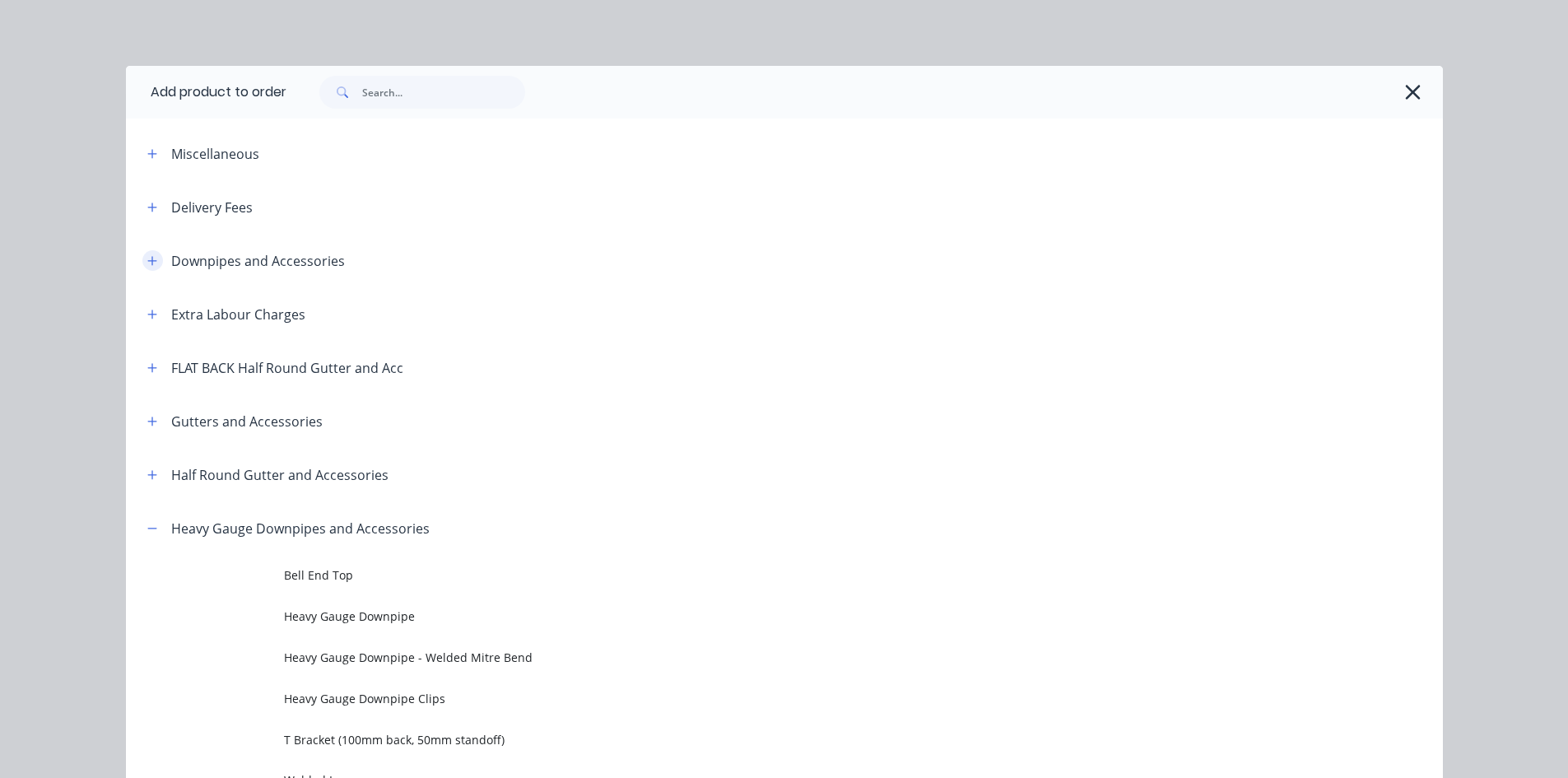
click at [147, 259] on icon "button" at bounding box center [151, 260] width 9 height 9
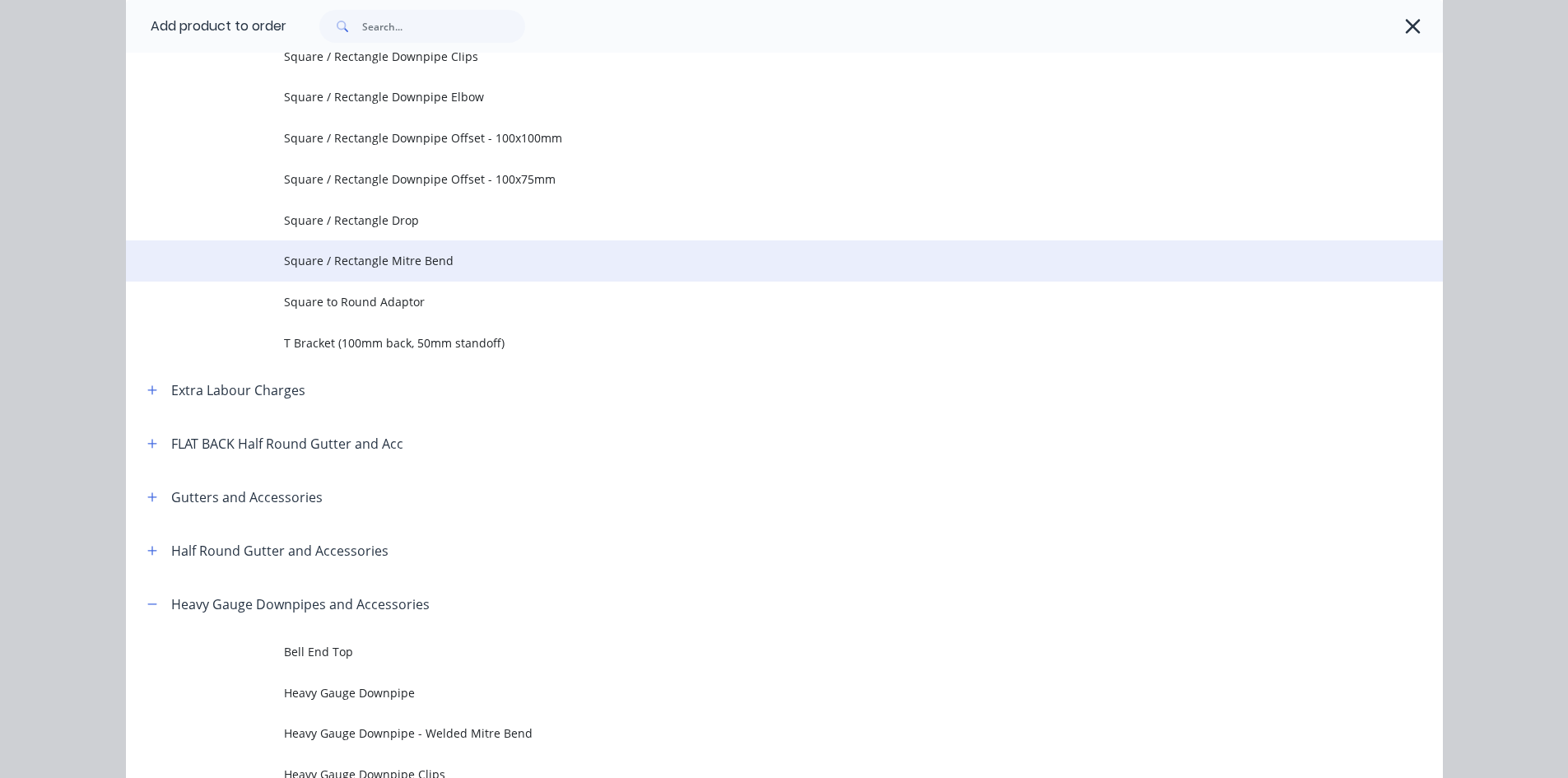
scroll to position [823, 0]
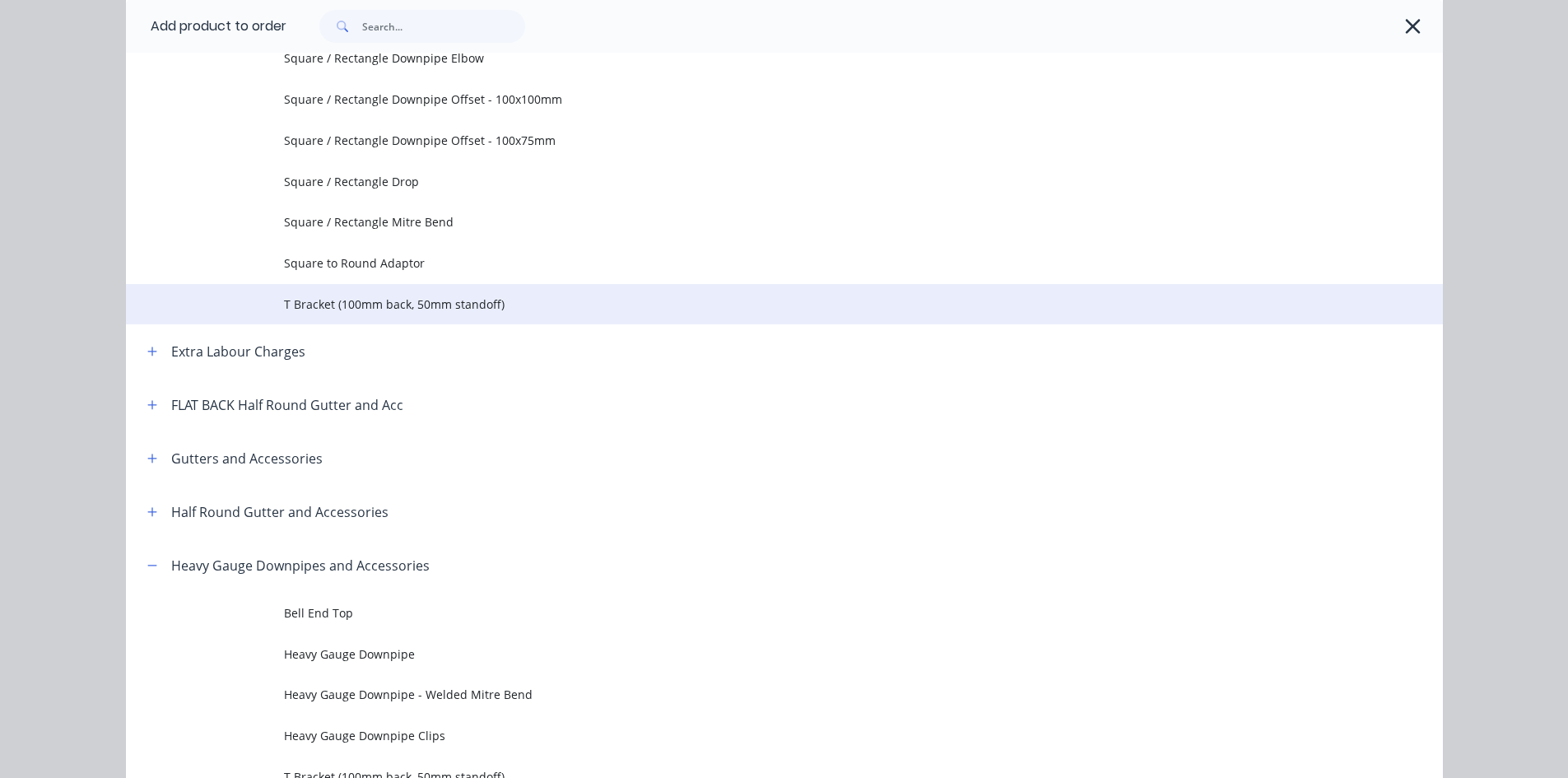
click at [466, 310] on span "T Bracket (100mm back, 50mm standoff)" at bounding box center [747, 304] width 927 height 18
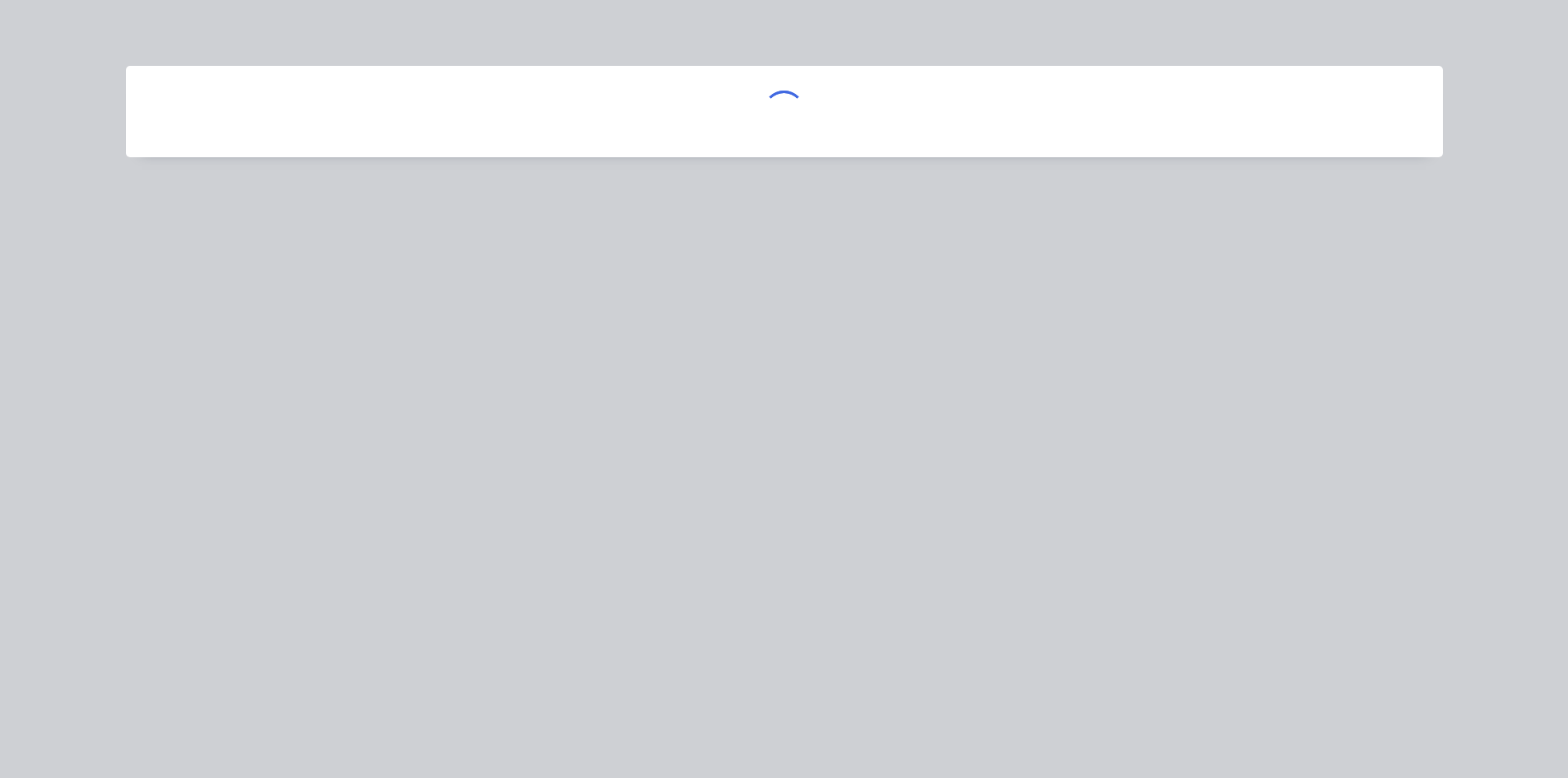
scroll to position [0, 0]
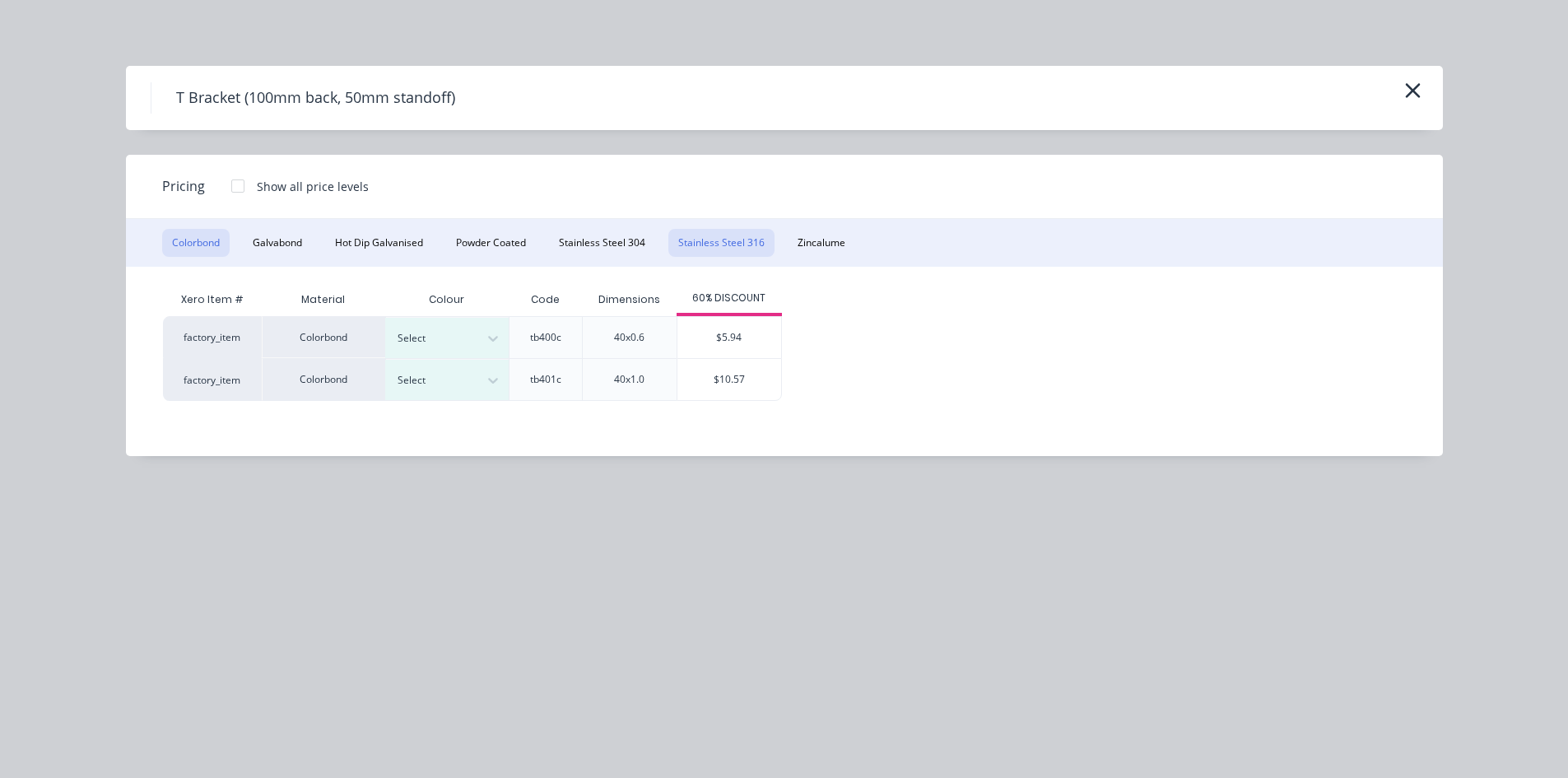
click at [725, 240] on button "Stainless Steel 316" at bounding box center [722, 243] width 107 height 28
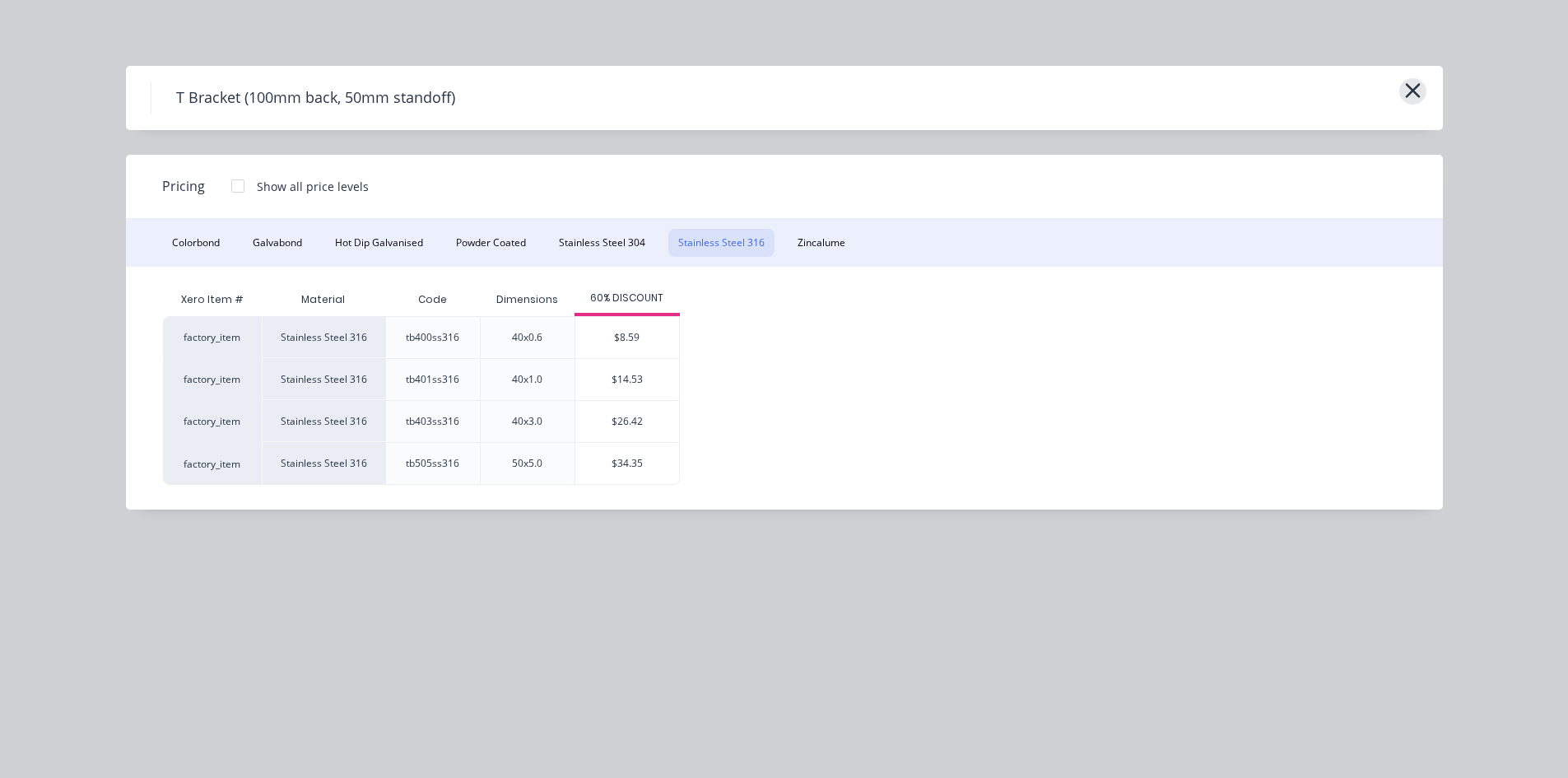
click at [1422, 97] on button "button" at bounding box center [1413, 91] width 28 height 27
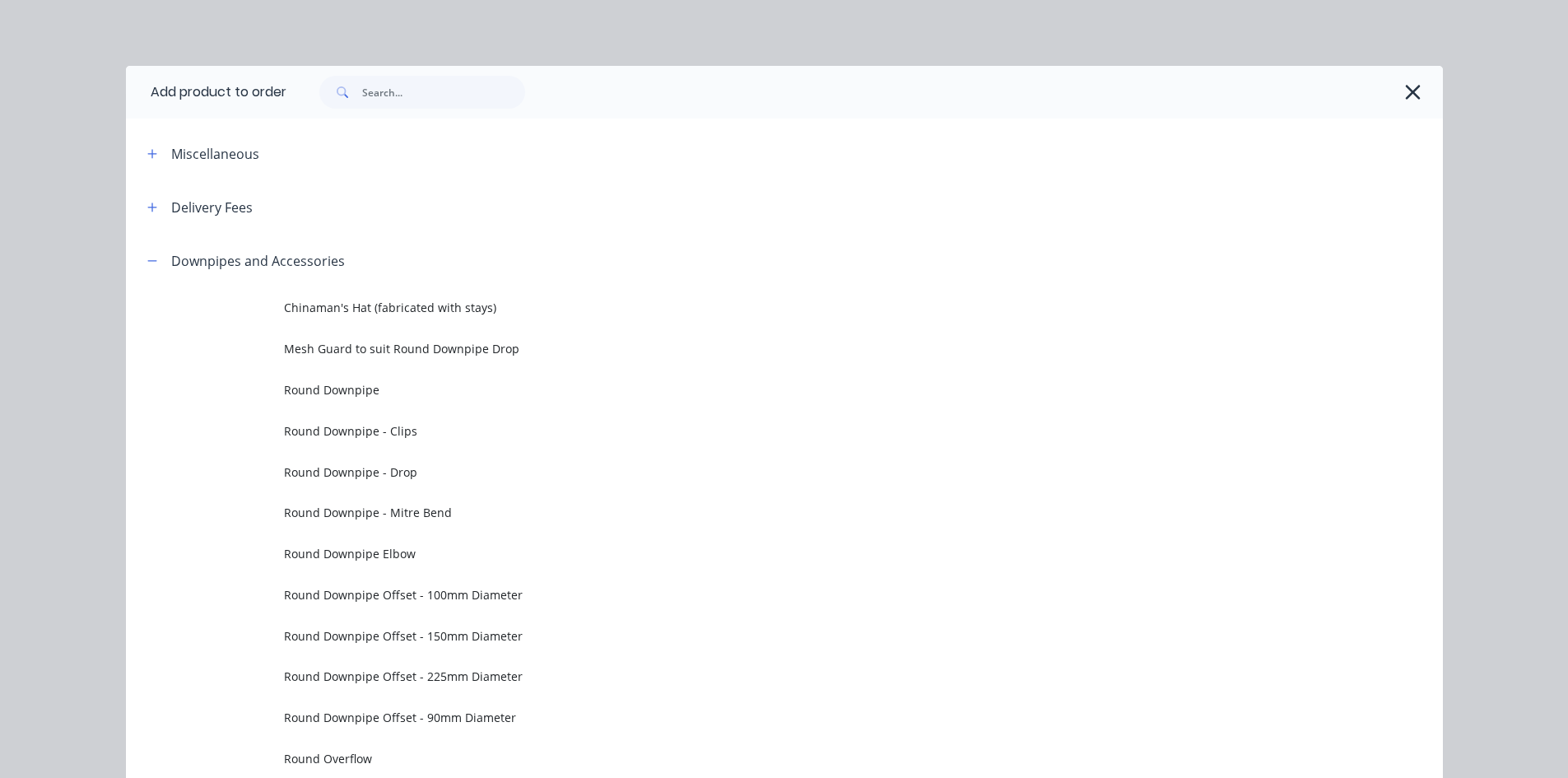
scroll to position [234, 0]
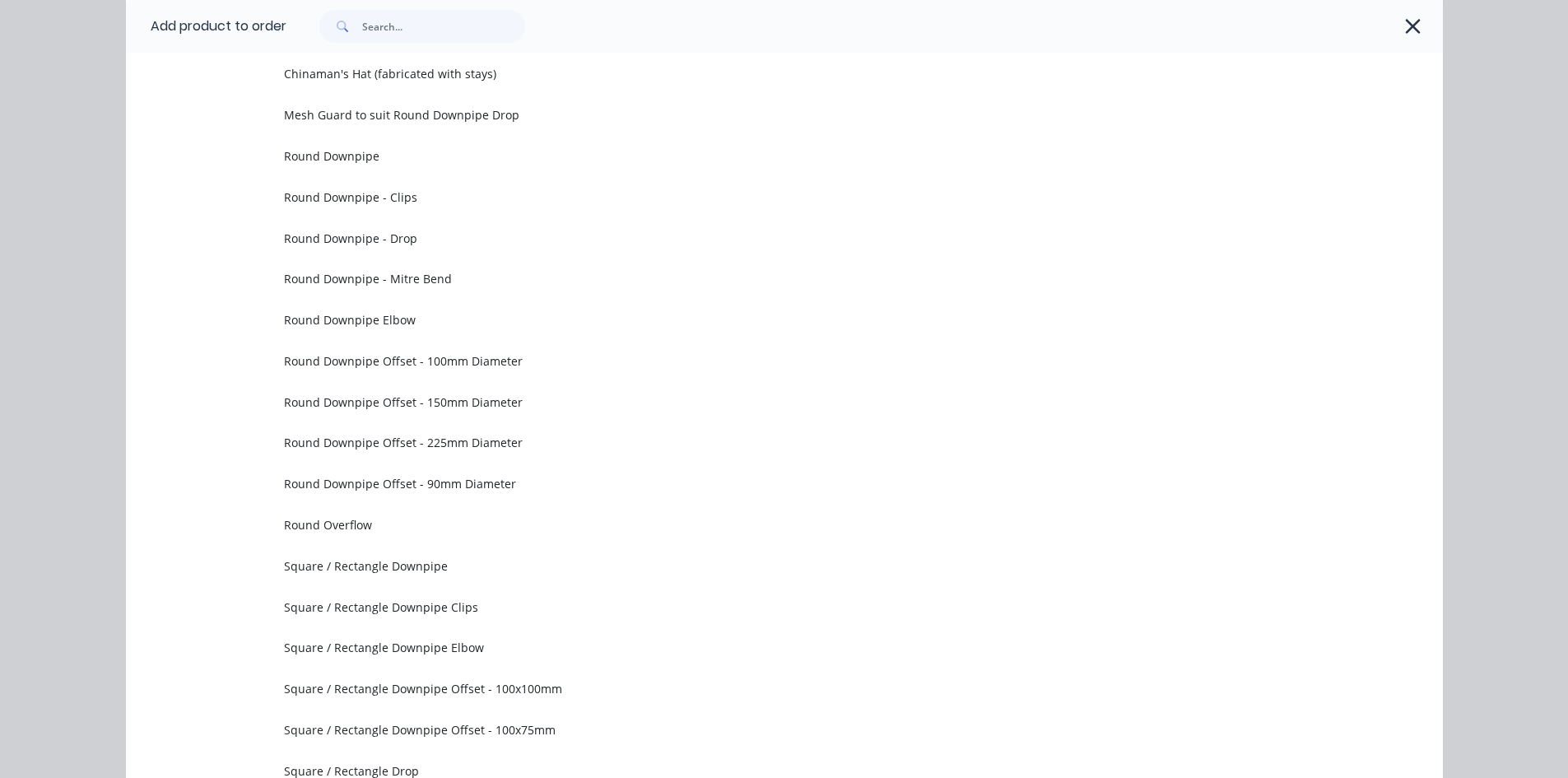
click at [1406, 39] on div at bounding box center [856, 26] width 1140 height 33
click at [1411, 25] on icon "button" at bounding box center [1413, 26] width 18 height 23
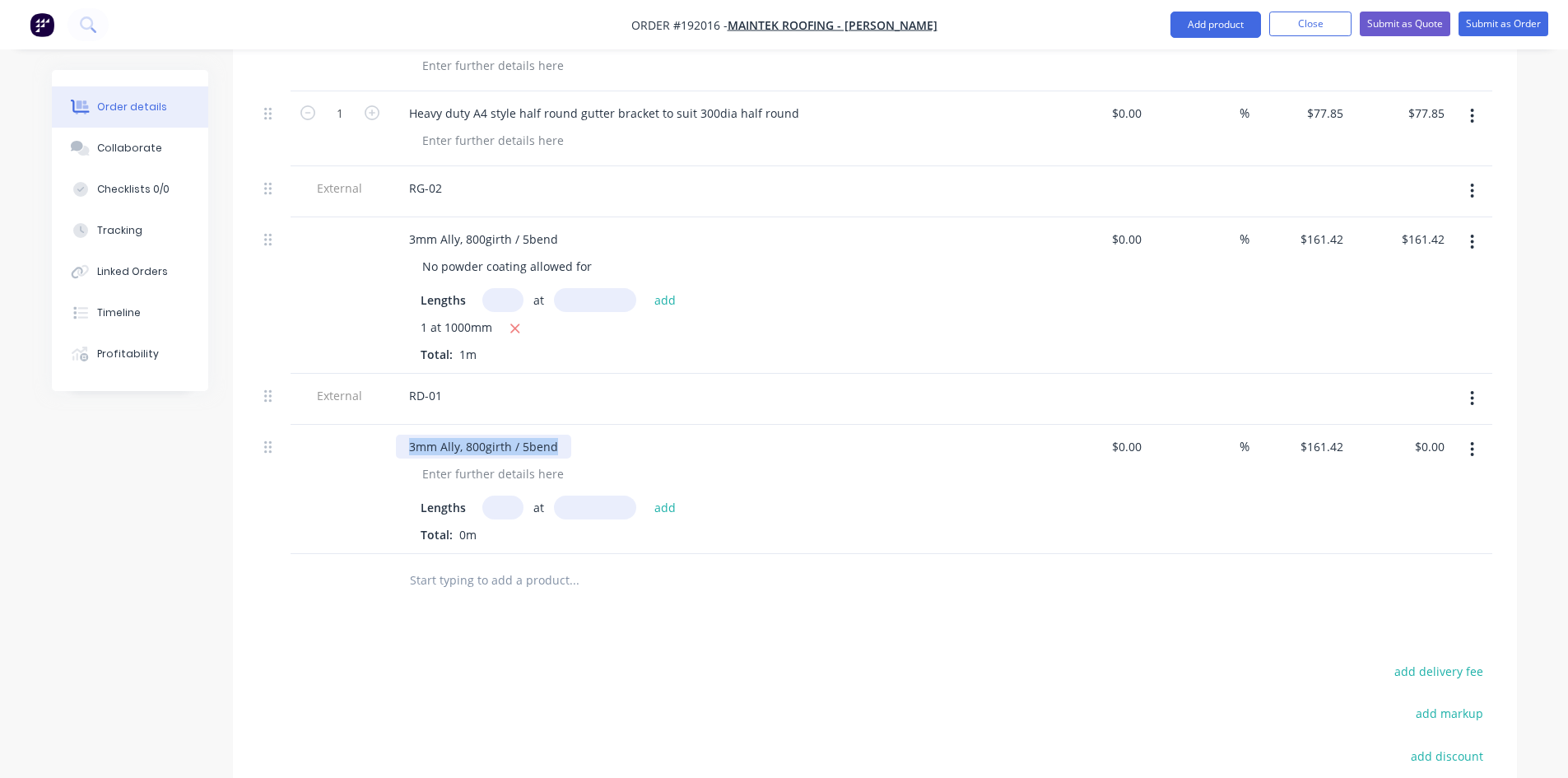
drag, startPoint x: 562, startPoint y: 373, endPoint x: 174, endPoint y: 390, distance: 388.4
click at [186, 392] on div "Created by [PERSON_NAME] Created [DATE] Required [DATE] Assigned to Add team me…" at bounding box center [785, 11] width 1465 height 2031
type input "3"
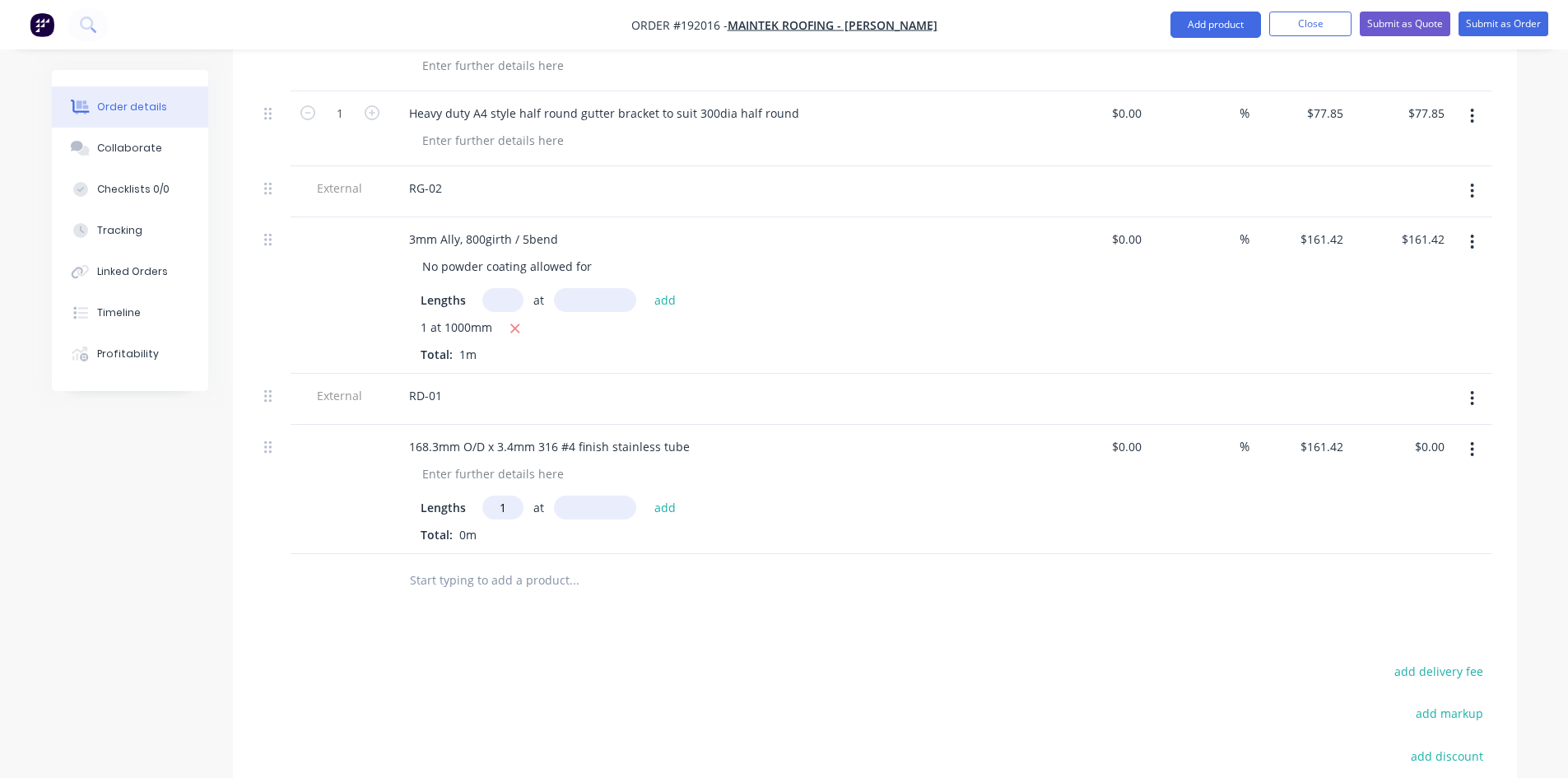
type input "1"
type input "1000"
click at [646, 496] on button "add" at bounding box center [665, 506] width 39 height 23
type input "$161.42"
click at [1320, 434] on input "161.42" at bounding box center [1324, 446] width 51 height 24
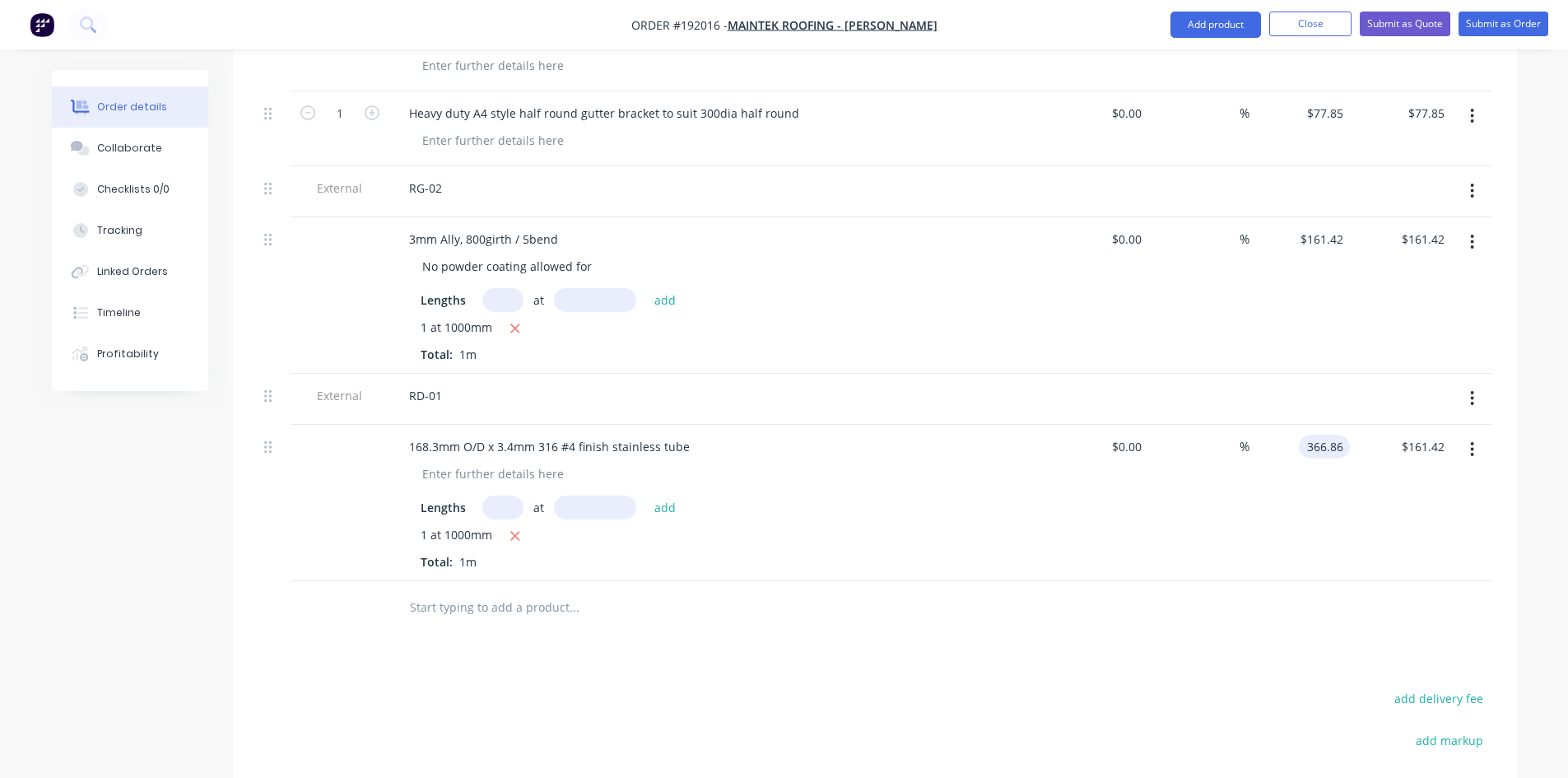
type input "$366.86"
click at [1259, 501] on div "$366.86 $366.86" at bounding box center [1299, 503] width 102 height 156
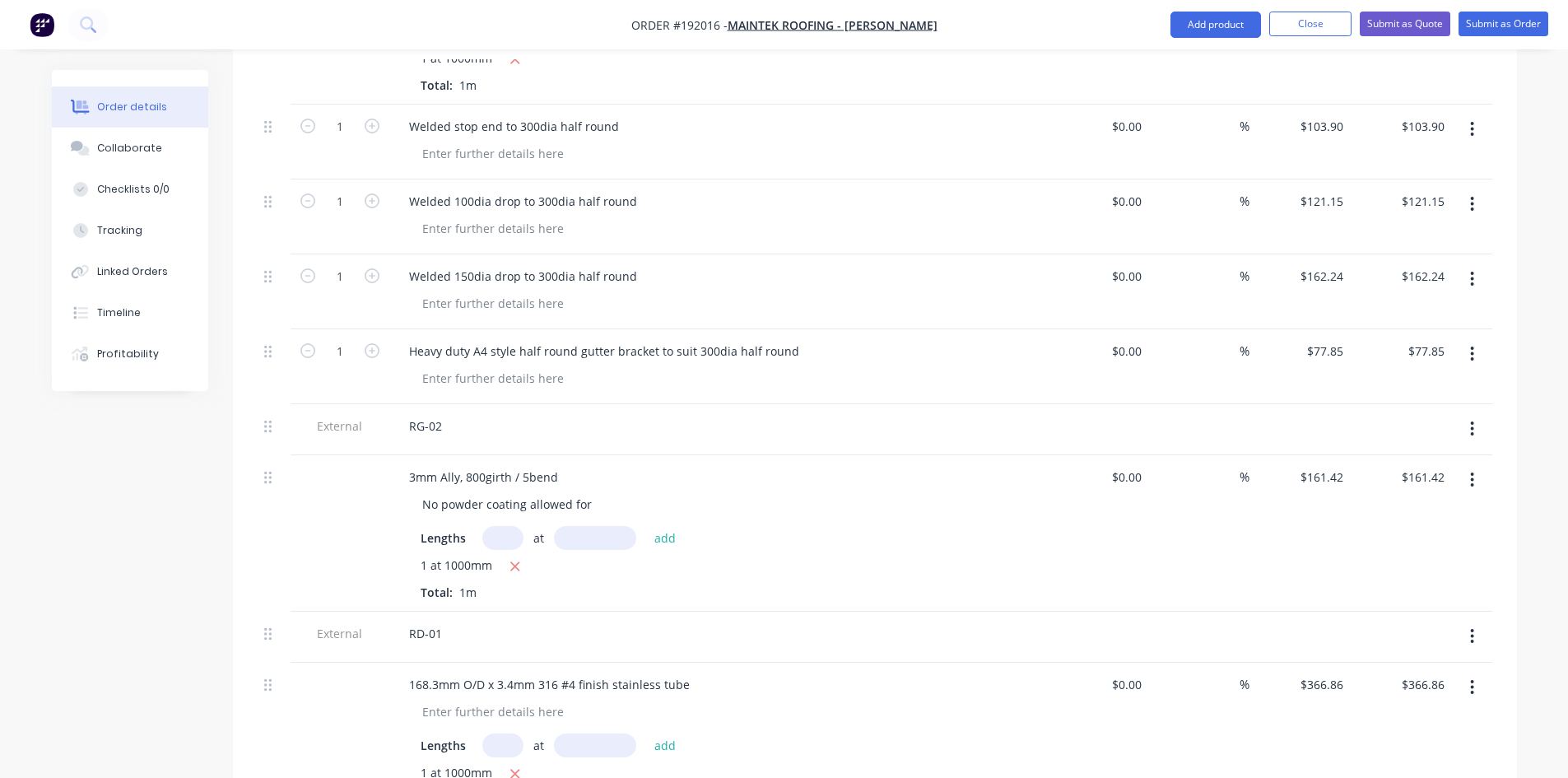
scroll to position [800, 0]
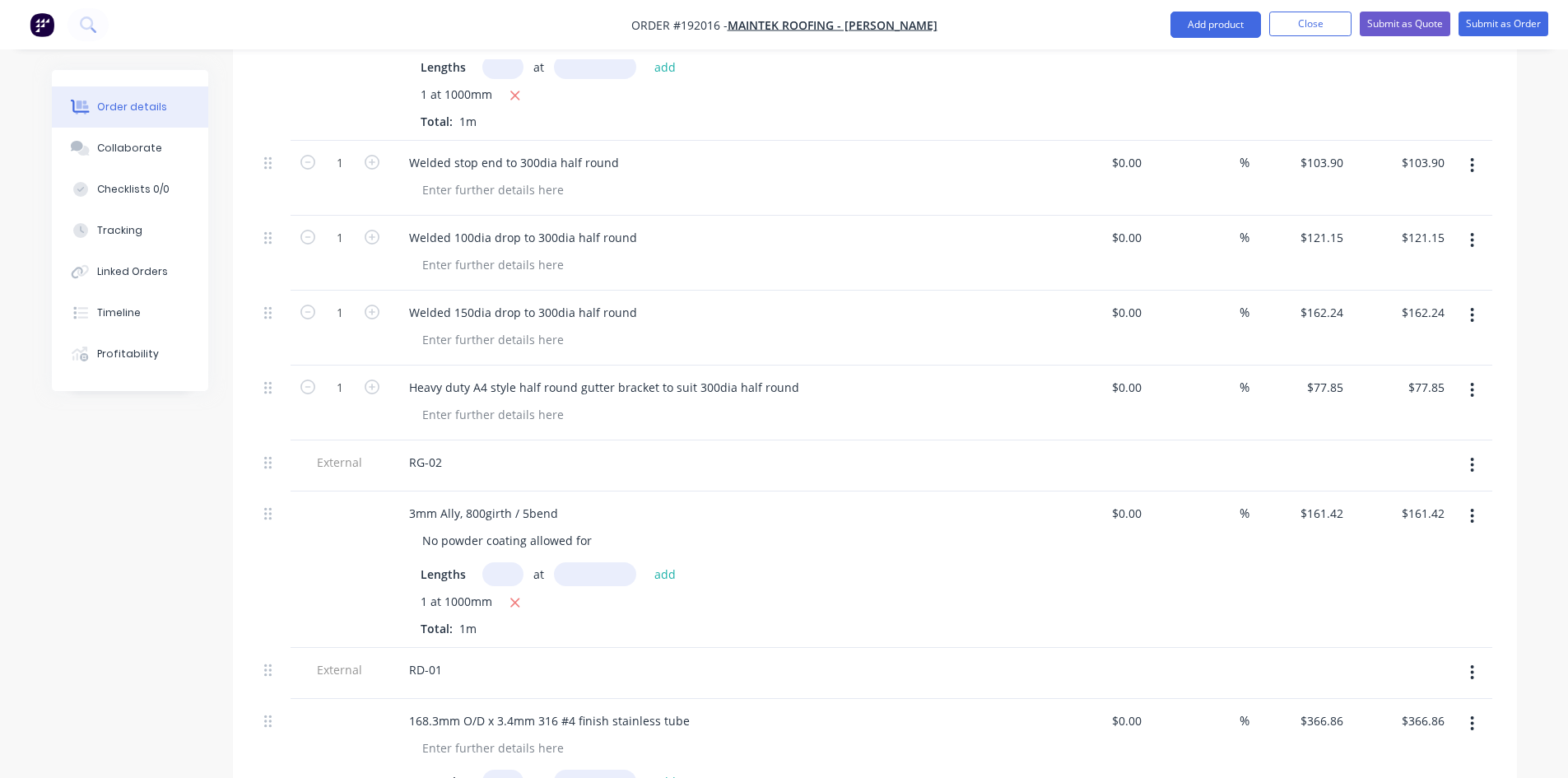
click at [1477, 375] on button "button" at bounding box center [1471, 390] width 39 height 30
click at [1432, 449] on button "Duplicate" at bounding box center [1414, 465] width 156 height 33
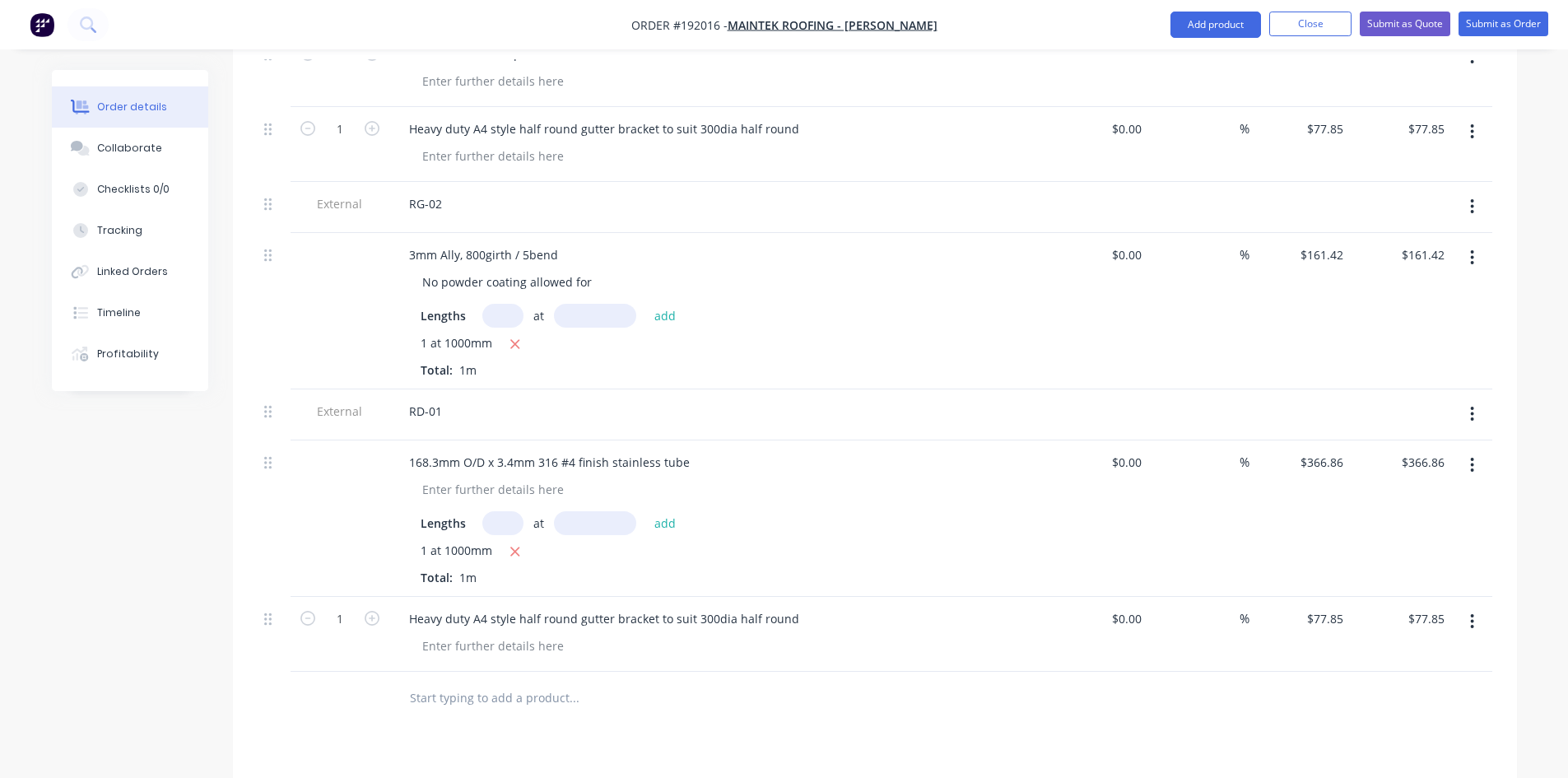
scroll to position [1074, 0]
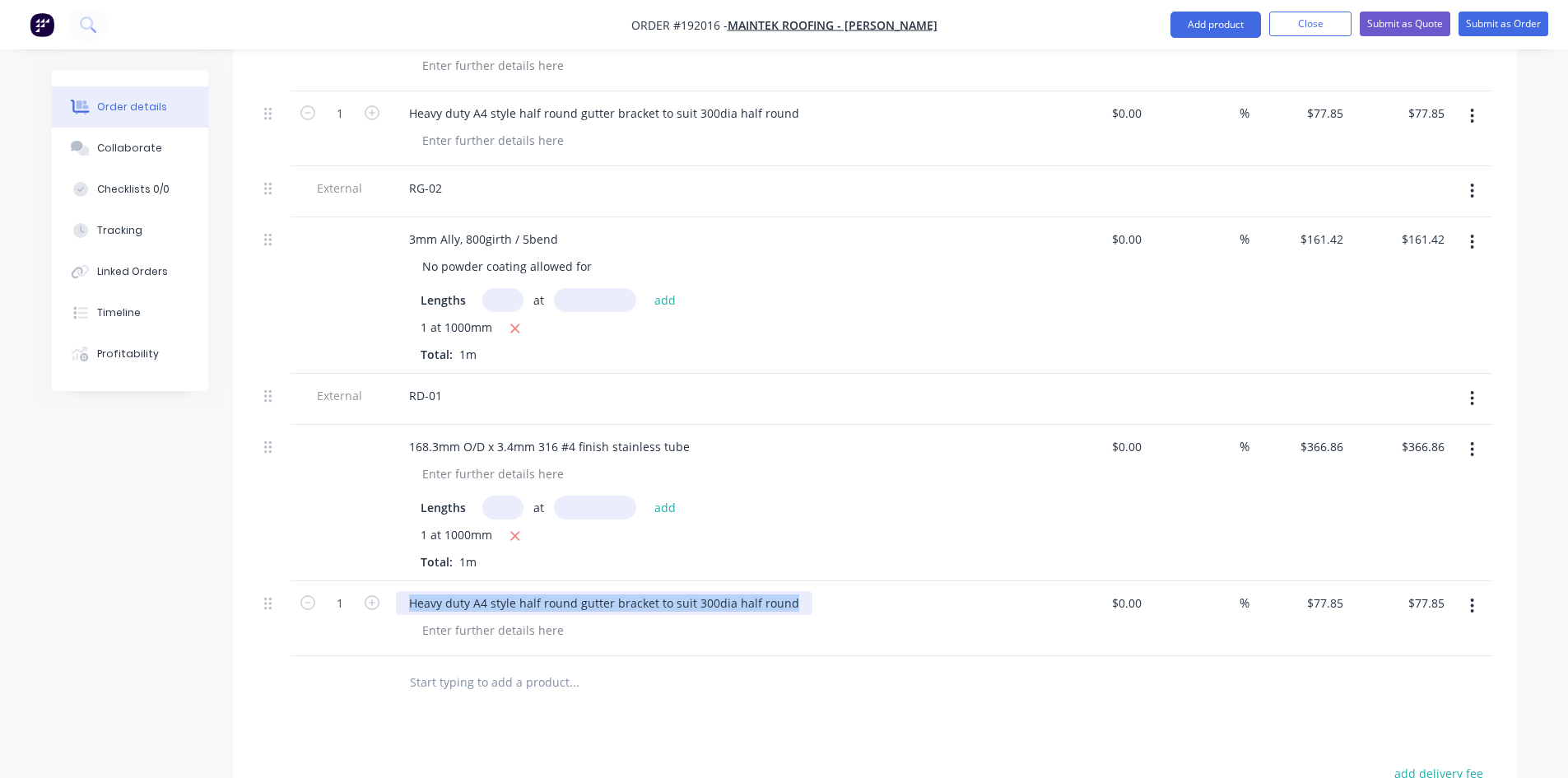
drag, startPoint x: 785, startPoint y: 533, endPoint x: 190, endPoint y: 587, distance: 597.4
click at [190, 587] on div "Created by [PERSON_NAME] Created [DATE] Required [DATE] Assigned to Add team me…" at bounding box center [785, 62] width 1465 height 2134
type input "$0.00"
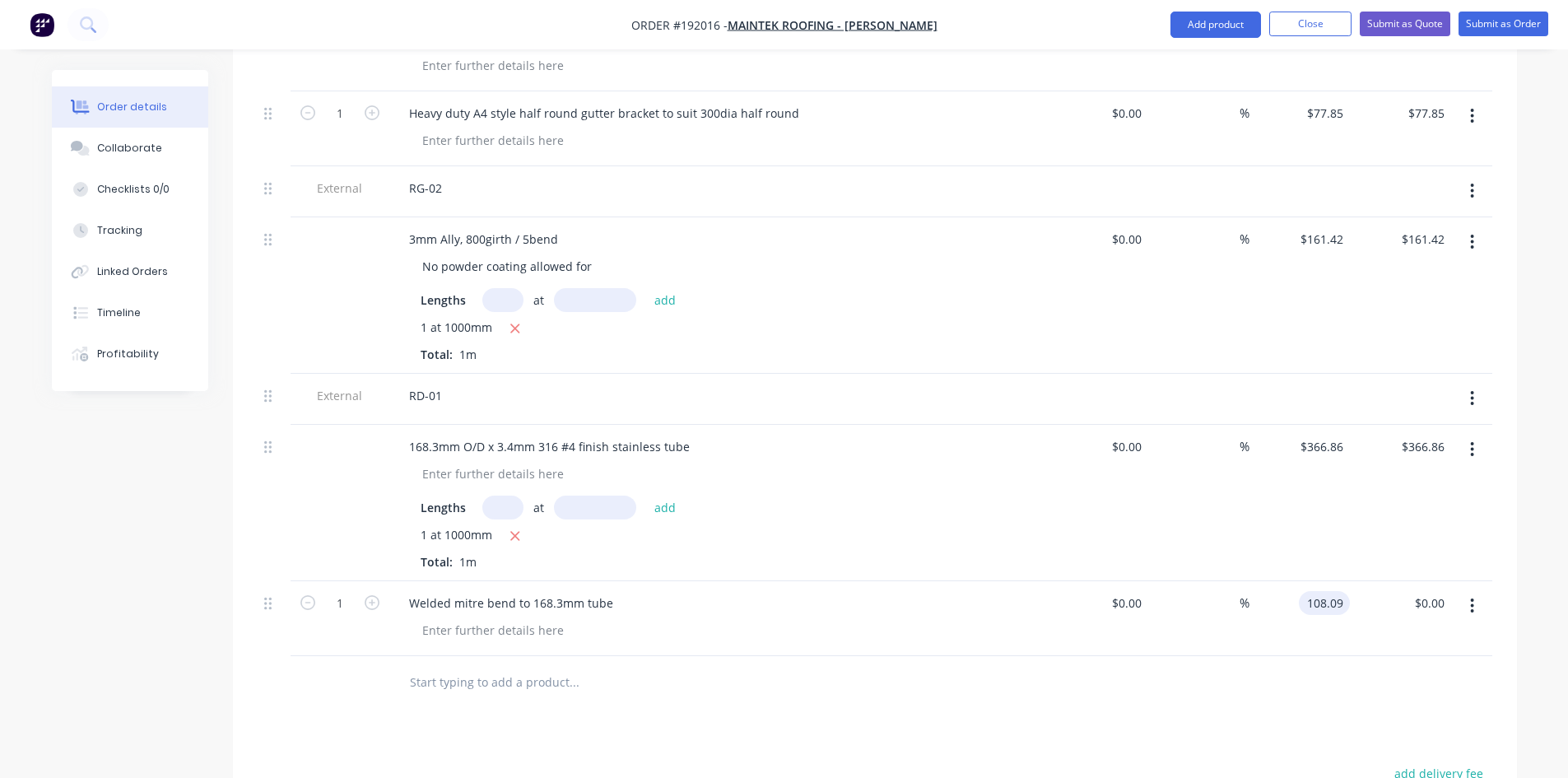
type input "$108.09"
click at [724, 641] on div "Drawings Add drawing Products Show / Hide columns Add product Qty Cost Markup P…" at bounding box center [875, 280] width 1284 height 1649
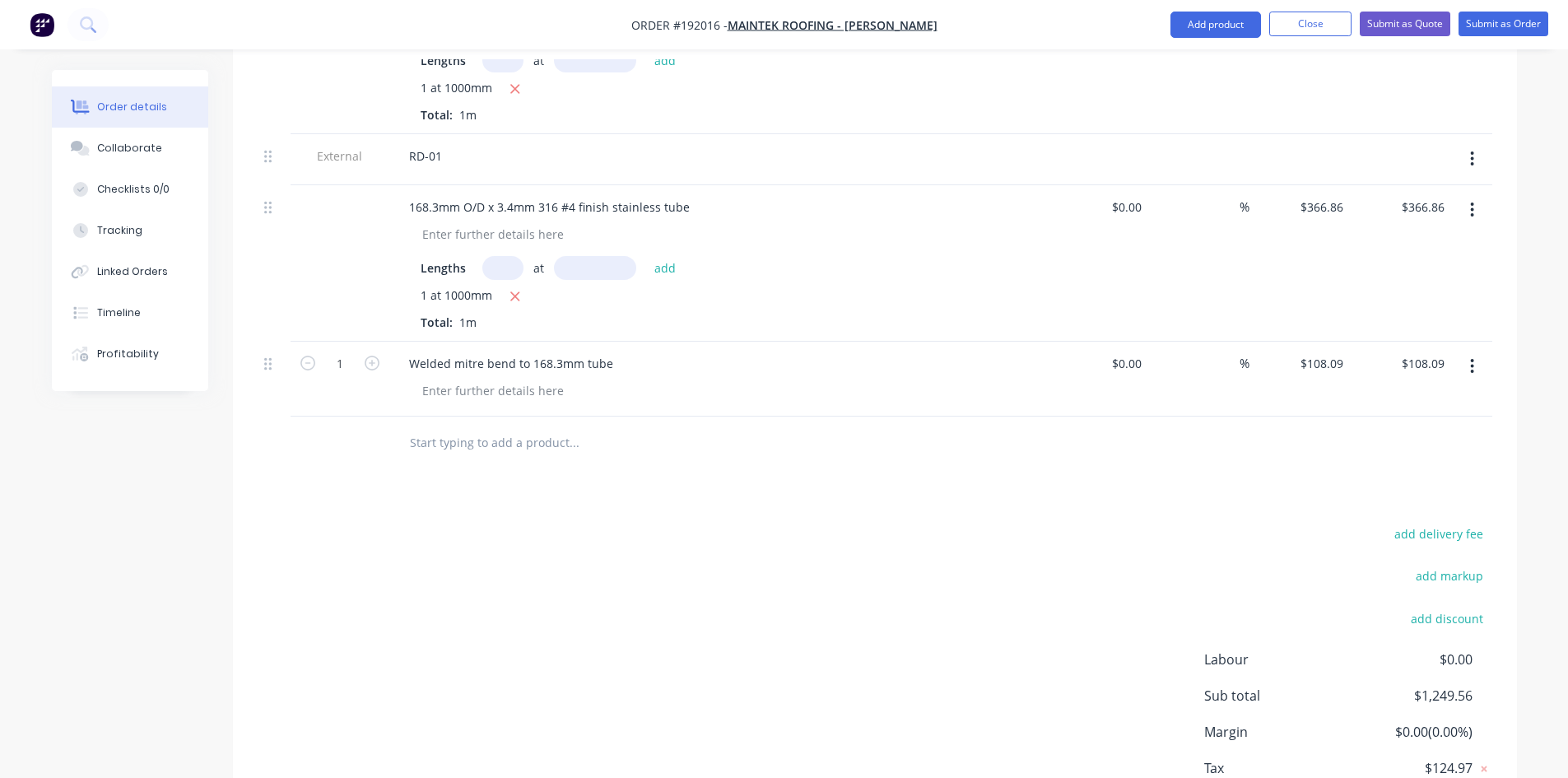
scroll to position [1348, 0]
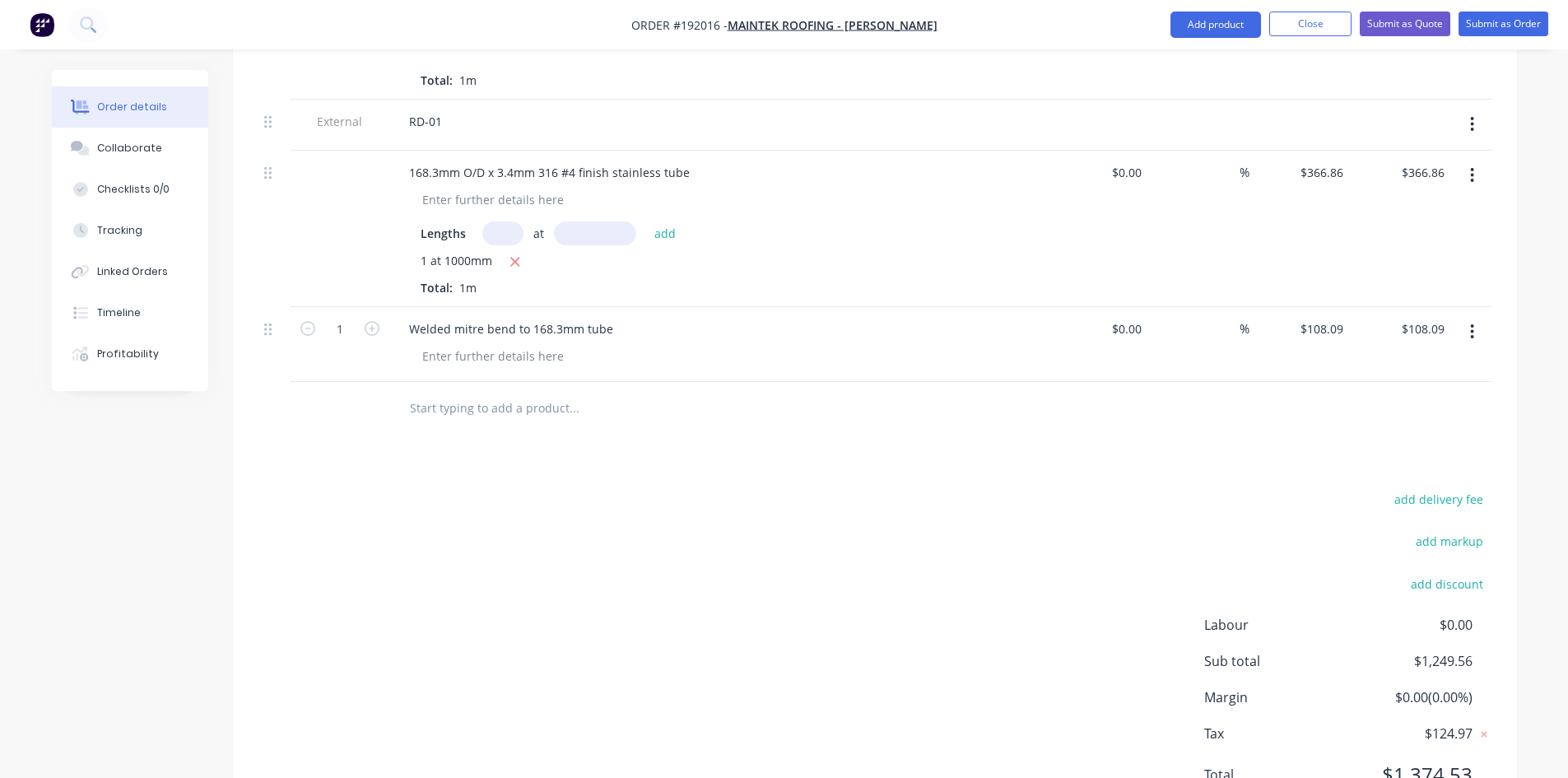
click at [1482, 317] on button "button" at bounding box center [1471, 332] width 39 height 30
click at [1415, 396] on div "Duplicate" at bounding box center [1414, 408] width 126 height 24
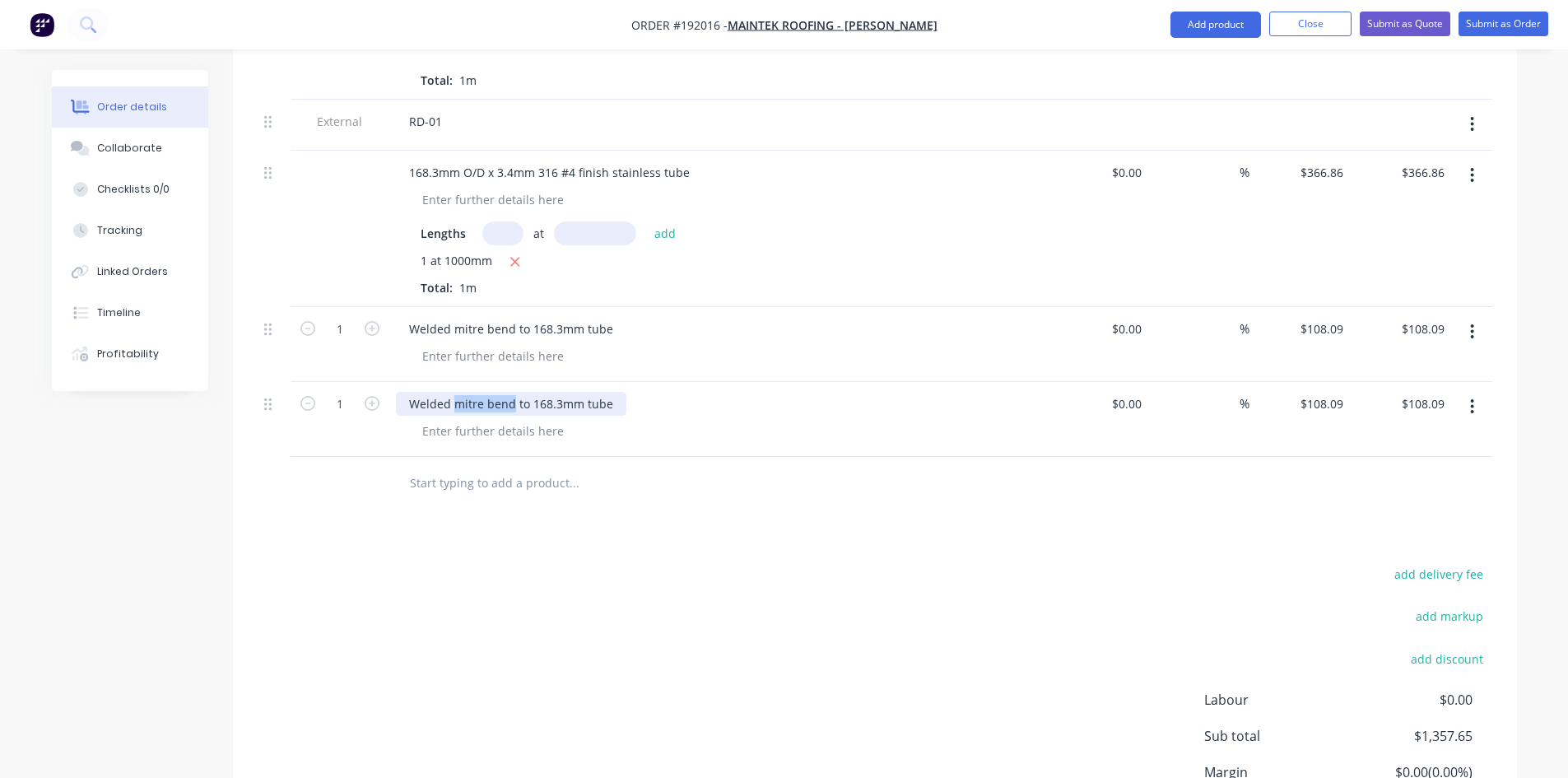
drag, startPoint x: 453, startPoint y: 336, endPoint x: 509, endPoint y: 334, distance: 56.0
click at [509, 392] on div "Welded mitre bend to 168.3mm tube" at bounding box center [510, 404] width 230 height 24
type input "$0.00"
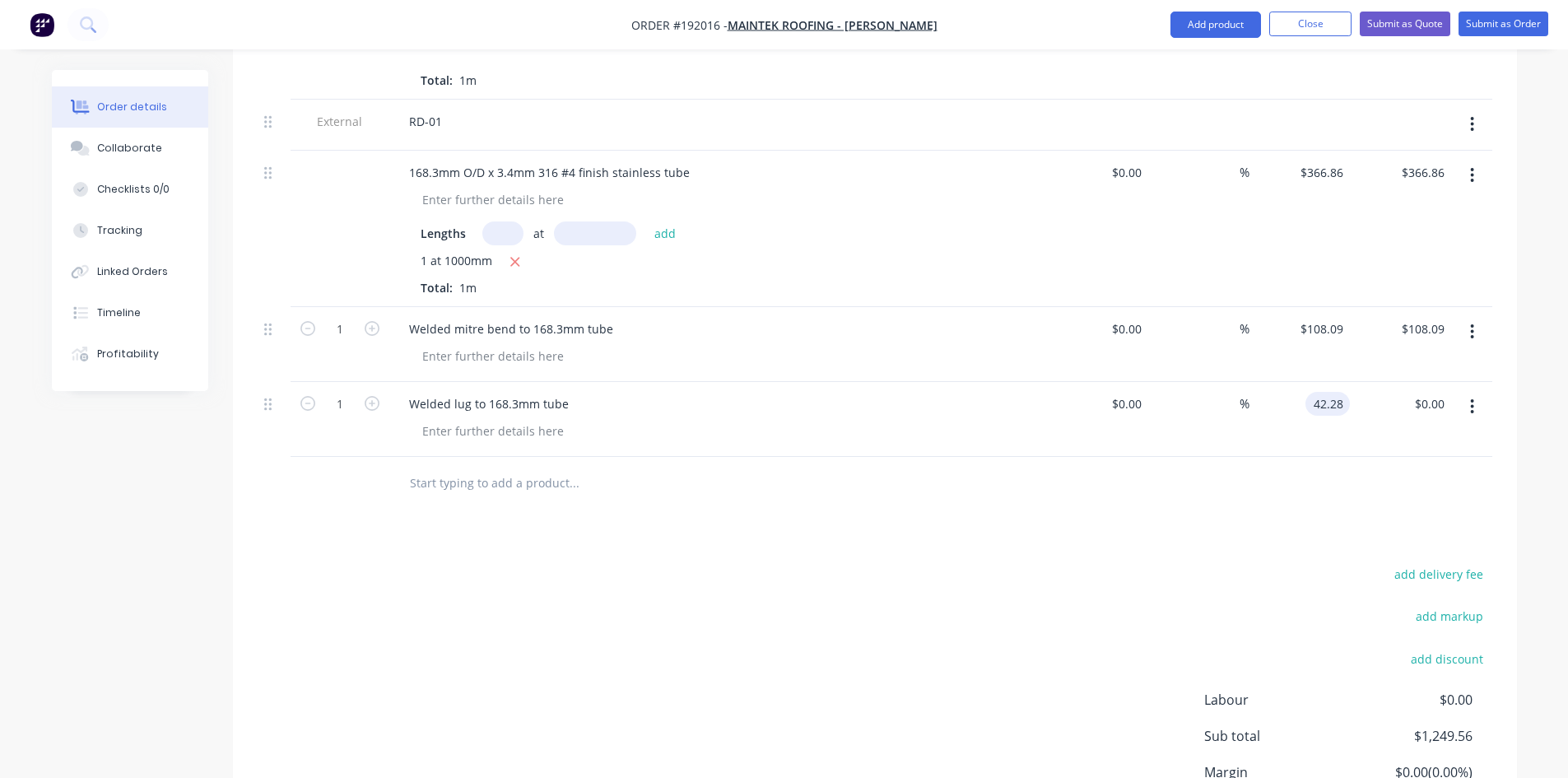
type input "$42.28"
click at [1097, 441] on div "Drawings Add drawing Products Show / Hide columns Add product Qty Cost Markup P…" at bounding box center [875, 43] width 1284 height 1724
click at [1486, 392] on button "button" at bounding box center [1471, 407] width 39 height 30
click at [1412, 471] on div "Duplicate" at bounding box center [1414, 483] width 126 height 24
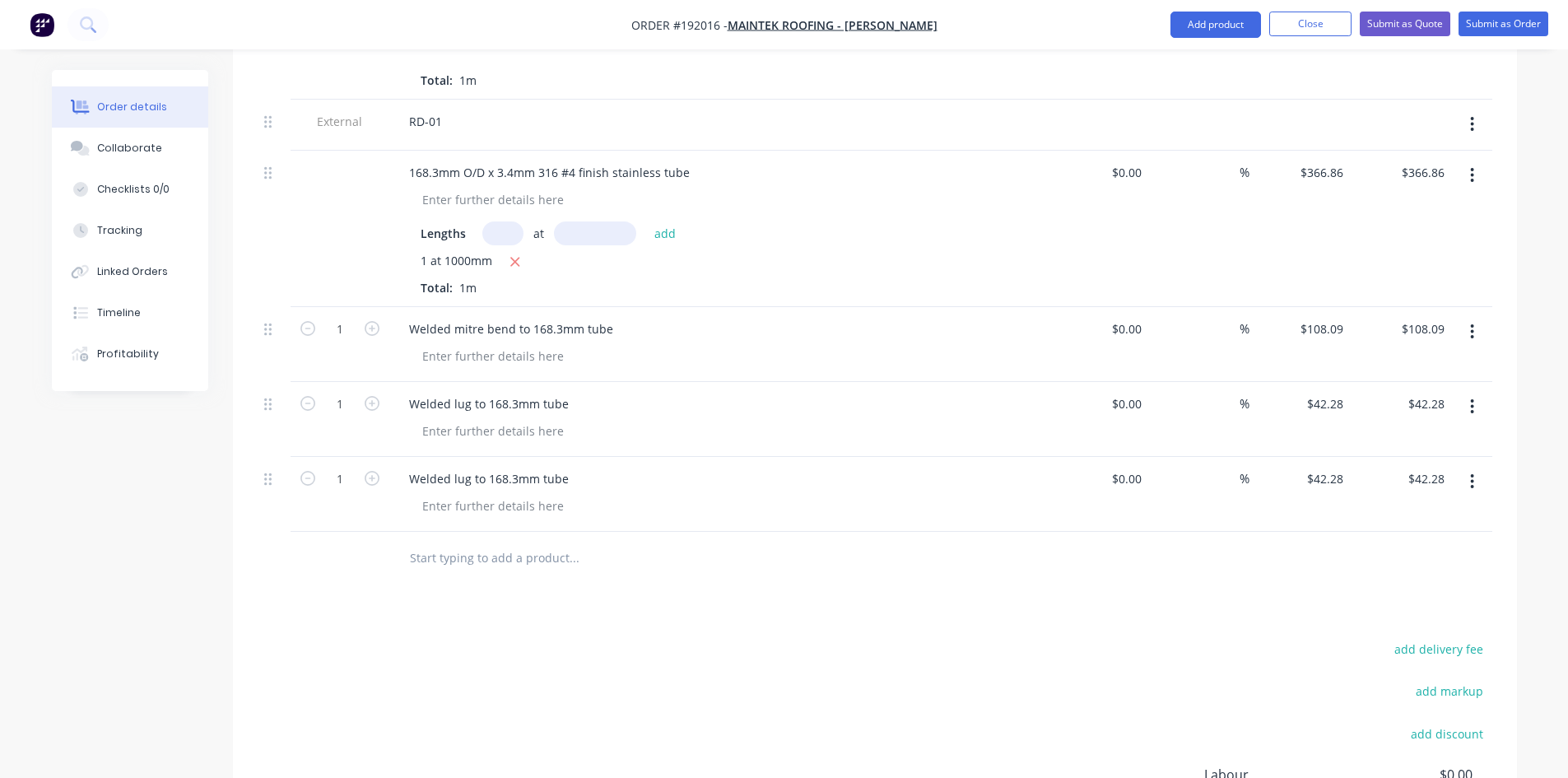
click at [1481, 467] on button "button" at bounding box center [1471, 482] width 39 height 30
click at [1417, 546] on div "Duplicate" at bounding box center [1414, 558] width 126 height 24
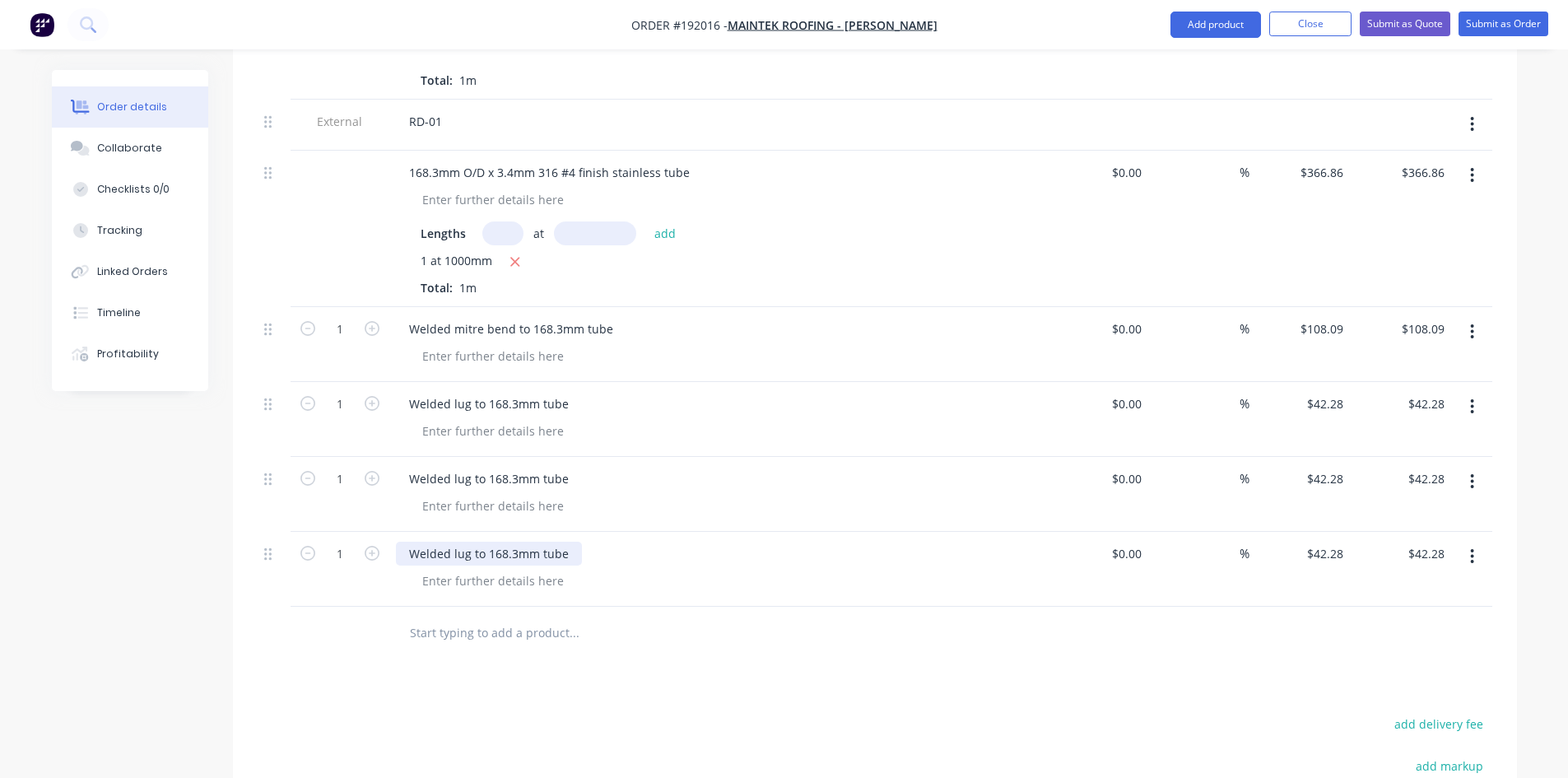
click at [455, 542] on div "Welded lug to 168.3mm tube" at bounding box center [489, 554] width 186 height 24
type input "$0.00"
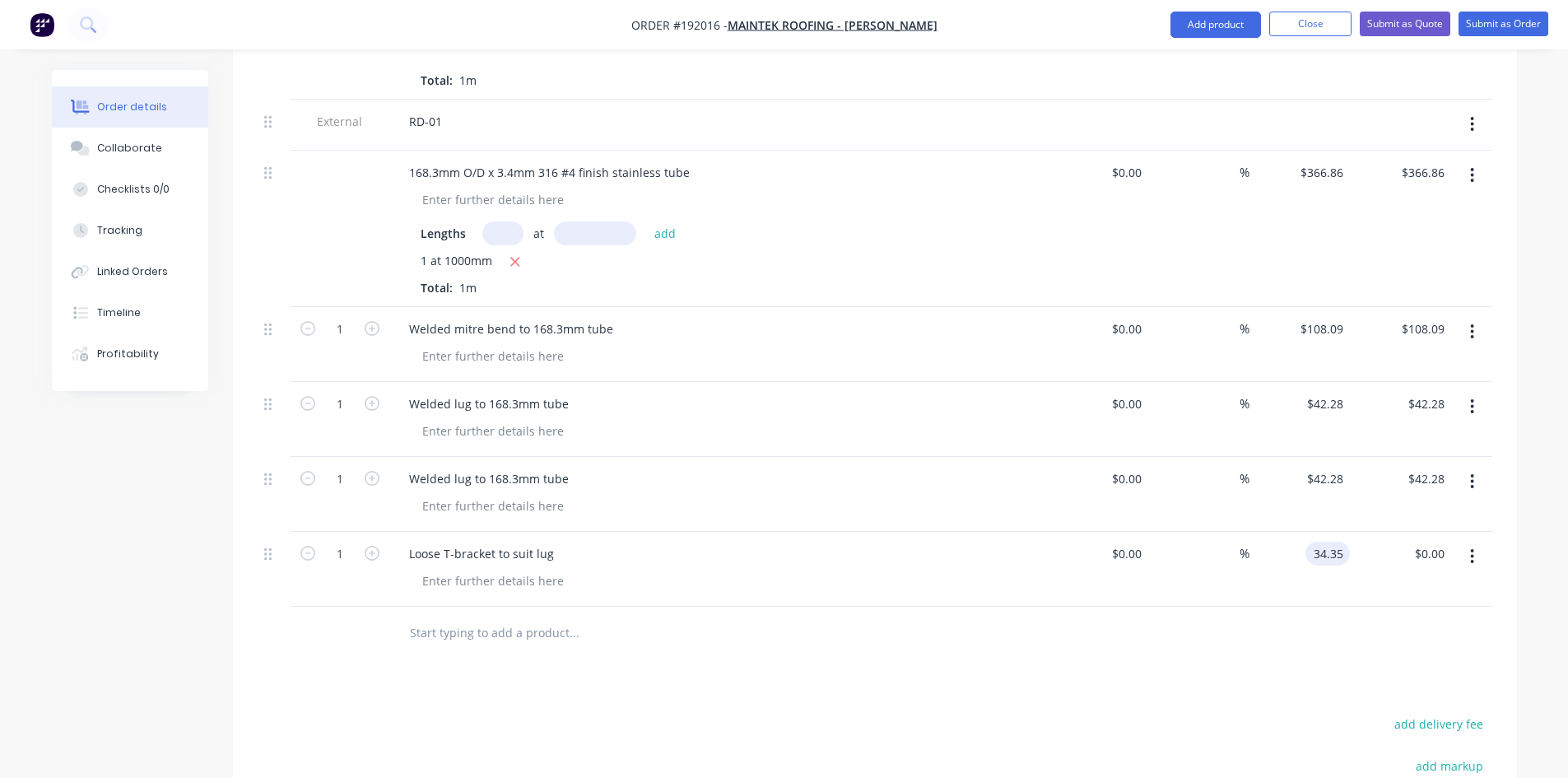
type input "$34.35"
click at [1206, 606] on div at bounding box center [875, 633] width 1234 height 53
click at [486, 616] on input "text" at bounding box center [573, 632] width 329 height 33
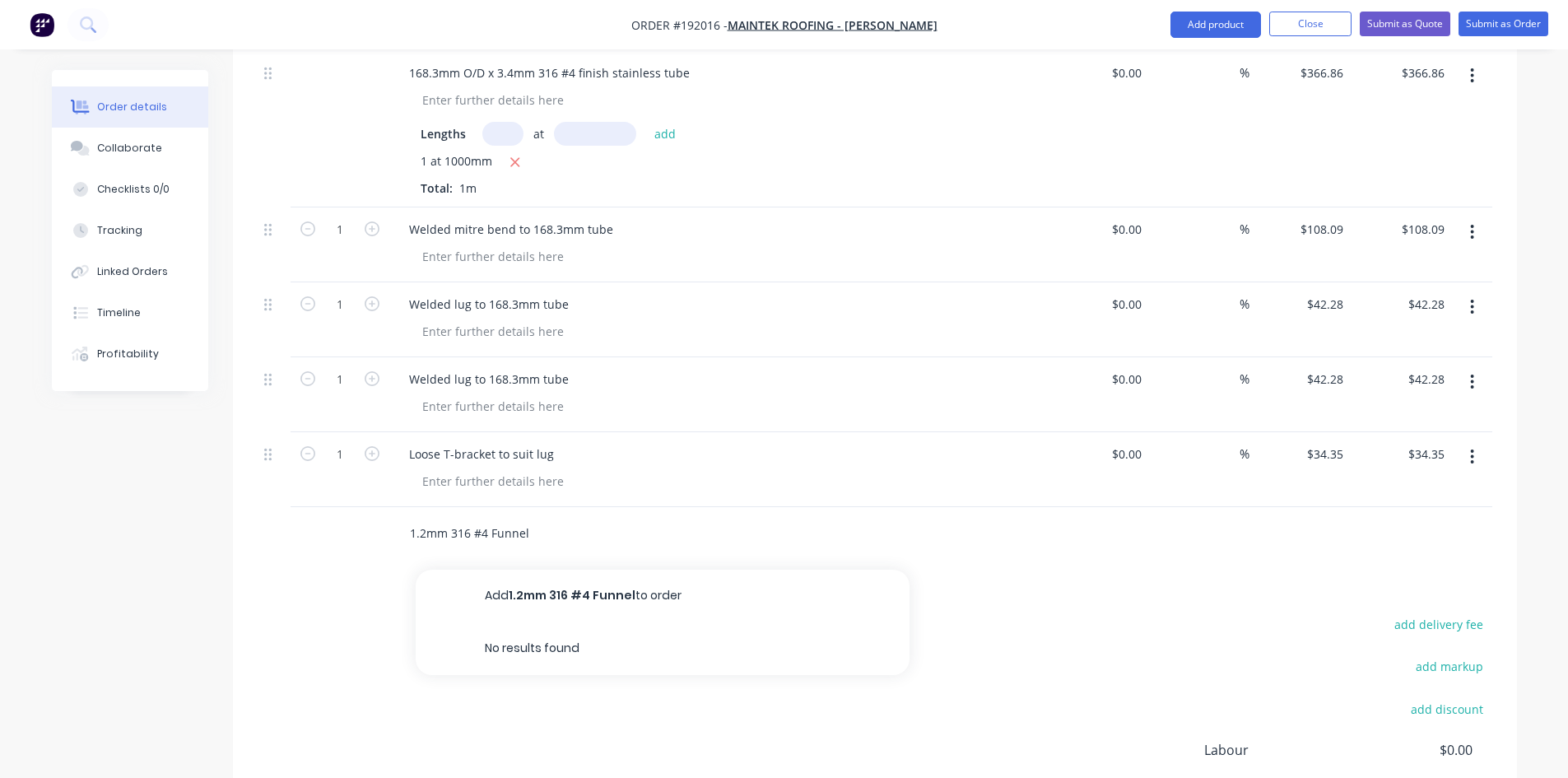
scroll to position [1581, 0]
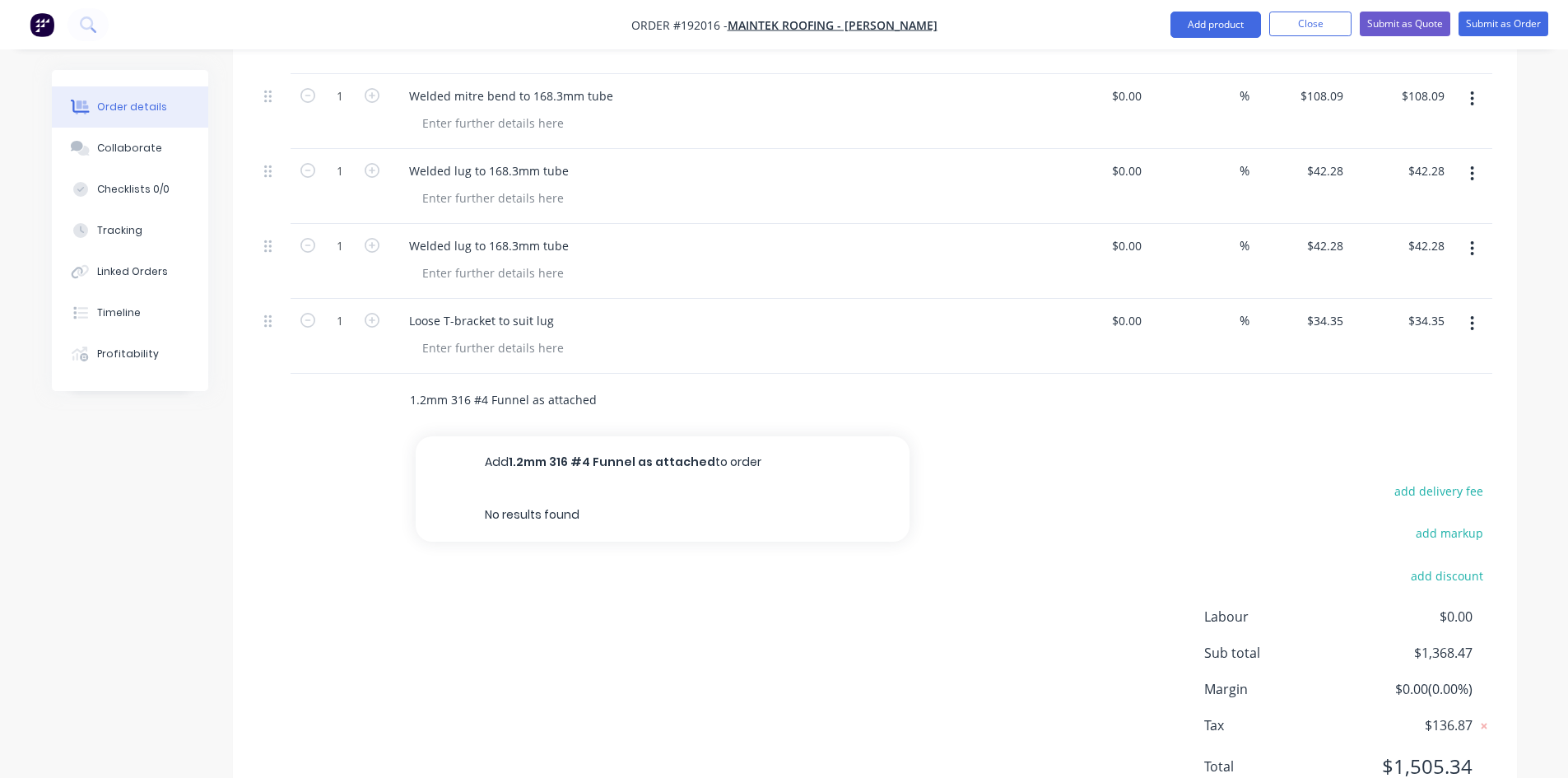
type input "1.2mm 316 #4 Funnel as attached"
click at [542, 480] on div "add delivery fee add markup add discount Labour $0.00 Sub total $1,368.47 Margi…" at bounding box center [875, 639] width 1234 height 318
click at [582, 383] on input "1.2mm 316 #4 Funnel as attached" at bounding box center [573, 399] width 329 height 33
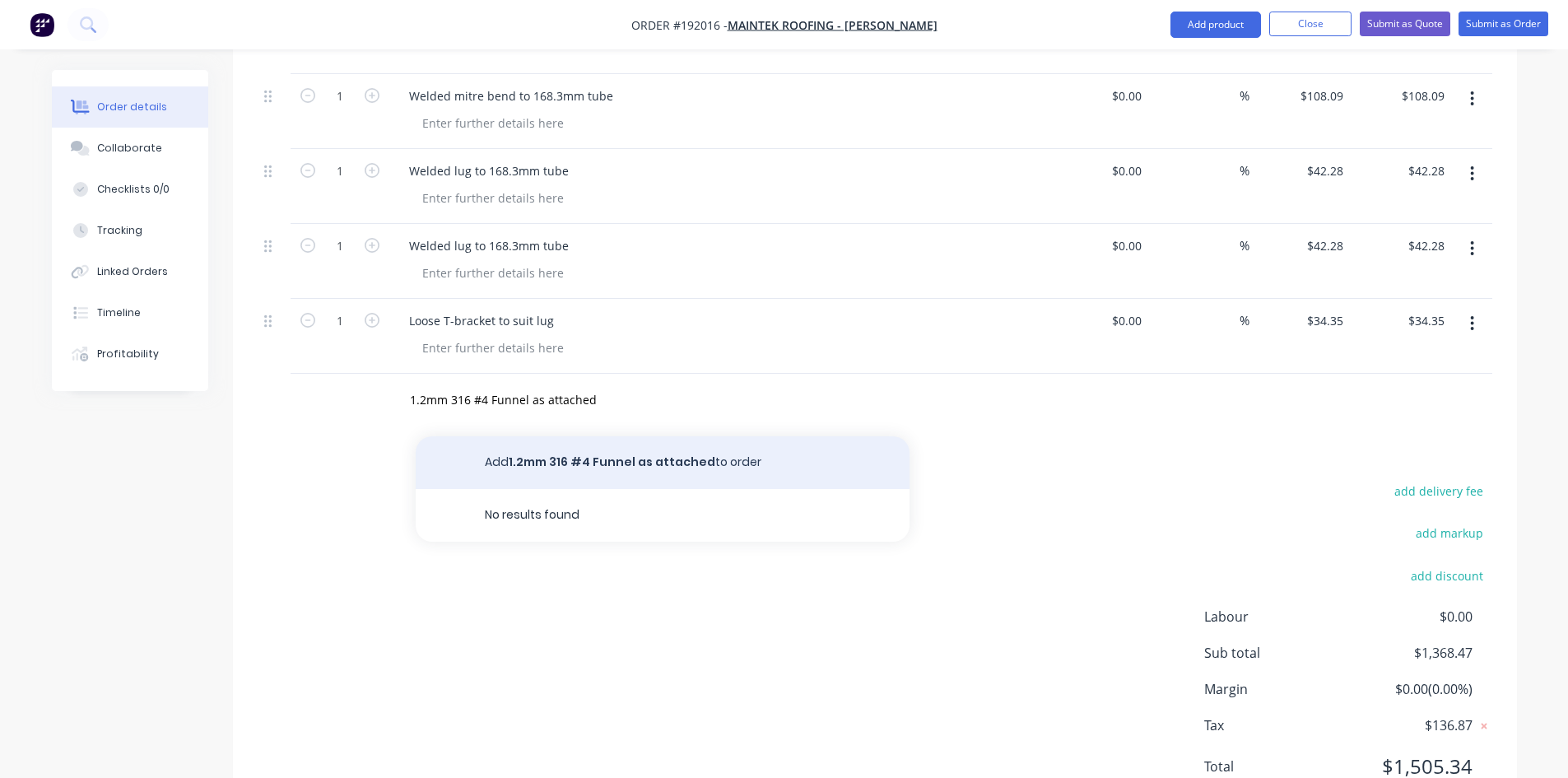
click at [601, 436] on button "Add 1.2mm 316 #4 Funnel as attached to order" at bounding box center [663, 462] width 494 height 52
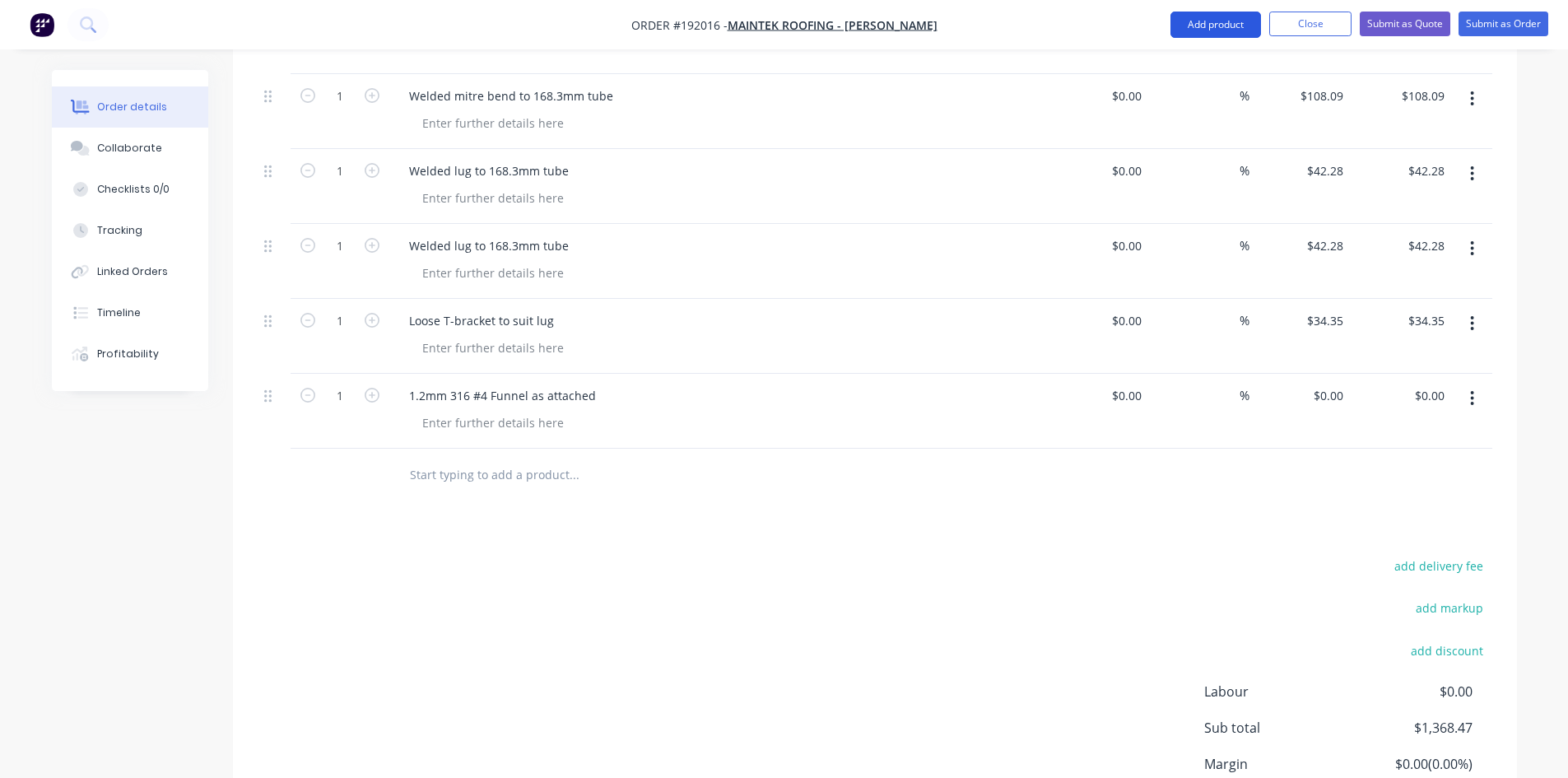
click at [1211, 13] on button "Add product" at bounding box center [1215, 25] width 91 height 27
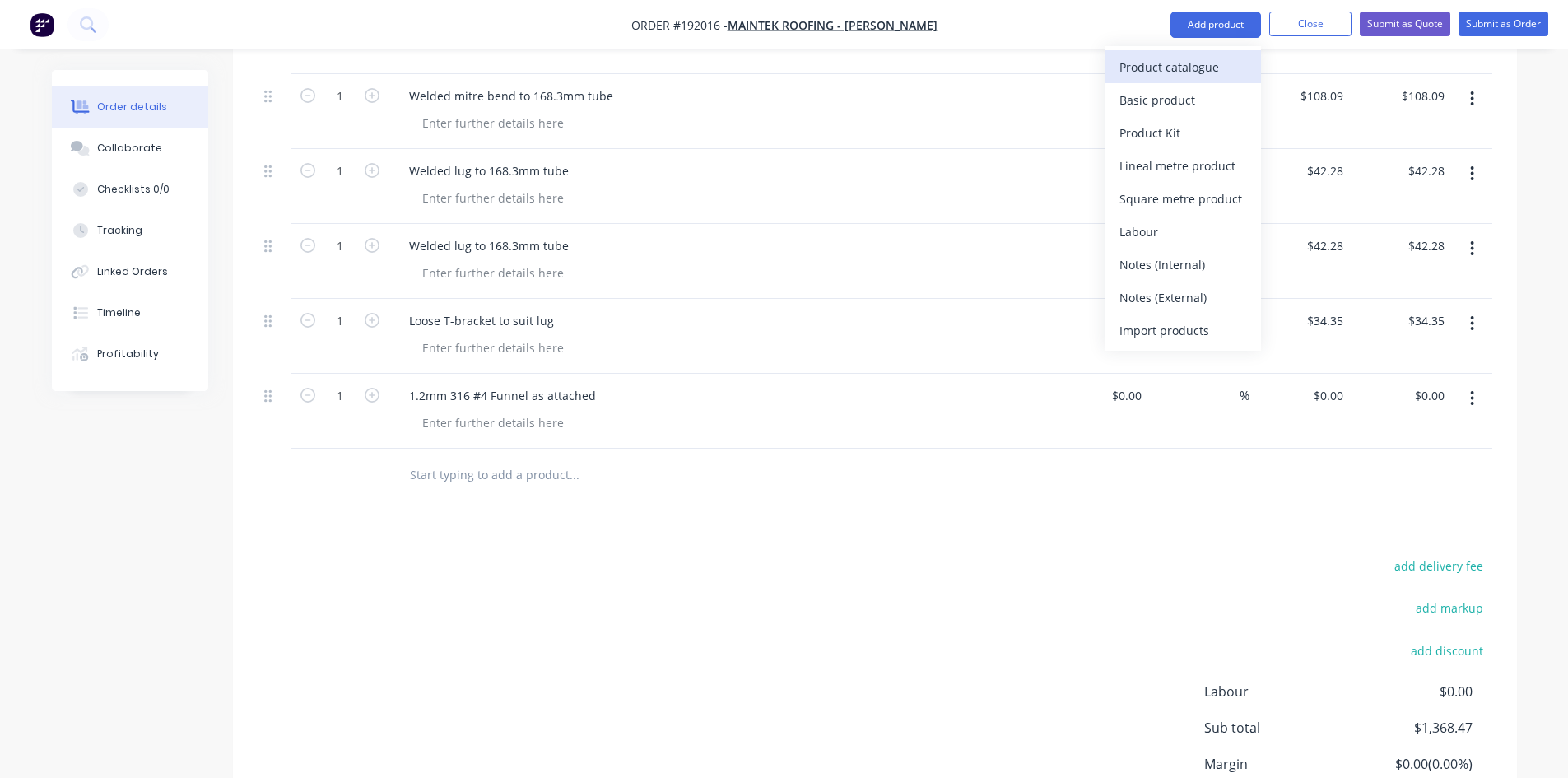
click at [1206, 66] on div "Product catalogue" at bounding box center [1183, 67] width 126 height 24
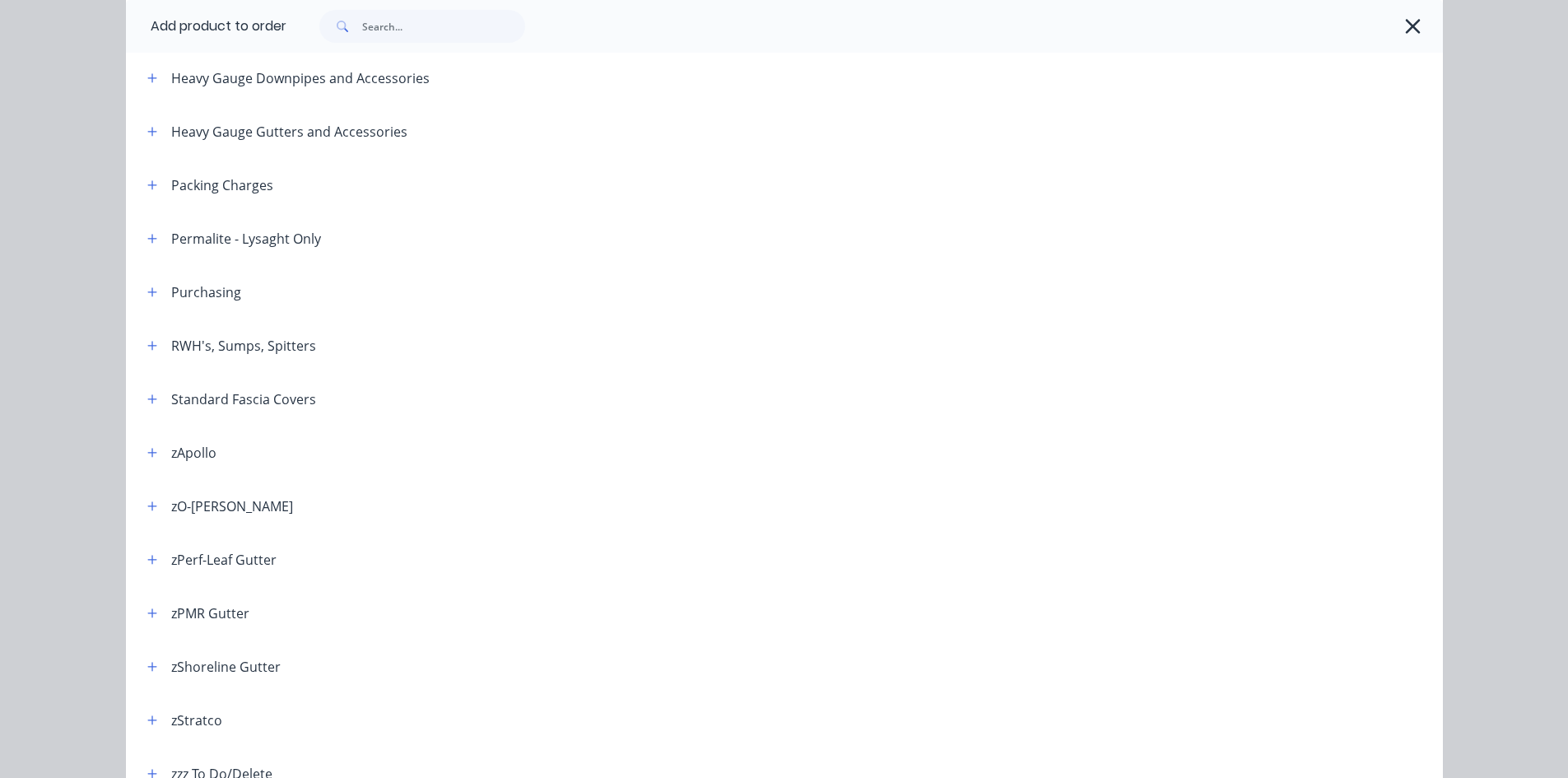
scroll to position [545, 0]
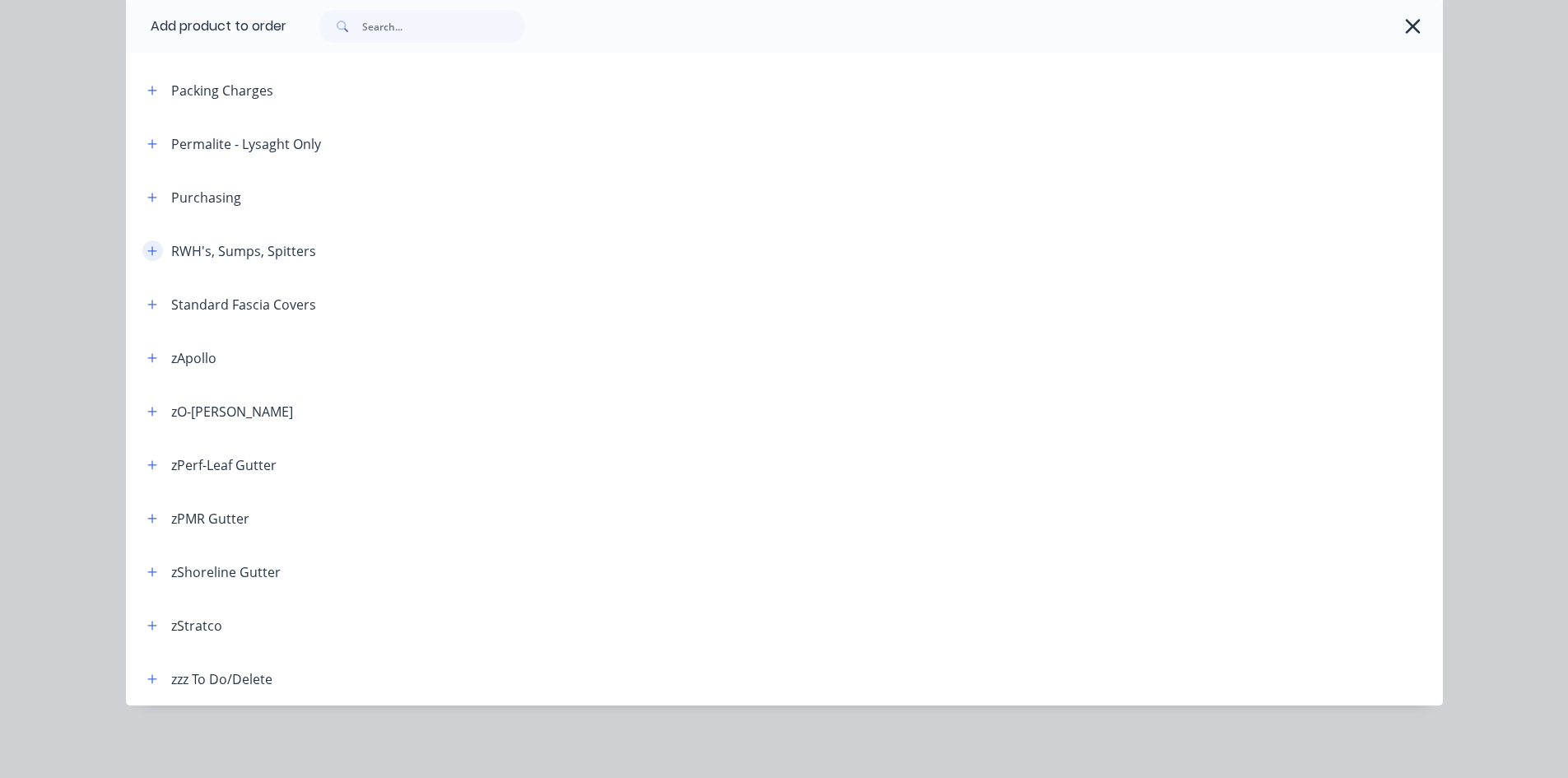
click at [142, 255] on button "button" at bounding box center [152, 250] width 21 height 21
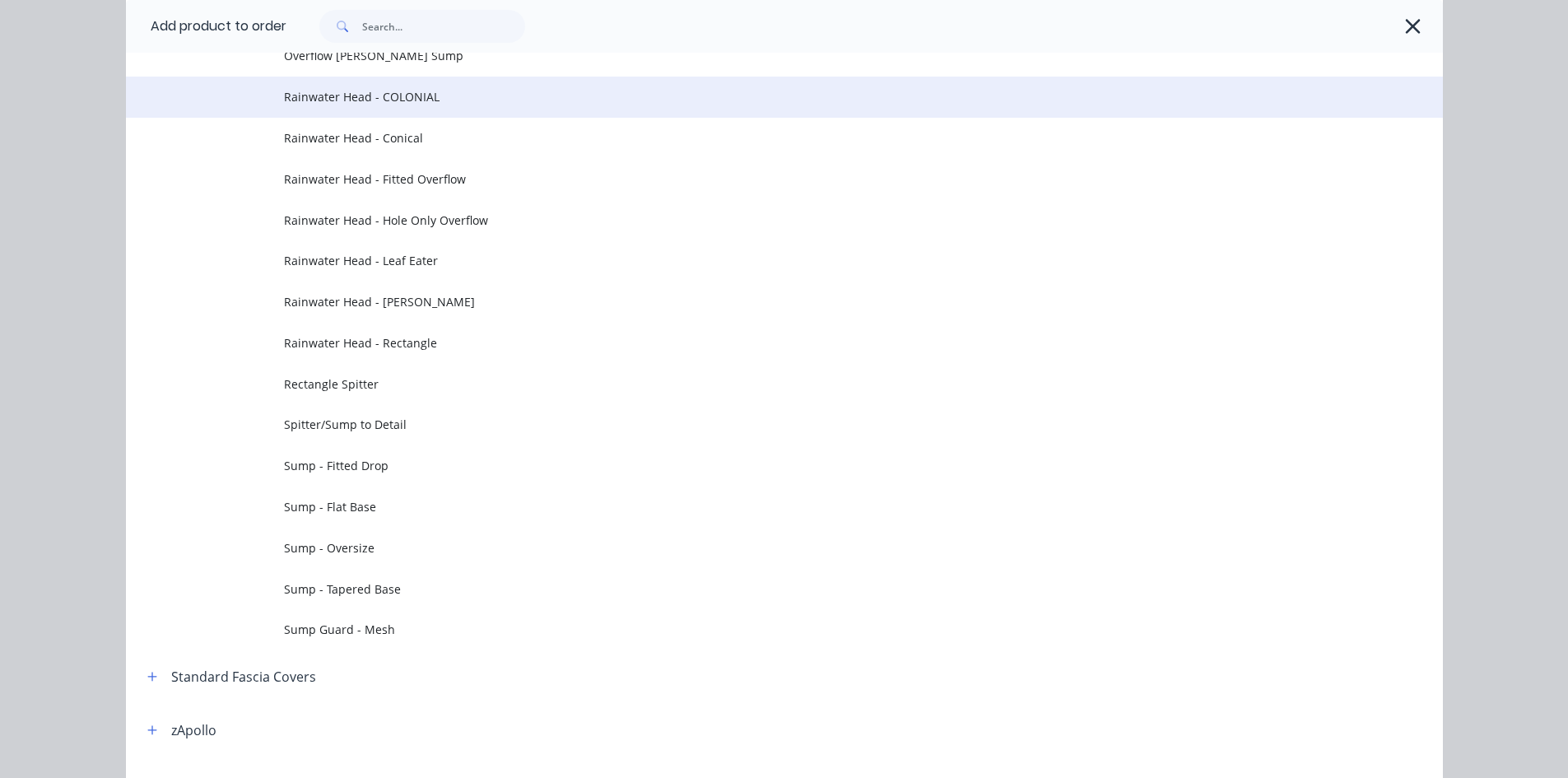
scroll to position [818, 0]
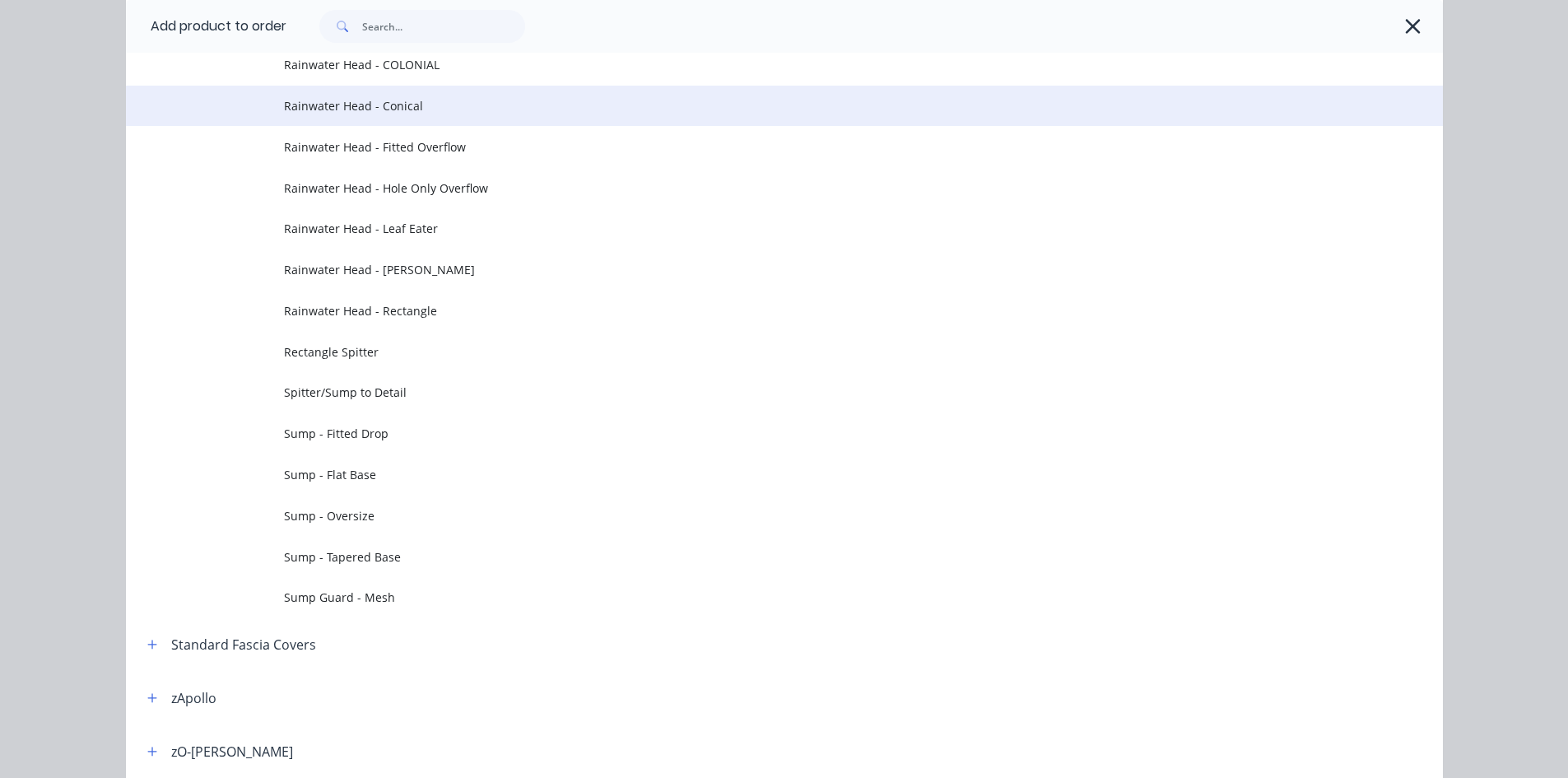
click at [428, 93] on td "Rainwater Head - Conical" at bounding box center [864, 107] width 1159 height 41
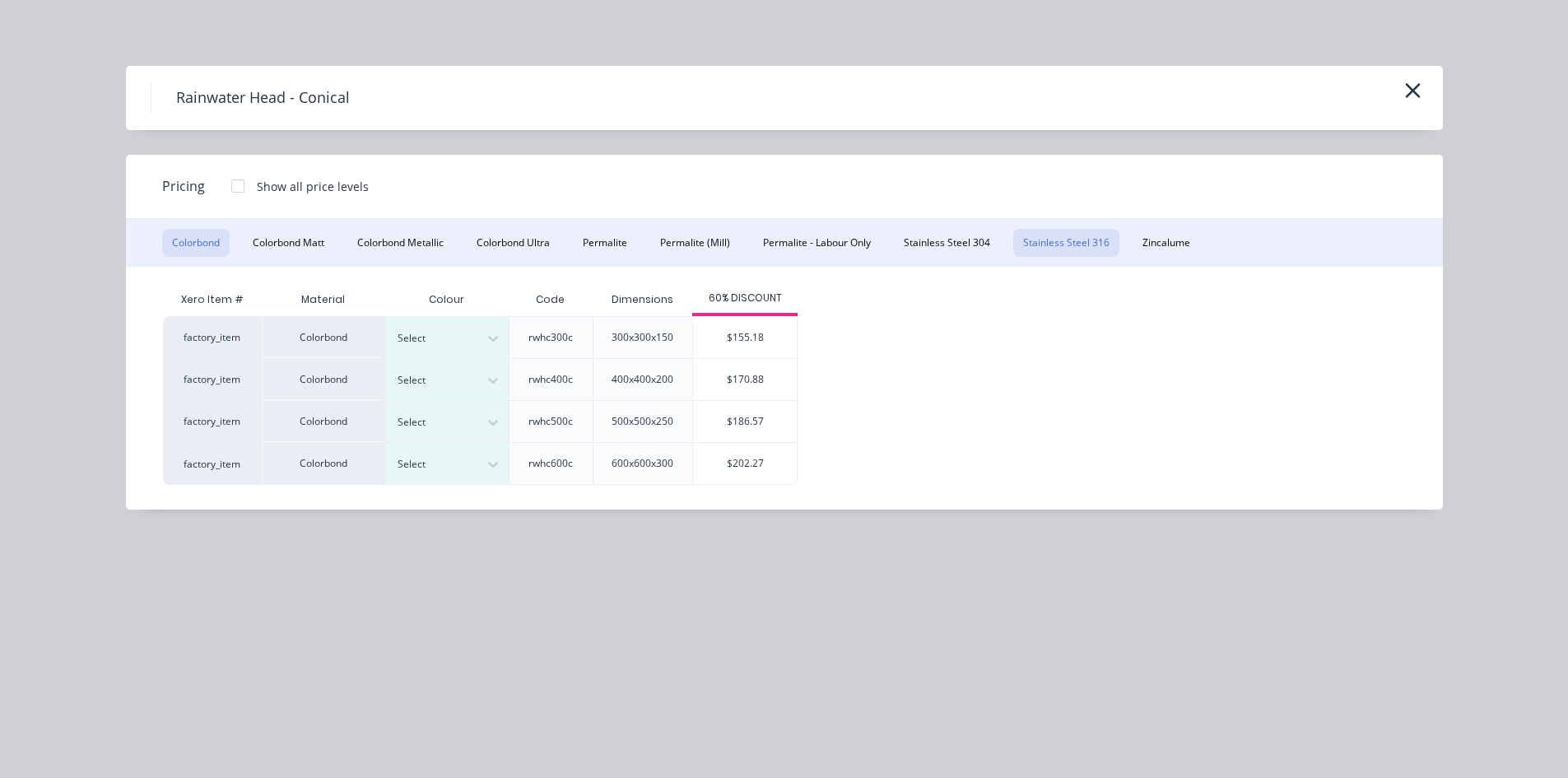
click at [1086, 244] on button "Stainless Steel 316" at bounding box center [1066, 243] width 107 height 28
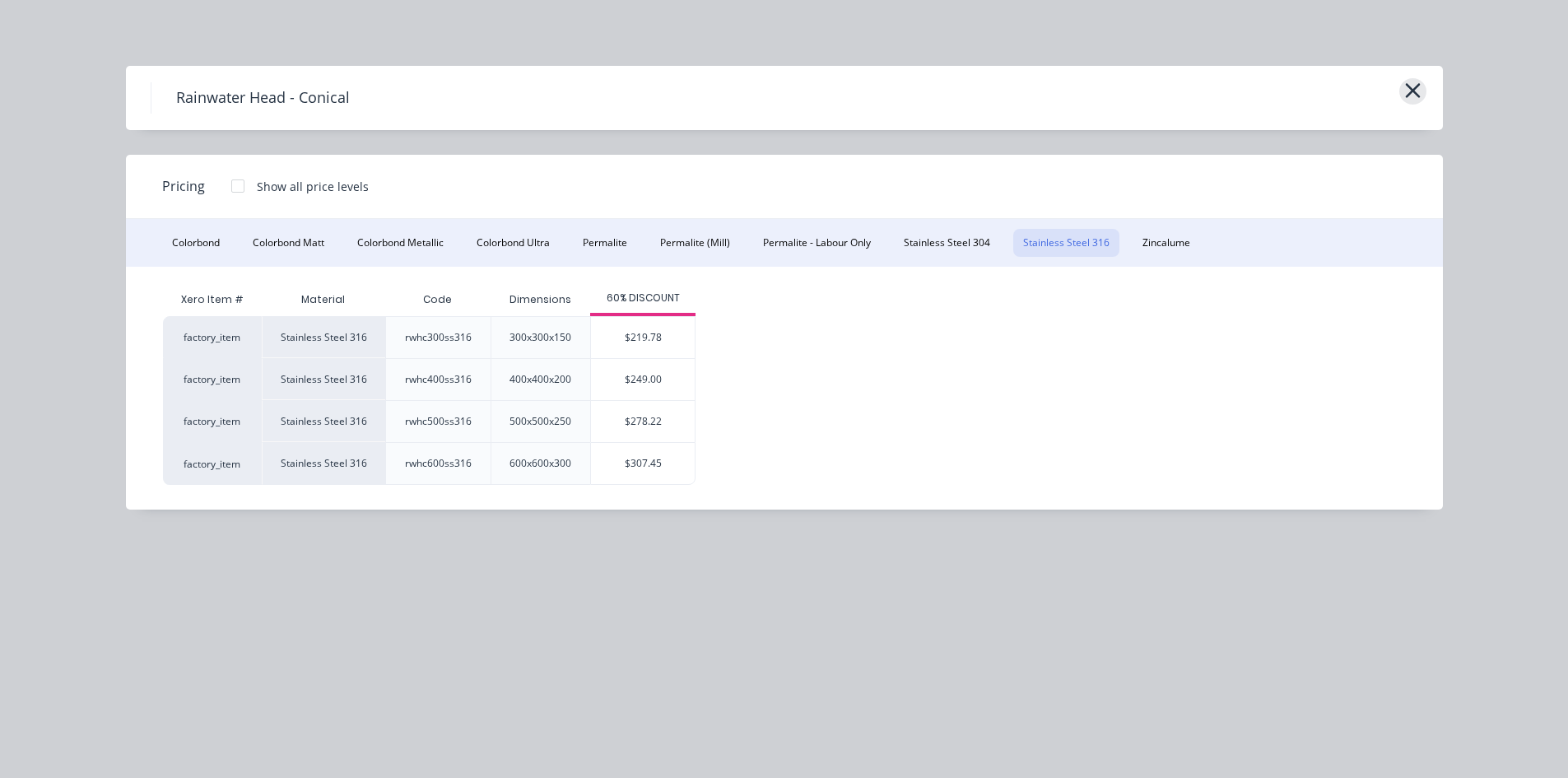
click at [1406, 90] on icon "button" at bounding box center [1413, 90] width 18 height 23
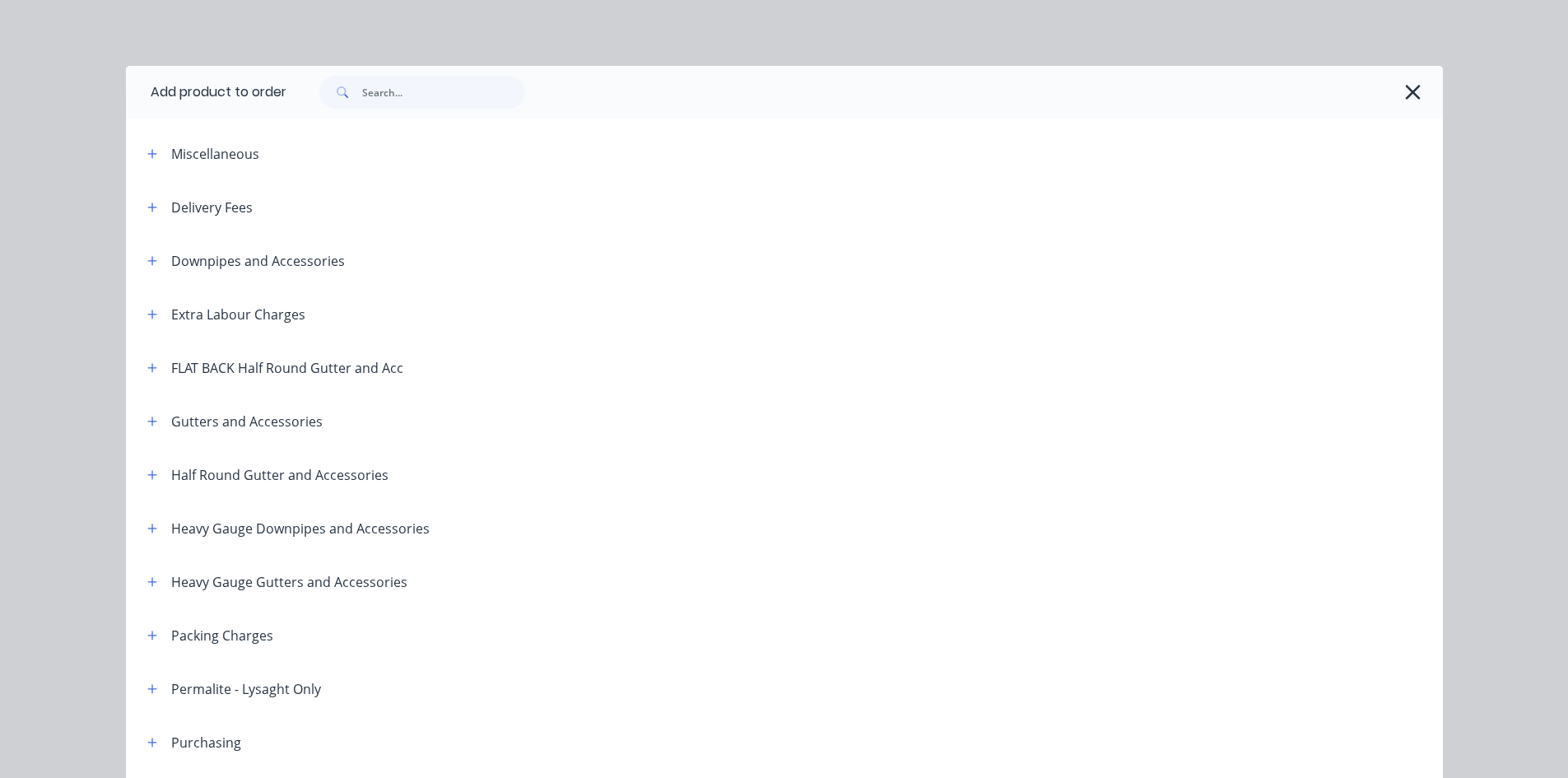
scroll to position [769, 0]
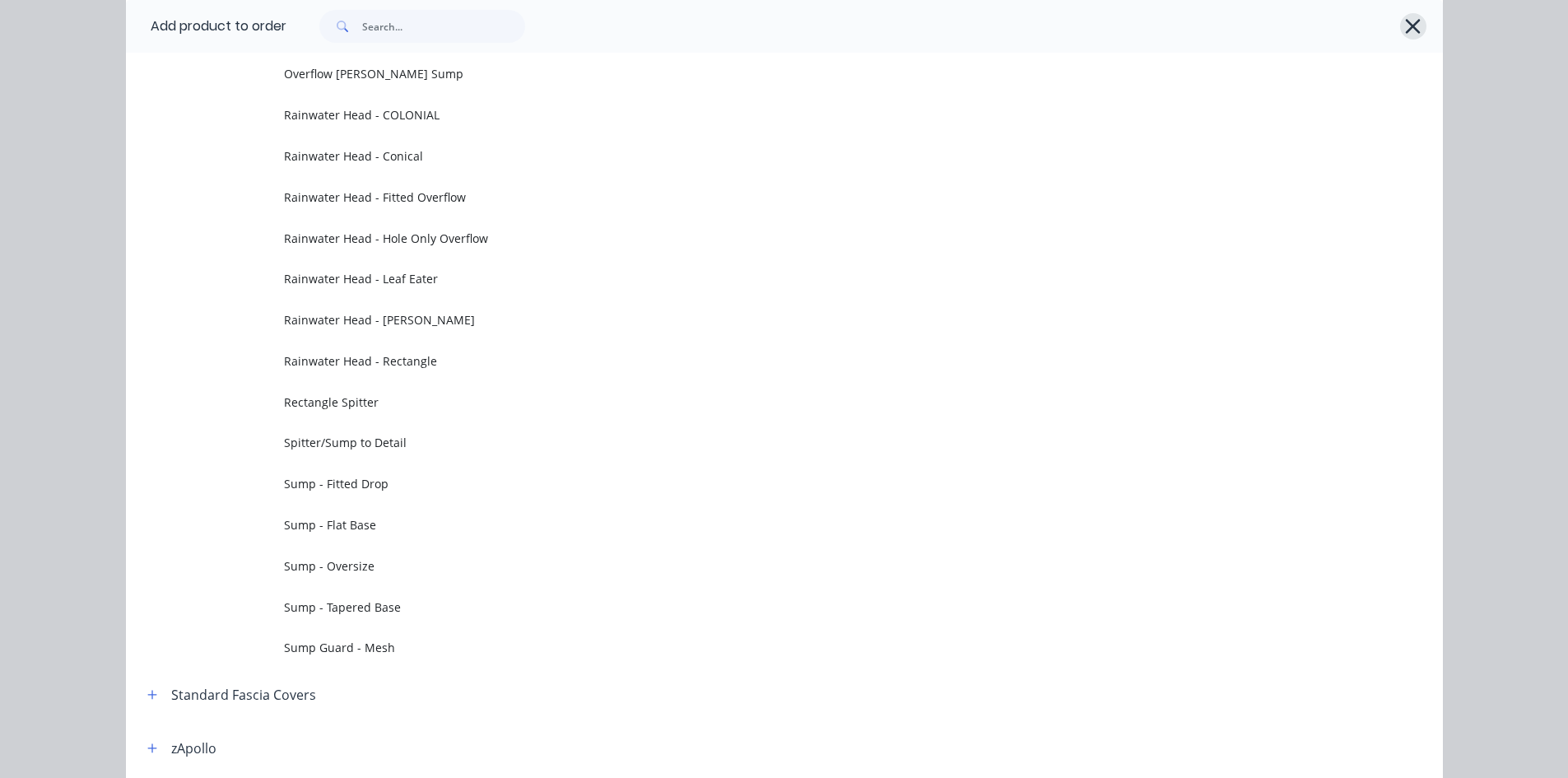
click at [1410, 27] on icon "button" at bounding box center [1413, 26] width 18 height 23
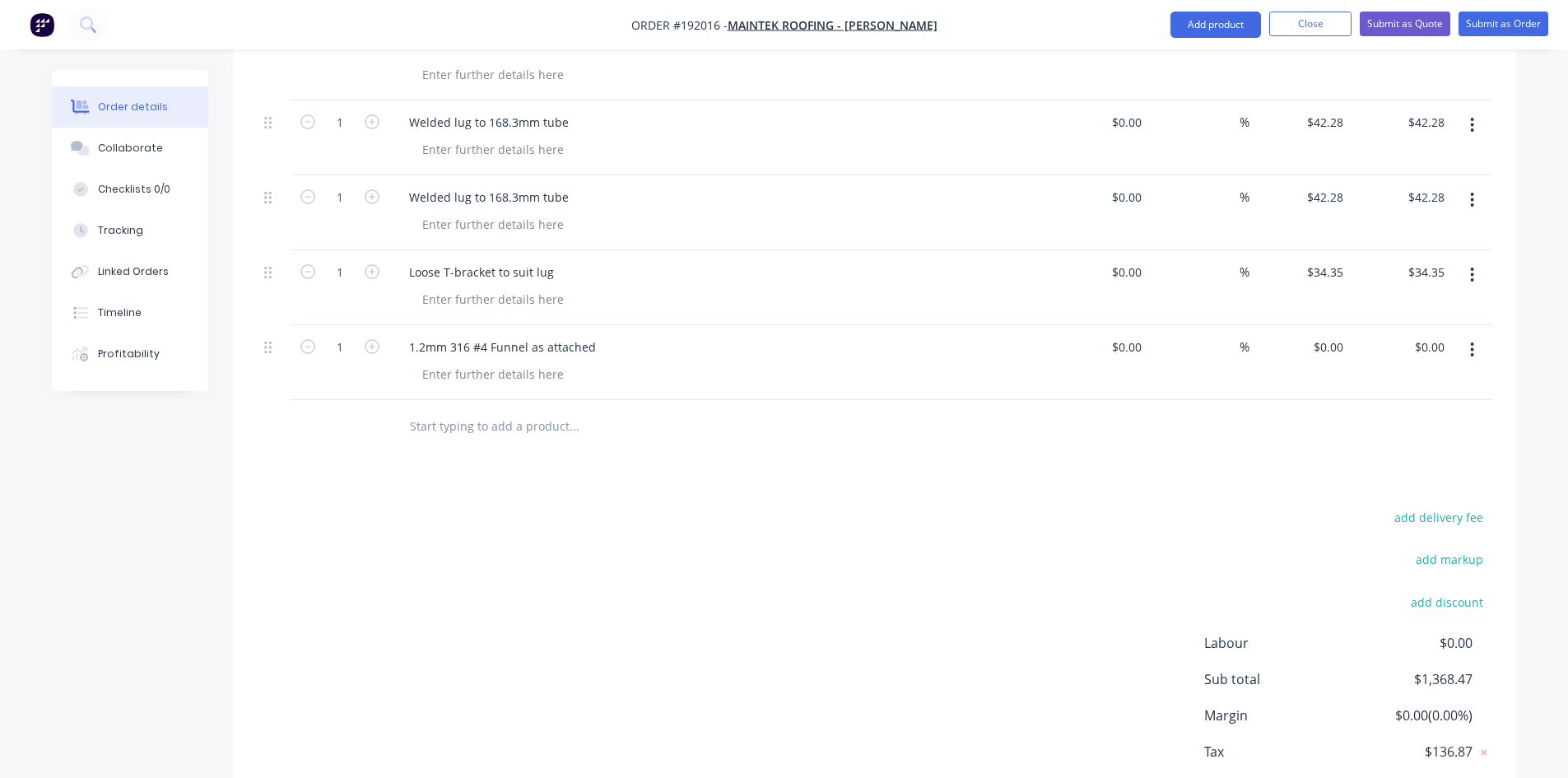
scroll to position [1656, 0]
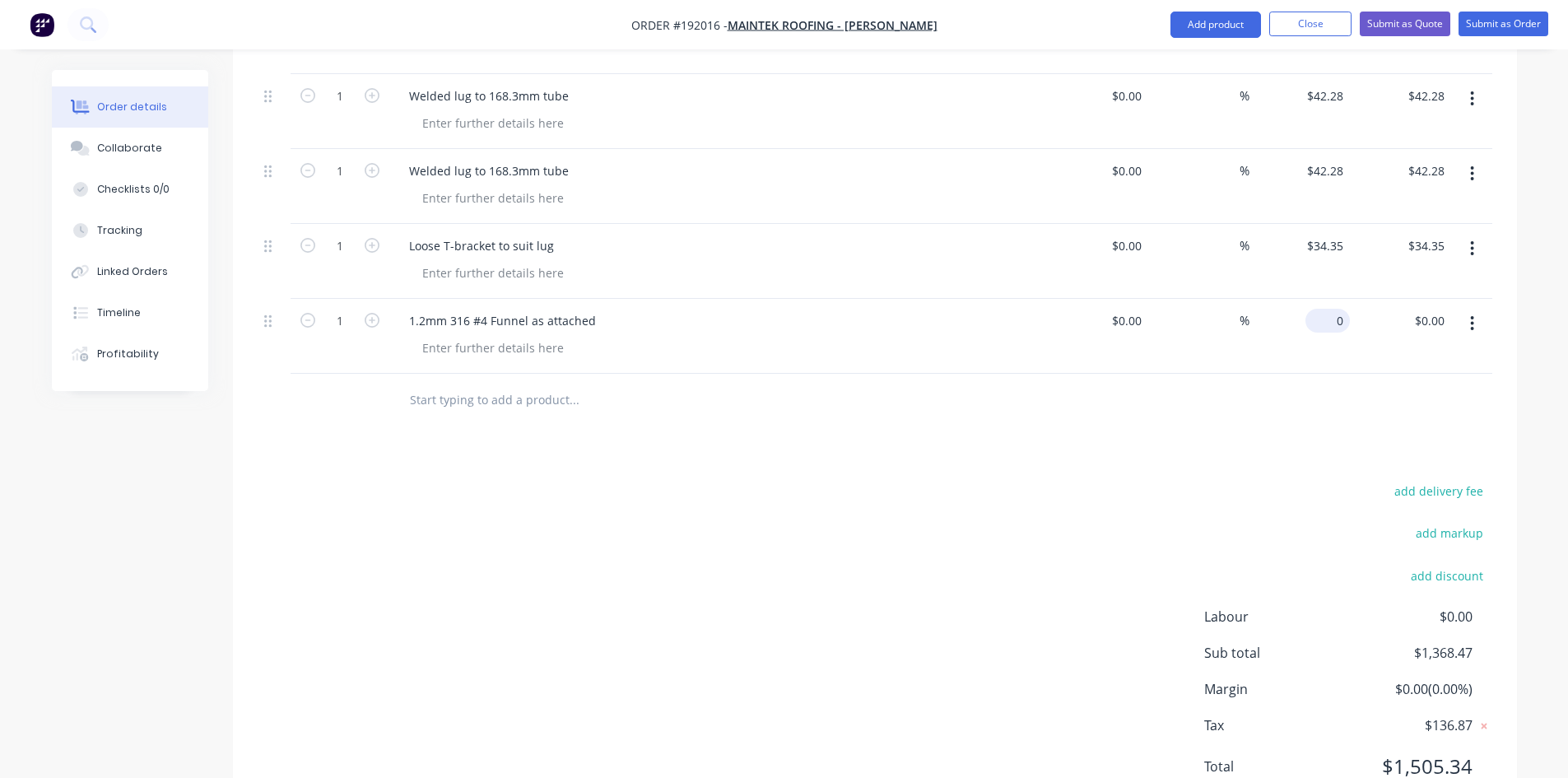
click at [1333, 309] on input "0" at bounding box center [1331, 321] width 38 height 24
type input "$657.61"
drag, startPoint x: 1066, startPoint y: 459, endPoint x: 1031, endPoint y: 437, distance: 41.3
click at [1065, 480] on div "add delivery fee add markup add discount Labour $0.00 Sub total $1,368.47 Margi…" at bounding box center [875, 639] width 1234 height 318
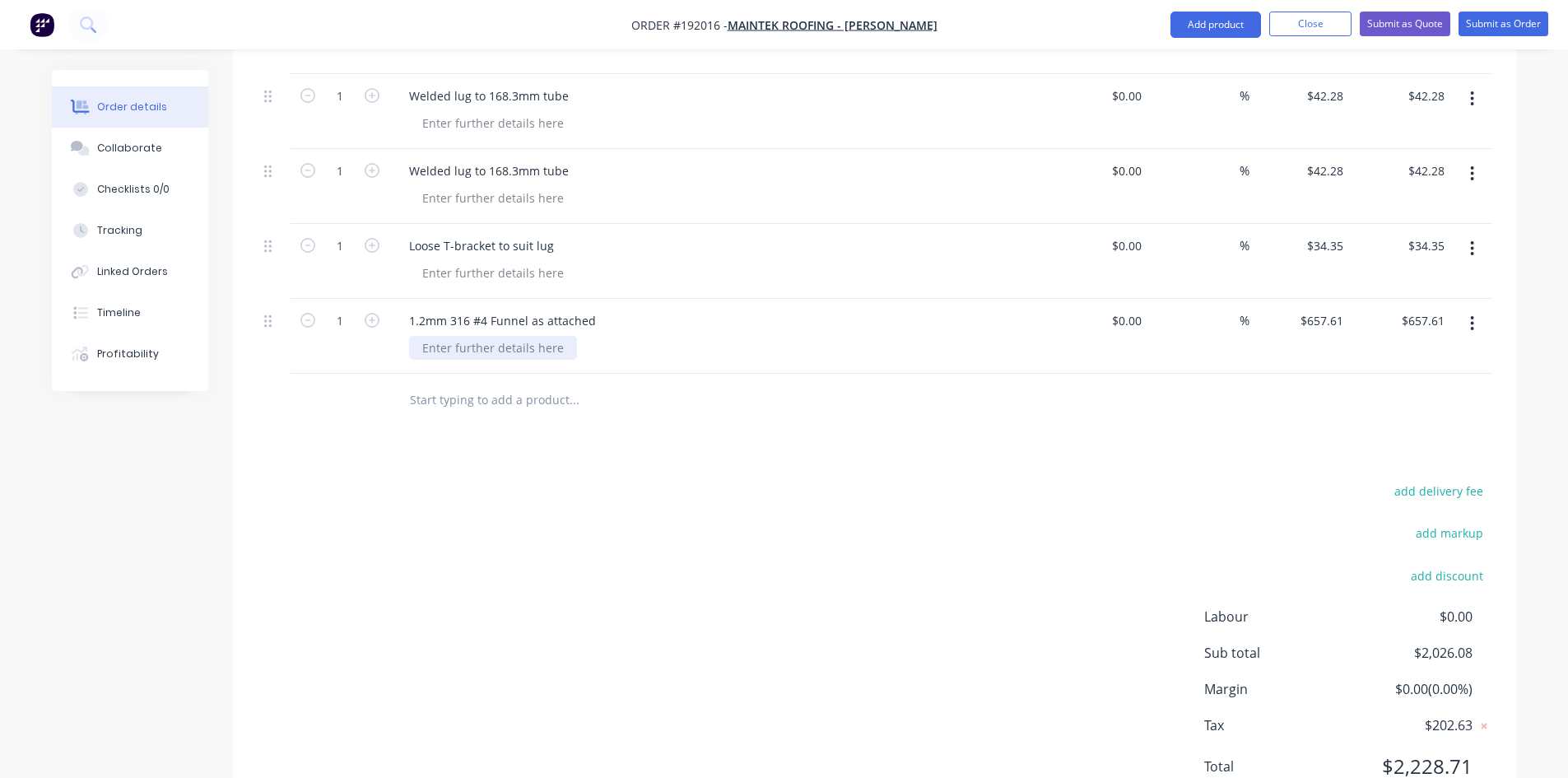
click at [435, 336] on div at bounding box center [493, 348] width 168 height 24
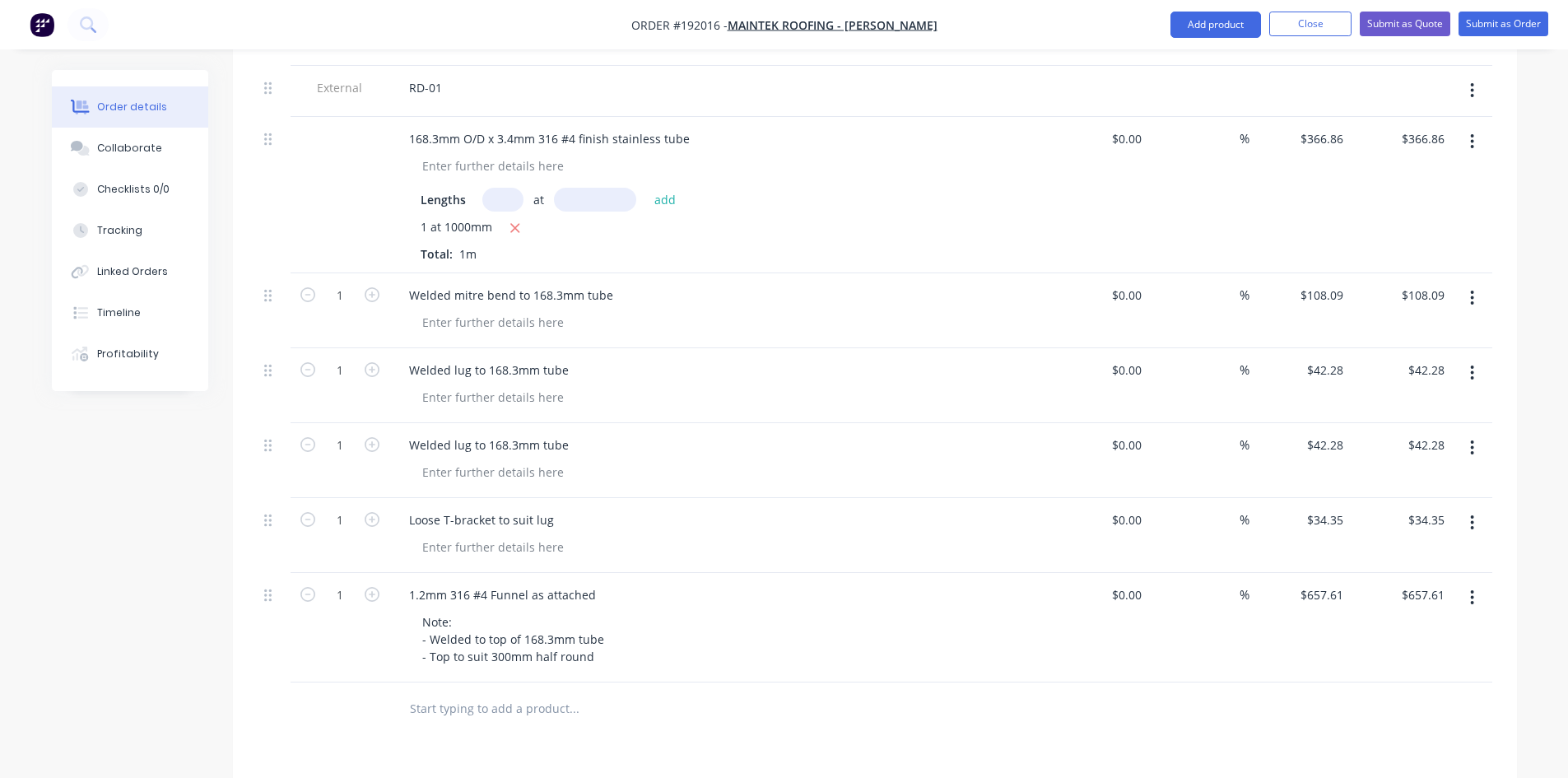
scroll to position [1107, 0]
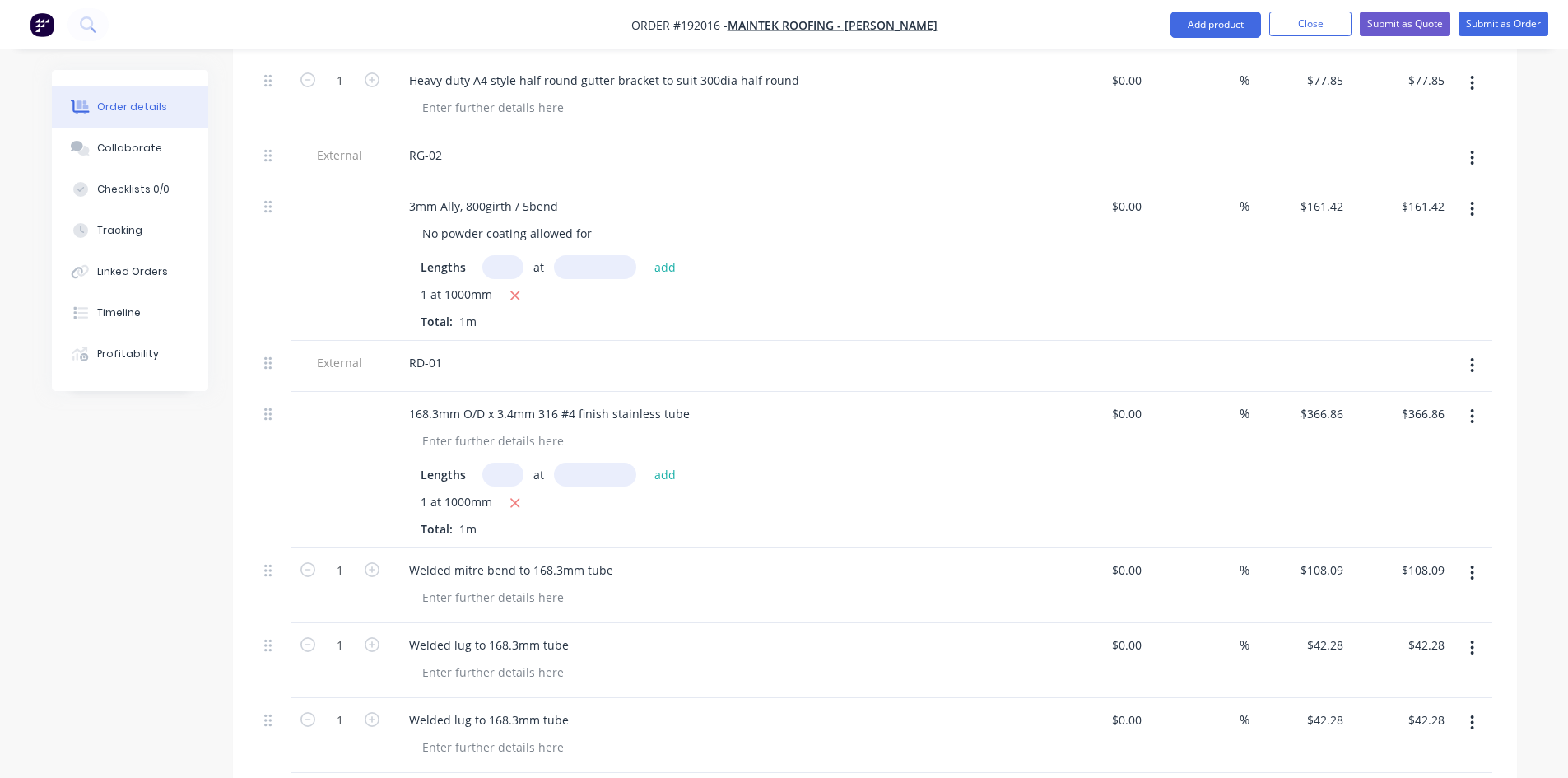
click at [1479, 350] on button "button" at bounding box center [1471, 365] width 39 height 30
click at [1419, 397] on div "Duplicate" at bounding box center [1414, 409] width 126 height 24
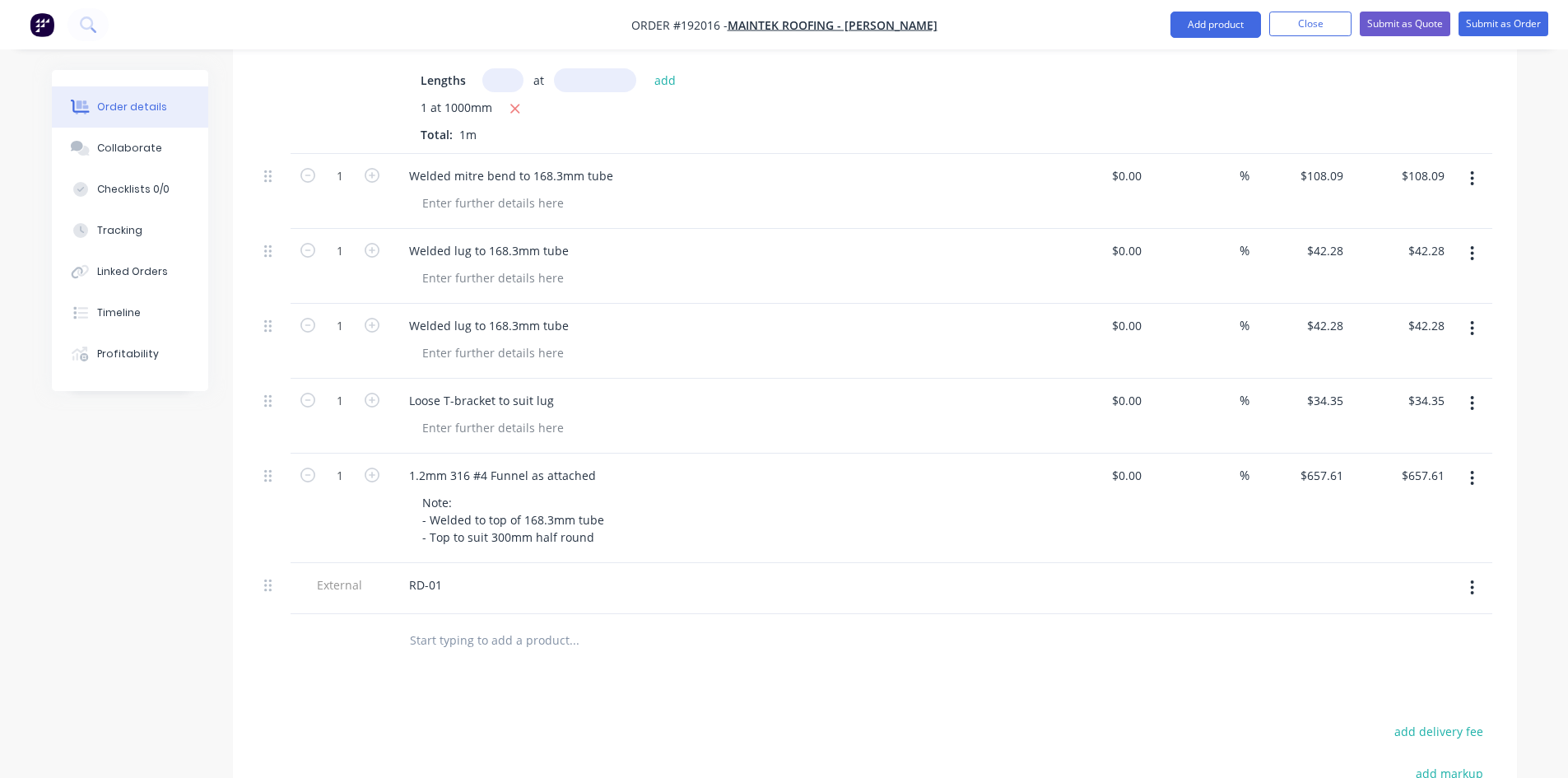
scroll to position [1656, 0]
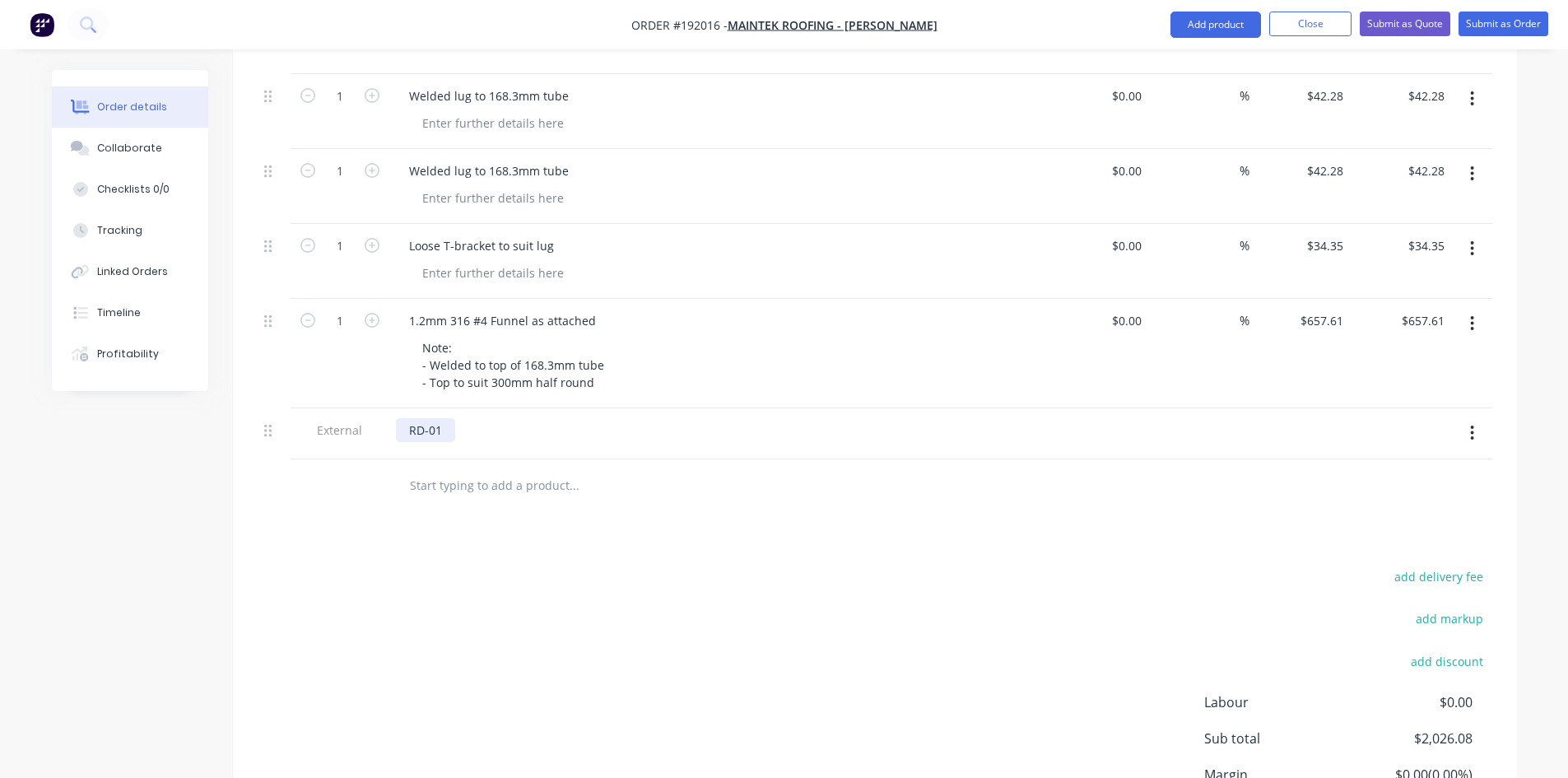
click at [443, 418] on div "RD-01" at bounding box center [426, 429] width 59 height 24
click at [660, 469] on input "text" at bounding box center [573, 485] width 329 height 33
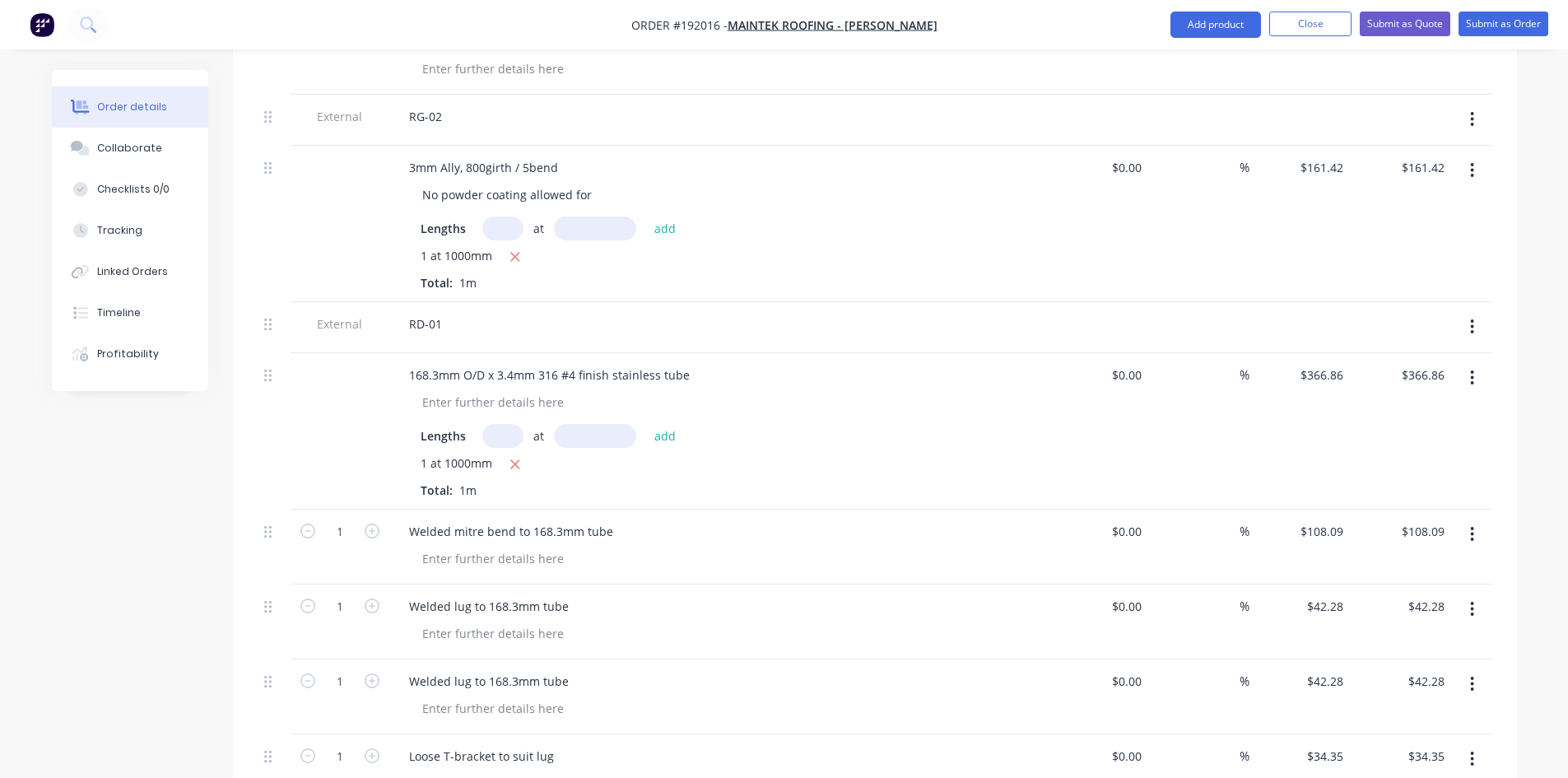
scroll to position [1107, 0]
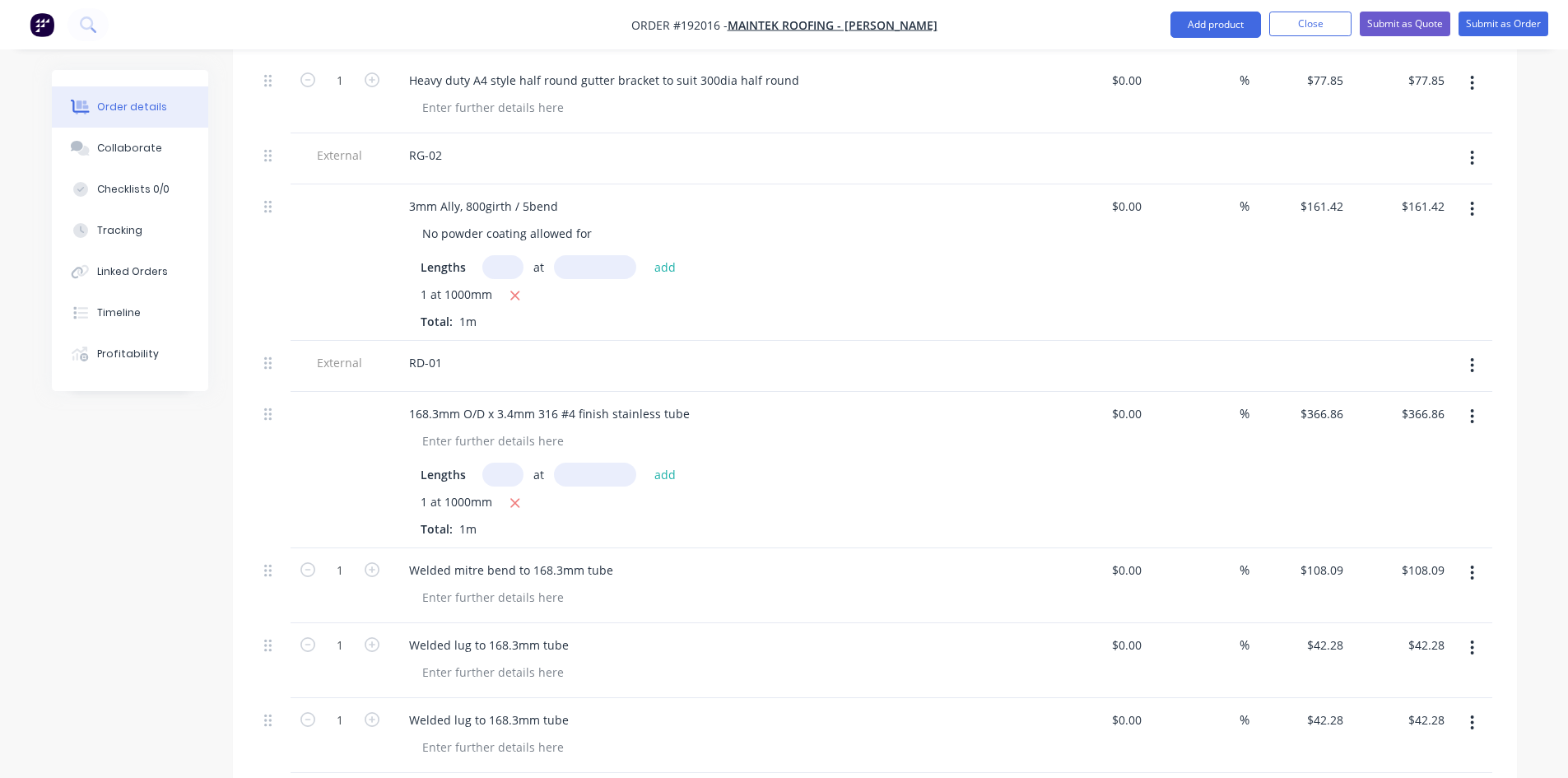
click at [1472, 409] on icon "button" at bounding box center [1472, 416] width 3 height 15
click at [1397, 481] on div "Duplicate" at bounding box center [1414, 493] width 126 height 24
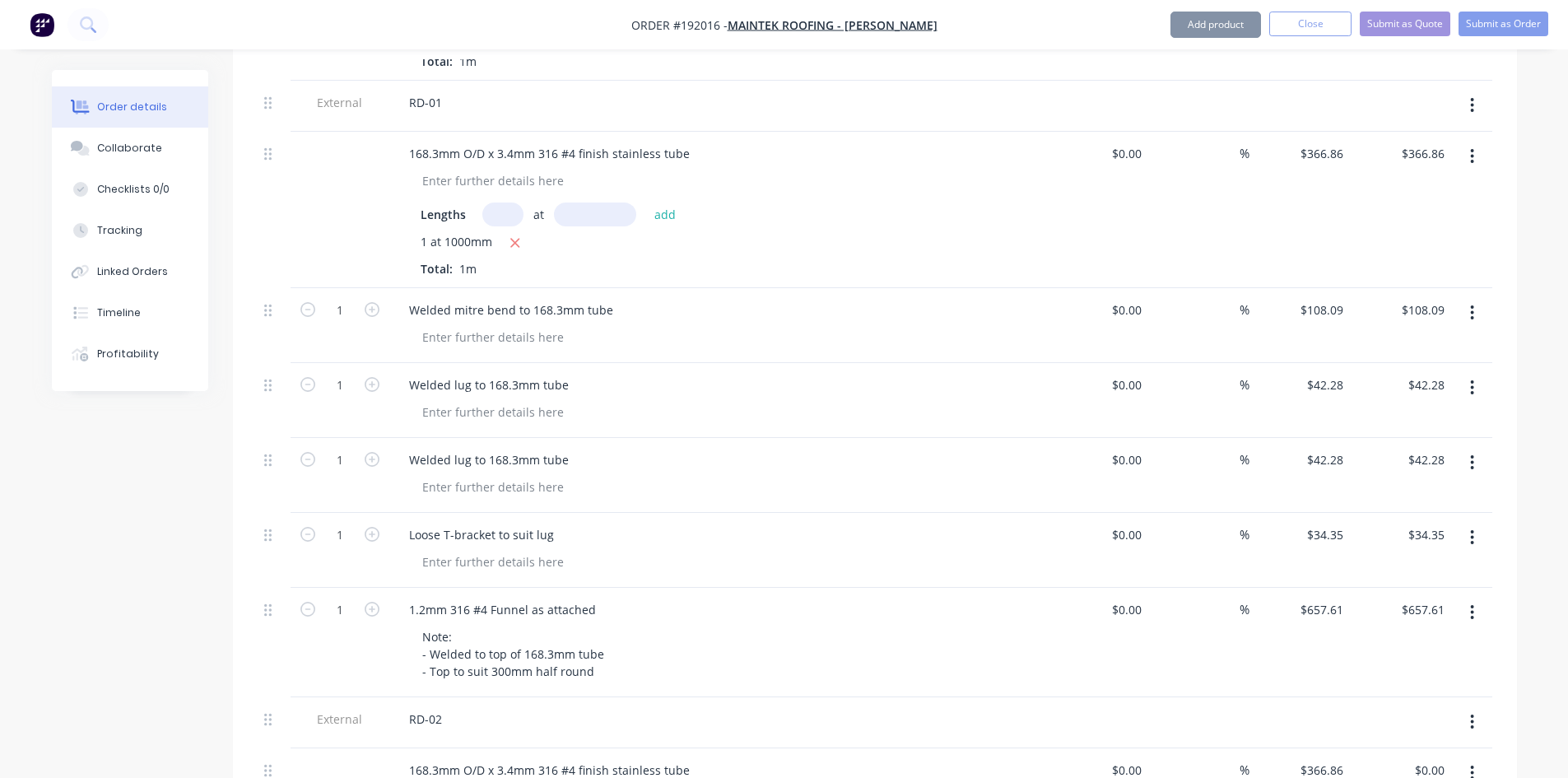
scroll to position [1382, 0]
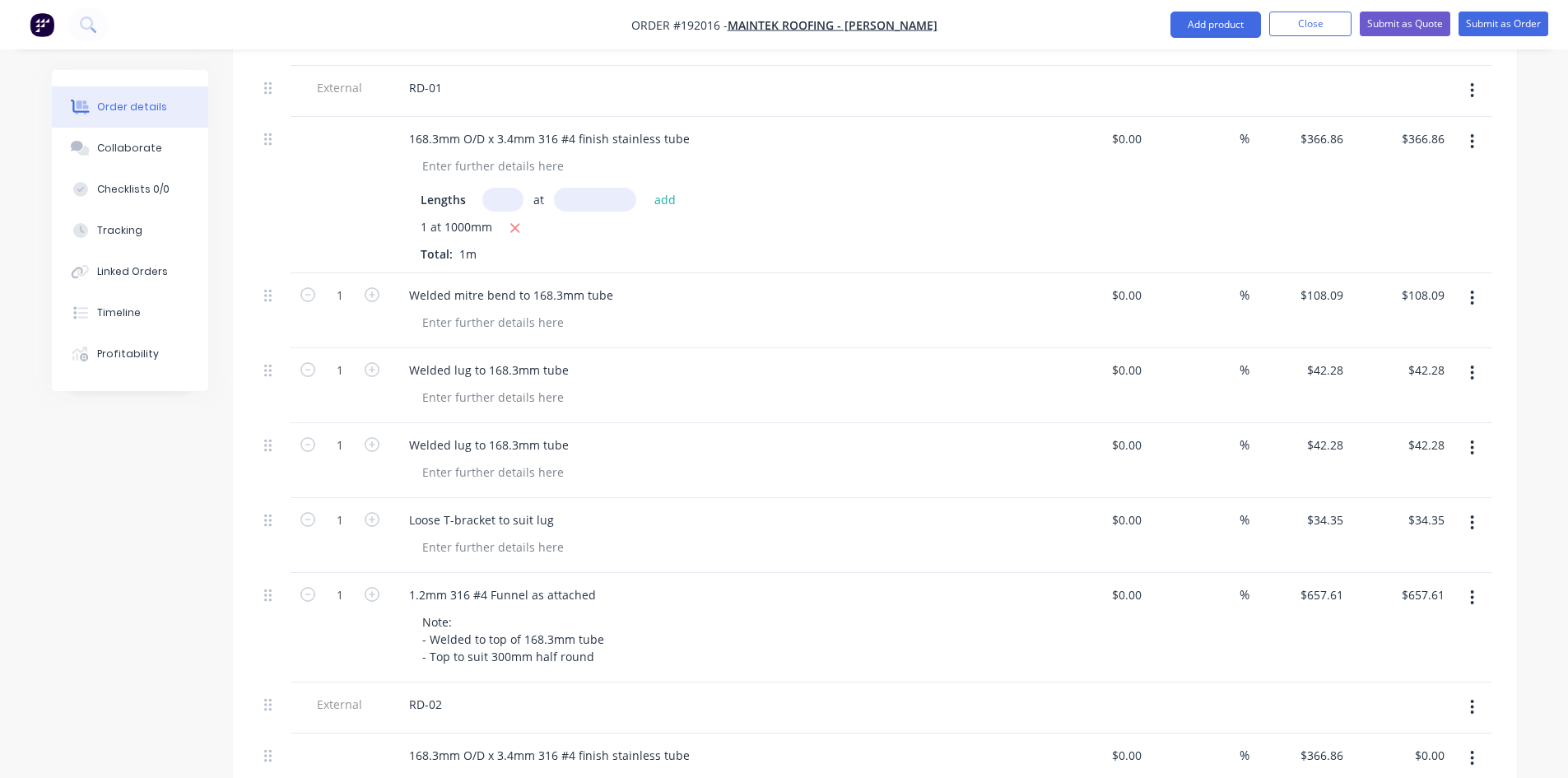
click at [1478, 283] on button "button" at bounding box center [1471, 298] width 39 height 30
click at [1429, 362] on div "Duplicate" at bounding box center [1414, 374] width 126 height 24
click at [1471, 363] on icon "button" at bounding box center [1472, 372] width 4 height 18
click at [1422, 437] on div "Duplicate" at bounding box center [1414, 449] width 126 height 24
click at [1477, 432] on button "button" at bounding box center [1471, 447] width 39 height 30
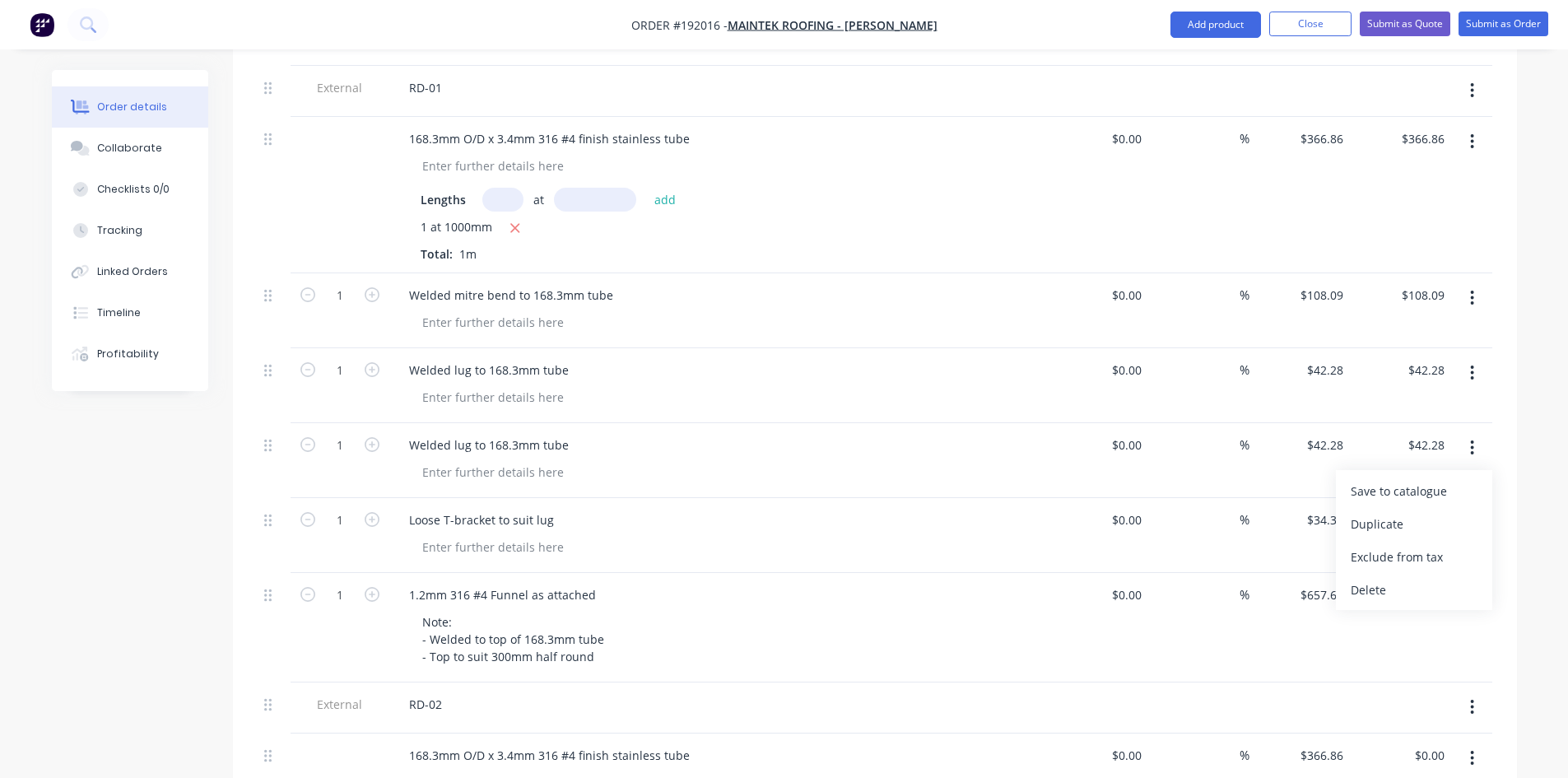
click at [865, 432] on div "Welded lug to 168.3mm tube" at bounding box center [719, 444] width 646 height 24
click at [1468, 432] on button "button" at bounding box center [1471, 447] width 39 height 30
click at [1392, 578] on div "Delete" at bounding box center [1414, 589] width 126 height 24
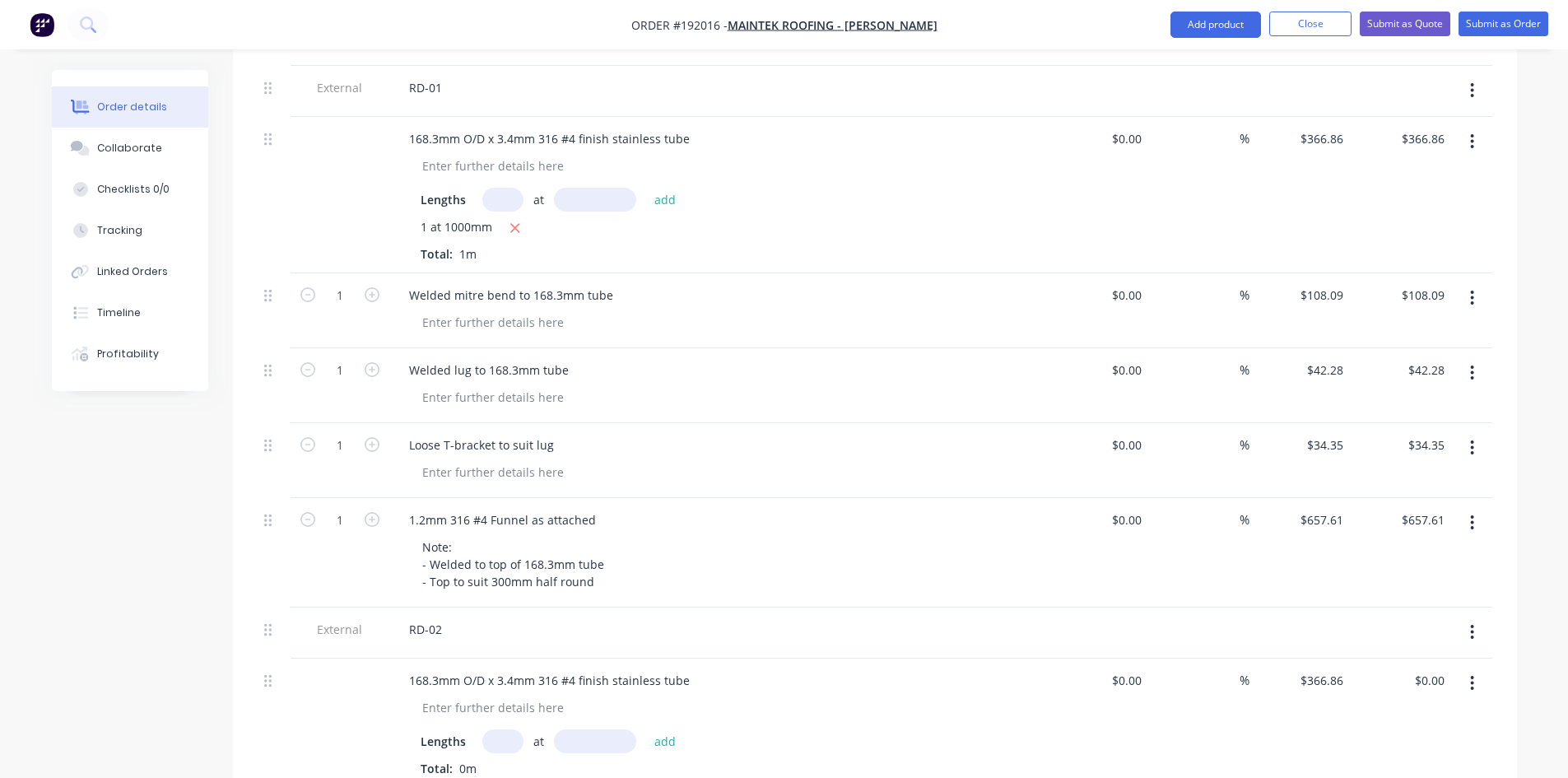
click at [1472, 440] on icon "button" at bounding box center [1472, 447] width 3 height 15
click at [1442, 512] on div "Duplicate" at bounding box center [1414, 524] width 126 height 24
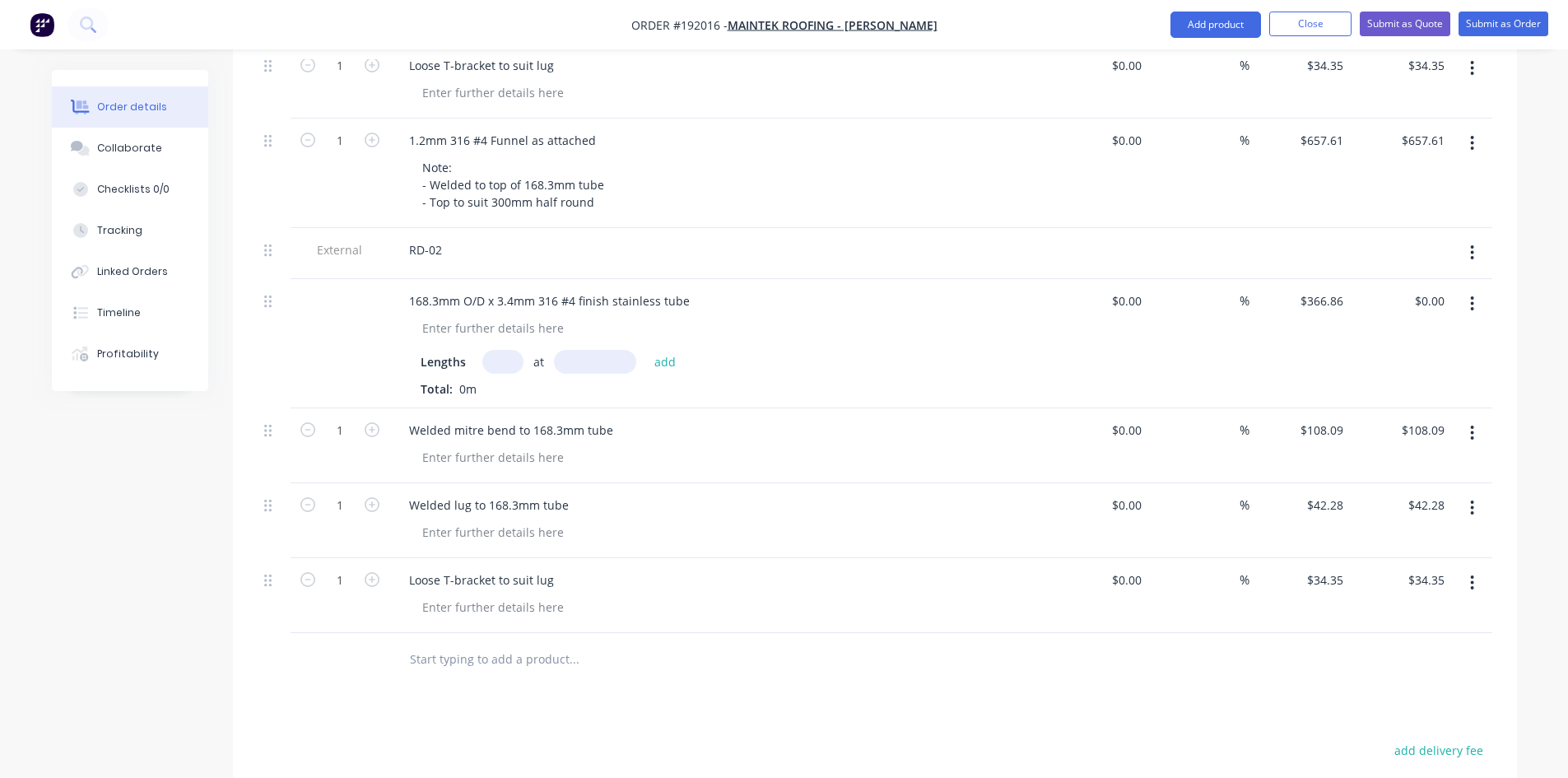
scroll to position [1747, 0]
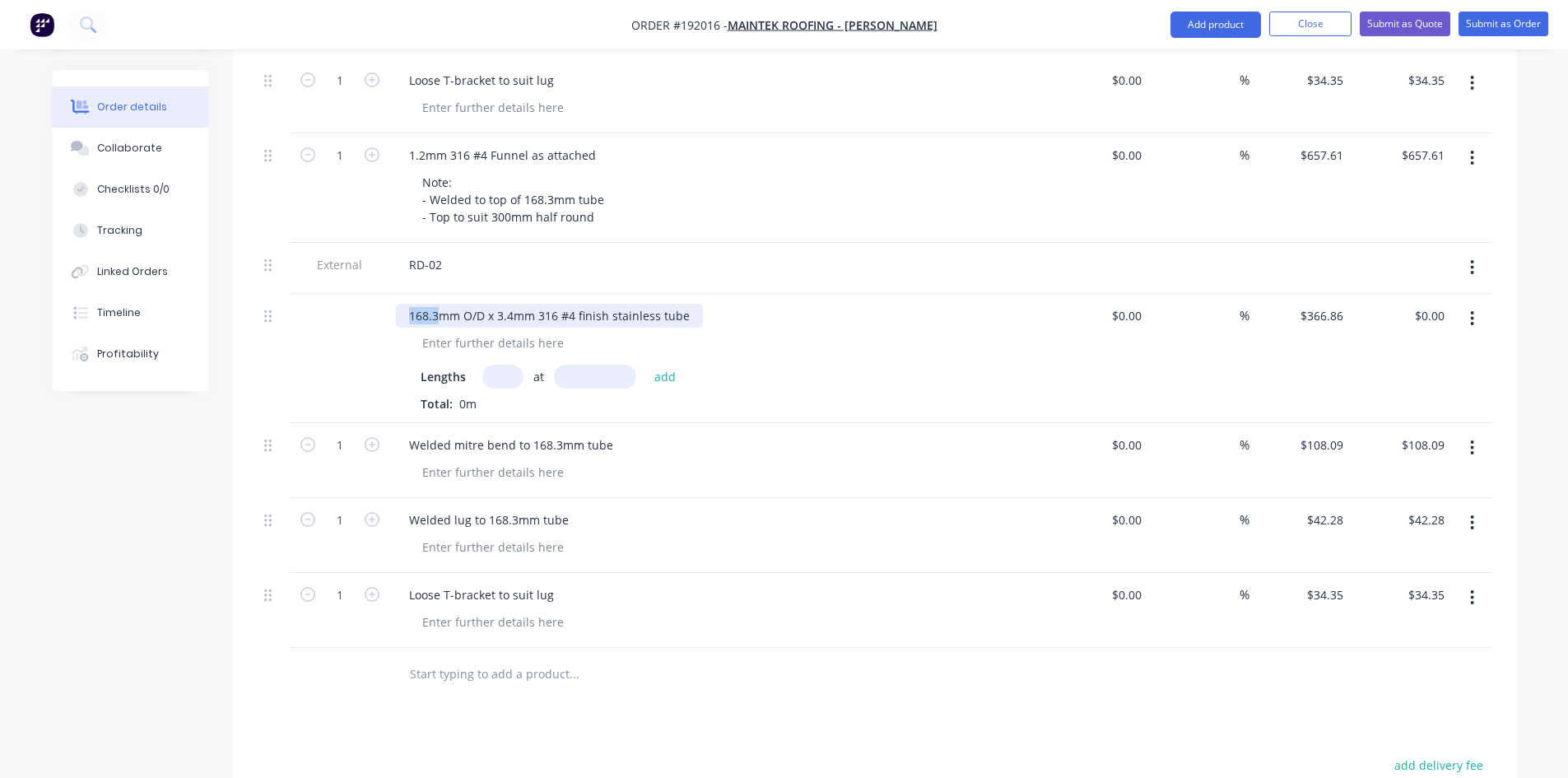
drag, startPoint x: 436, startPoint y: 242, endPoint x: 272, endPoint y: 284, distance: 169.3
click at [272, 294] on div "168.3mm O/D x 3.4mm 316 #4 finish stainless tube Lengths at add Total: 0m $0.00…" at bounding box center [875, 358] width 1234 height 129
drag, startPoint x: 511, startPoint y: 243, endPoint x: 498, endPoint y: 246, distance: 13.3
click at [498, 304] on div "114.3mm O/D x 3.4mm 316 #4 finish stainless tube" at bounding box center [549, 316] width 307 height 24
click at [714, 304] on div "114.3mm O/D x 2.11mm 316 #4 finish stainless tube" at bounding box center [719, 316] width 646 height 24
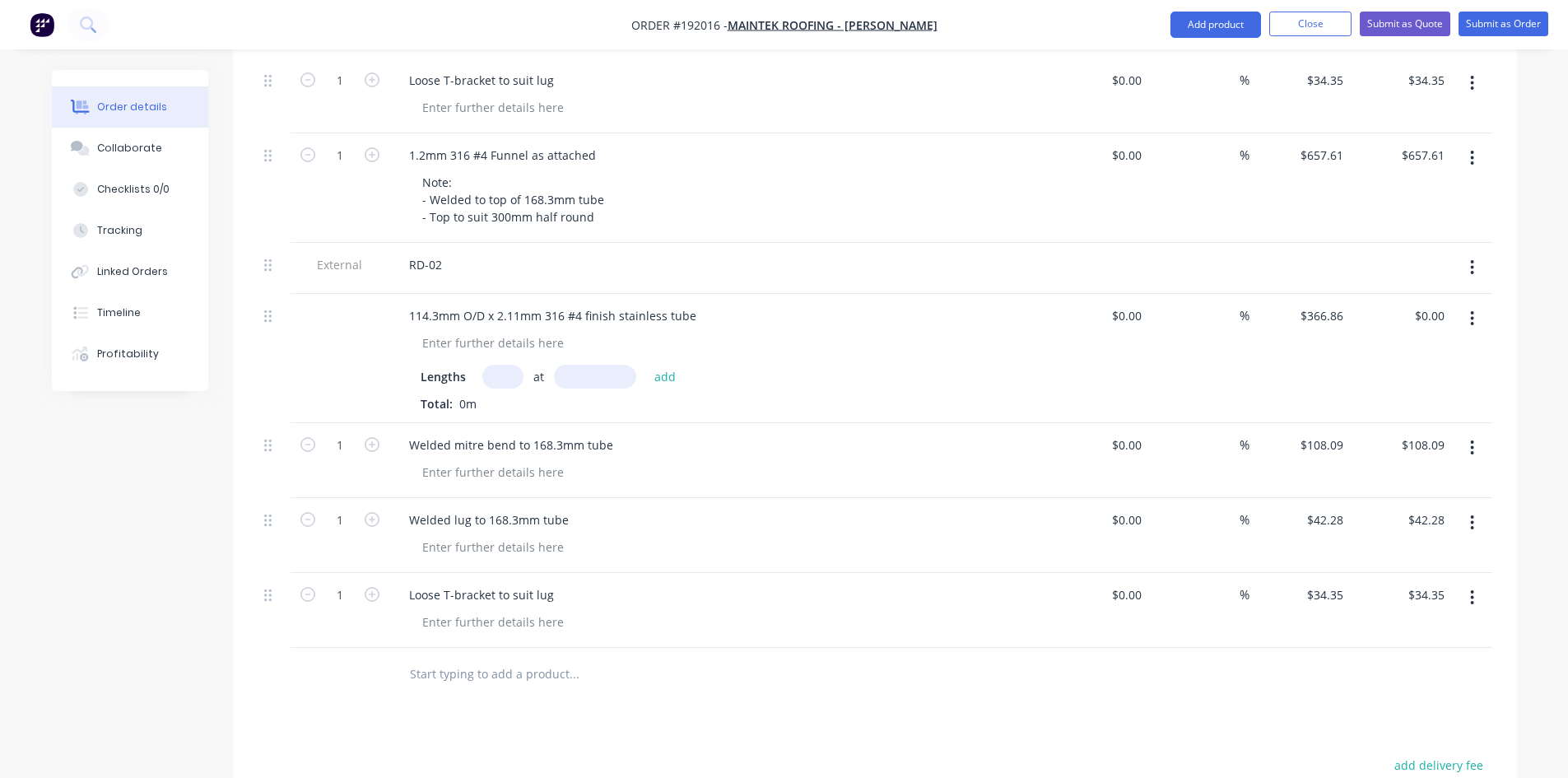
click at [492, 364] on input "text" at bounding box center [503, 376] width 41 height 24
type input "1"
type input "1000"
click at [646, 364] on button "add" at bounding box center [665, 375] width 39 height 23
type input "$366.86"
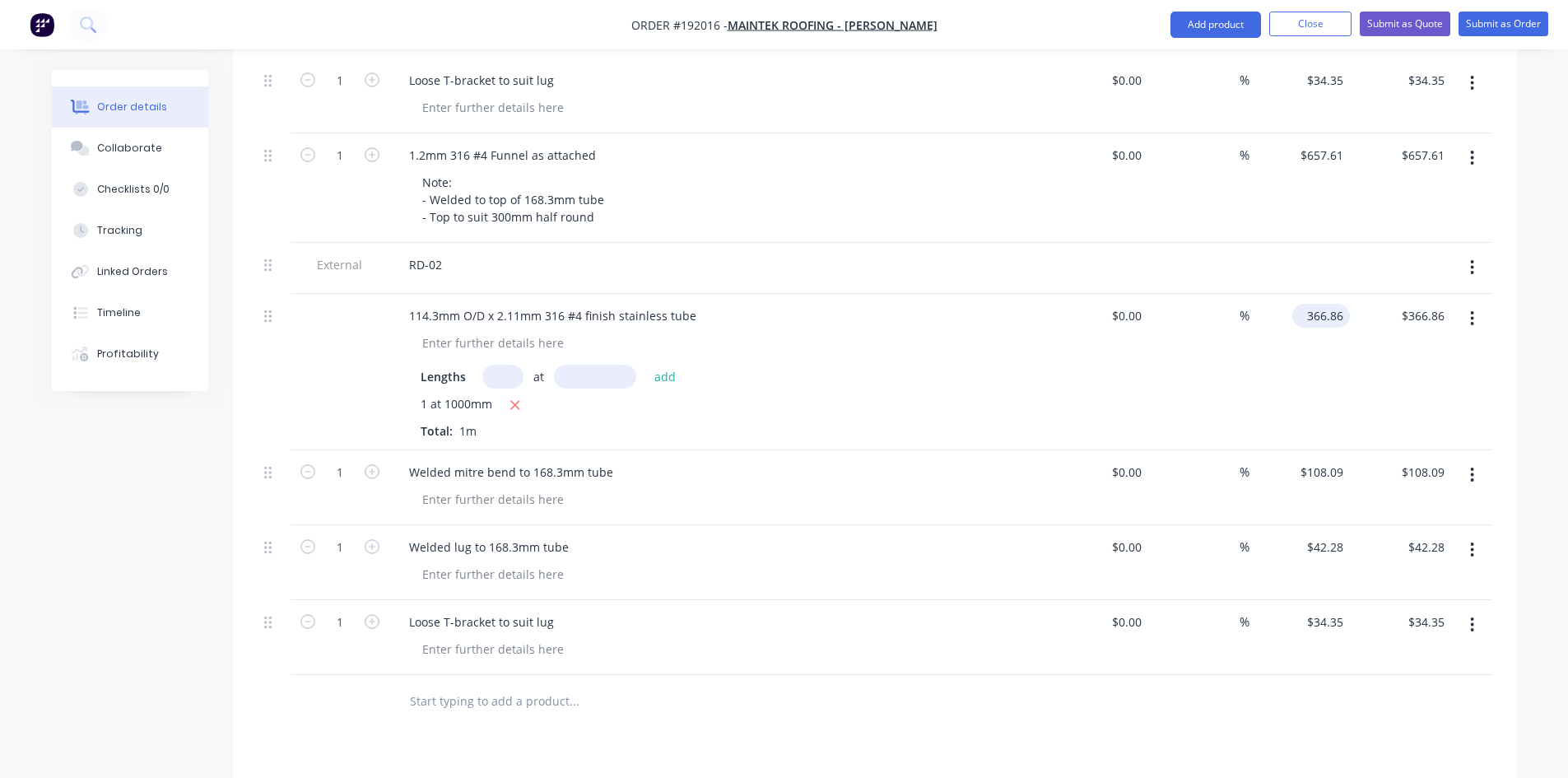
click at [1346, 304] on input "366.86" at bounding box center [1324, 316] width 51 height 24
type input "$194.21"
click at [1490, 294] on div at bounding box center [1472, 372] width 41 height 156
click at [1199, 14] on button "Add product" at bounding box center [1215, 25] width 91 height 27
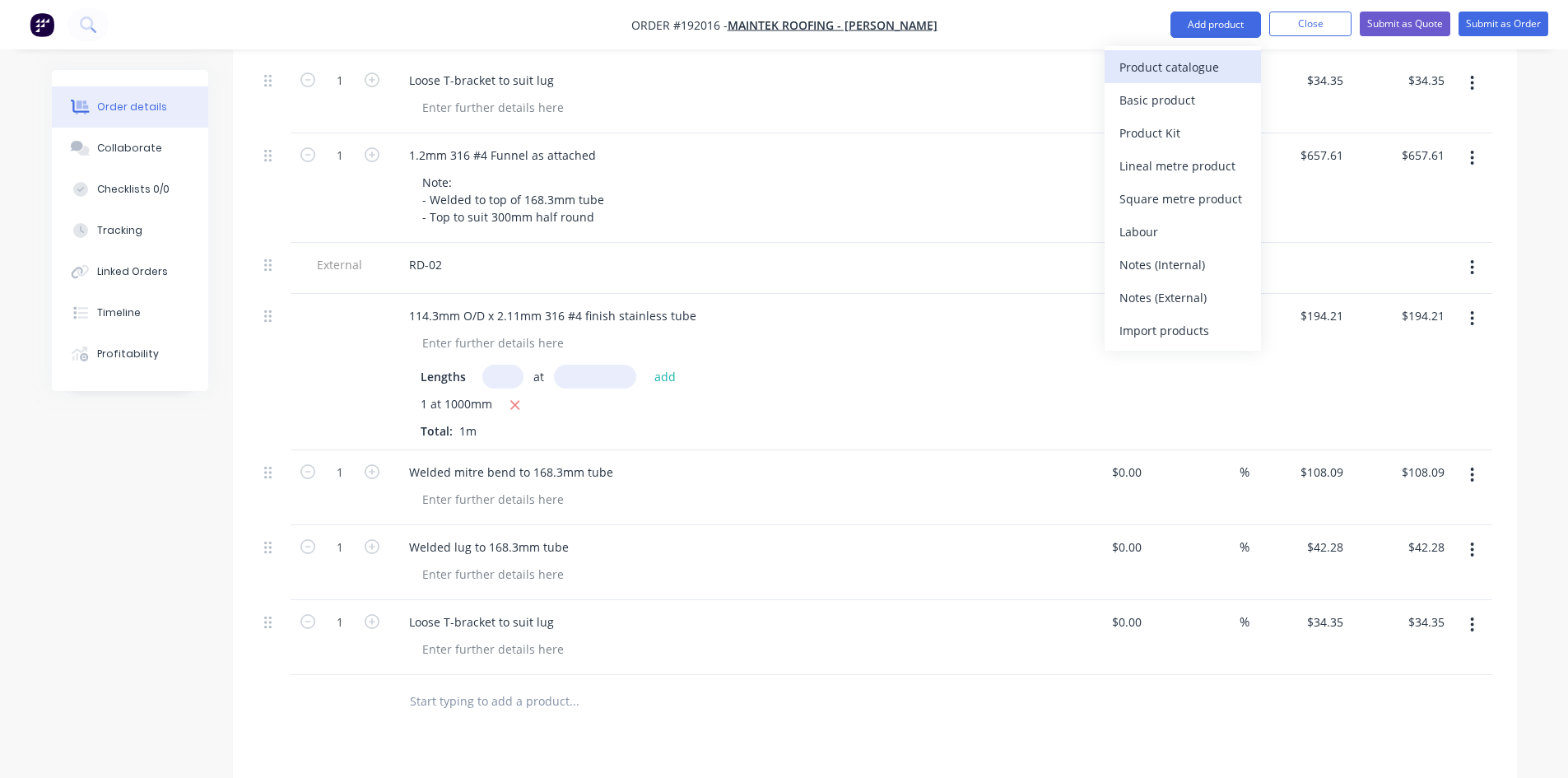
click at [1185, 66] on div "Product catalogue" at bounding box center [1183, 67] width 126 height 24
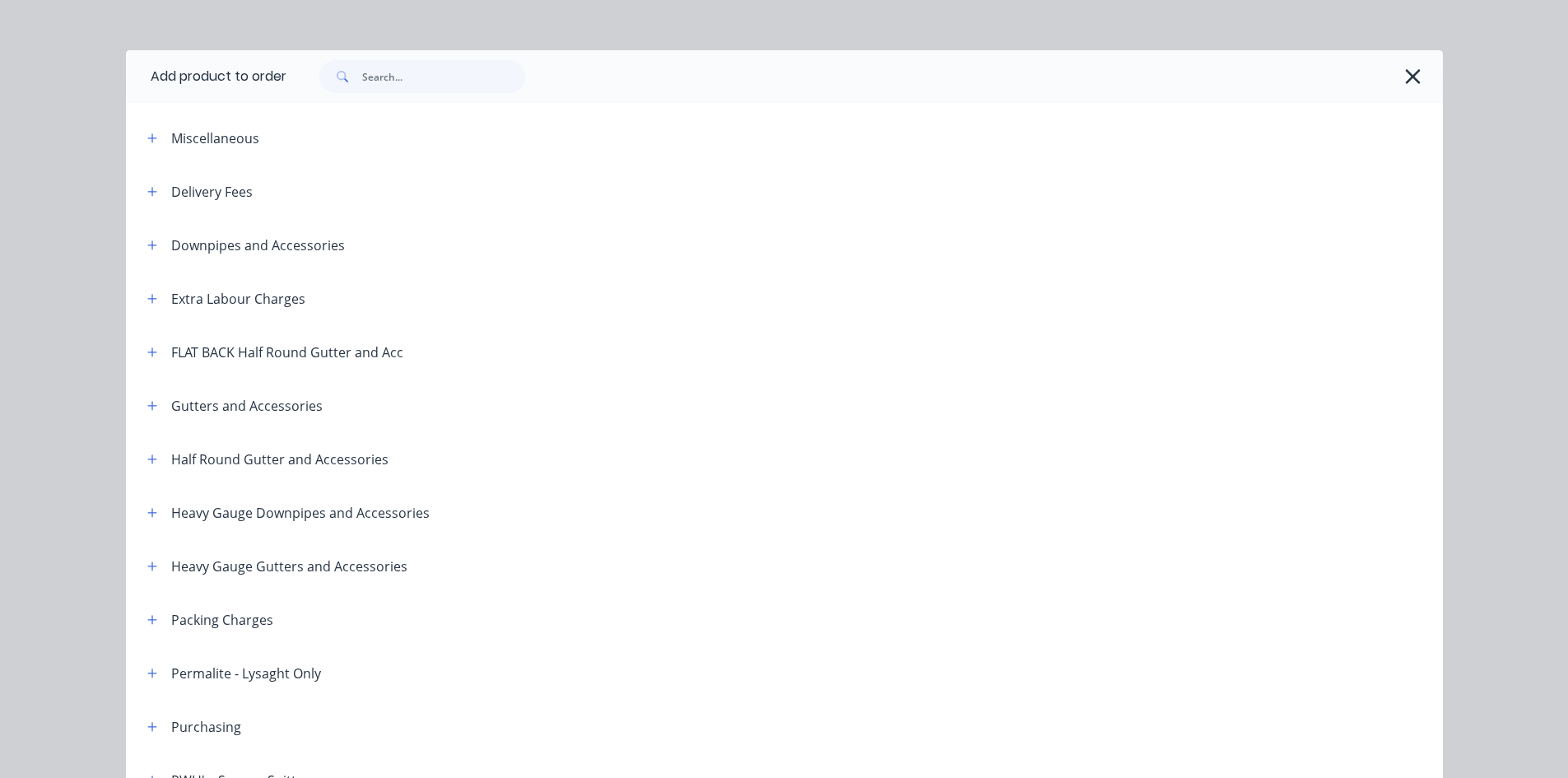
scroll to position [0, 0]
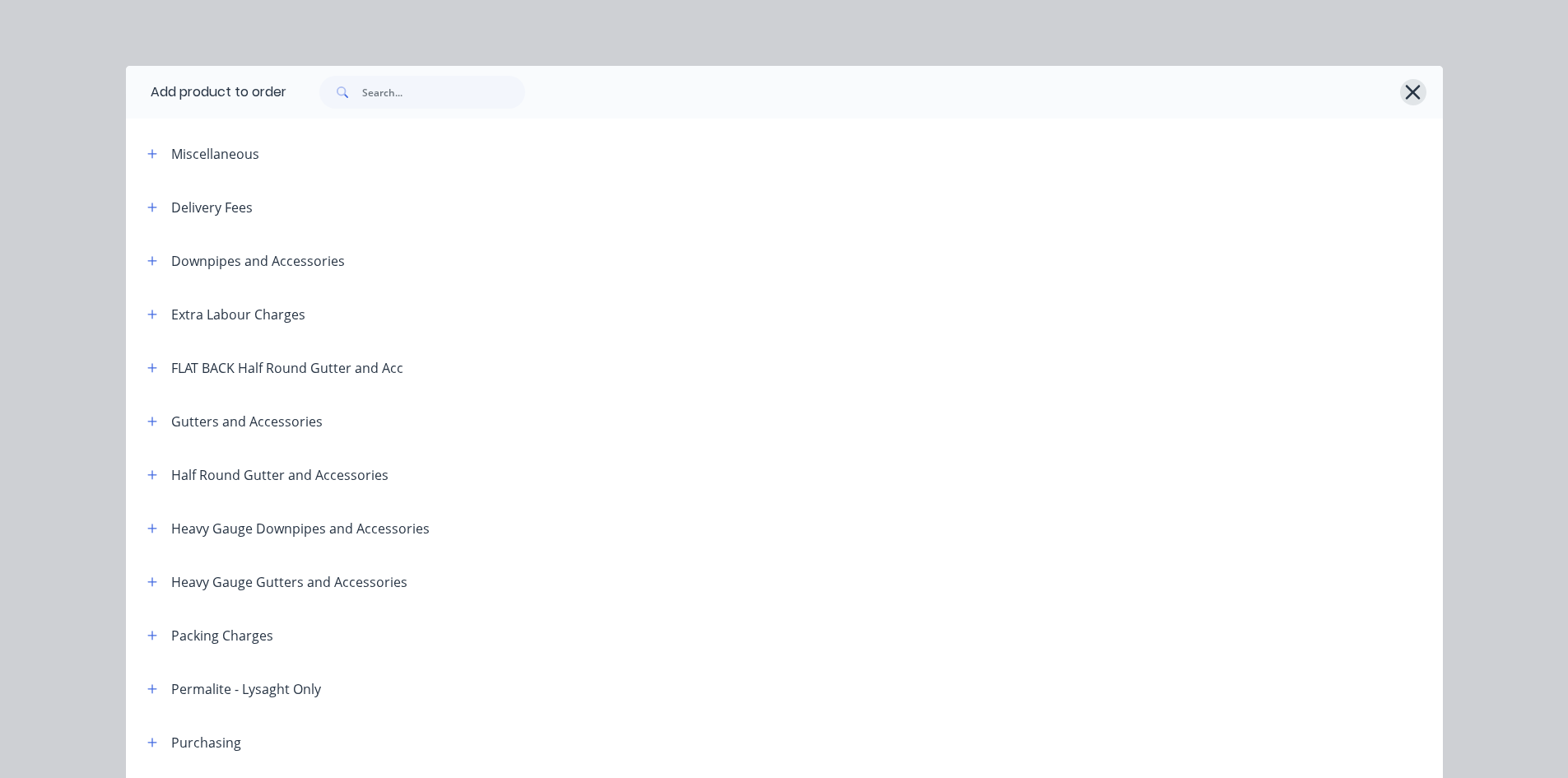
click at [1404, 89] on icon "button" at bounding box center [1413, 92] width 18 height 23
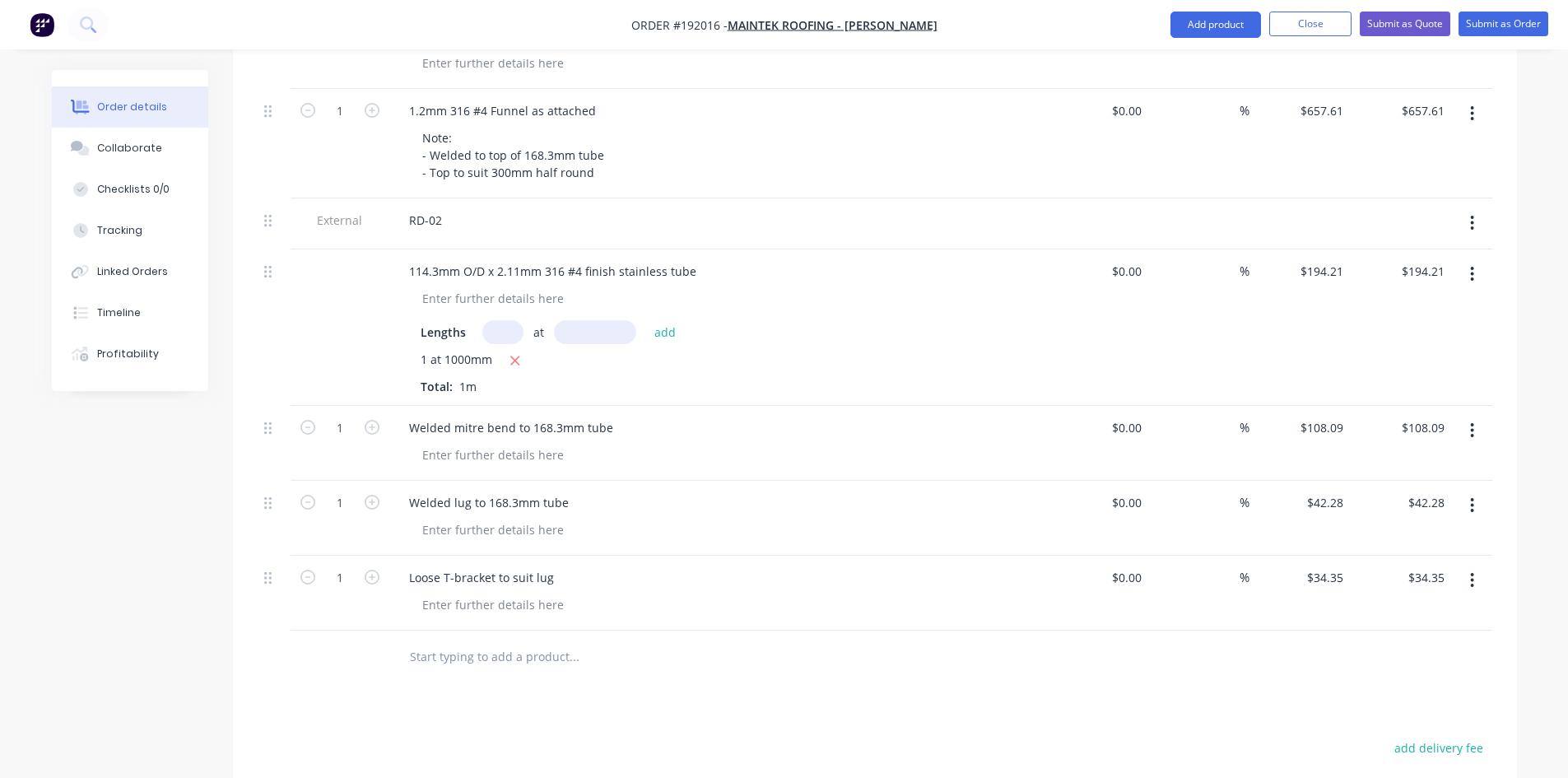
scroll to position [1747, 0]
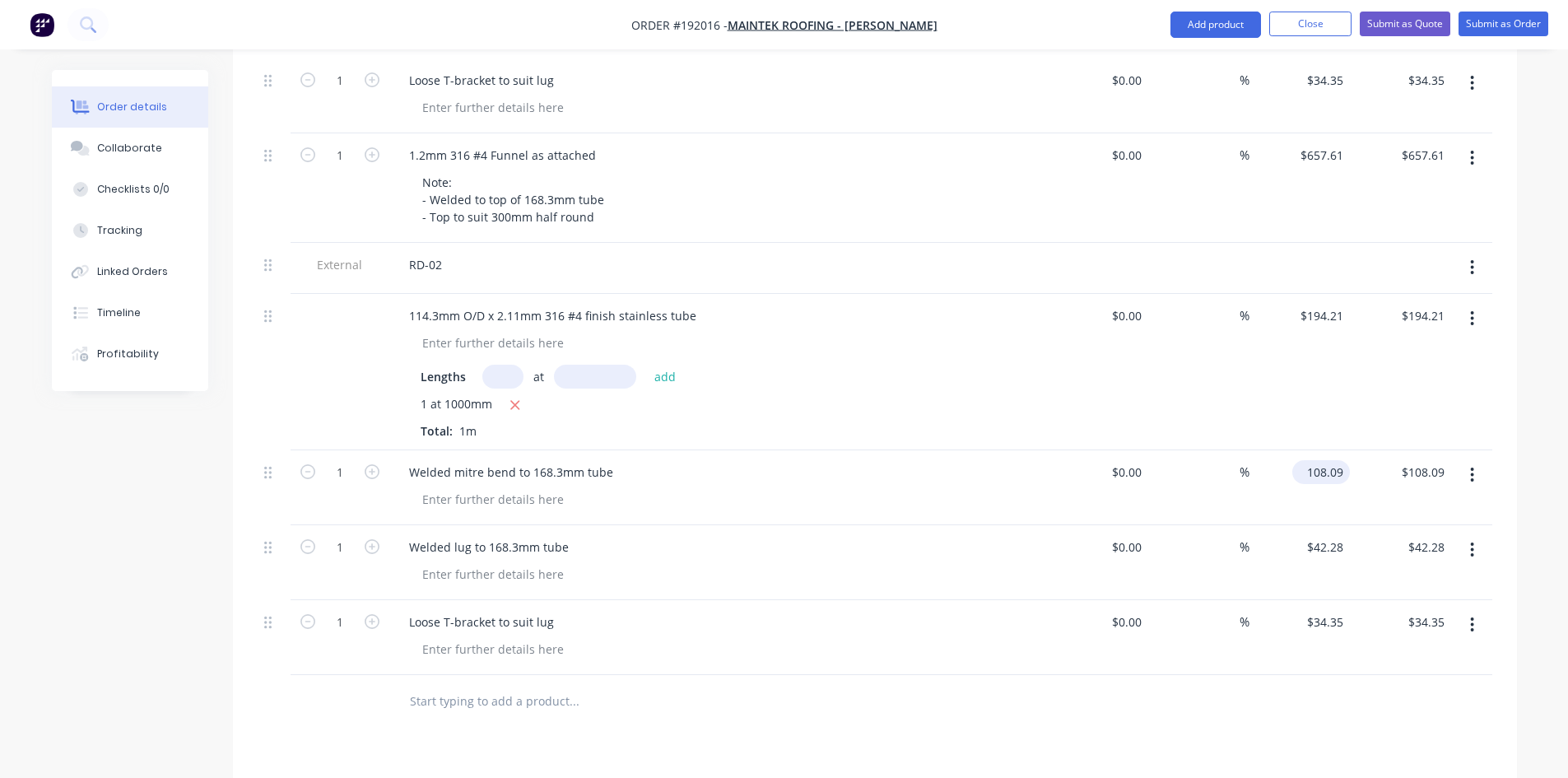
click at [1323, 460] on input "108.09" at bounding box center [1324, 472] width 51 height 24
type input "$72.06"
click at [1467, 253] on button "button" at bounding box center [1471, 268] width 39 height 30
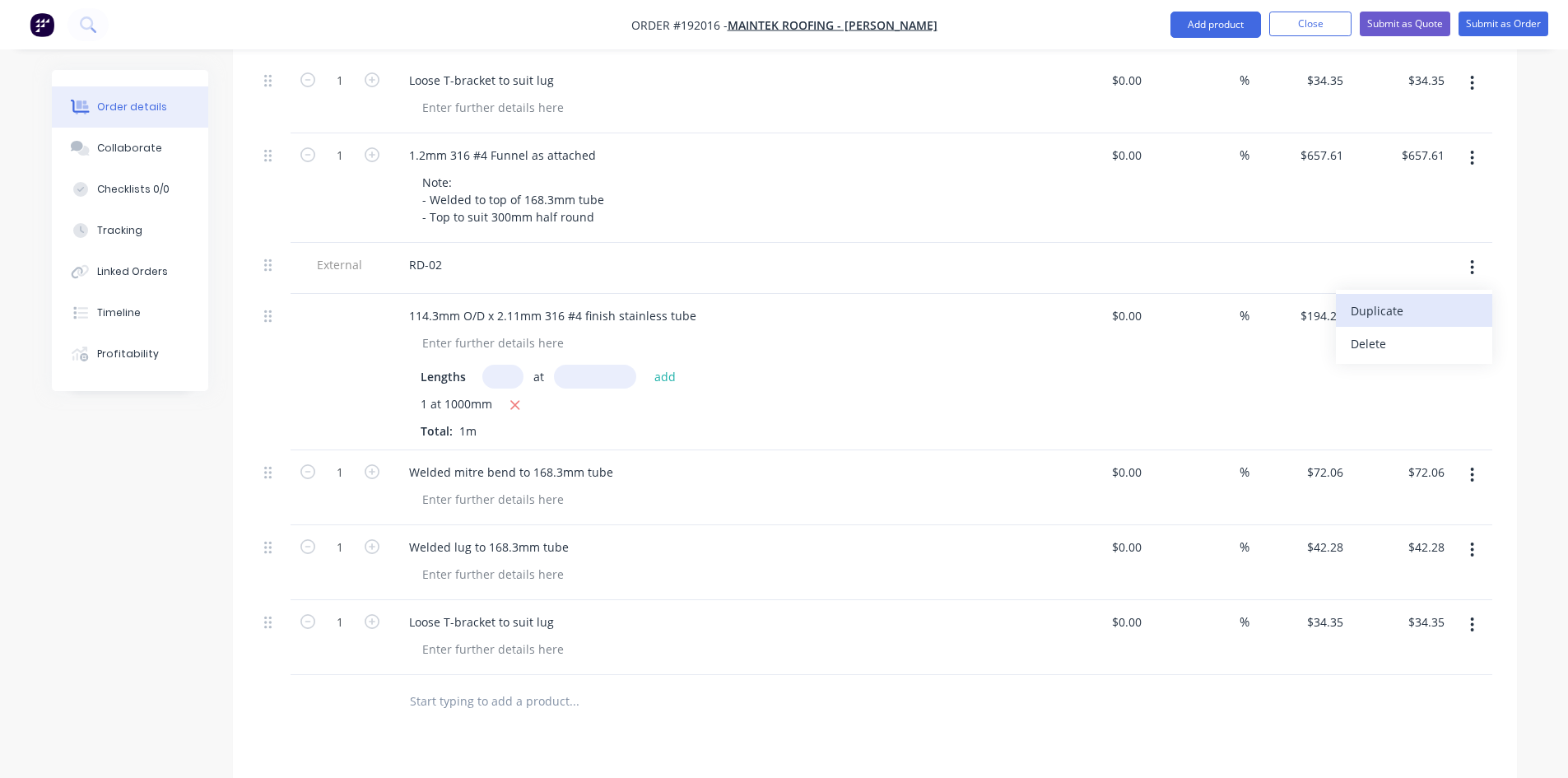
click at [1417, 299] on div "Duplicate" at bounding box center [1414, 311] width 126 height 24
click at [440, 685] on div "RD-02" at bounding box center [426, 697] width 59 height 24
click at [1473, 311] on icon "button" at bounding box center [1472, 318] width 3 height 15
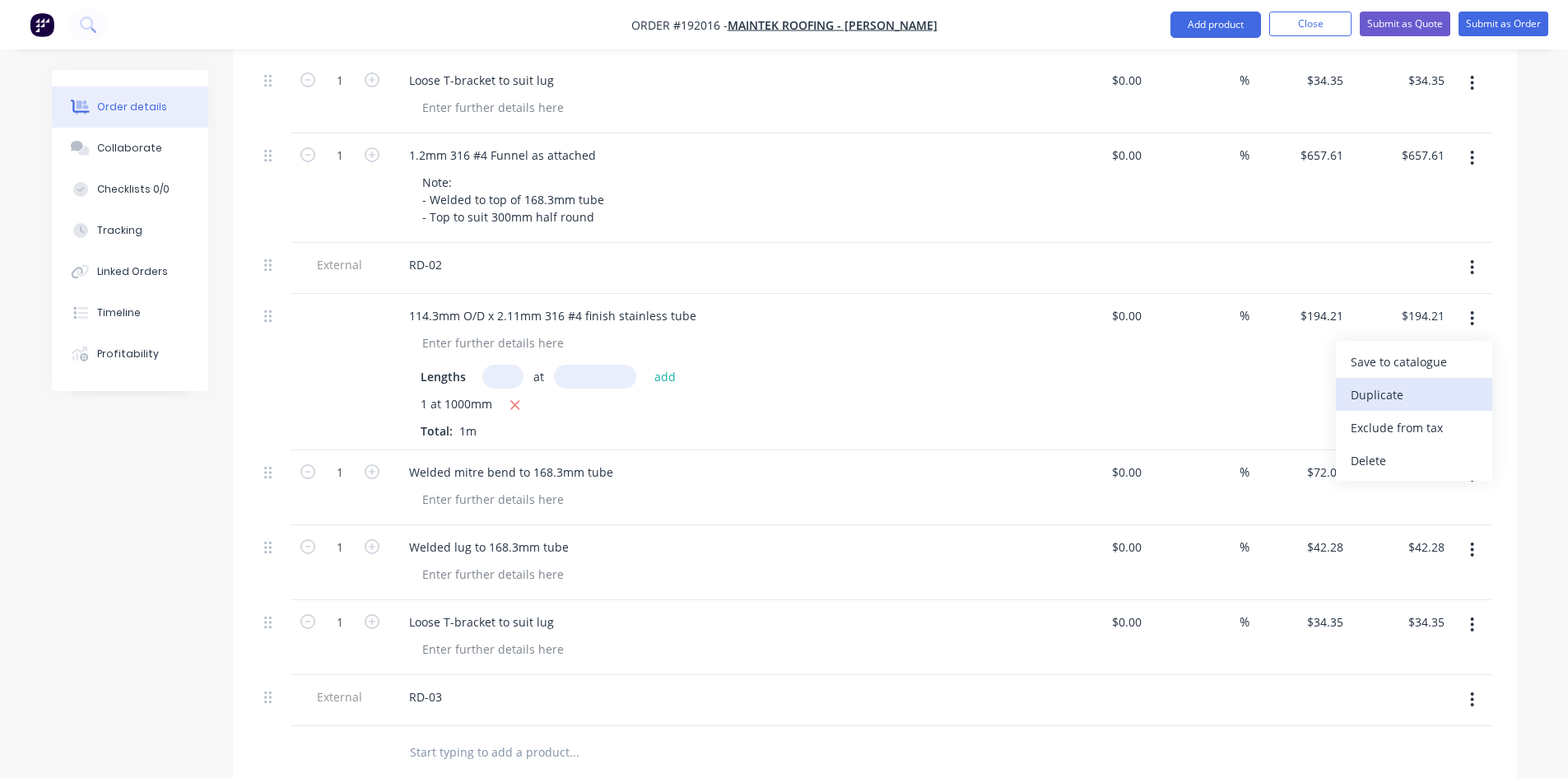
click at [1410, 383] on div "Duplicate" at bounding box center [1414, 395] width 126 height 24
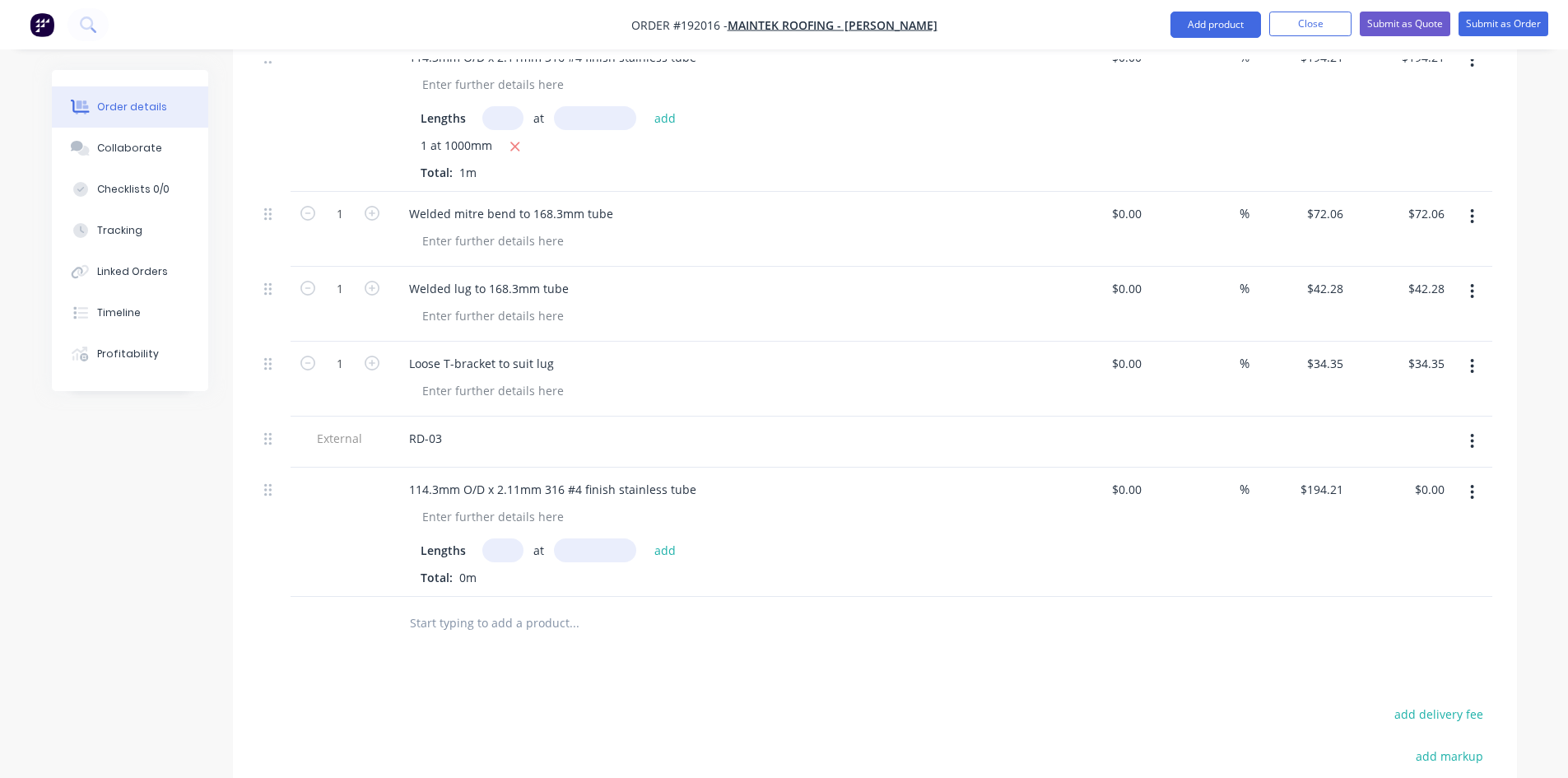
scroll to position [2021, 0]
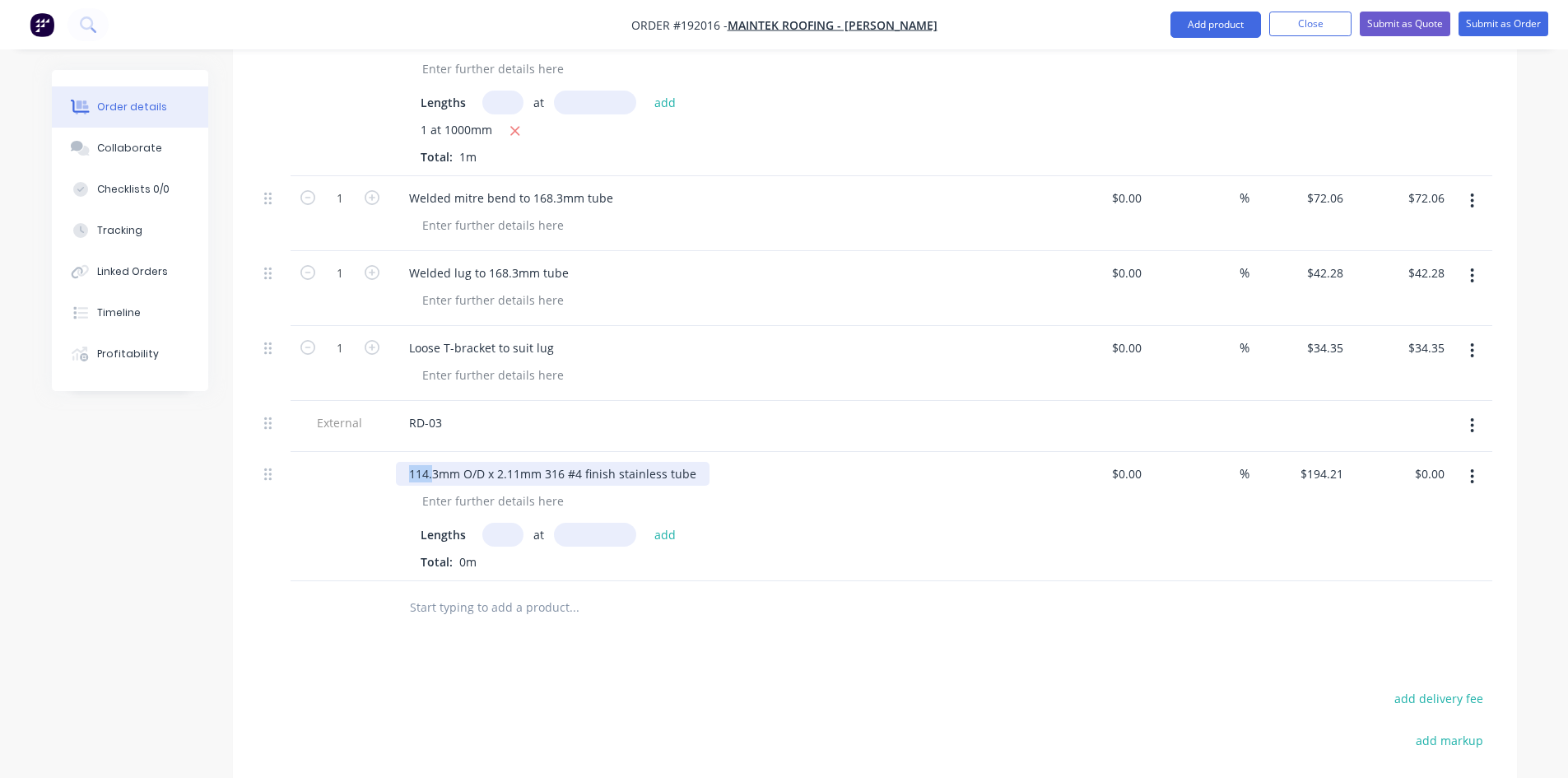
drag, startPoint x: 433, startPoint y: 403, endPoint x: 391, endPoint y: 413, distance: 43.2
click at [391, 452] on div "114.3mm O/D x 2.11mm 316 #4 finish stainless tube Lengths at add Total: 0m" at bounding box center [718, 516] width 659 height 129
click at [511, 462] on div "60.3mm O/D x 2.11mm 316 #4 finish stainless tube" at bounding box center [549, 474] width 307 height 24
click at [735, 591] on input "text" at bounding box center [573, 607] width 329 height 33
click at [522, 522] on div "at add" at bounding box center [583, 534] width 202 height 24
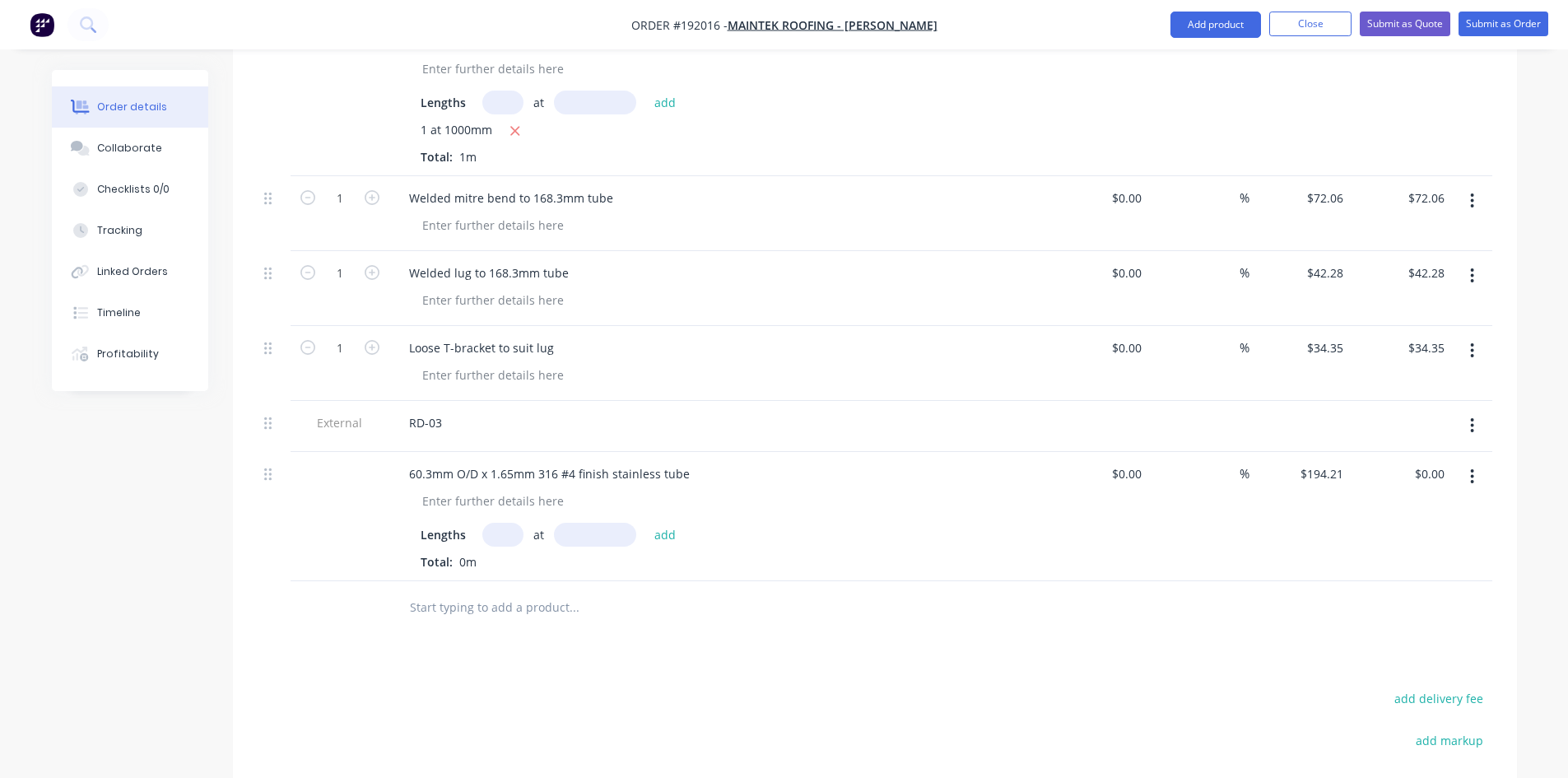
click at [503, 522] on input "text" at bounding box center [503, 534] width 41 height 24
type input "1"
type input "1000"
click at [646, 522] on button "add" at bounding box center [665, 533] width 39 height 23
type input "$194.21"
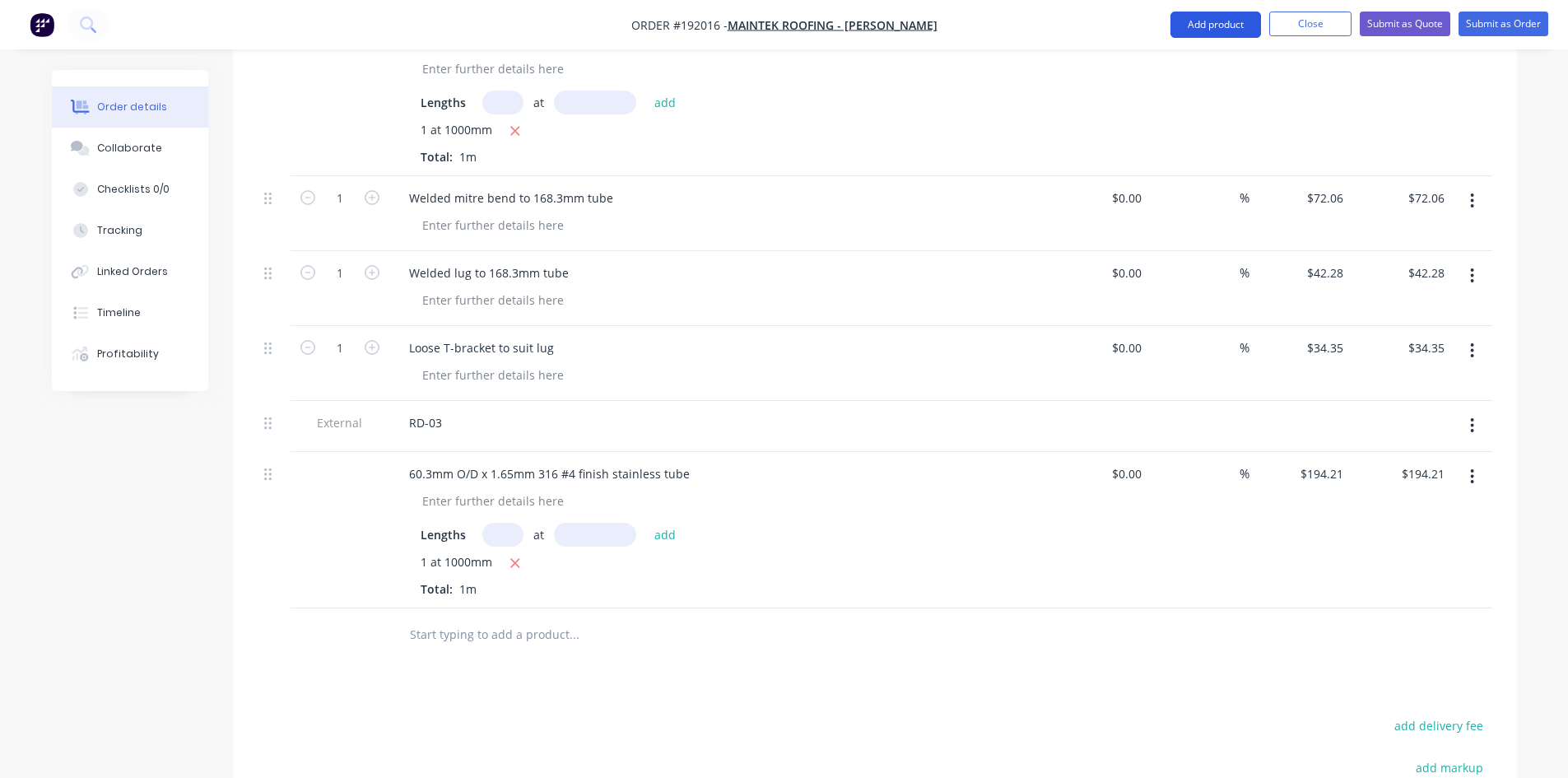
click at [1211, 12] on button "Add product" at bounding box center [1215, 25] width 91 height 27
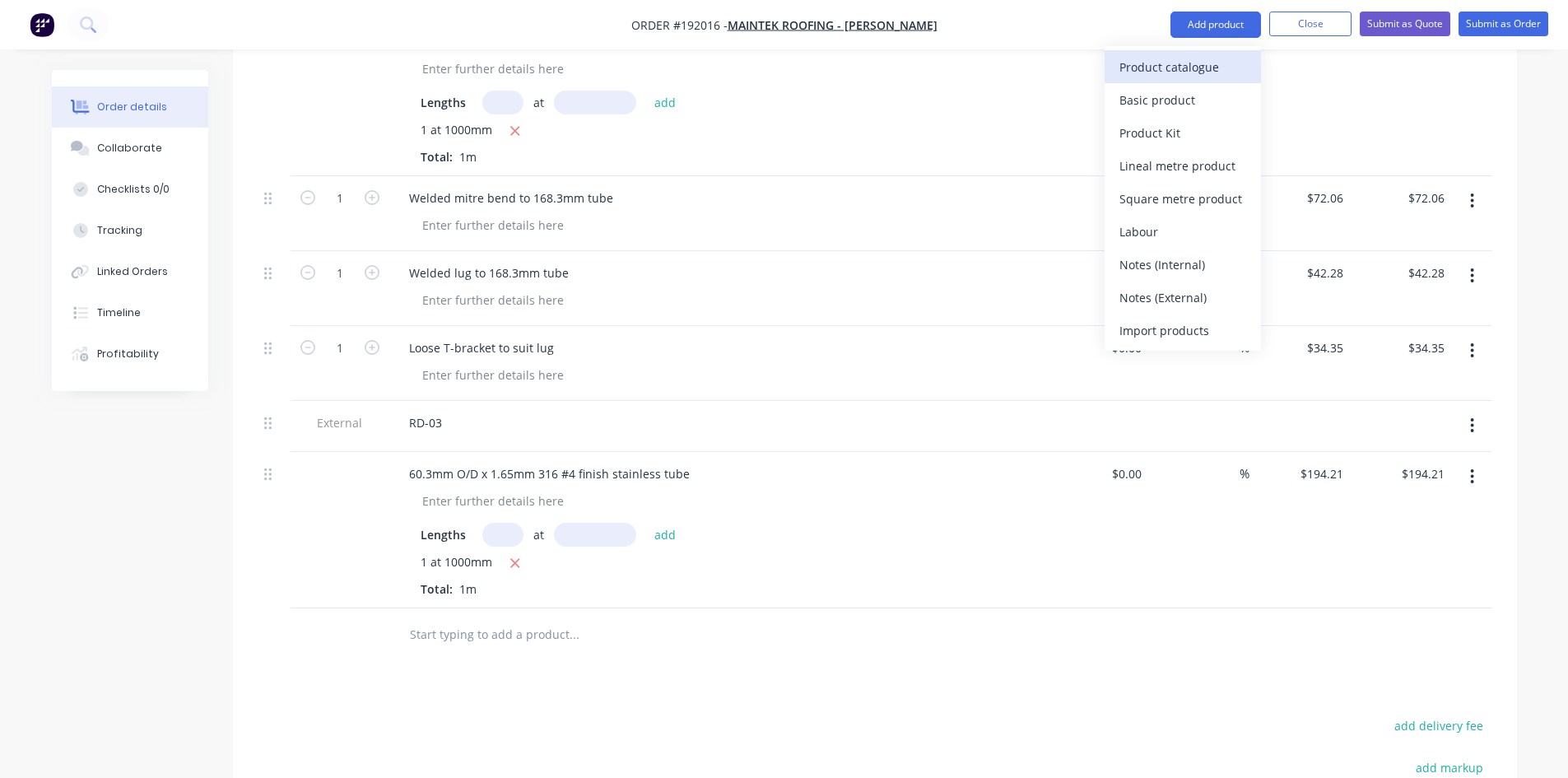
click at [1189, 61] on div "Product catalogue" at bounding box center [1183, 67] width 126 height 24
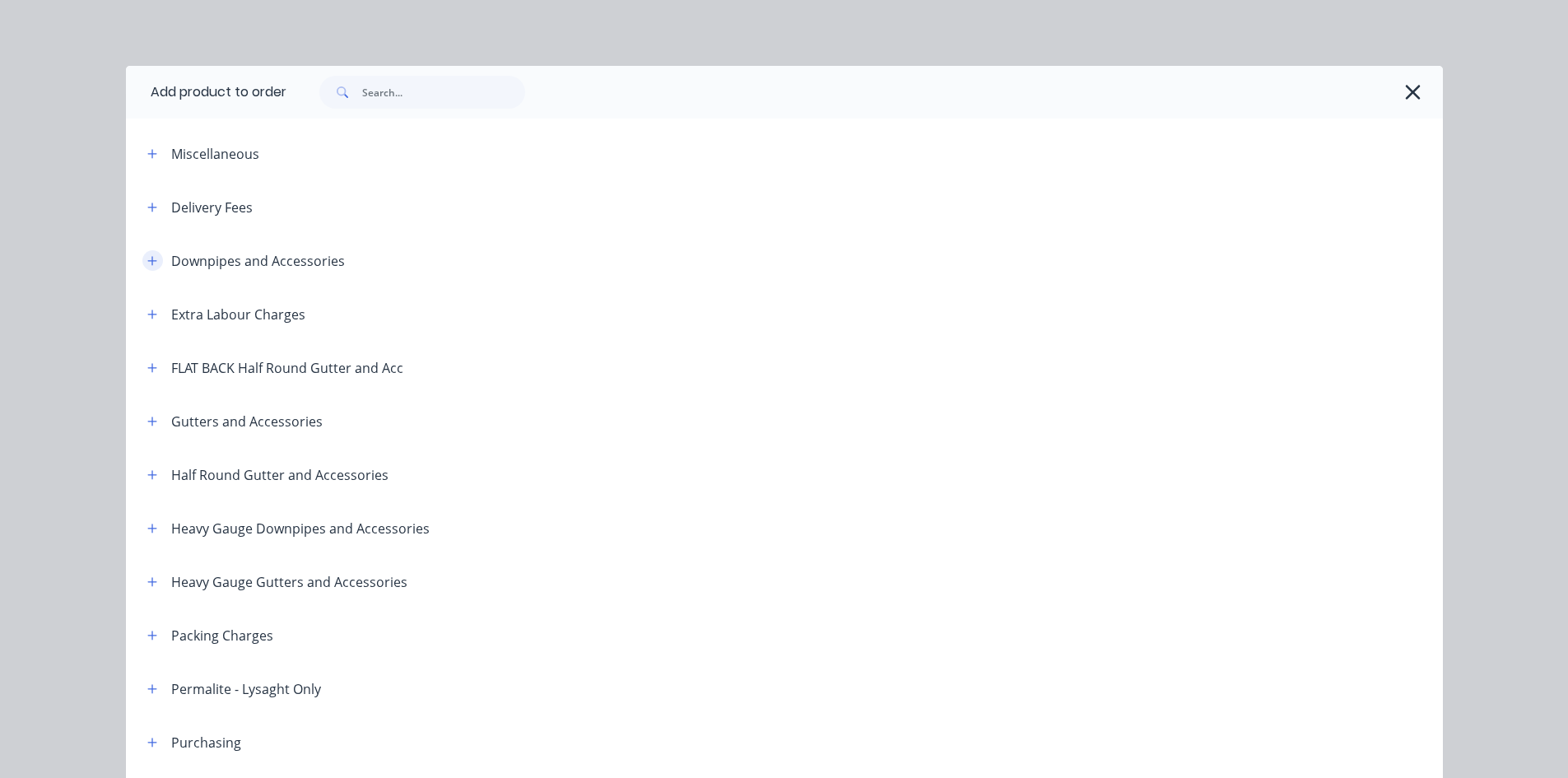
click at [147, 260] on icon "button" at bounding box center [152, 261] width 10 height 12
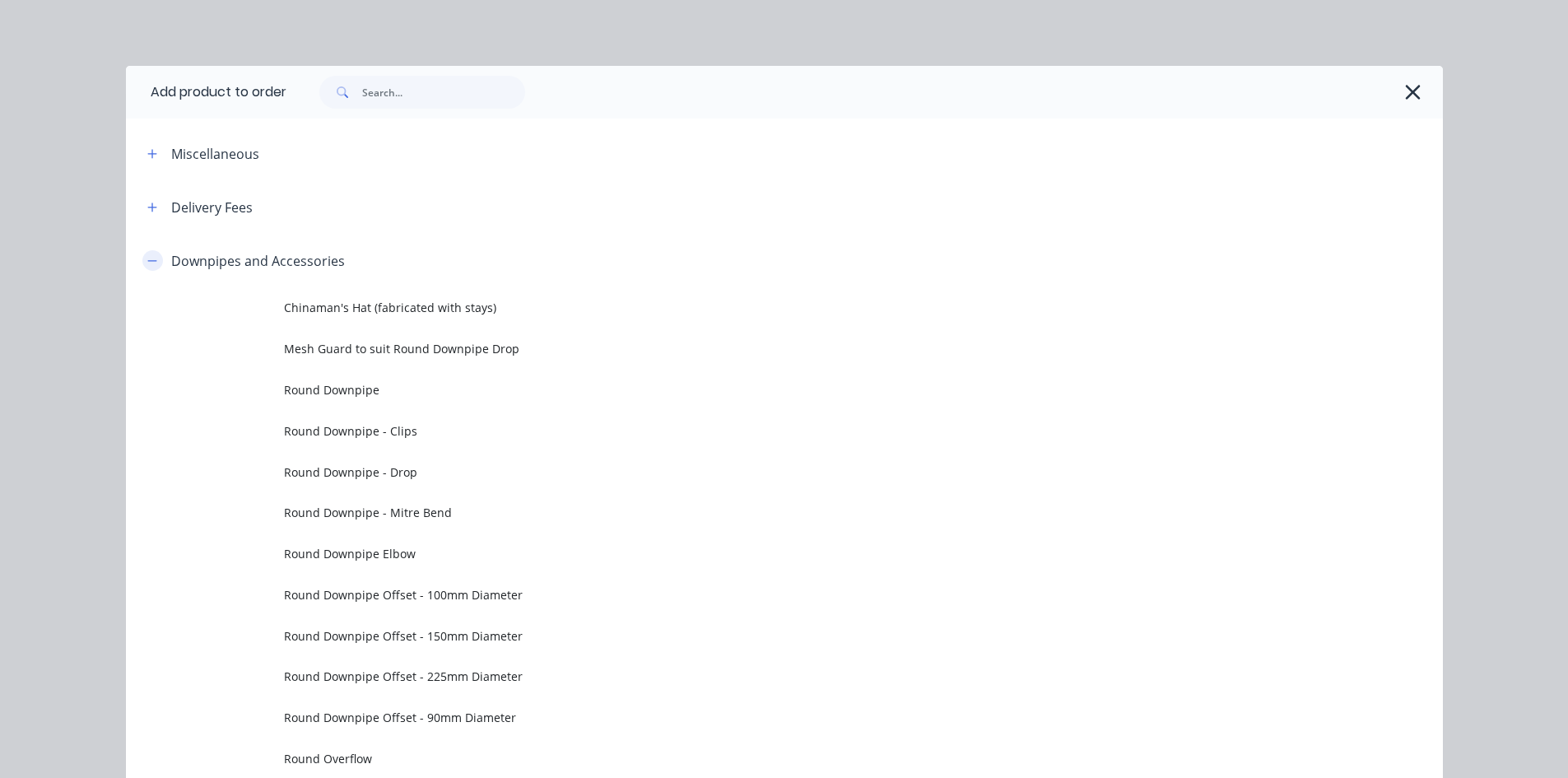
click at [147, 259] on icon "button" at bounding box center [152, 261] width 10 height 12
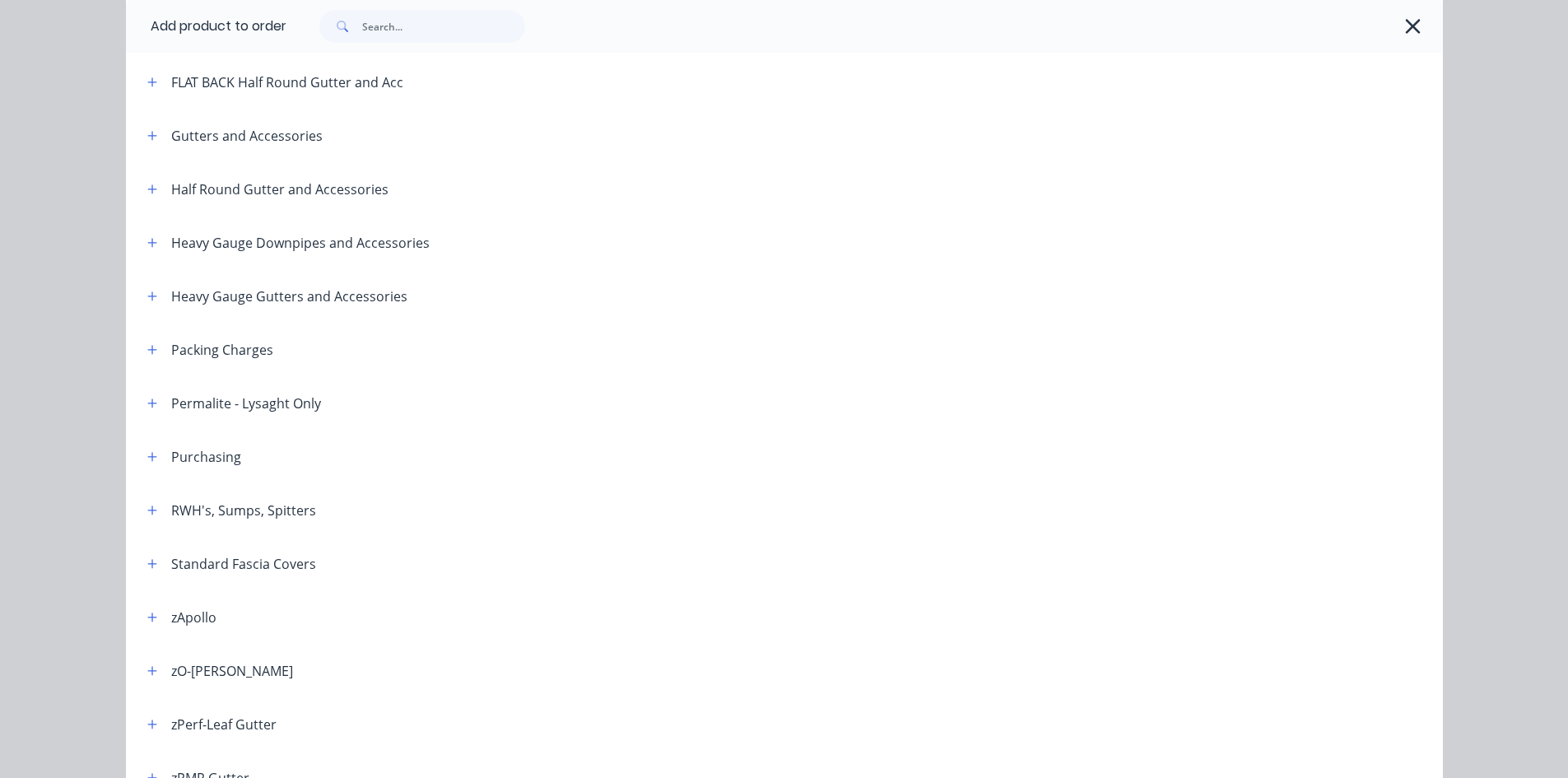
scroll to position [271, 0]
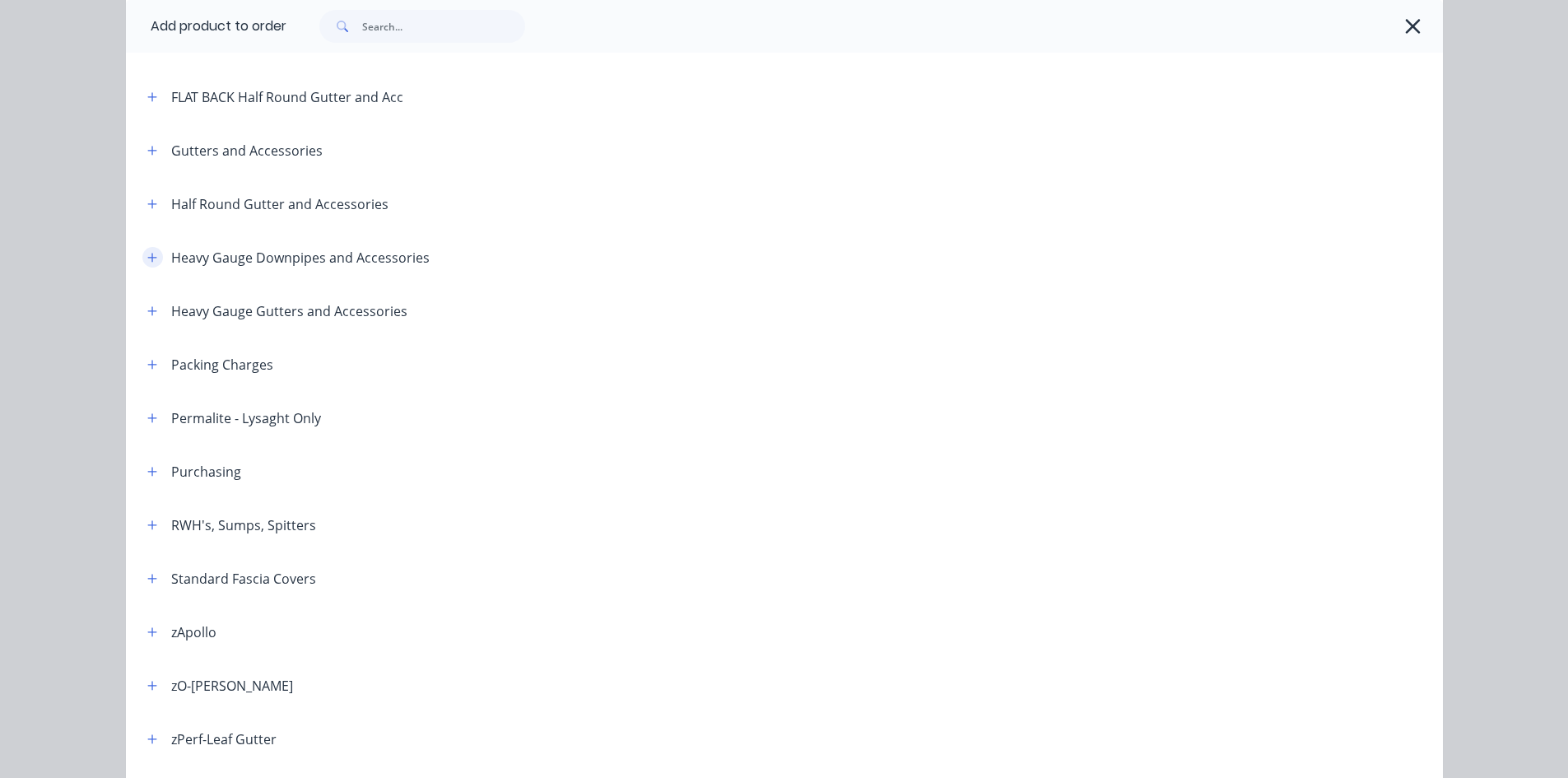
click at [142, 248] on button "button" at bounding box center [152, 257] width 21 height 21
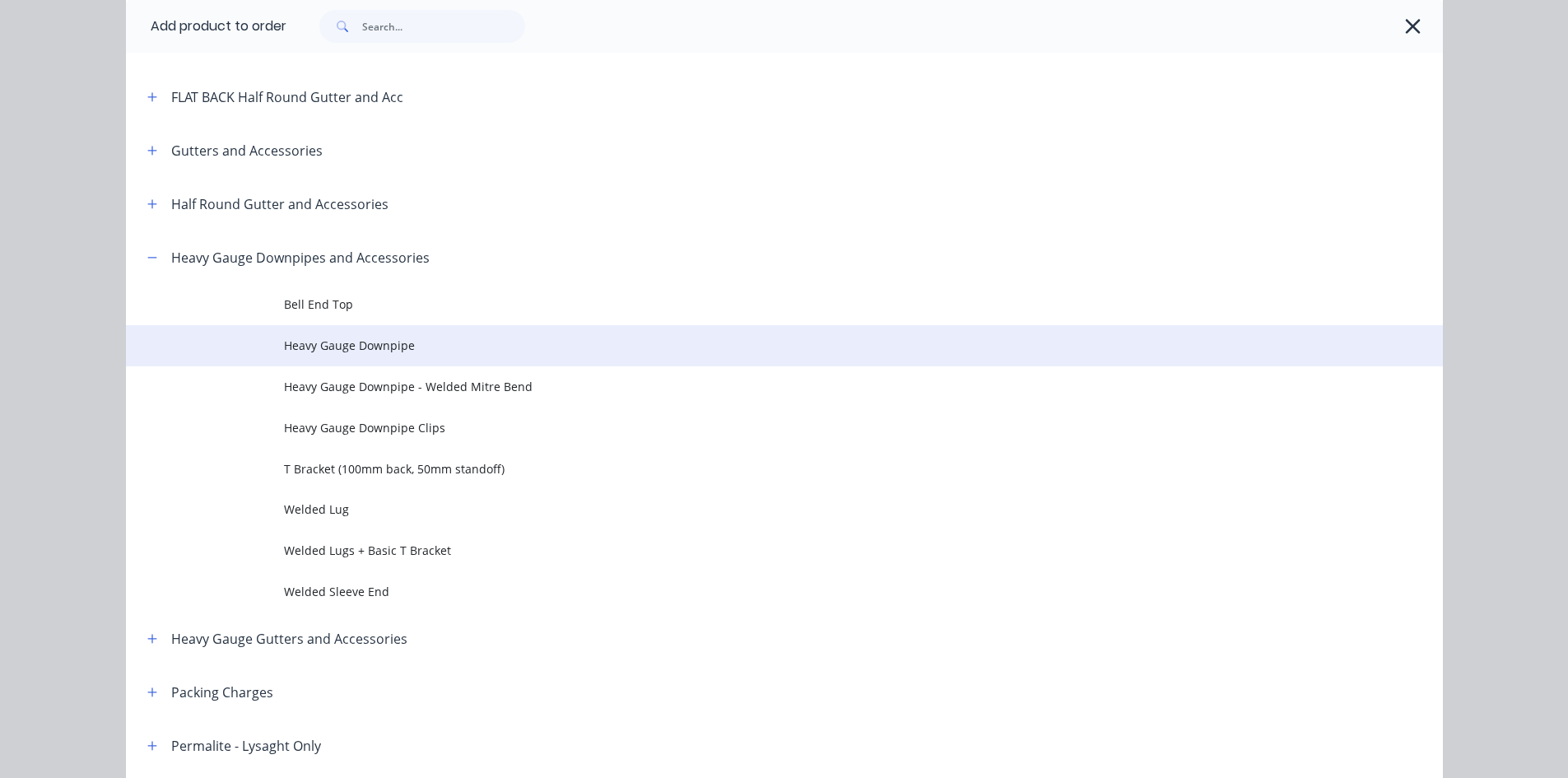
click at [447, 356] on td "Heavy Gauge Downpipe" at bounding box center [864, 346] width 1159 height 41
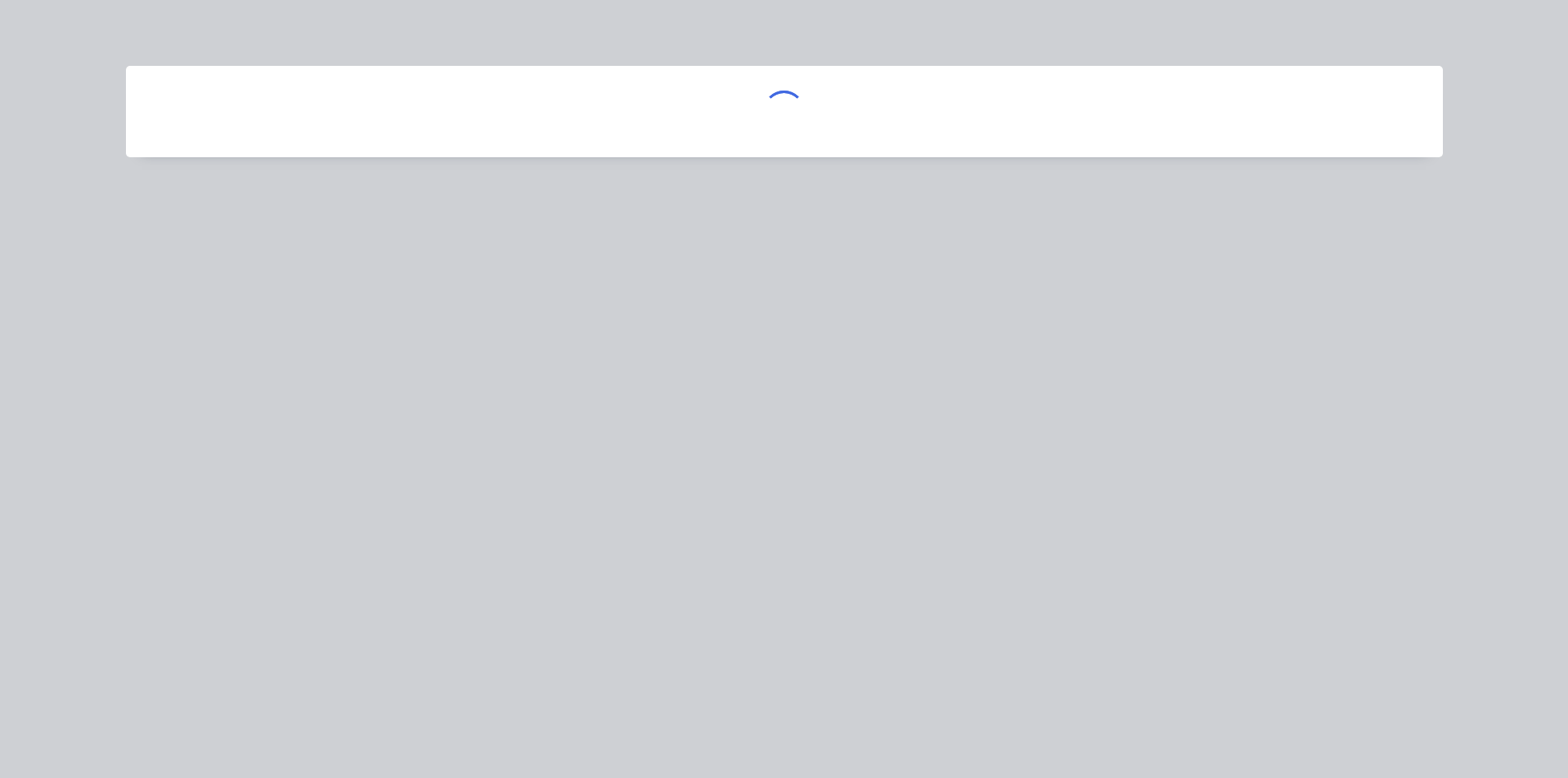
scroll to position [0, 0]
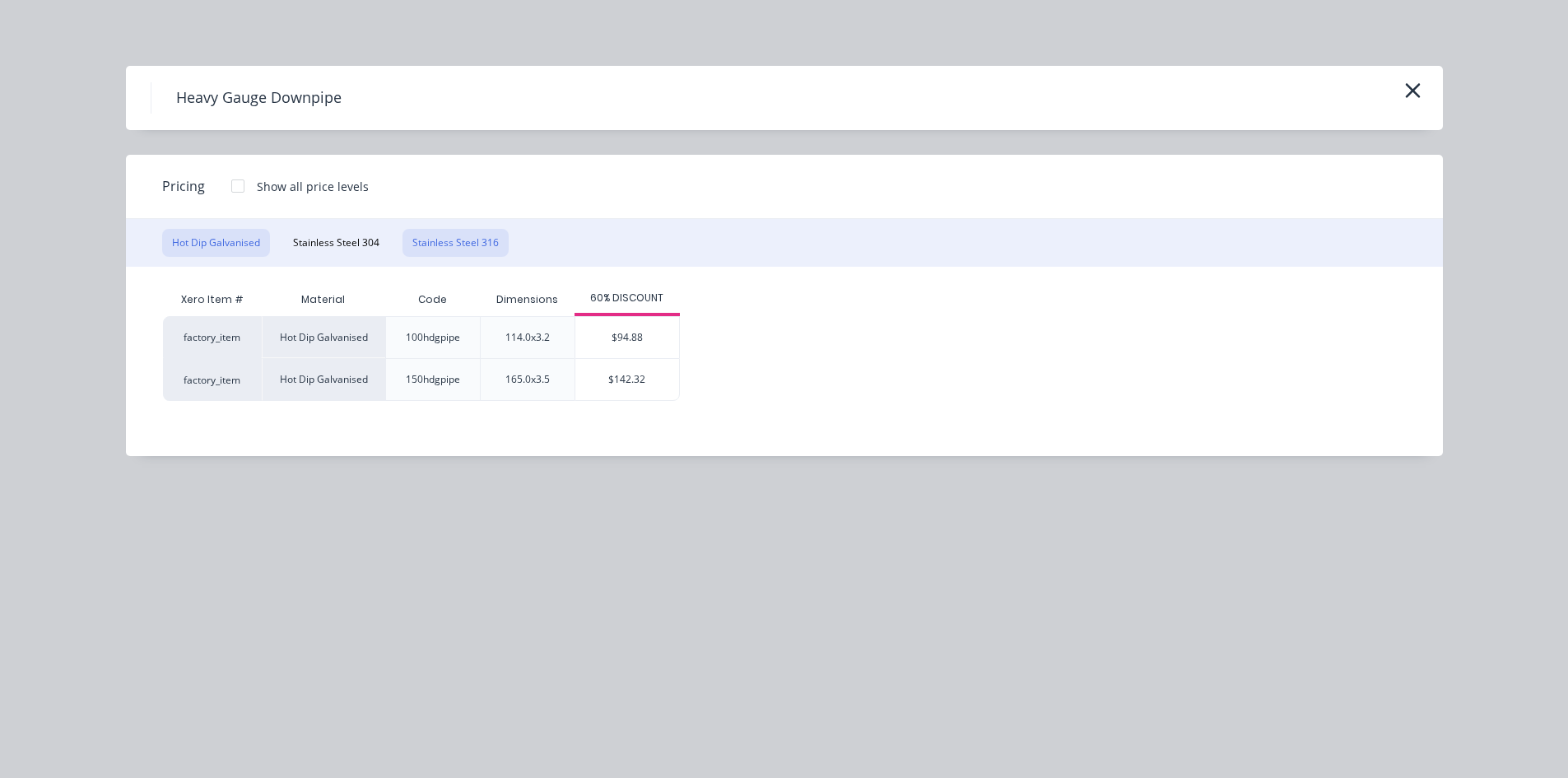
click at [424, 240] on button "Stainless Steel 316" at bounding box center [456, 243] width 107 height 28
click at [1412, 93] on icon "button" at bounding box center [1413, 90] width 18 height 23
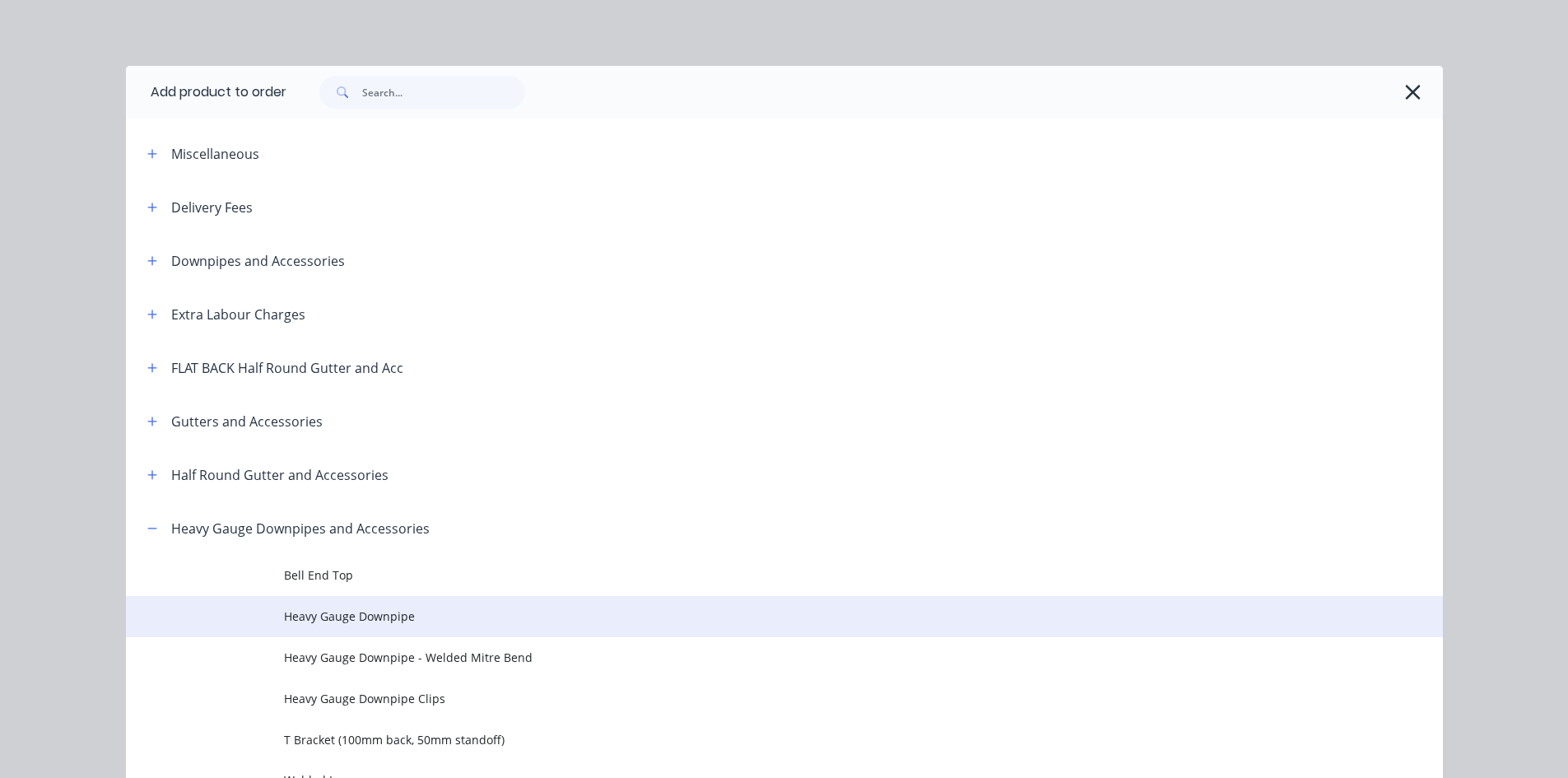
scroll to position [502, 0]
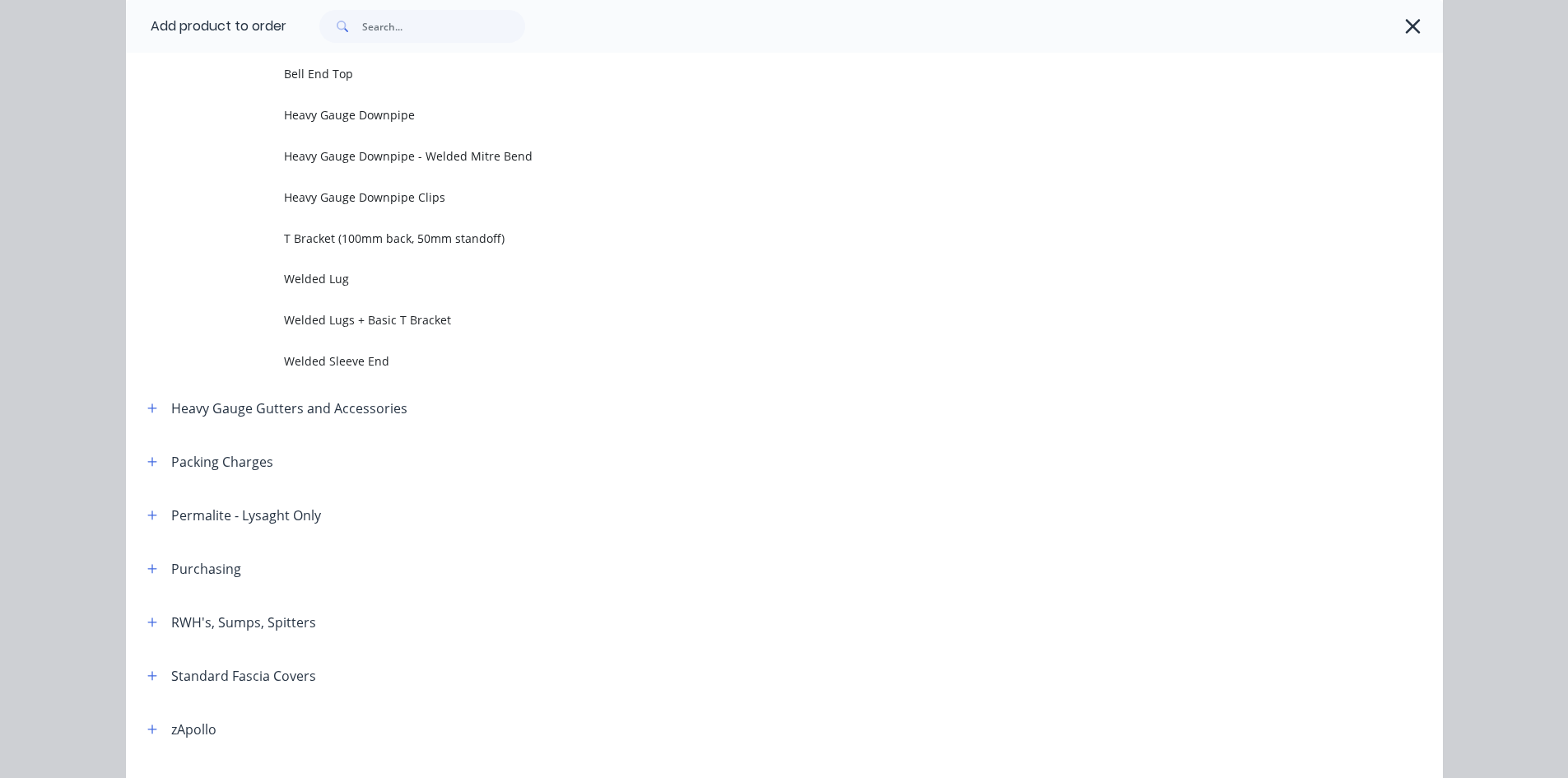
click at [1412, 13] on div at bounding box center [856, 26] width 1140 height 33
click at [1409, 18] on icon "button" at bounding box center [1413, 26] width 18 height 23
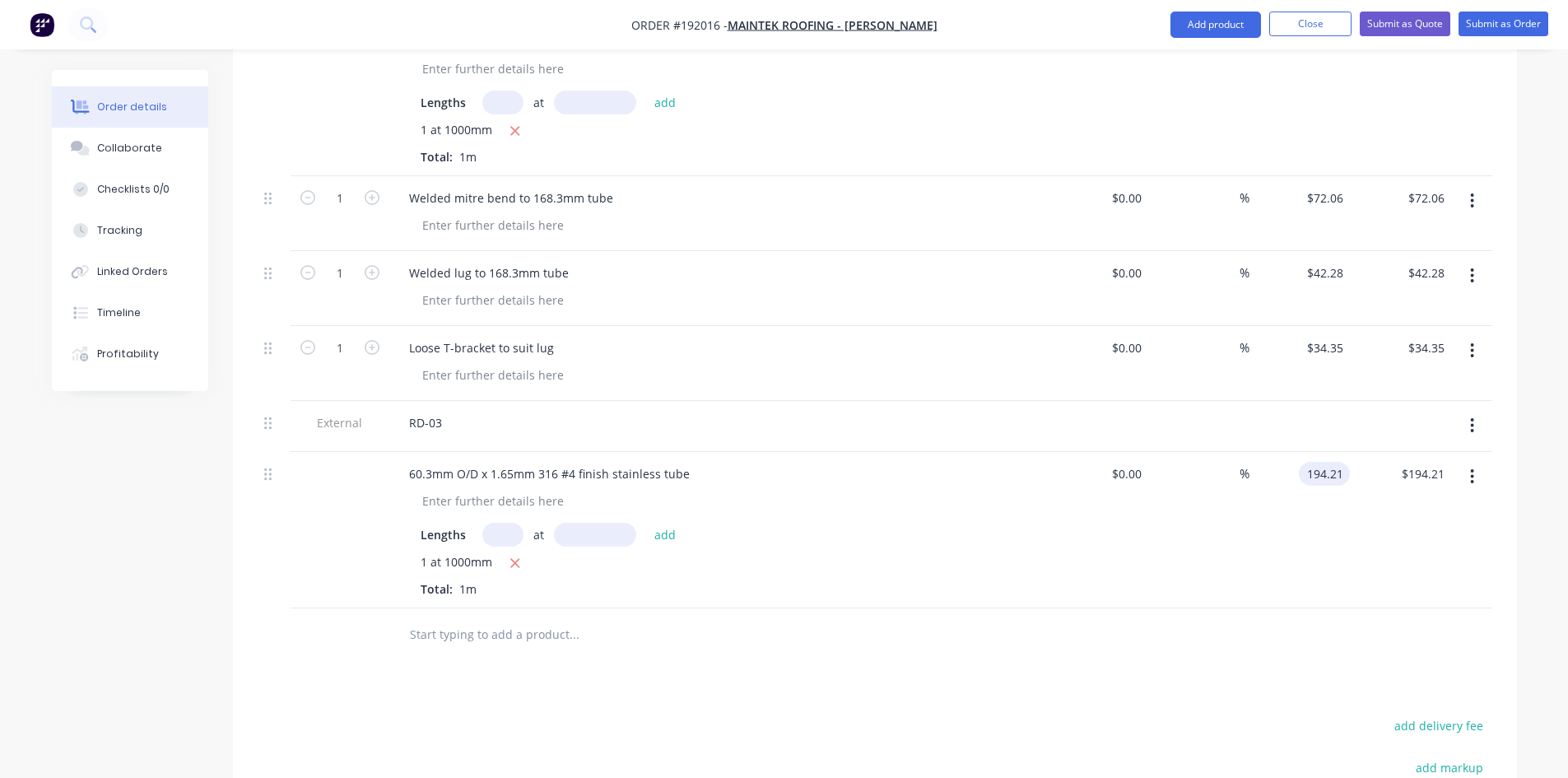
click at [1331, 462] on input "194.21" at bounding box center [1327, 474] width 44 height 24
type input "$103.58"
click at [1329, 464] on div "$103.58 103.58" at bounding box center [1299, 530] width 102 height 156
drag, startPoint x: 557, startPoint y: 127, endPoint x: 532, endPoint y: 131, distance: 25.3
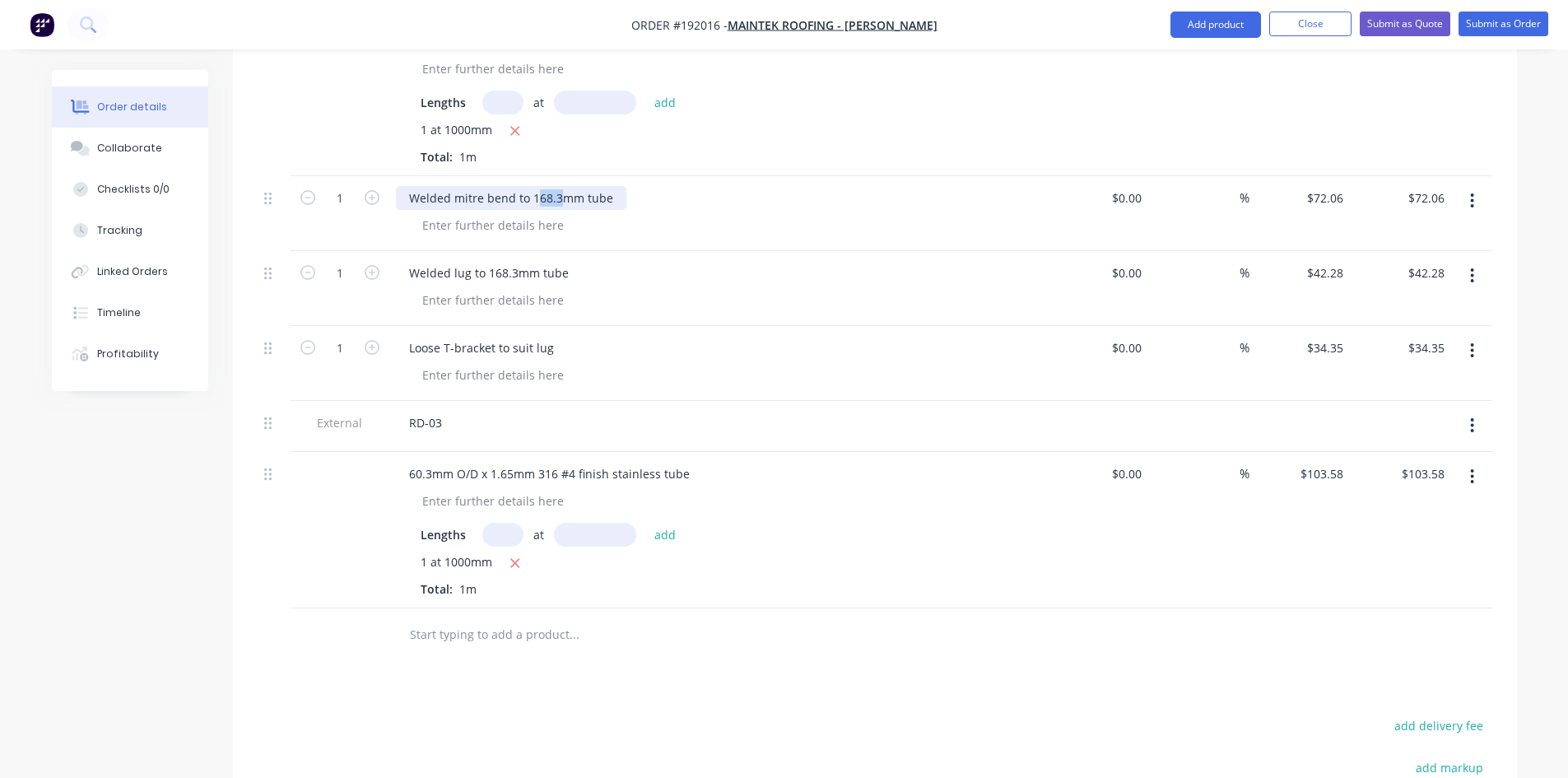
click at [532, 186] on div "Welded mitre bend to 168.3mm tube" at bounding box center [510, 197] width 230 height 24
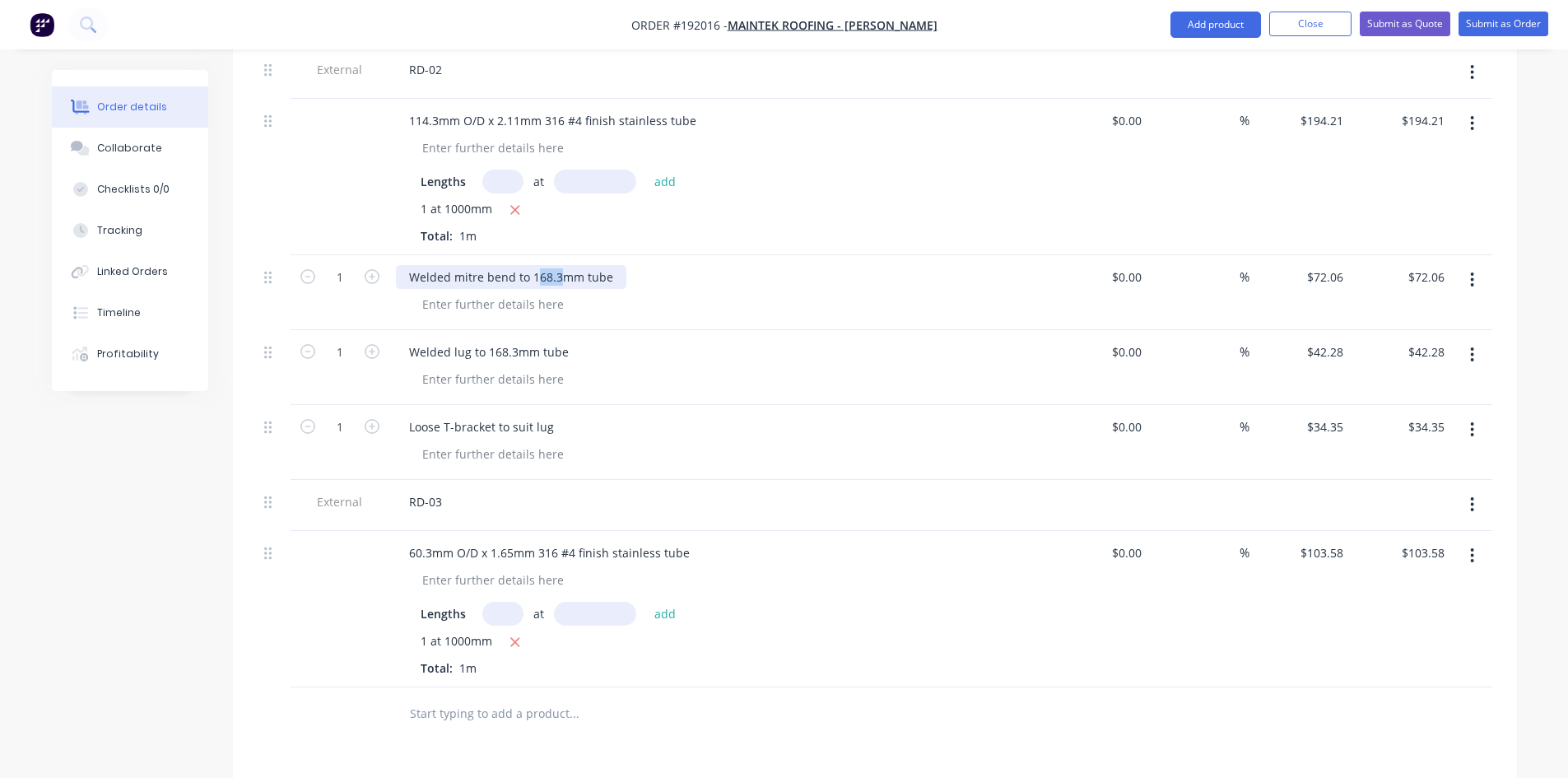
scroll to position [1747, 0]
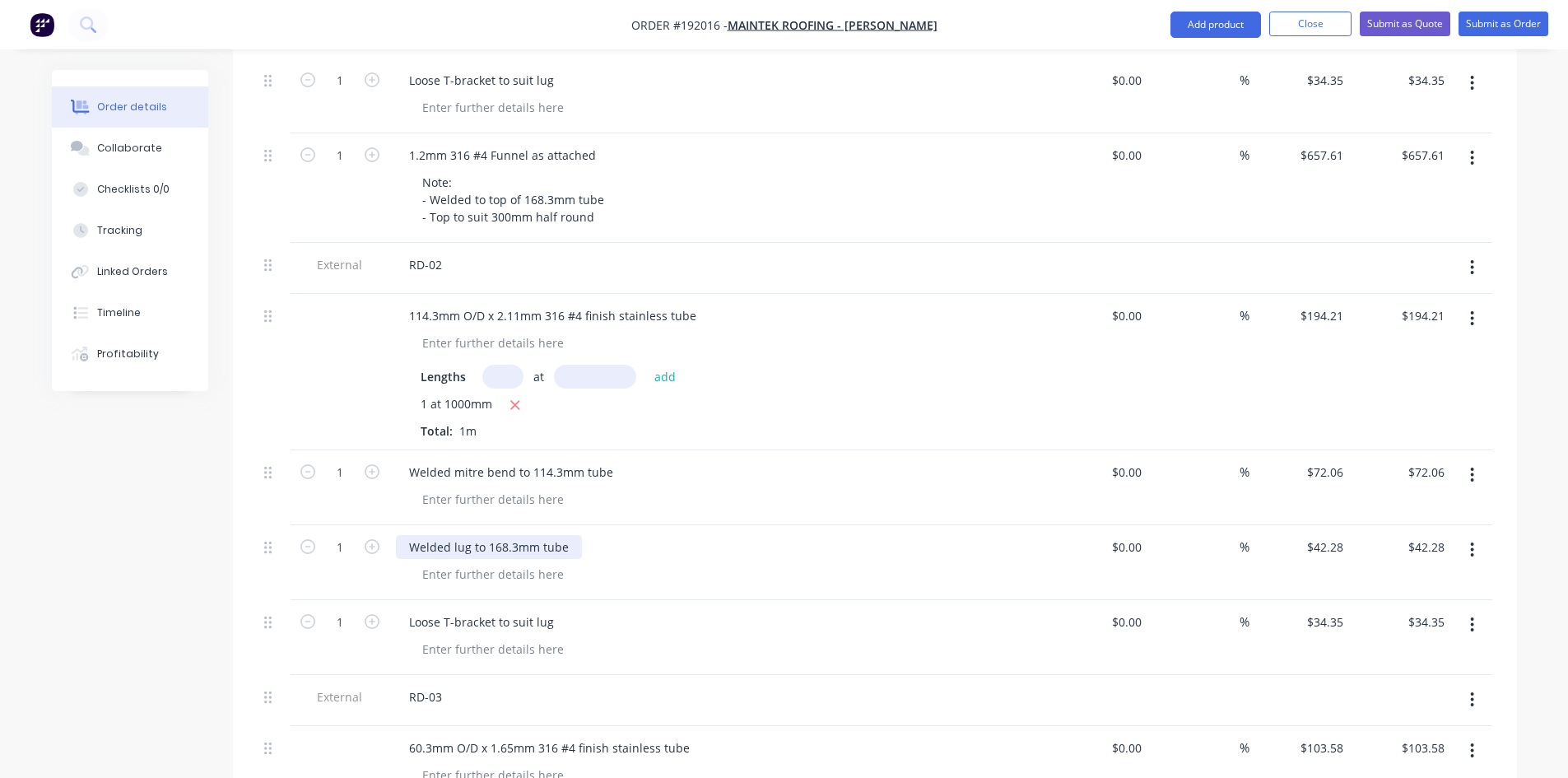
click at [504, 535] on div "Welded lug to 168.3mm tube" at bounding box center [489, 547] width 186 height 24
click at [530, 525] on div "Welded lug to 168.3mm tube" at bounding box center [718, 563] width 659 height 75
click at [498, 535] on div "Welded lug to 168.3mm tube" at bounding box center [489, 547] width 186 height 24
click at [637, 535] on div "Welded lug to 114.3mm tube" at bounding box center [719, 547] width 646 height 24
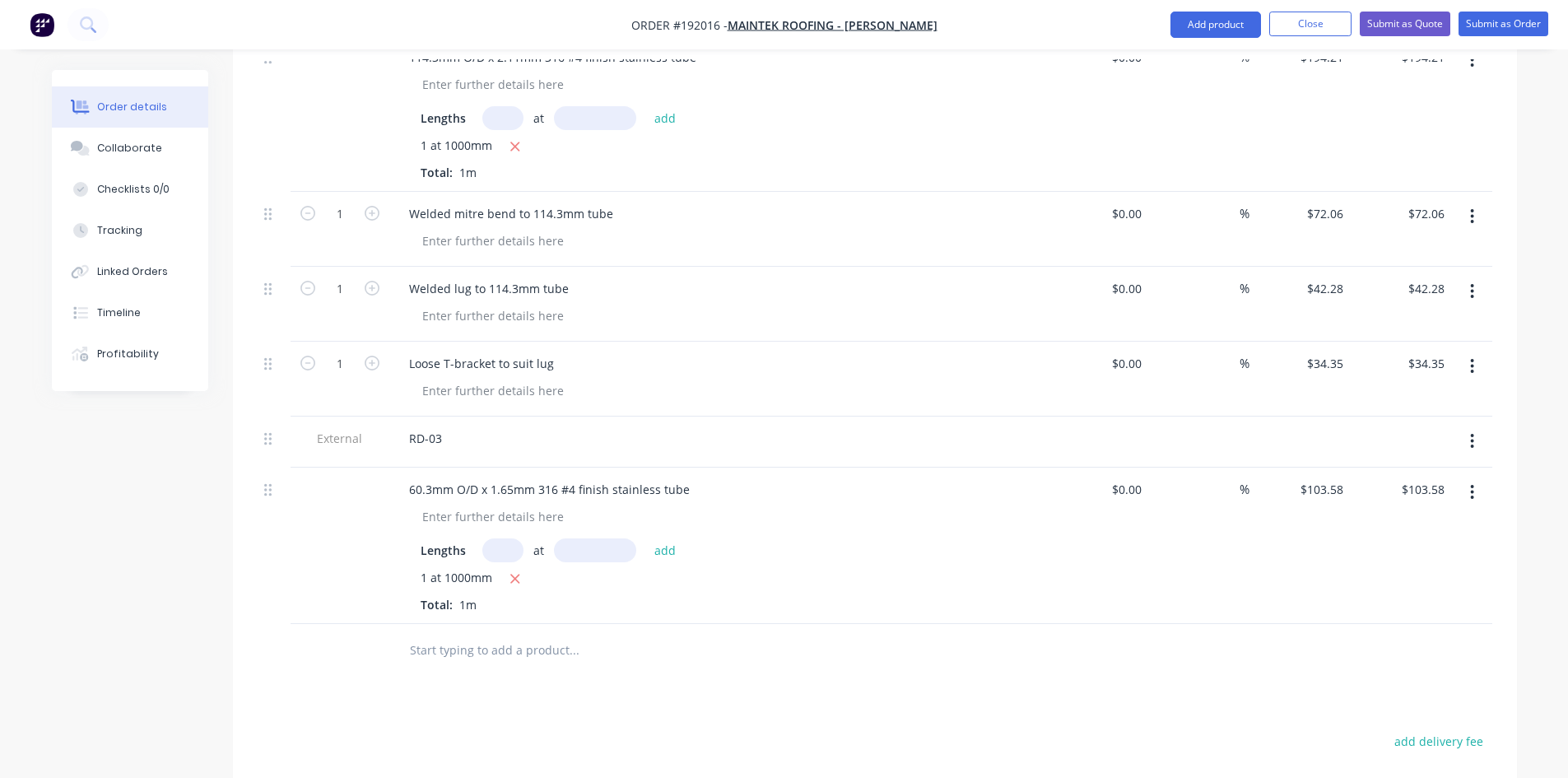
scroll to position [2021, 0]
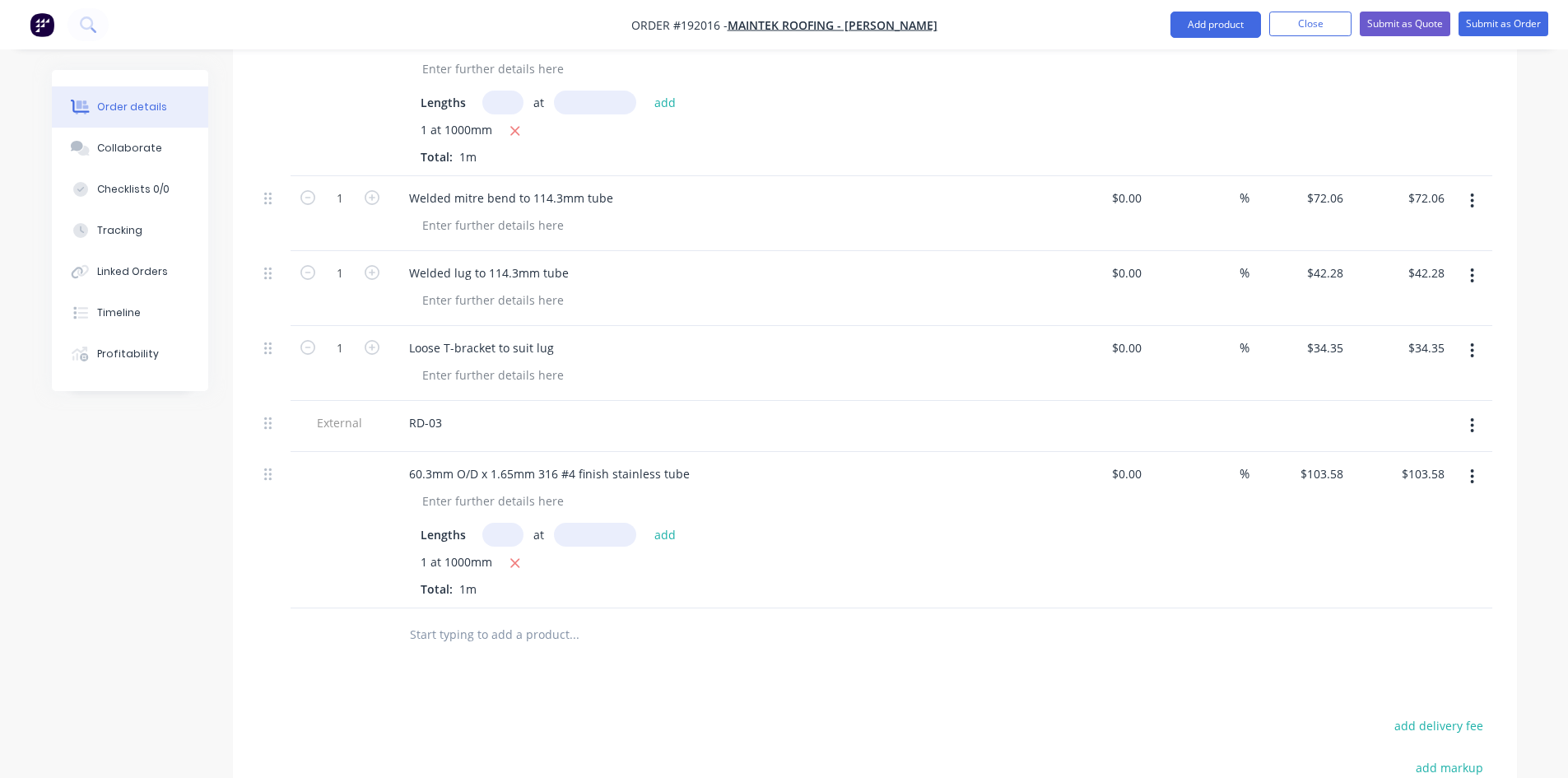
click at [1471, 192] on icon "button" at bounding box center [1472, 200] width 4 height 18
click at [1442, 260] on button "Duplicate" at bounding box center [1414, 275] width 156 height 33
click at [1470, 261] on button "button" at bounding box center [1471, 275] width 39 height 30
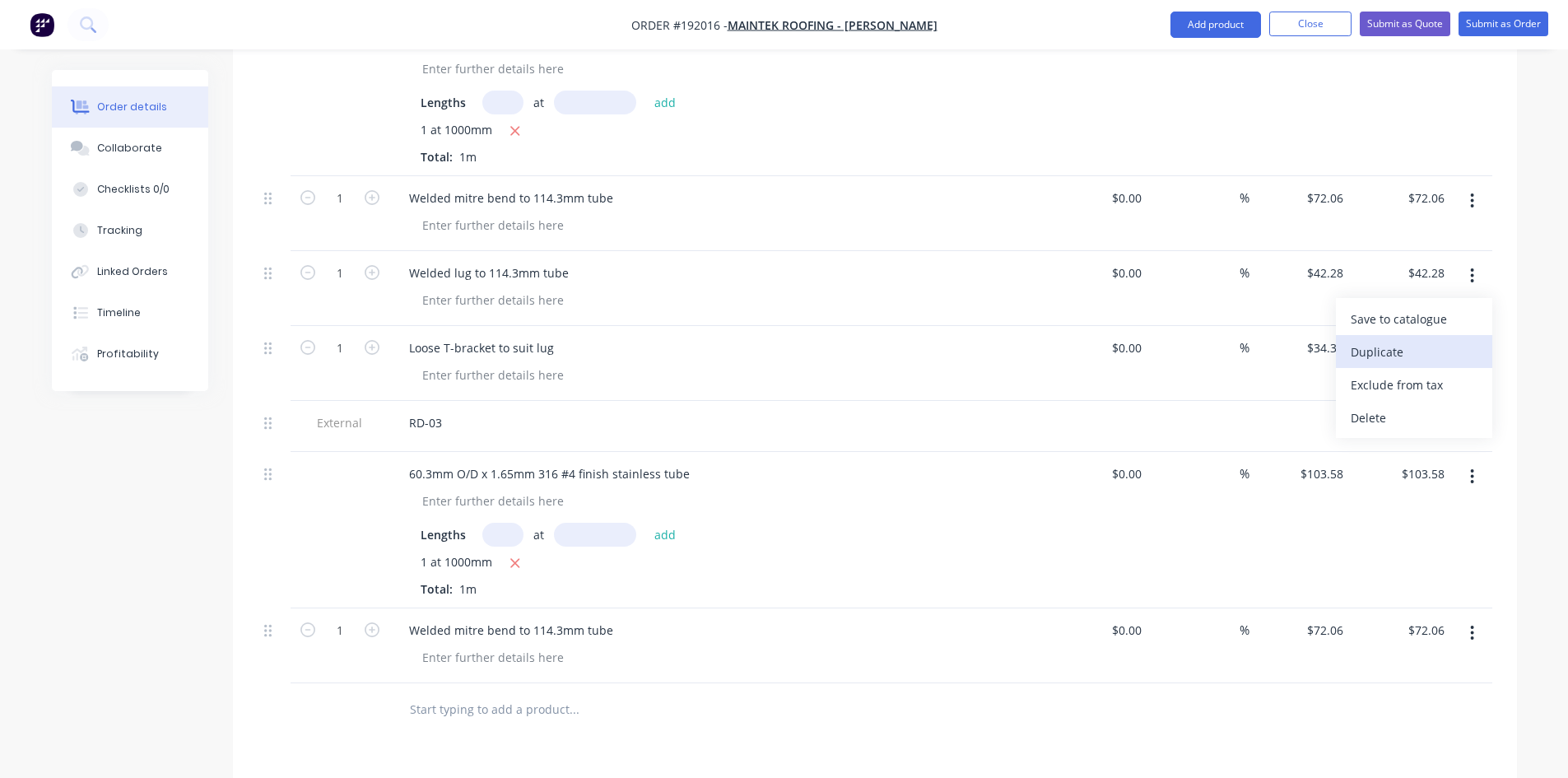
click at [1417, 340] on div "Duplicate" at bounding box center [1414, 351] width 126 height 24
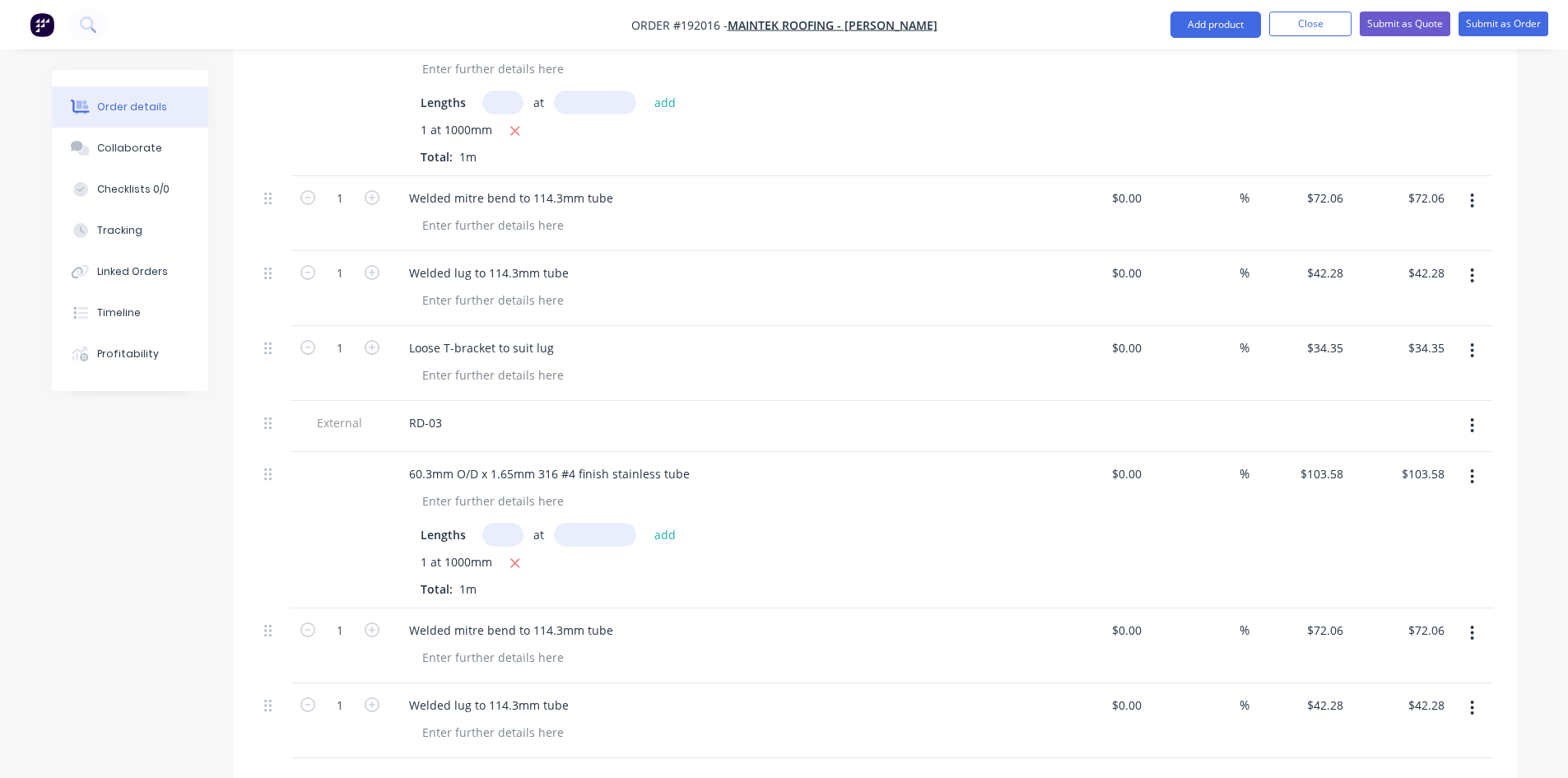
click at [1479, 336] on button "button" at bounding box center [1471, 350] width 39 height 30
click at [1411, 415] on div "Duplicate" at bounding box center [1414, 427] width 126 height 24
click at [561, 618] on div "Welded mitre bend to 114.3mm tube" at bounding box center [510, 630] width 230 height 24
drag, startPoint x: 671, startPoint y: 600, endPoint x: 482, endPoint y: 665, distance: 199.9
click at [671, 608] on div "Welded mitre bend to 60.3mm tube" at bounding box center [718, 646] width 659 height 75
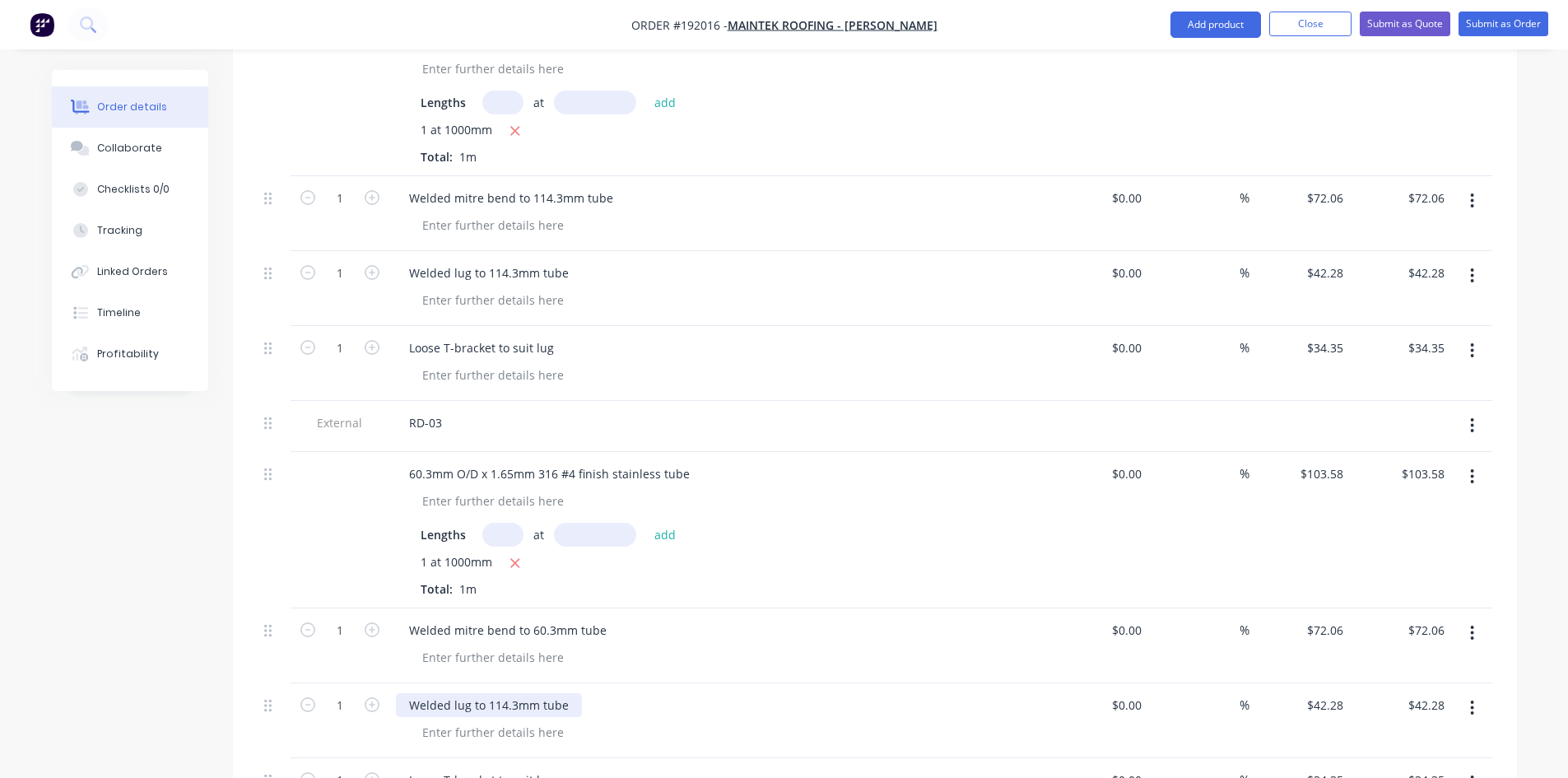
click at [502, 693] on div "Welded lug to 114.3mm tube" at bounding box center [489, 705] width 186 height 24
click at [953, 646] on div at bounding box center [725, 658] width 632 height 24
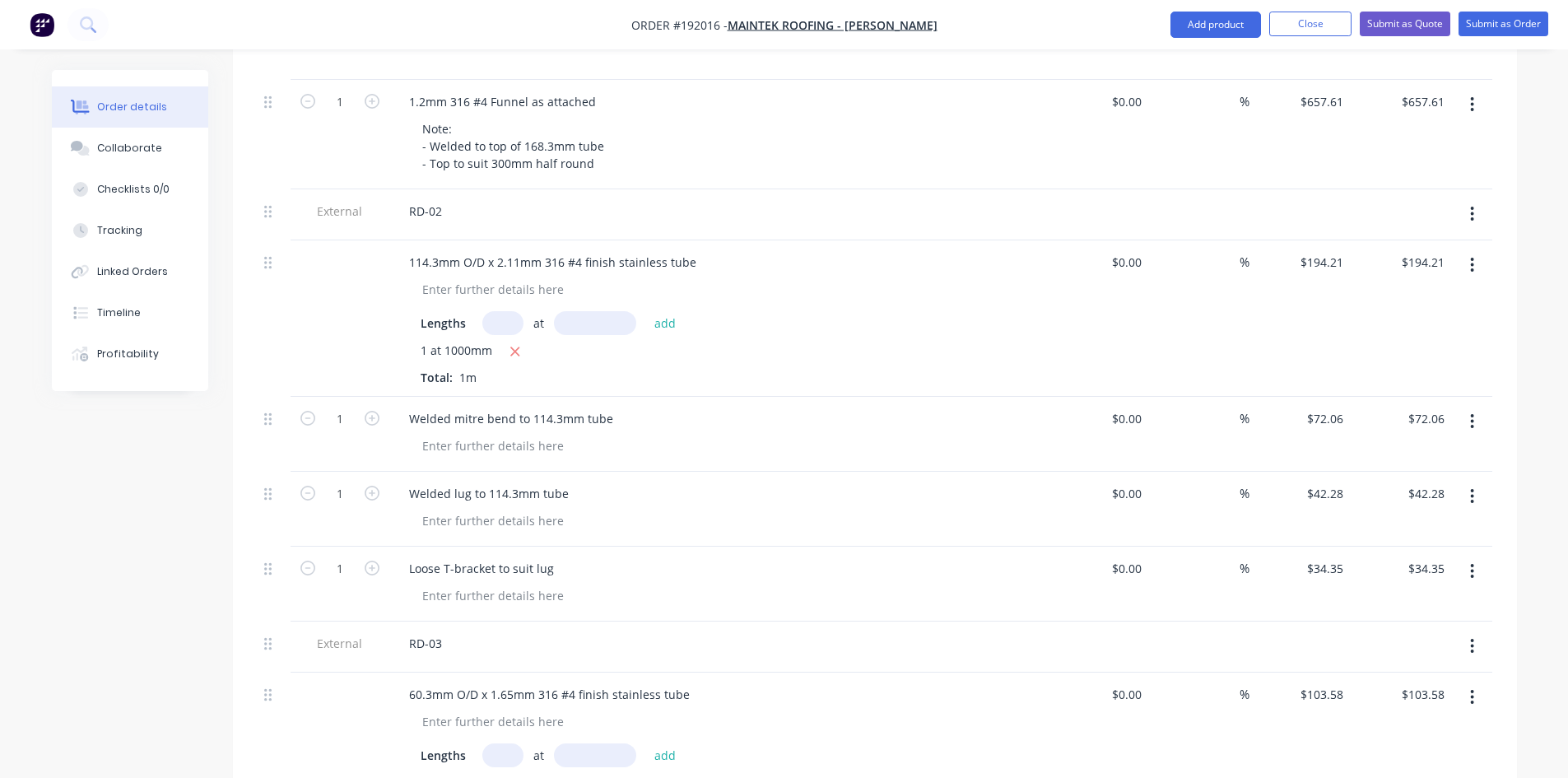
scroll to position [1657, 0]
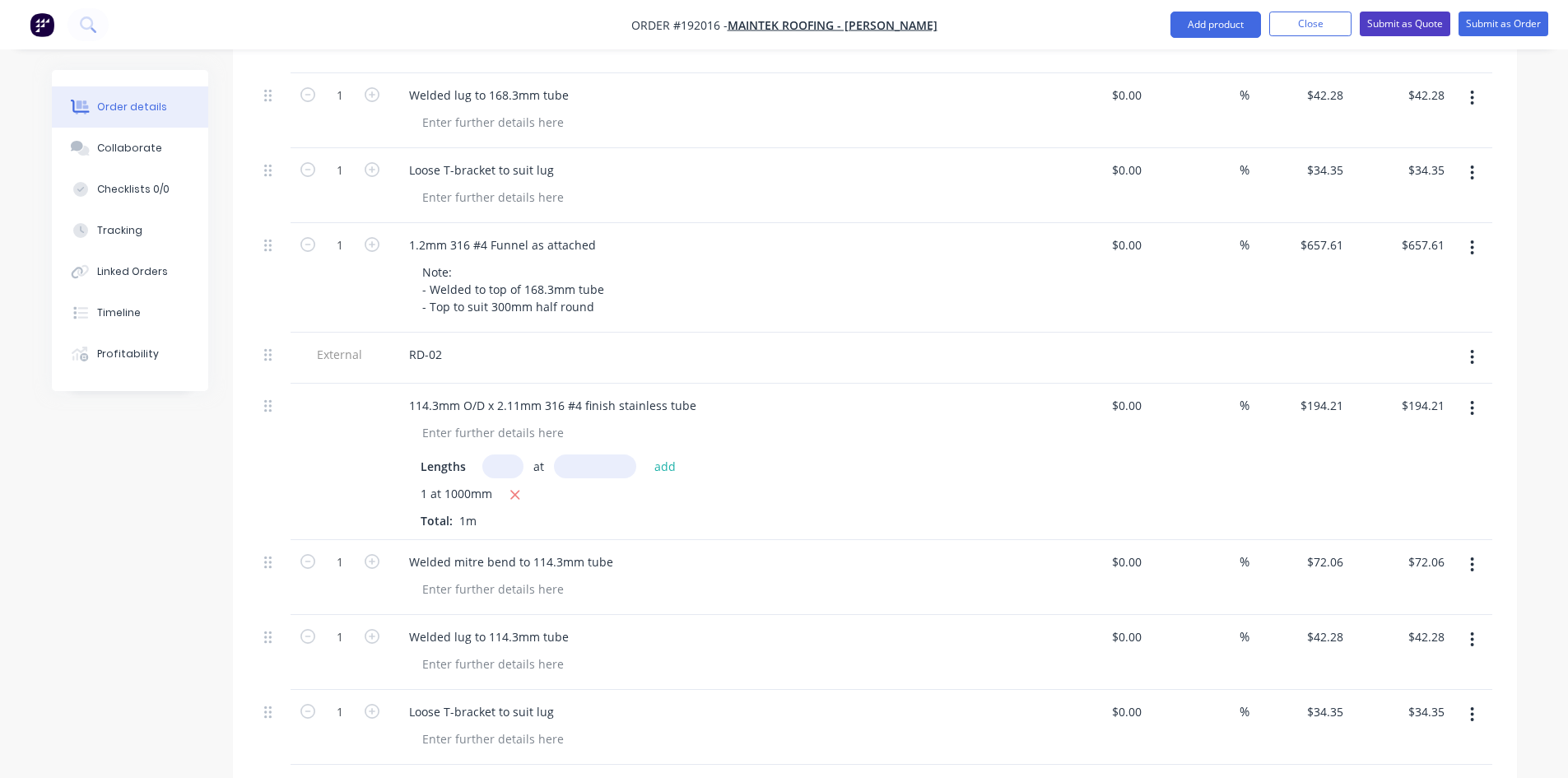
click at [1397, 20] on button "Submit as Quote" at bounding box center [1405, 24] width 91 height 25
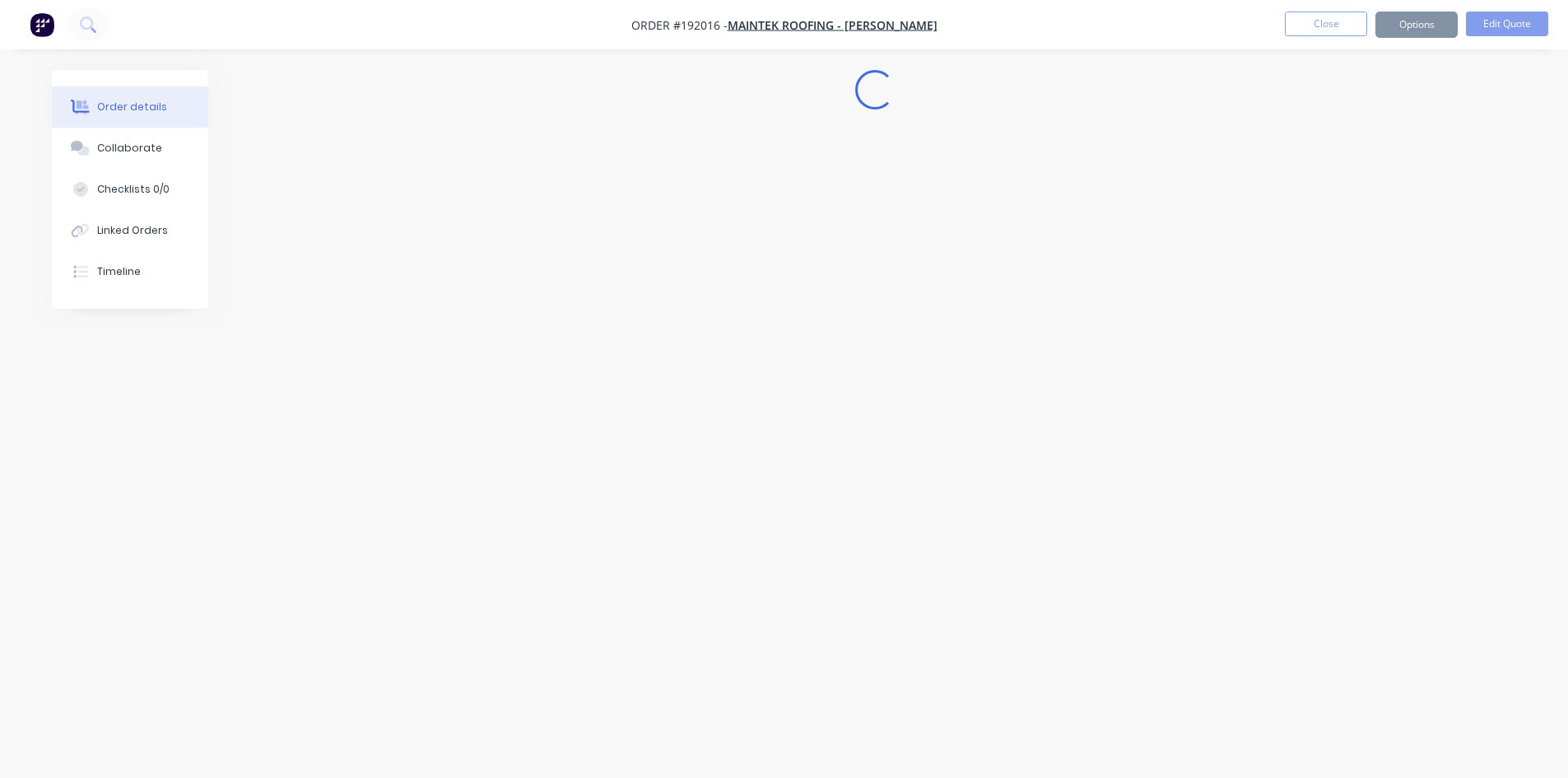
scroll to position [0, 0]
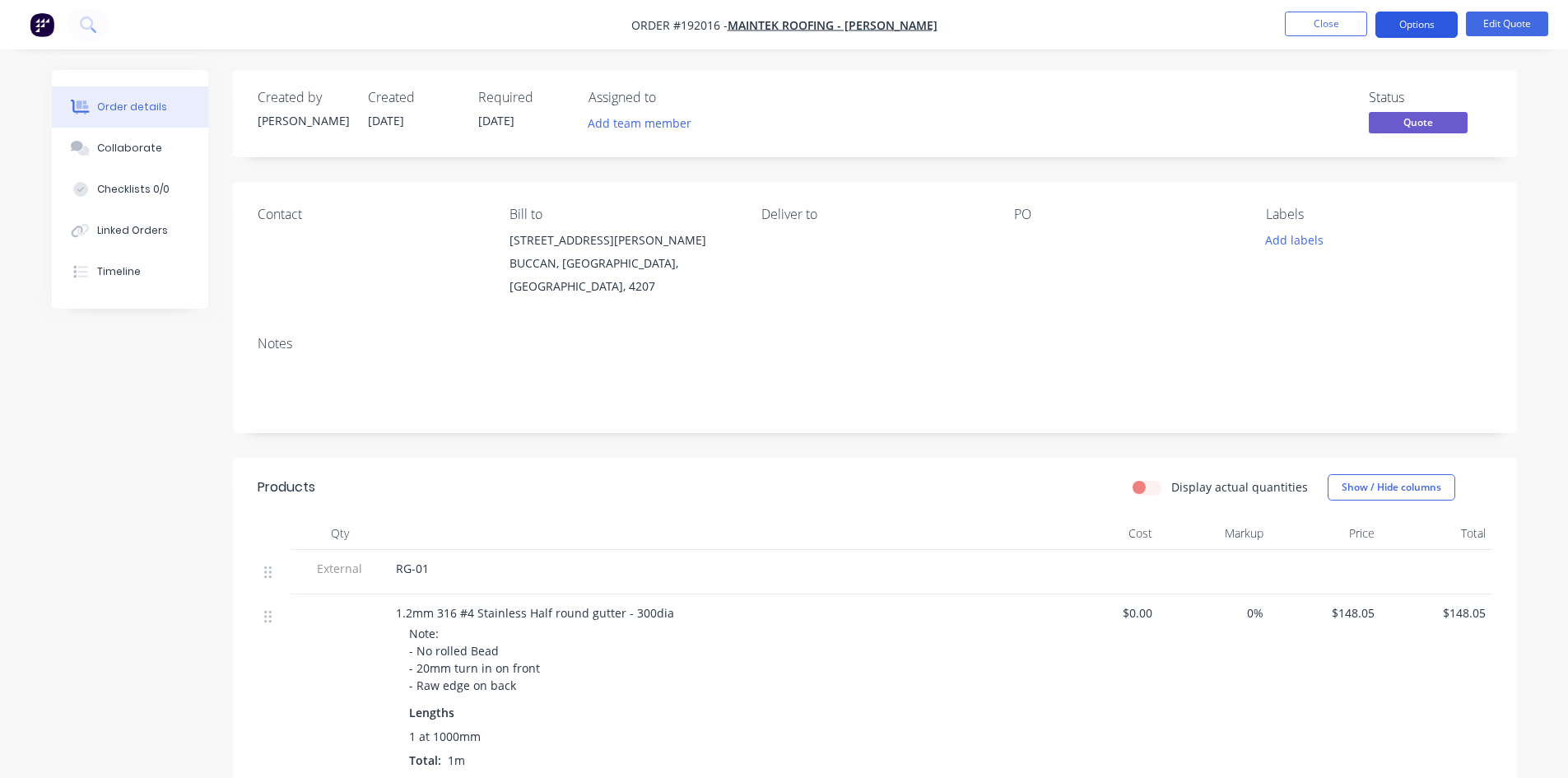
click at [1400, 23] on button "Options" at bounding box center [1416, 25] width 82 height 27
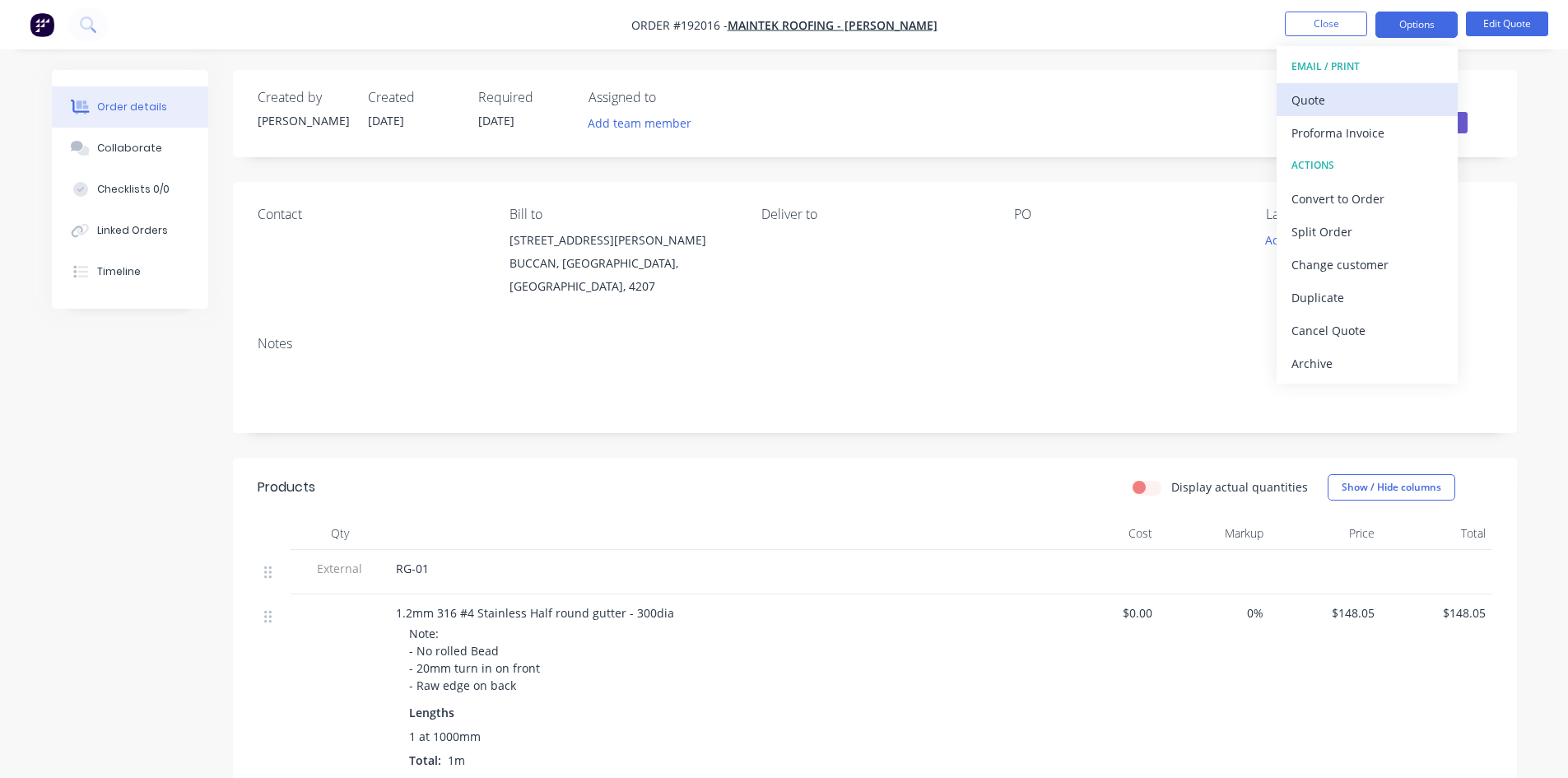
click at [1363, 94] on div "Quote" at bounding box center [1367, 100] width 151 height 24
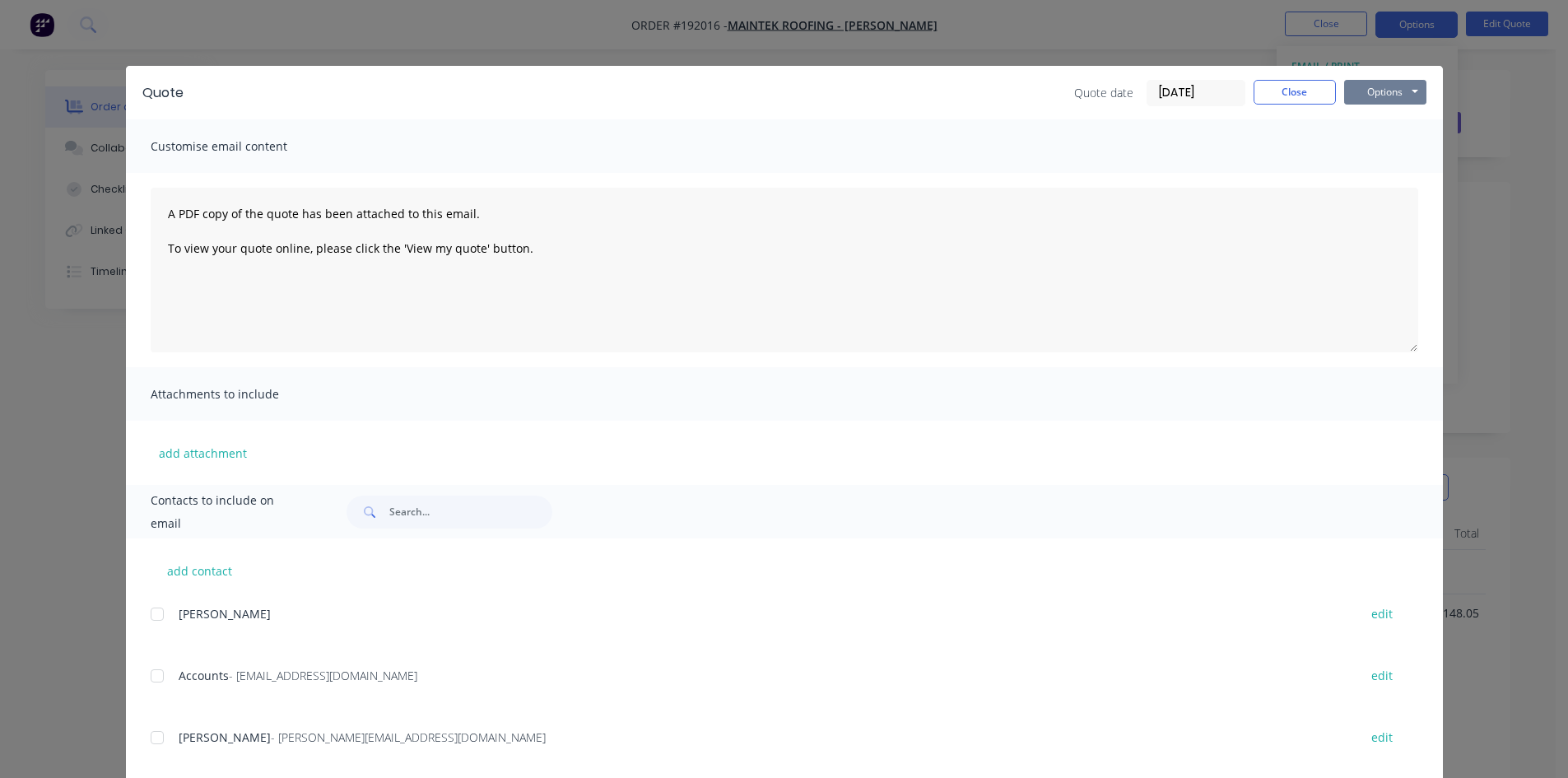
click at [1397, 92] on button "Options" at bounding box center [1384, 92] width 82 height 25
click at [1386, 119] on button "Preview" at bounding box center [1396, 121] width 106 height 28
drag, startPoint x: 1298, startPoint y: 94, endPoint x: 1314, endPoint y: 91, distance: 16.3
click at [1303, 94] on button "Close" at bounding box center [1294, 92] width 82 height 25
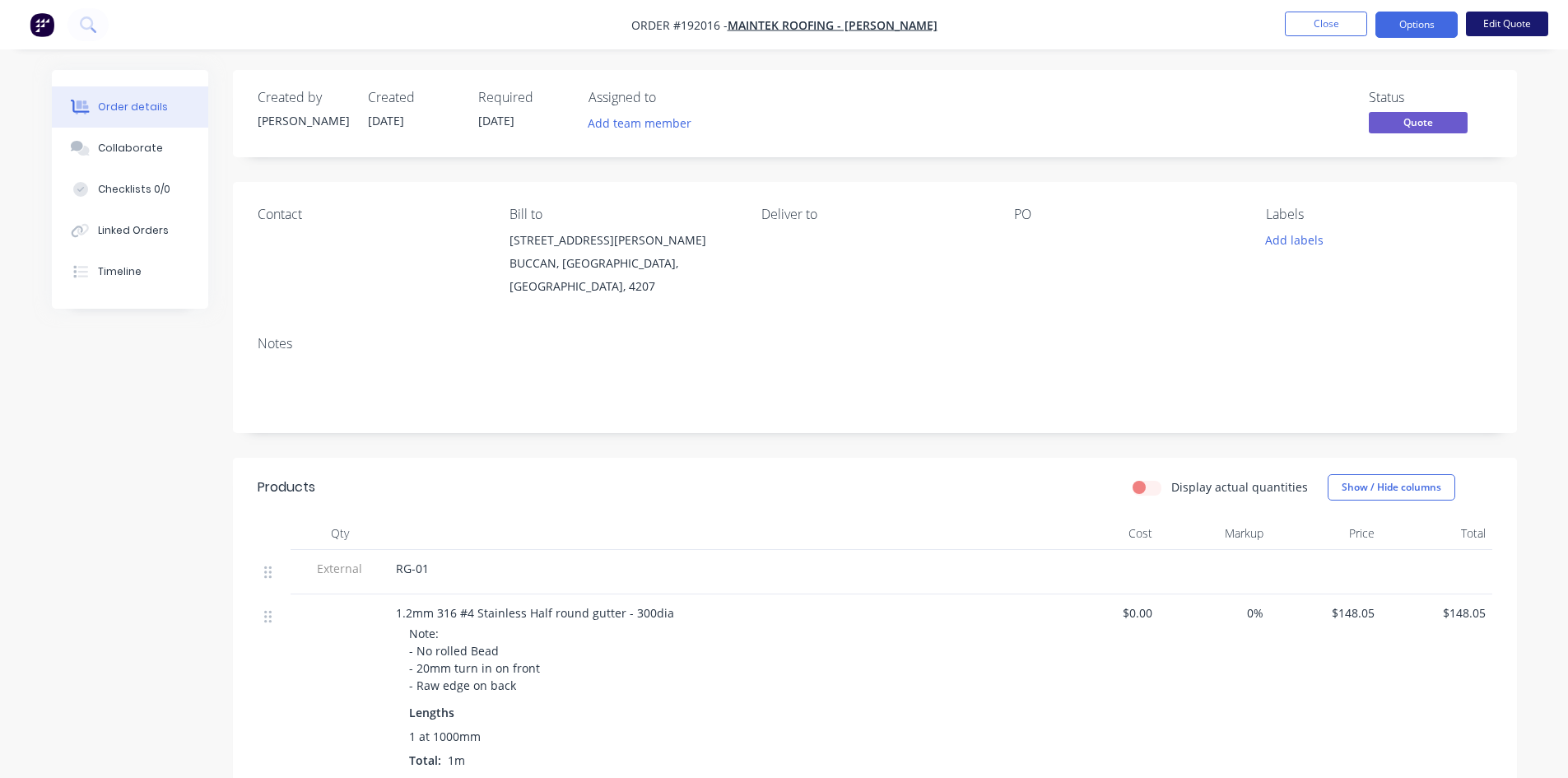
click at [1509, 28] on button "Edit Quote" at bounding box center [1507, 24] width 82 height 25
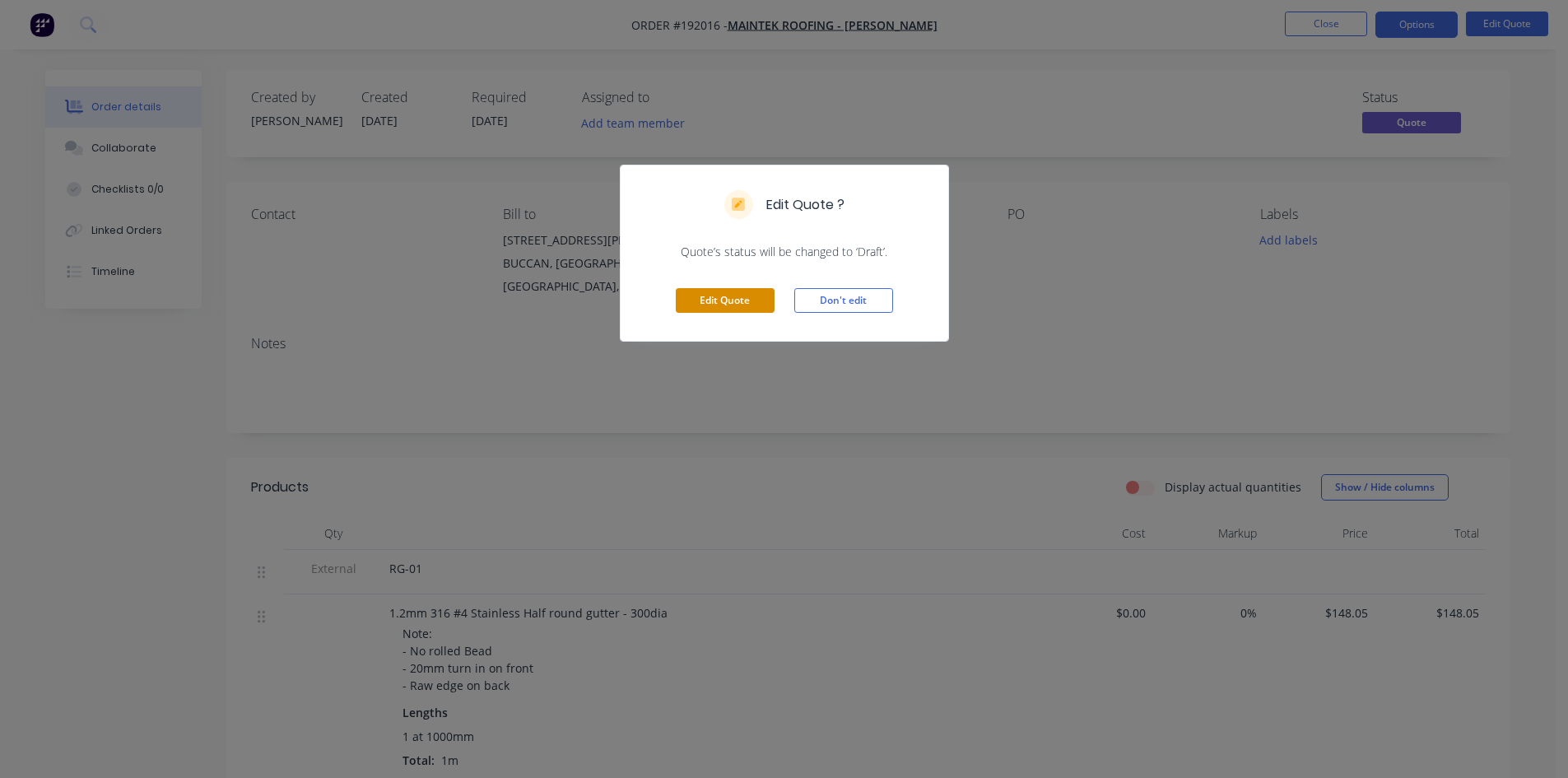
click at [709, 294] on button "Edit Quote" at bounding box center [725, 300] width 99 height 25
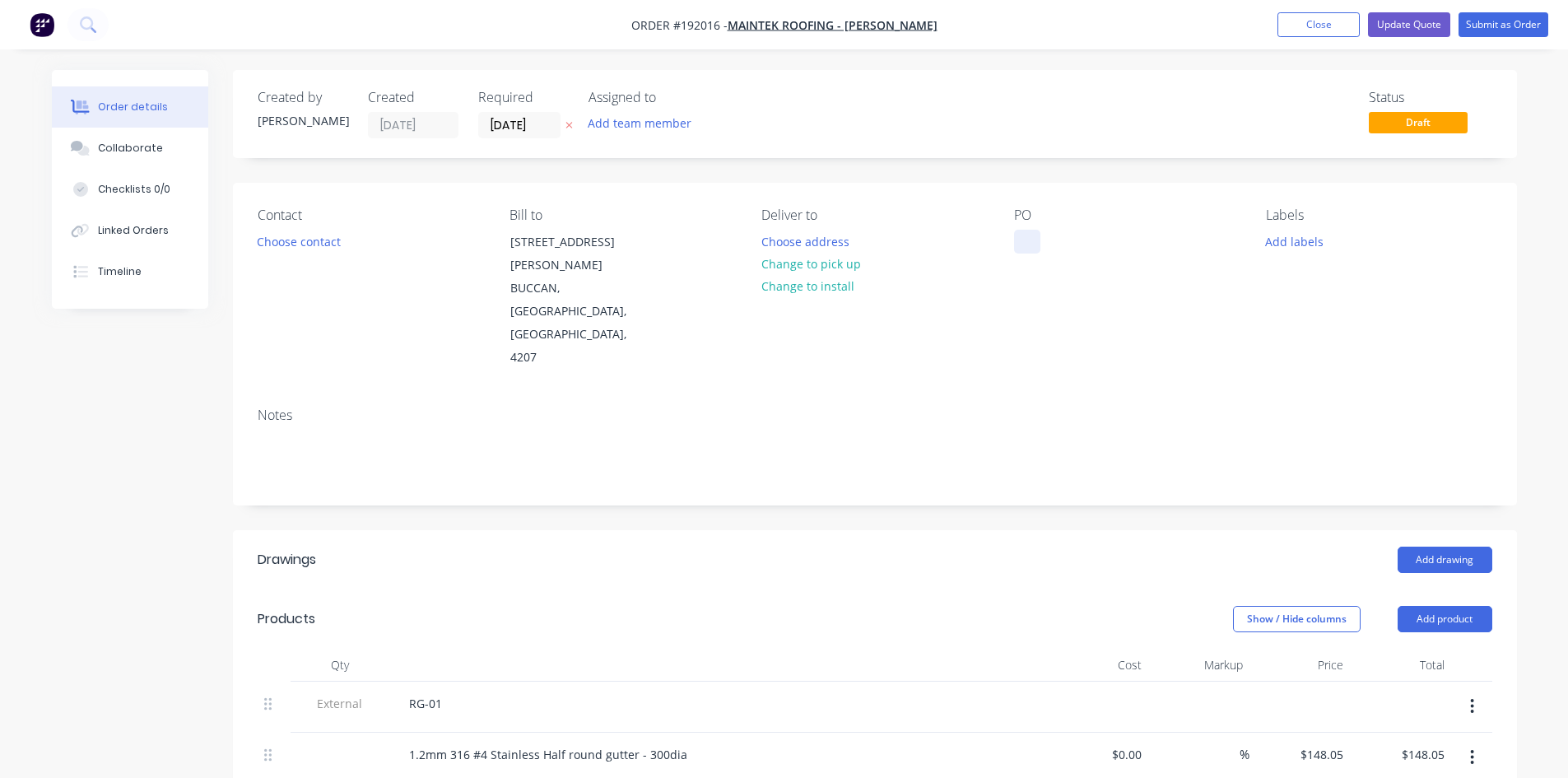
click at [1027, 235] on div at bounding box center [1027, 242] width 27 height 24
click at [1014, 292] on div "PO [GEOGRAPHIC_DATA]" at bounding box center [1127, 288] width 225 height 162
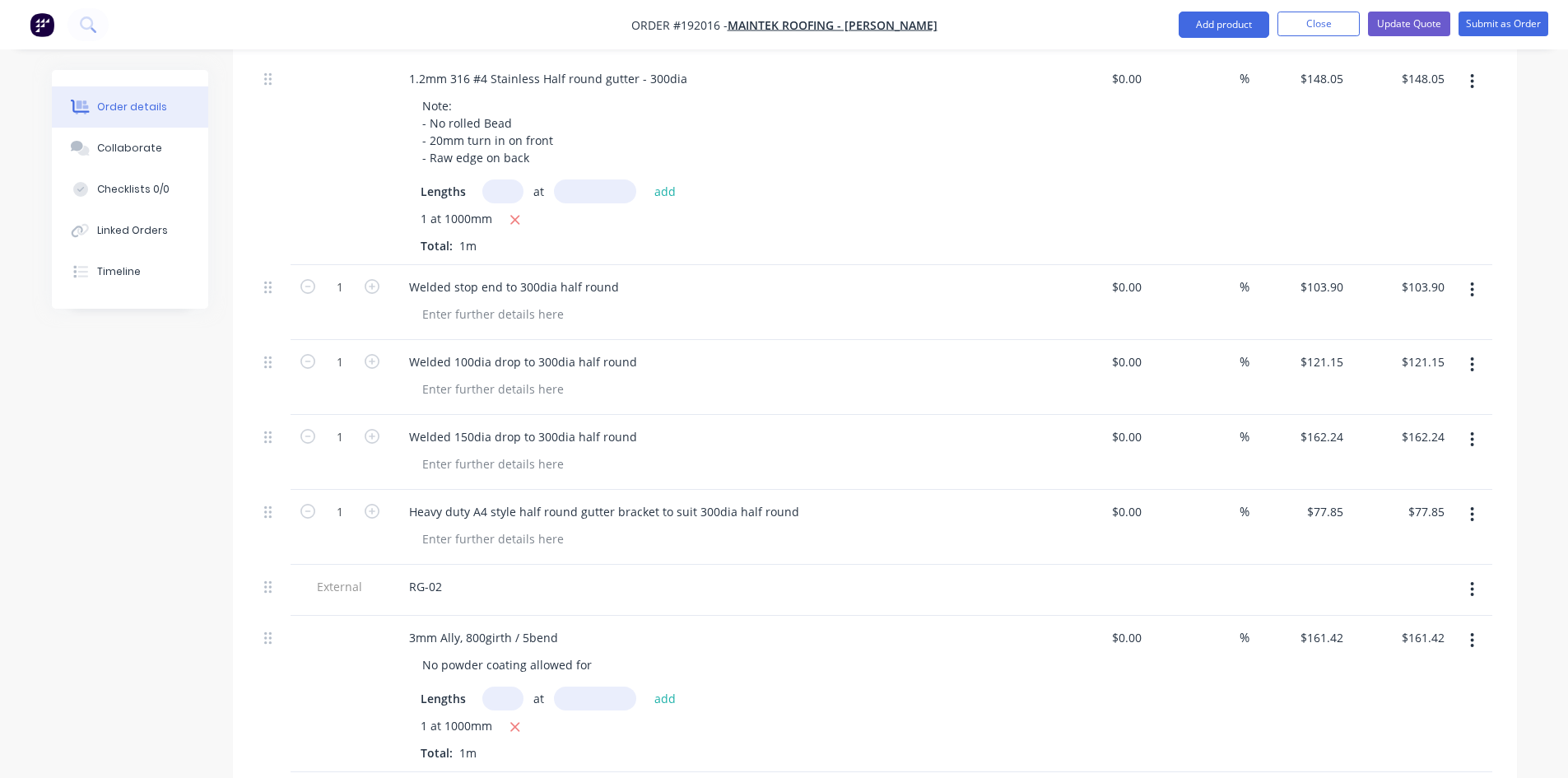
scroll to position [549, 0]
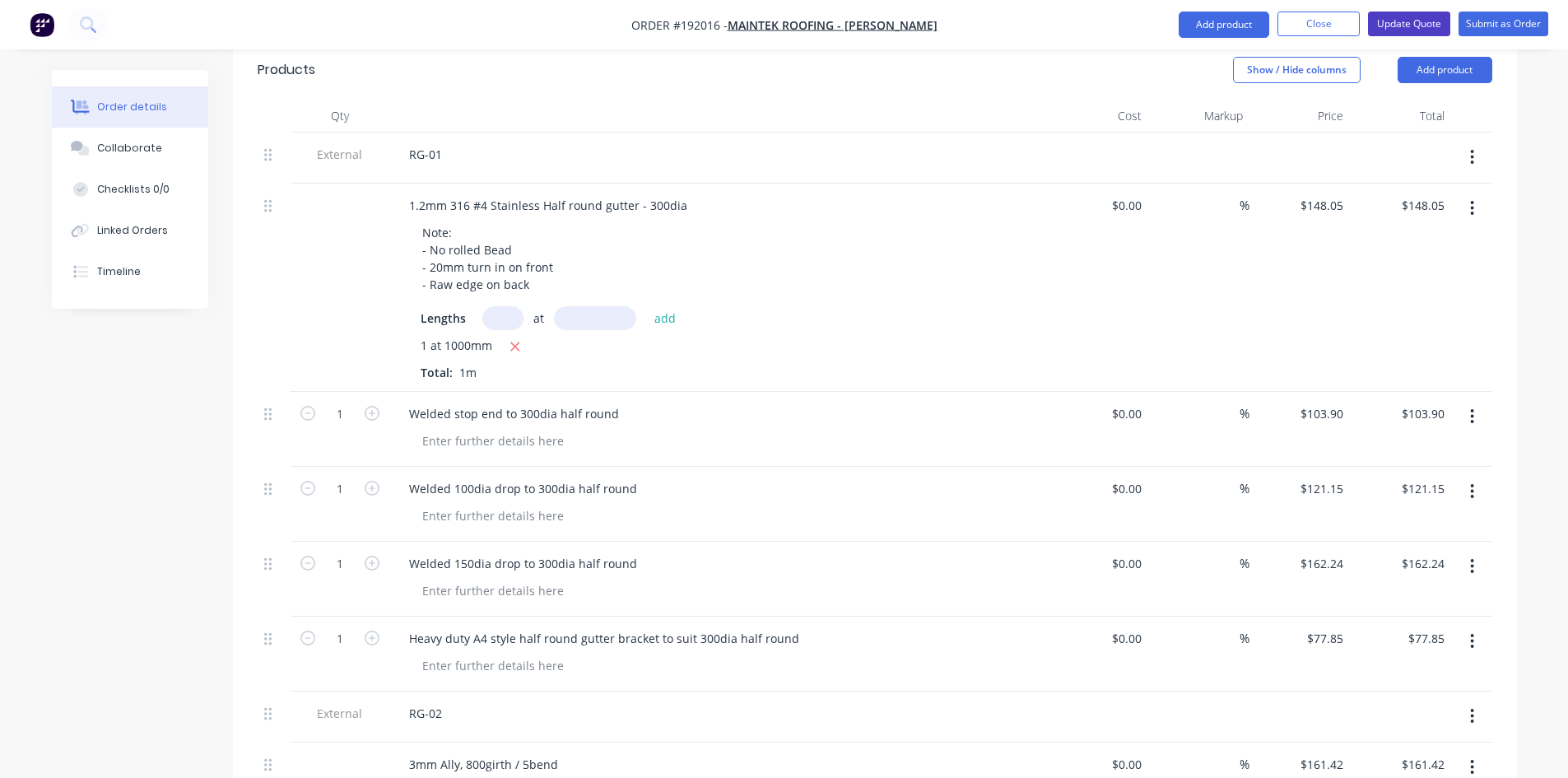
click at [1436, 13] on button "Update Quote" at bounding box center [1408, 24] width 82 height 25
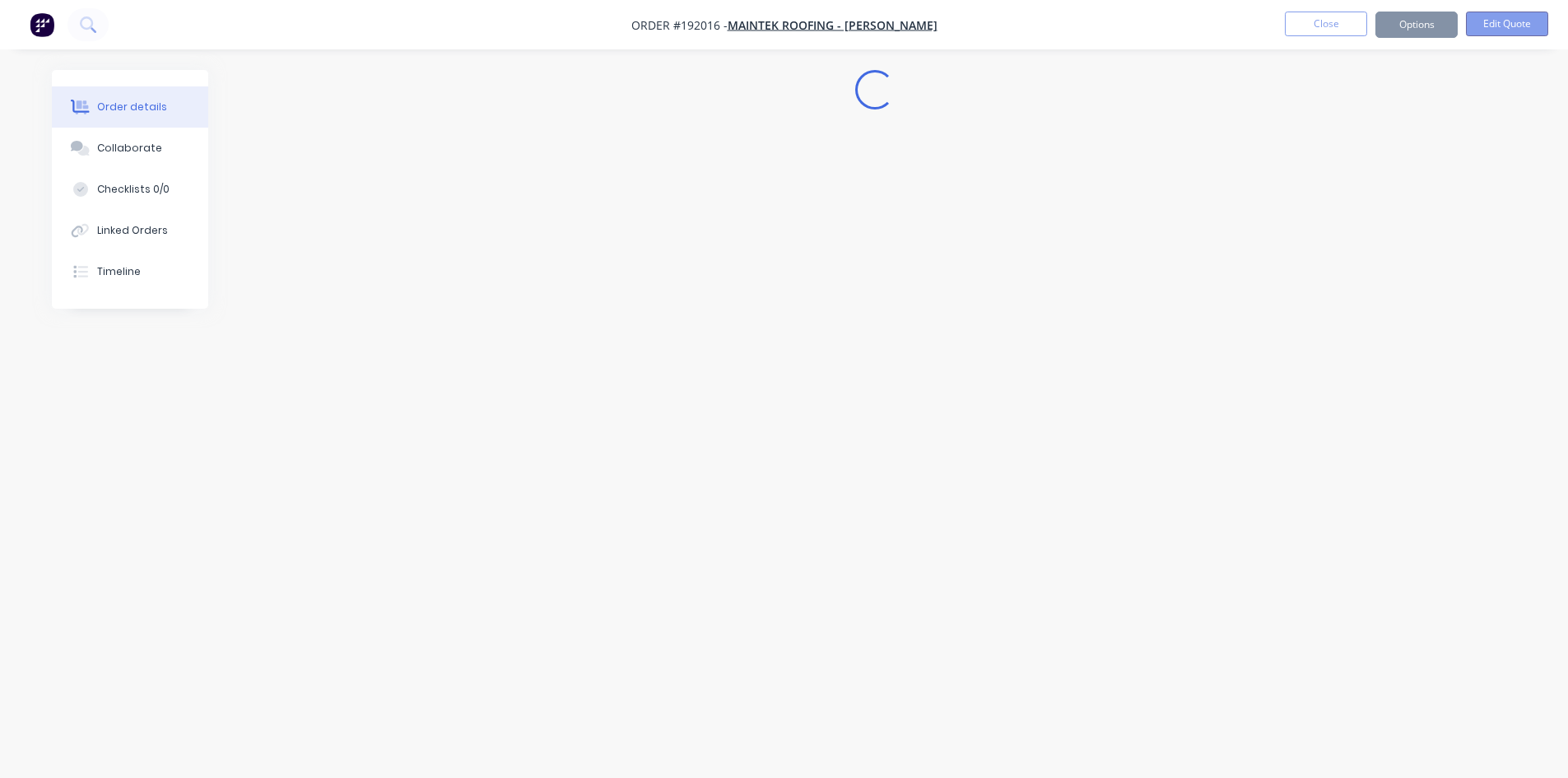
scroll to position [0, 0]
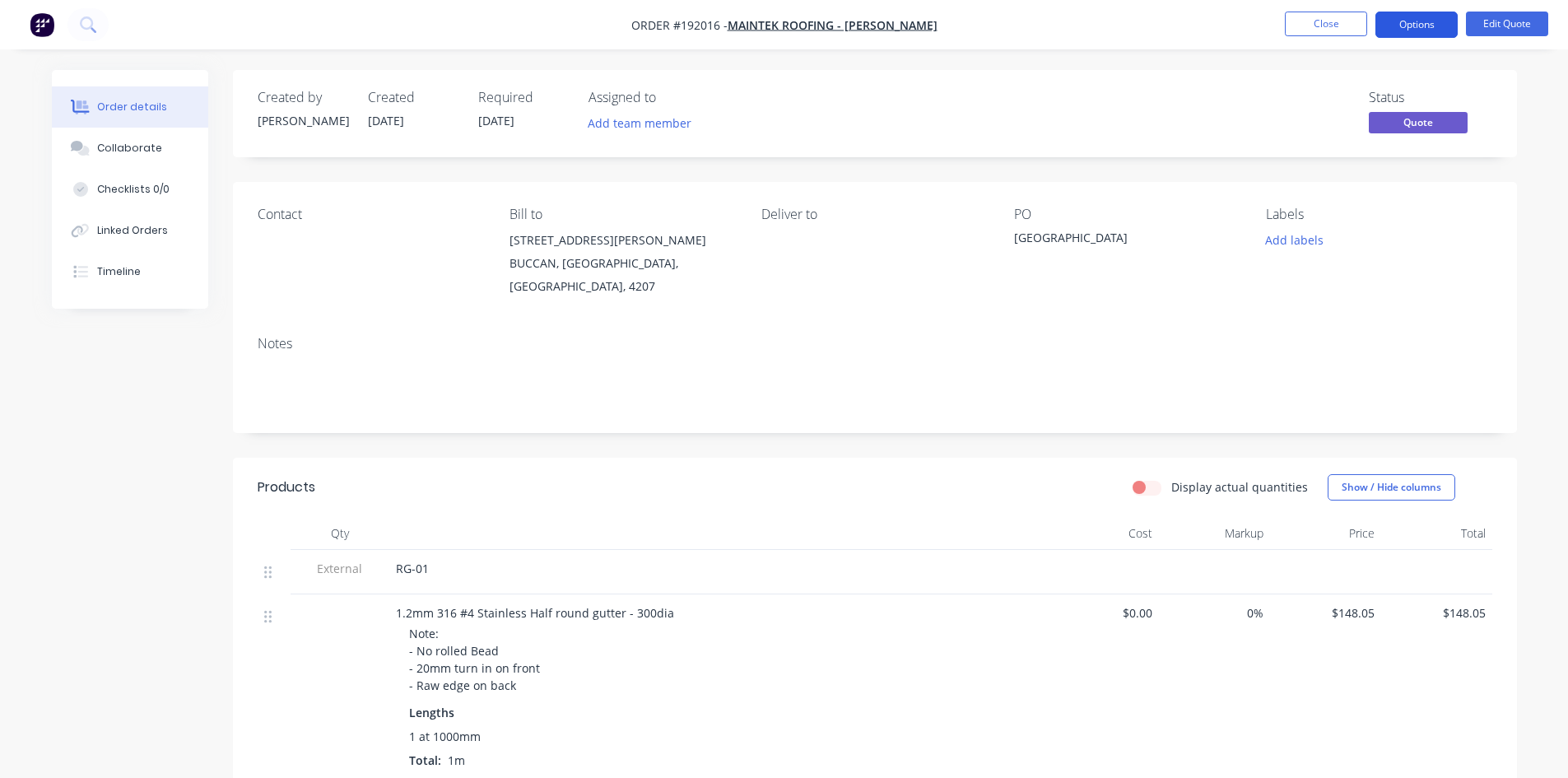
click at [1417, 23] on button "Options" at bounding box center [1416, 25] width 82 height 27
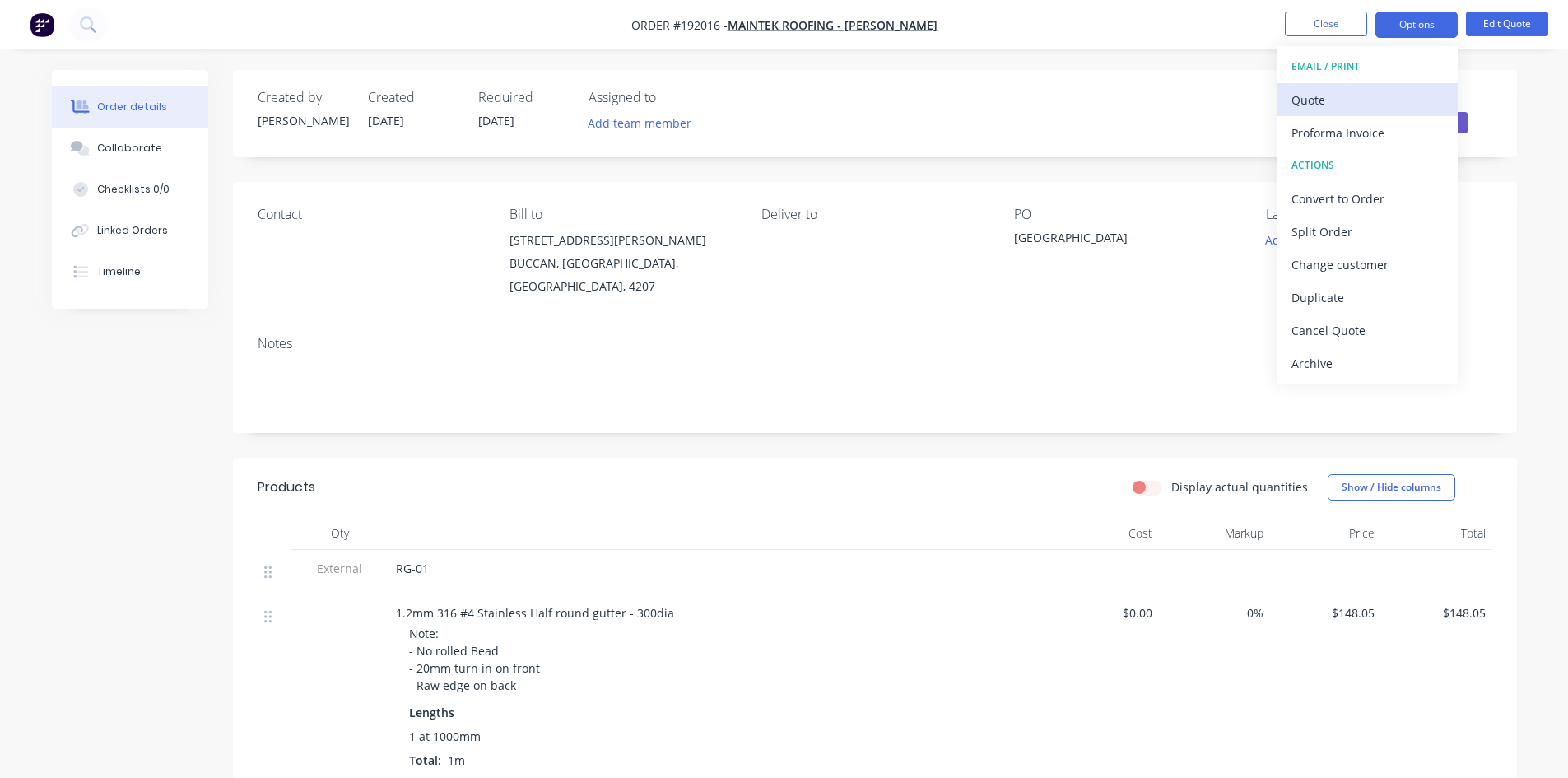
click at [1402, 97] on div "Quote" at bounding box center [1367, 100] width 151 height 24
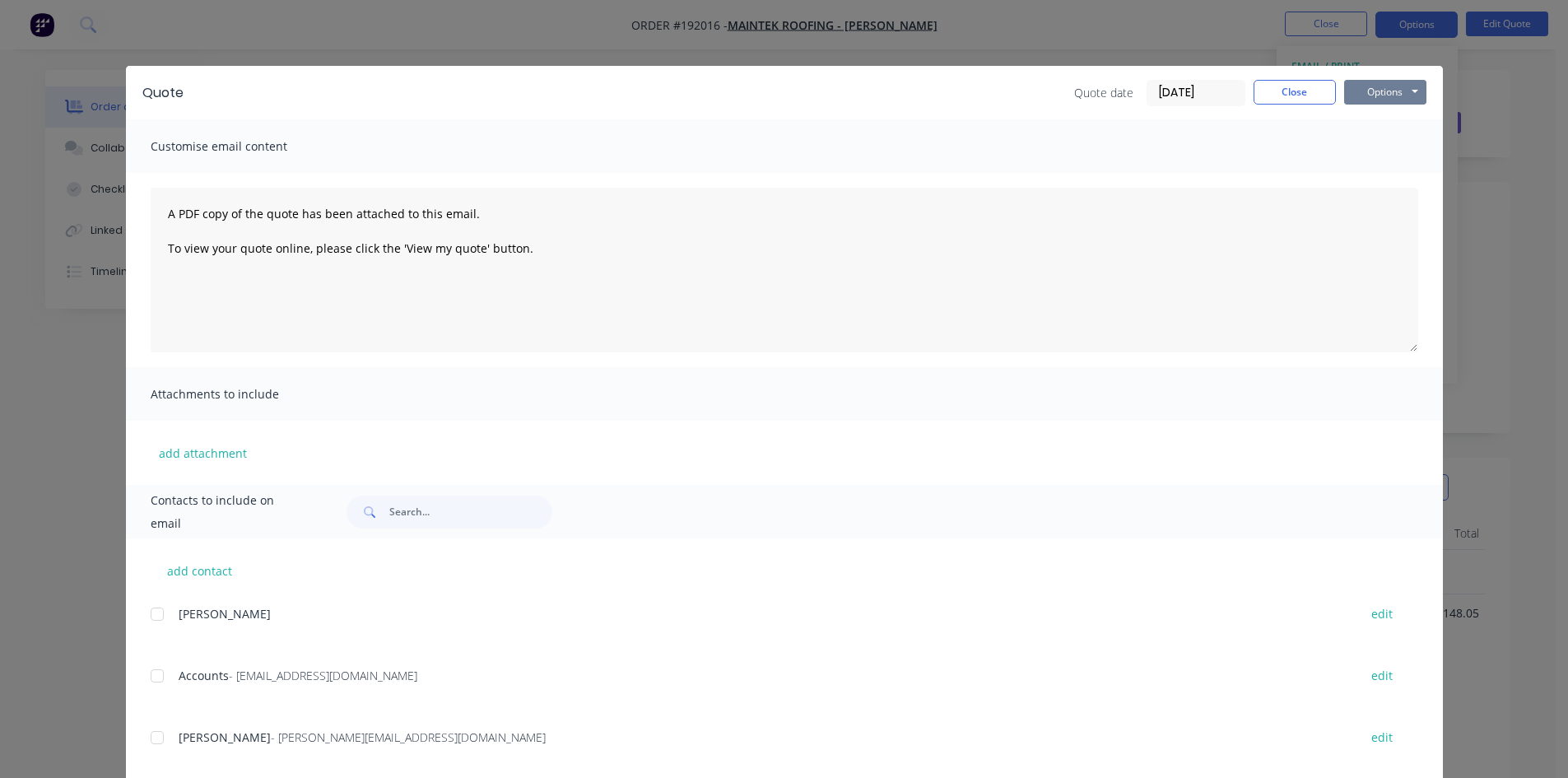
click at [1380, 81] on button "Options" at bounding box center [1384, 92] width 82 height 25
click at [1376, 113] on button "Preview" at bounding box center [1396, 121] width 106 height 28
